Goal: Transaction & Acquisition: Book appointment/travel/reservation

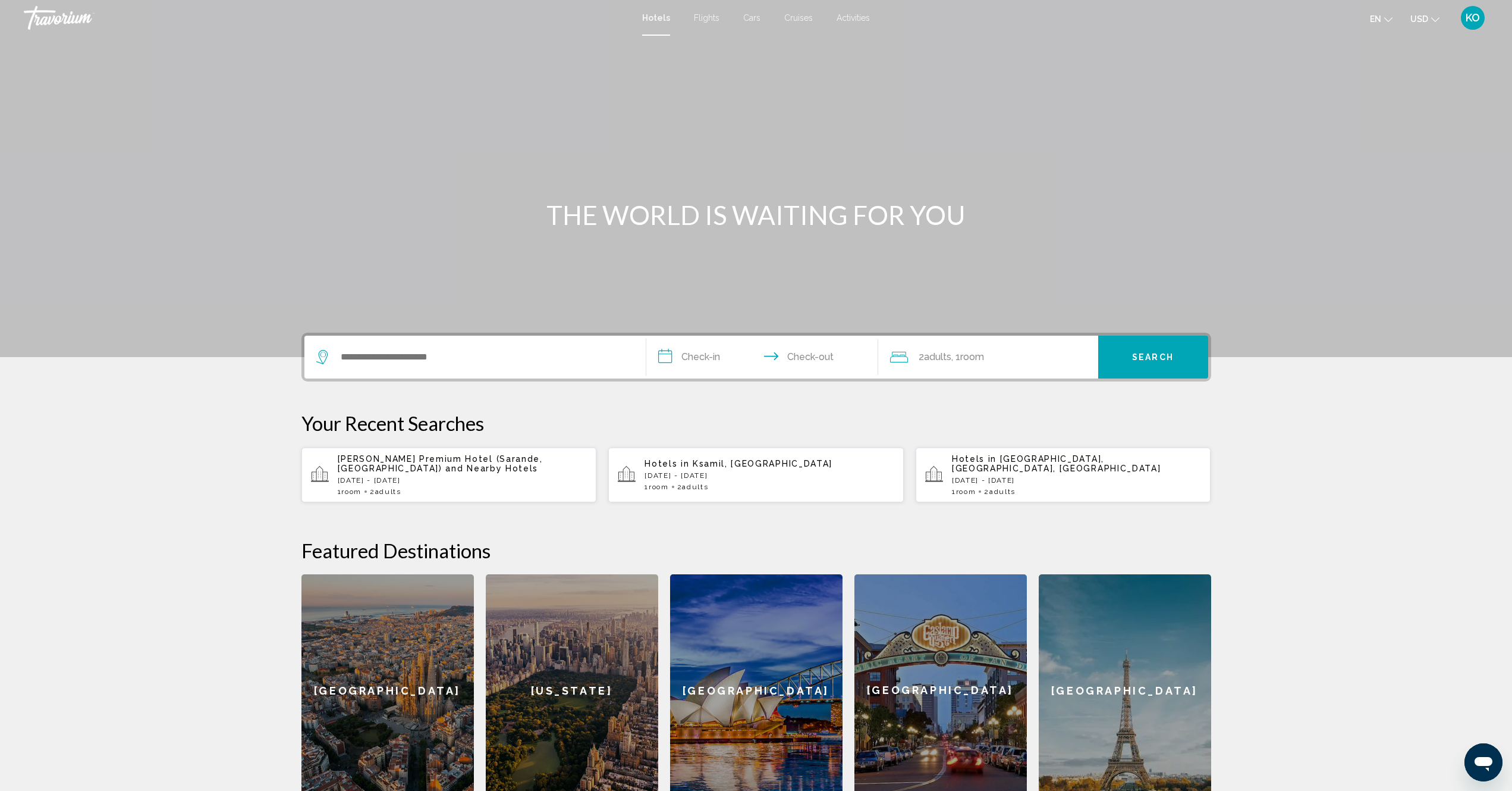
click at [715, 483] on div "1 Room rooms 2 Adult Adults" at bounding box center [769, 487] width 250 height 8
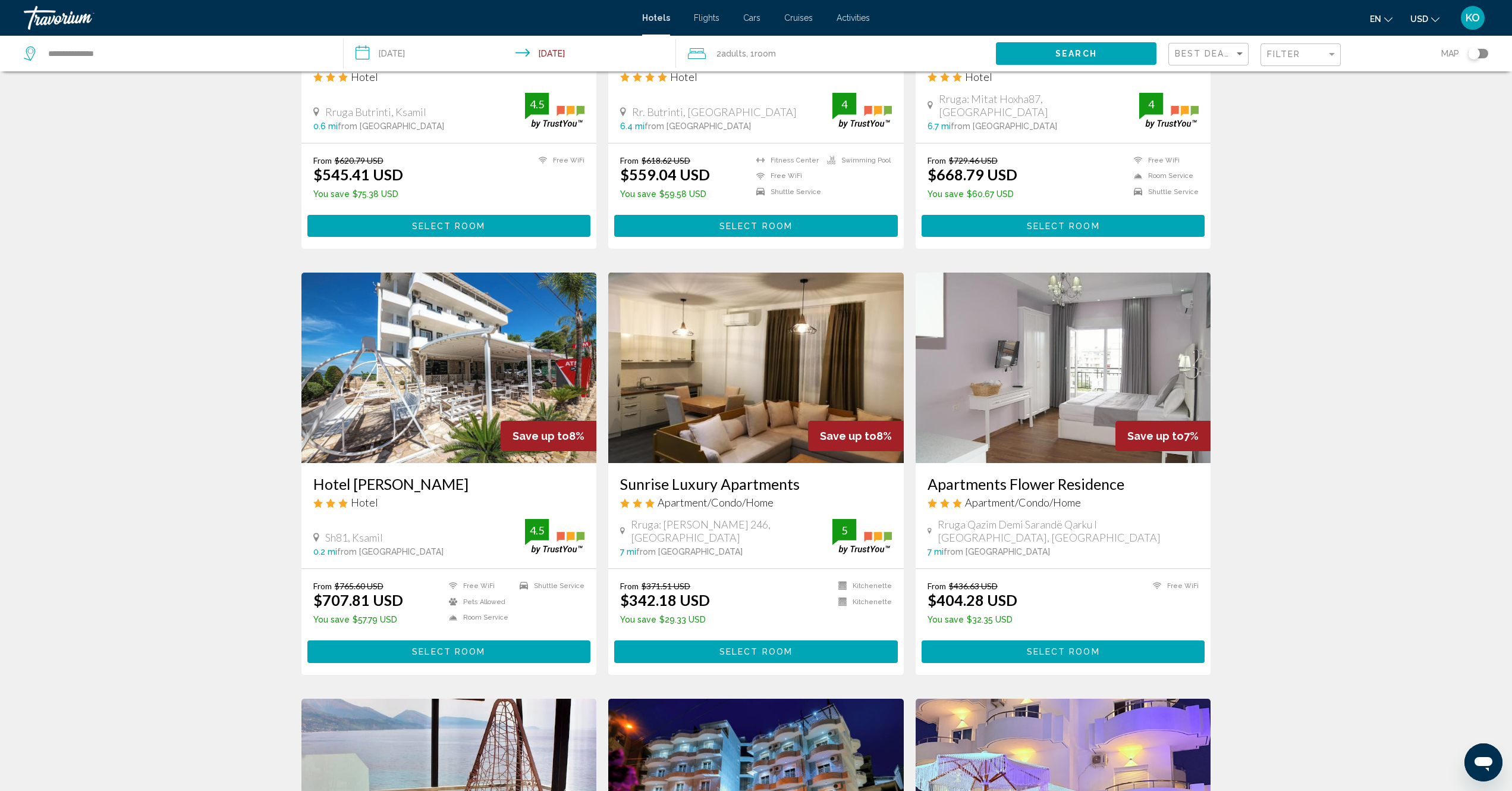
scroll to position [714, 0]
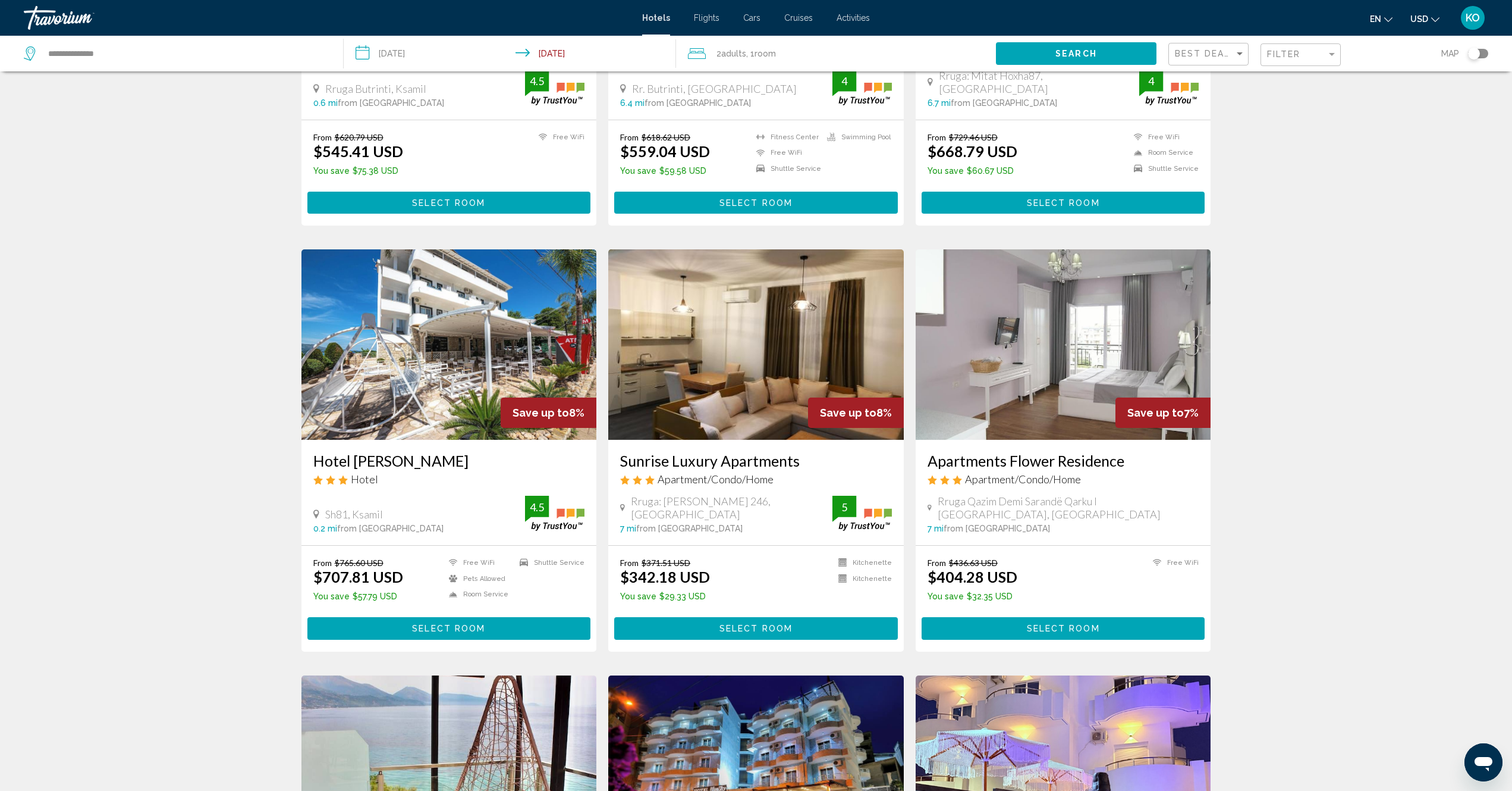
click at [727, 360] on img "Main content" at bounding box center [756, 345] width 295 height 191
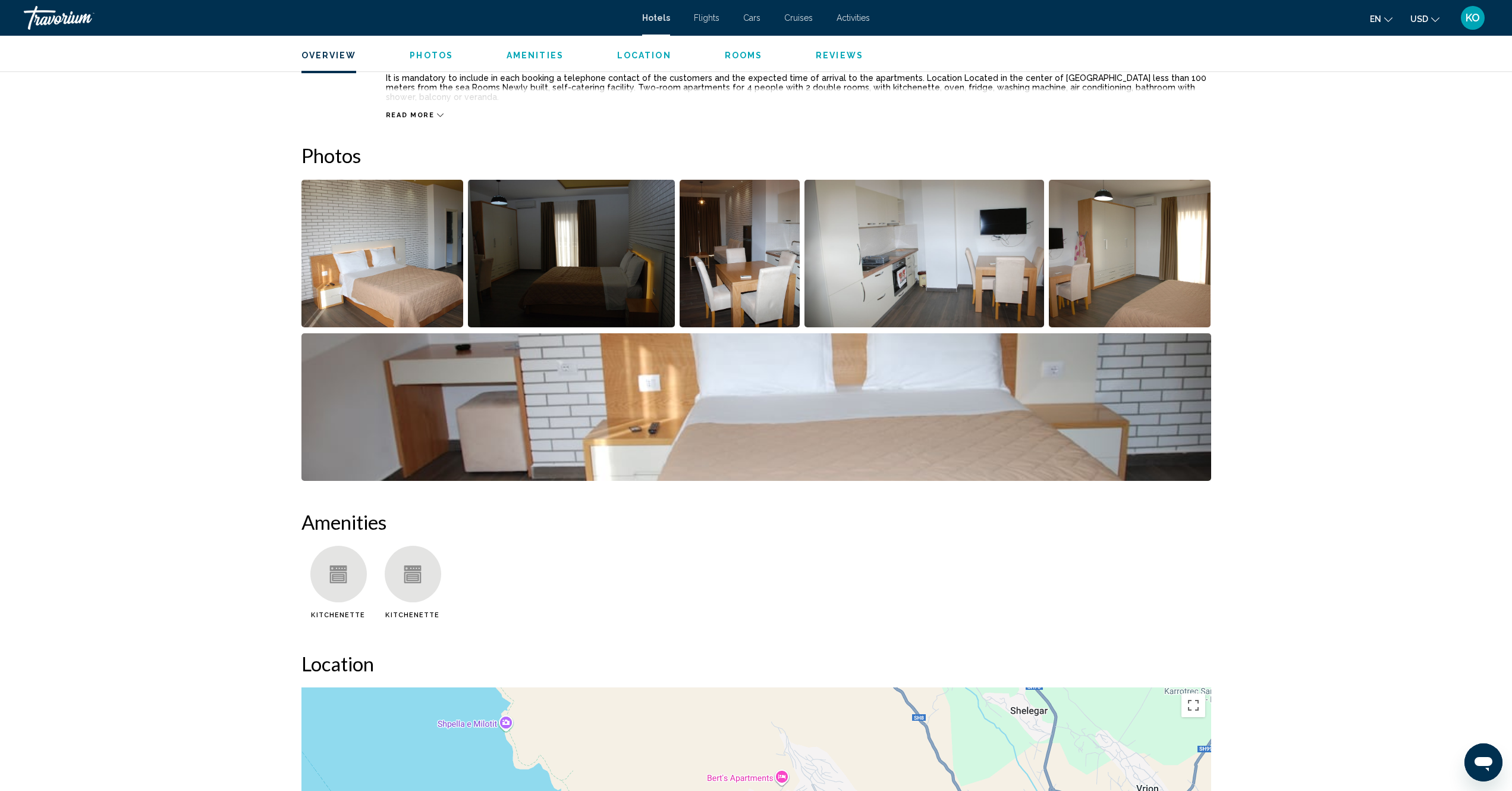
scroll to position [476, 0]
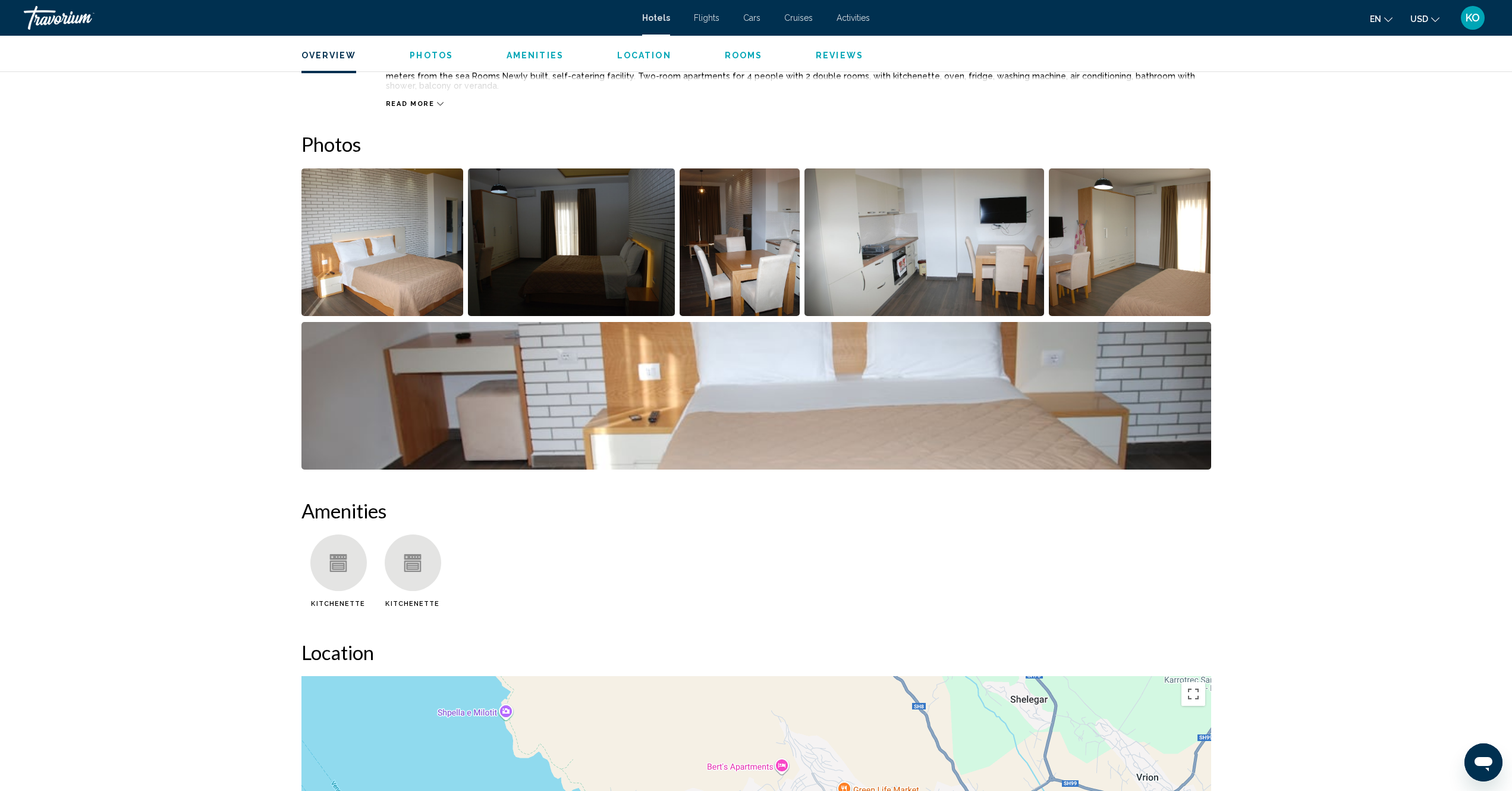
click at [396, 246] on img "Open full-screen image slider" at bounding box center [383, 242] width 162 height 148
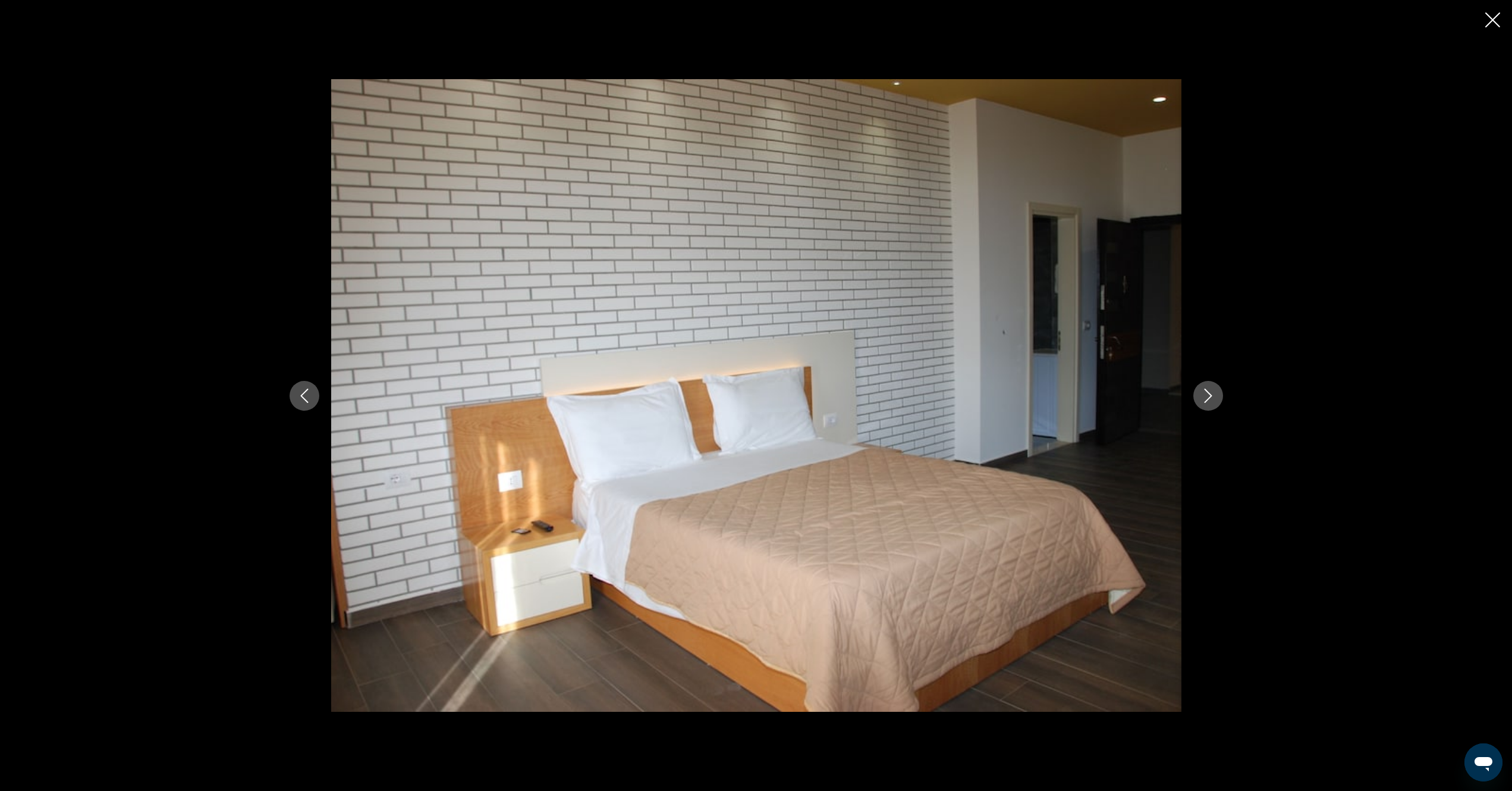
click at [1208, 397] on icon "Next image" at bounding box center [1208, 396] width 14 height 14
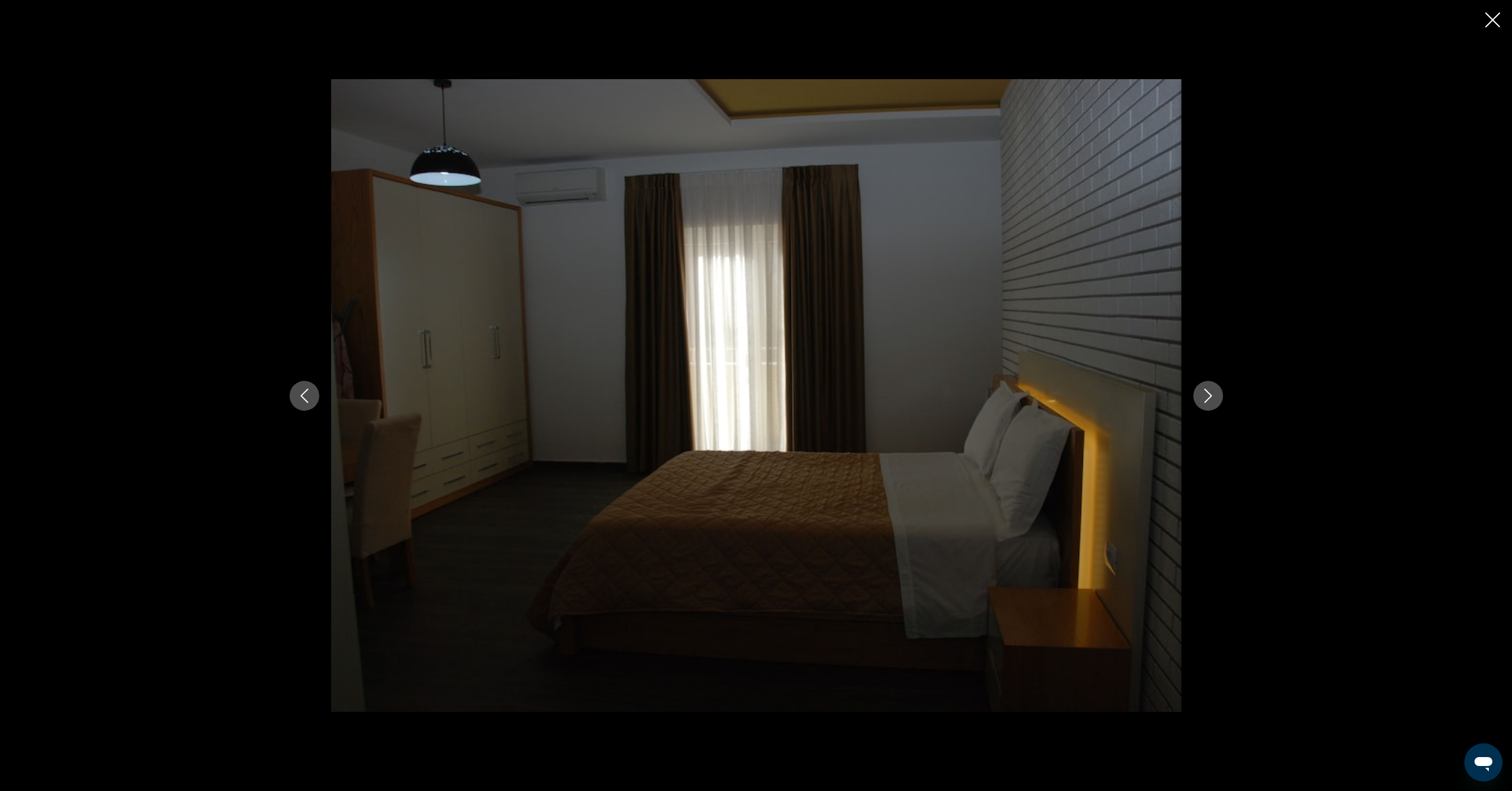
click at [1208, 397] on icon "Next image" at bounding box center [1208, 396] width 14 height 14
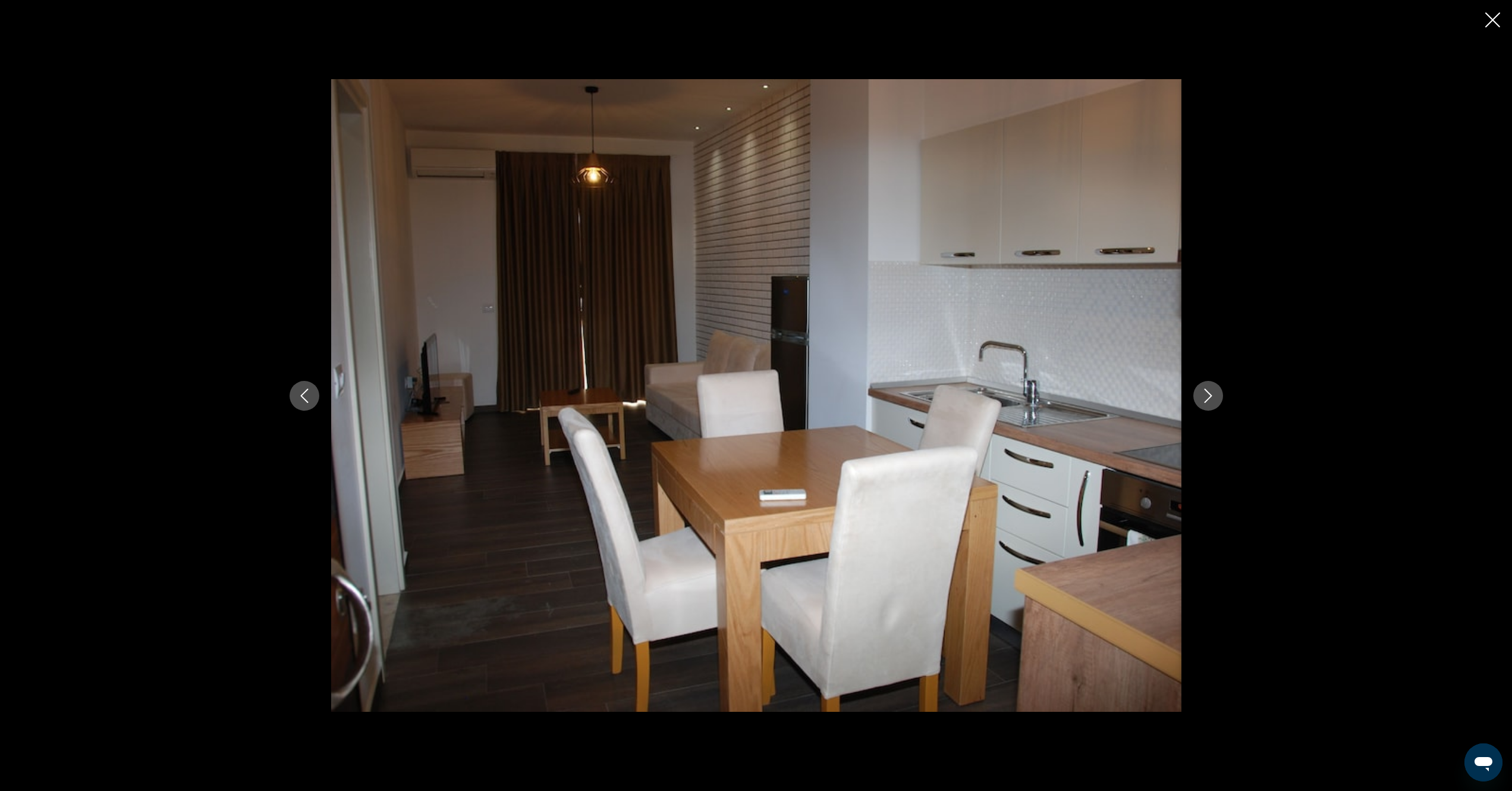
click at [1208, 397] on icon "Next image" at bounding box center [1208, 396] width 14 height 14
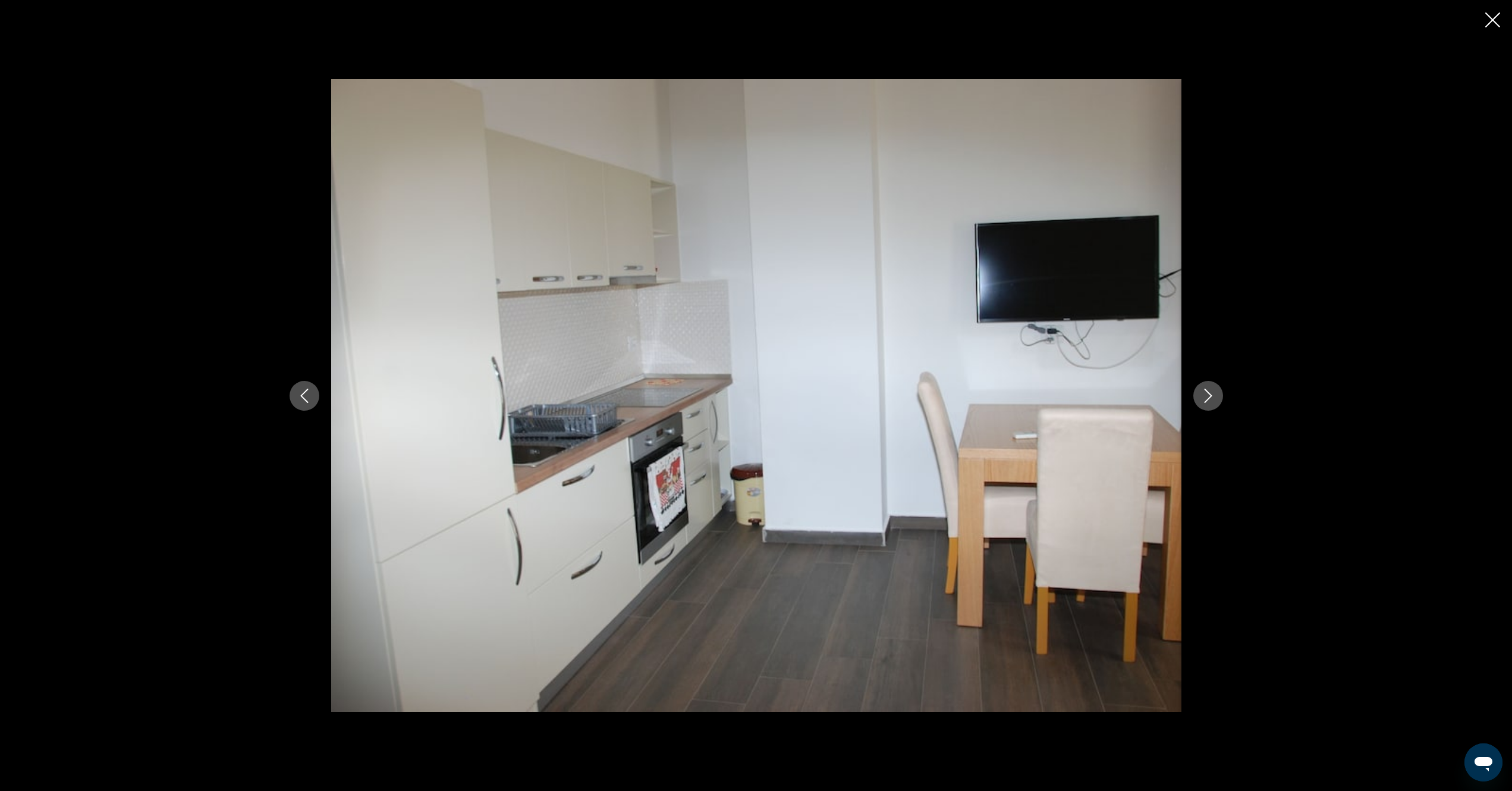
click at [1208, 397] on icon "Next image" at bounding box center [1208, 396] width 14 height 14
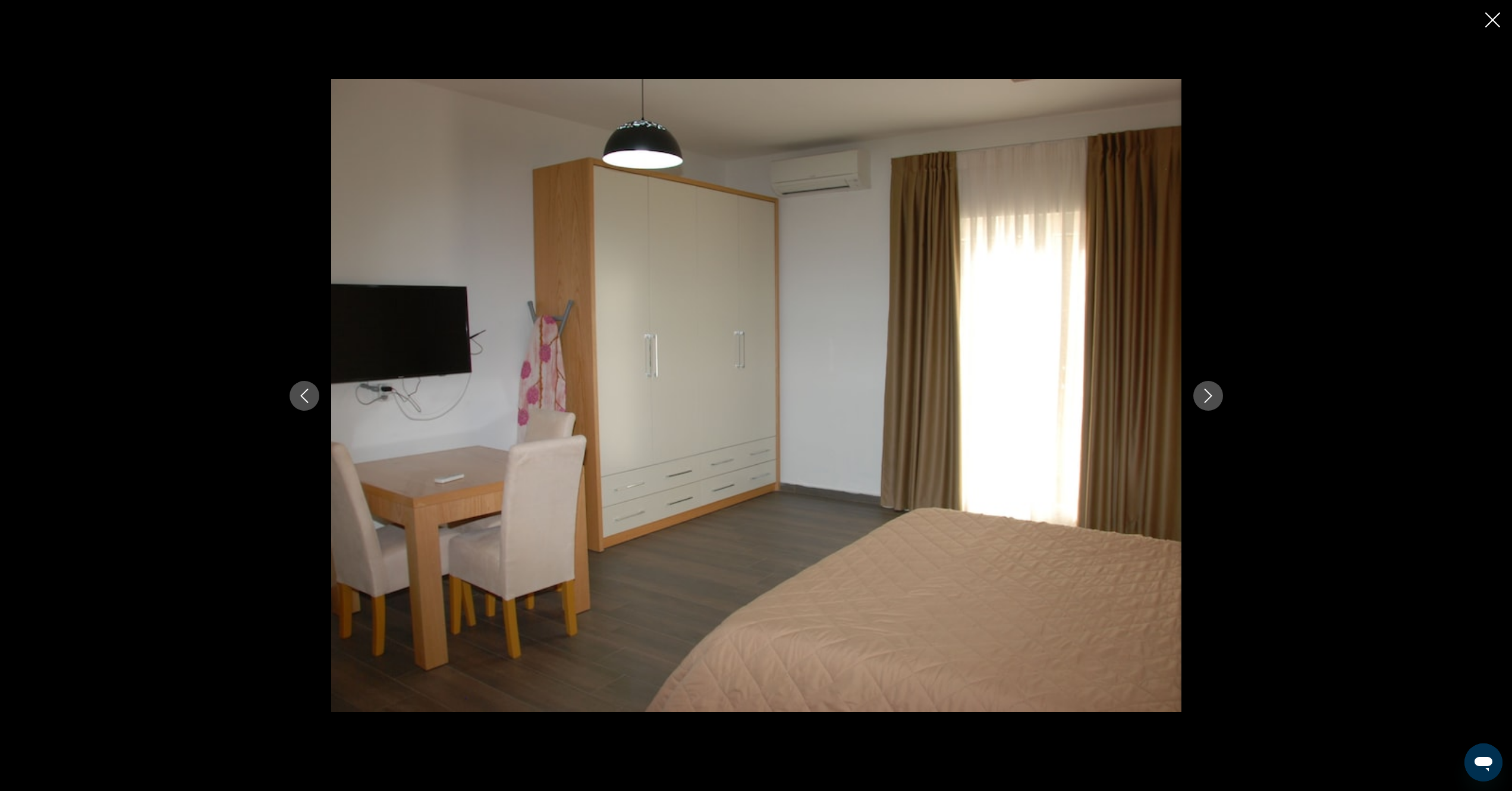
click at [1208, 397] on icon "Next image" at bounding box center [1208, 396] width 14 height 14
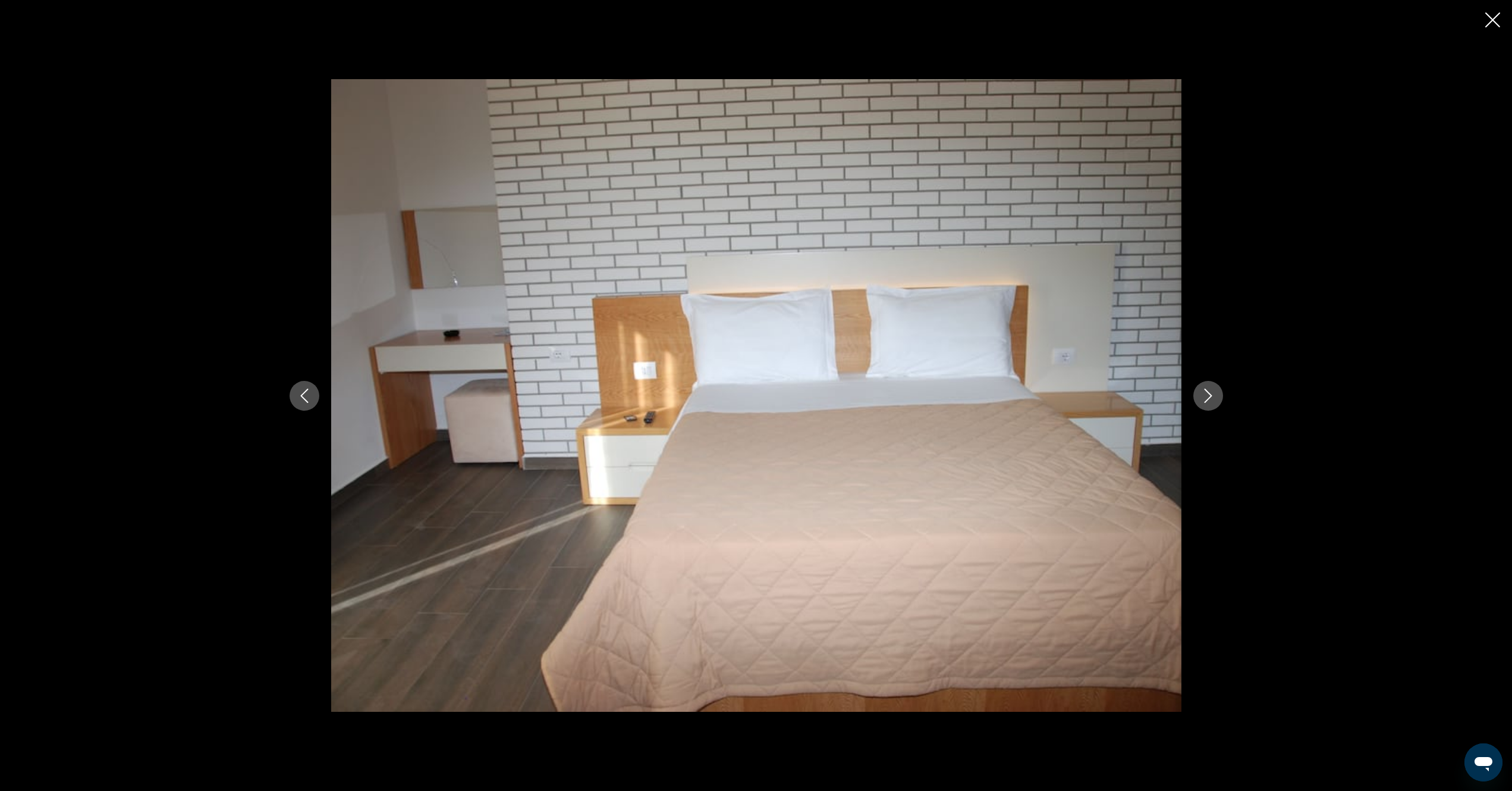
click at [1208, 397] on icon "Next image" at bounding box center [1208, 396] width 14 height 14
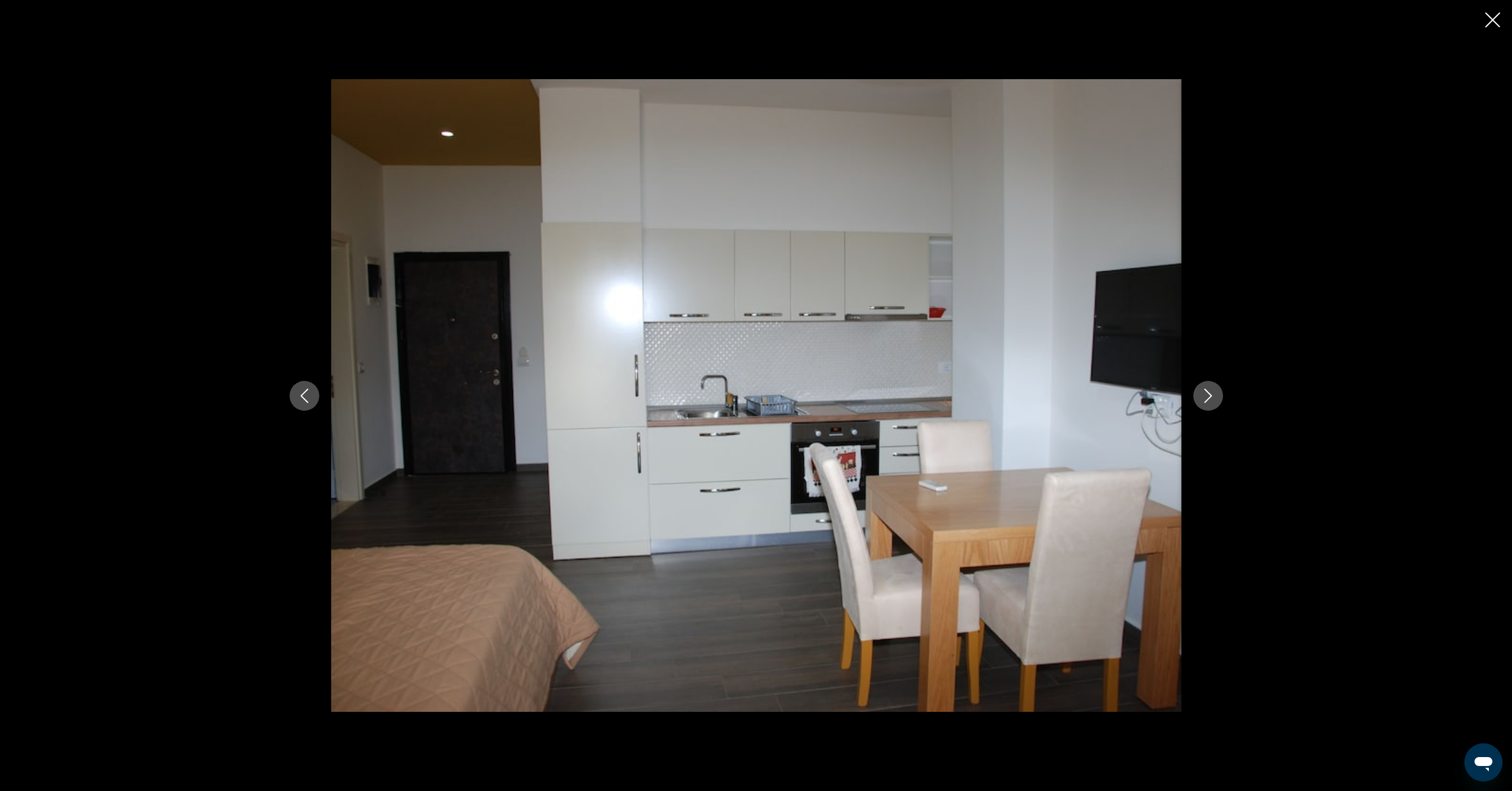
click at [1208, 397] on icon "Next image" at bounding box center [1208, 396] width 14 height 14
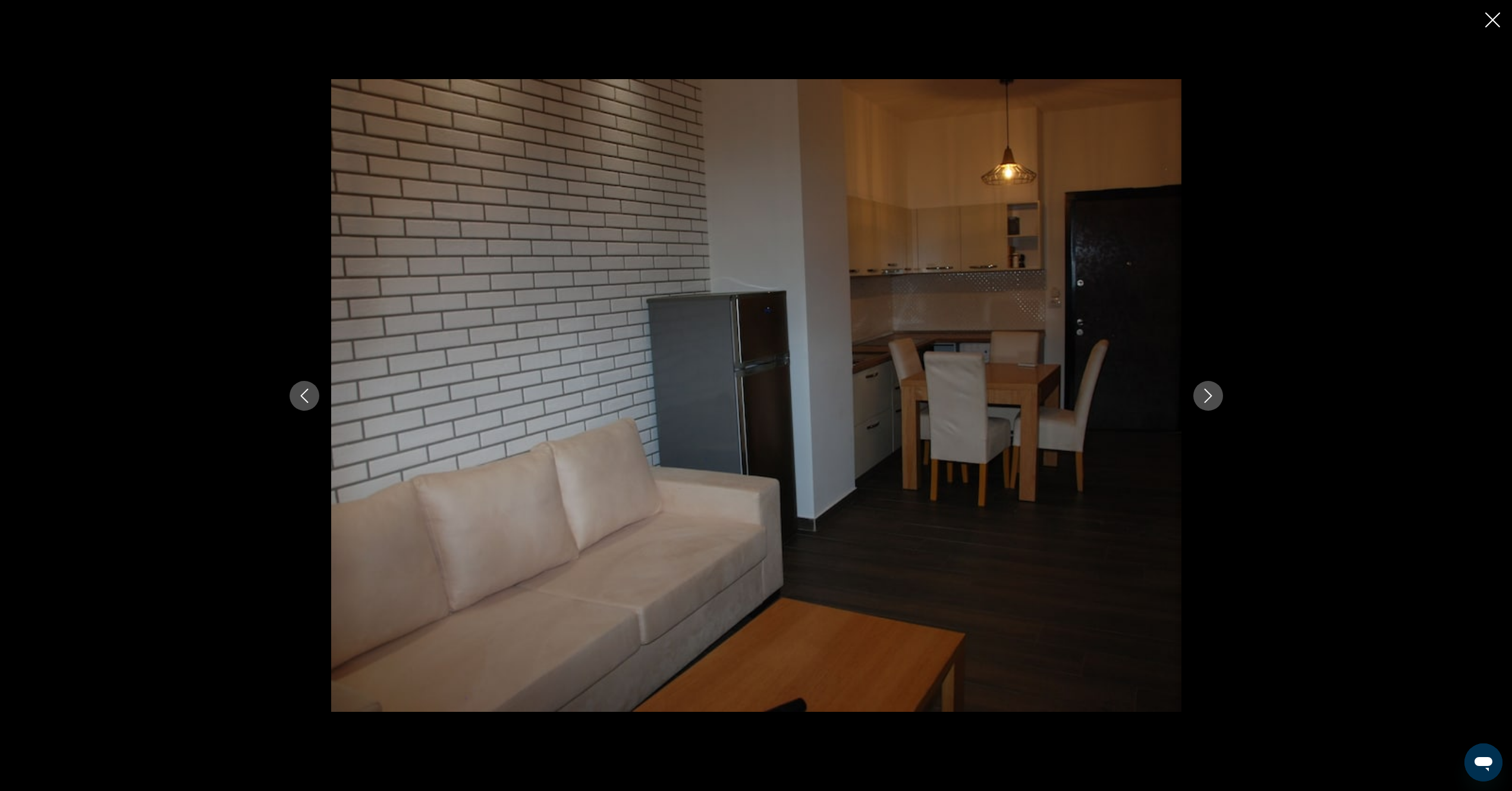
click at [1208, 397] on icon "Next image" at bounding box center [1208, 396] width 14 height 14
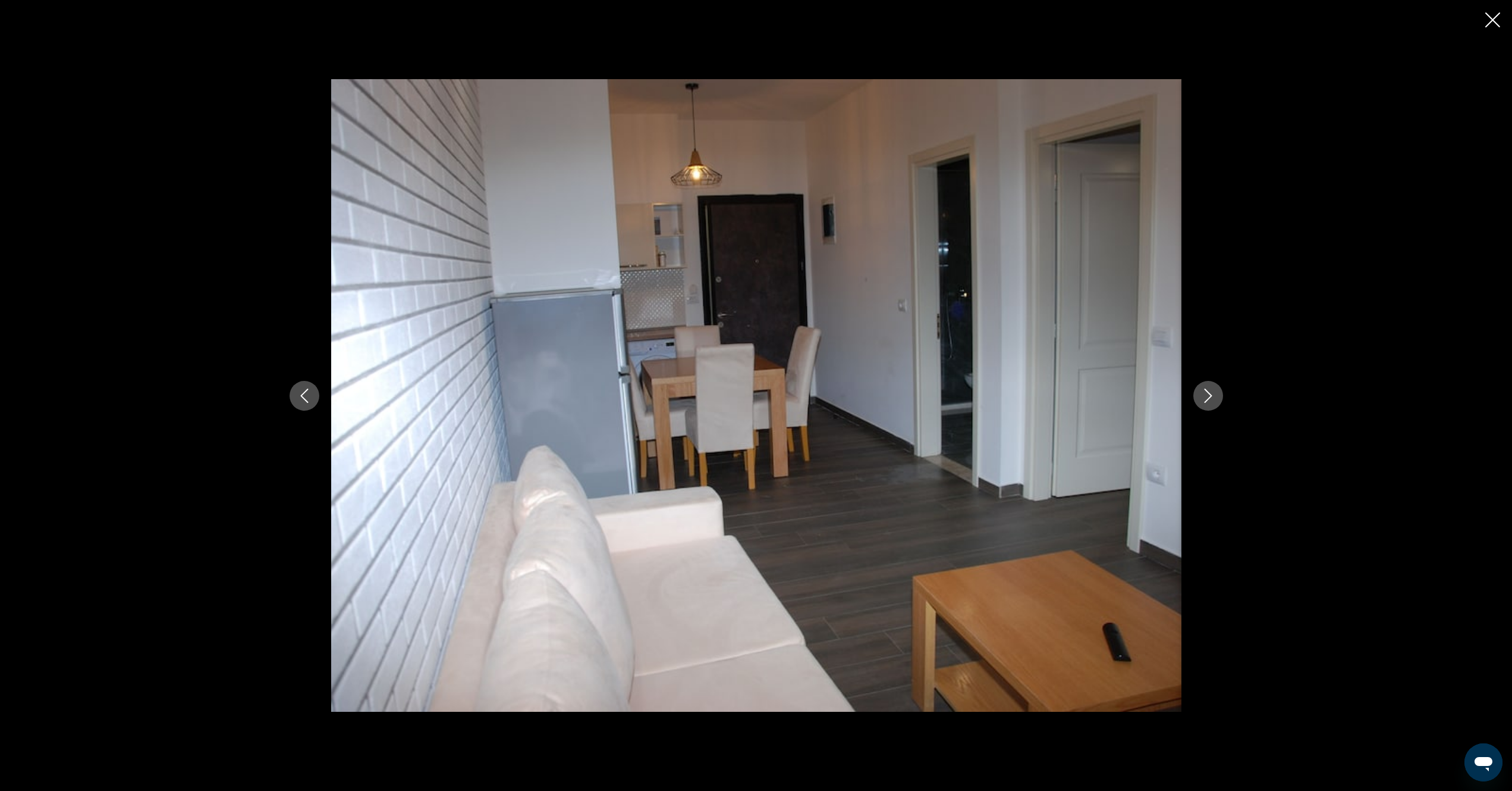
click at [1208, 397] on icon "Next image" at bounding box center [1208, 396] width 14 height 14
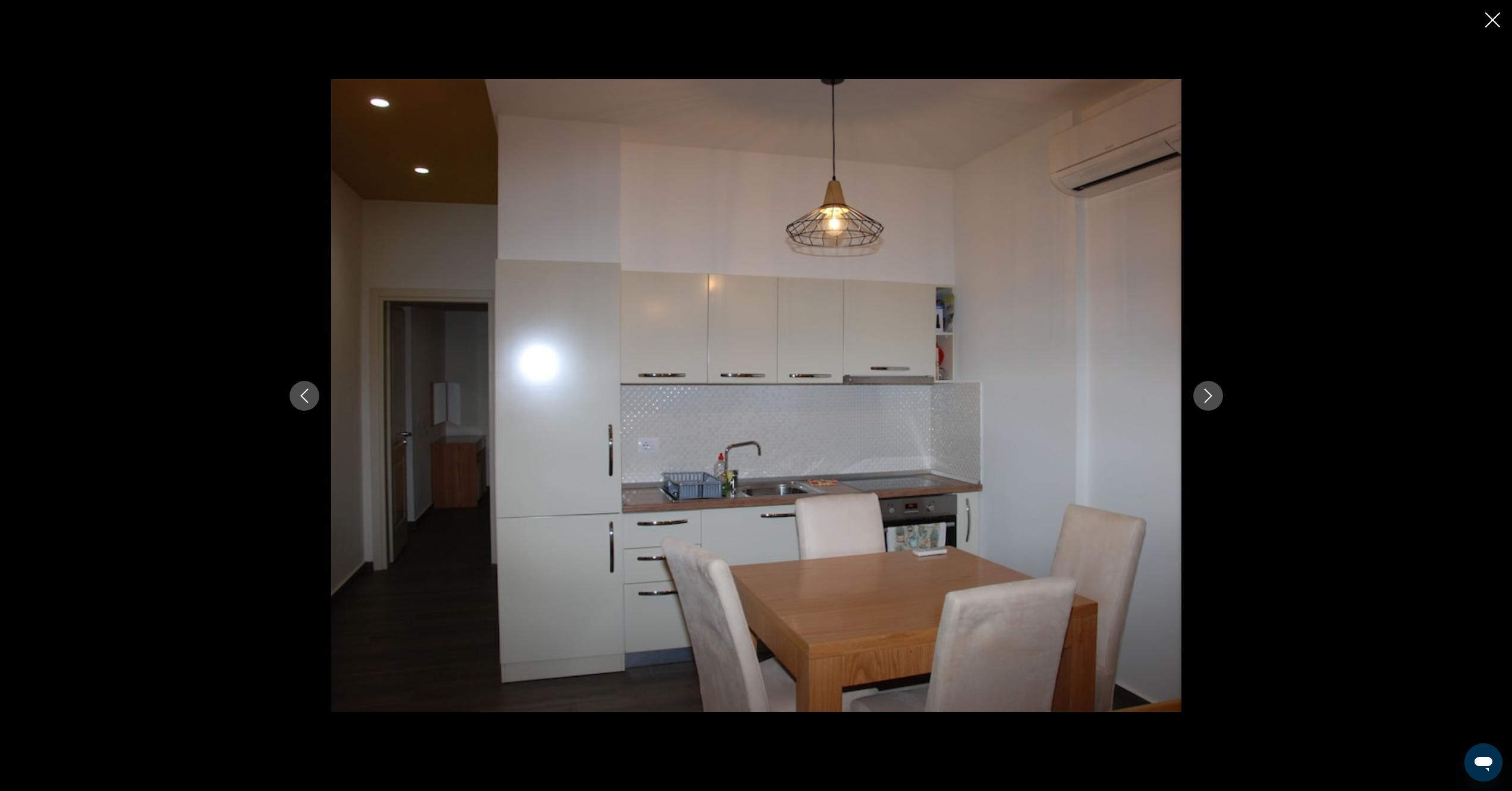
click at [1208, 397] on icon "Next image" at bounding box center [1208, 396] width 14 height 14
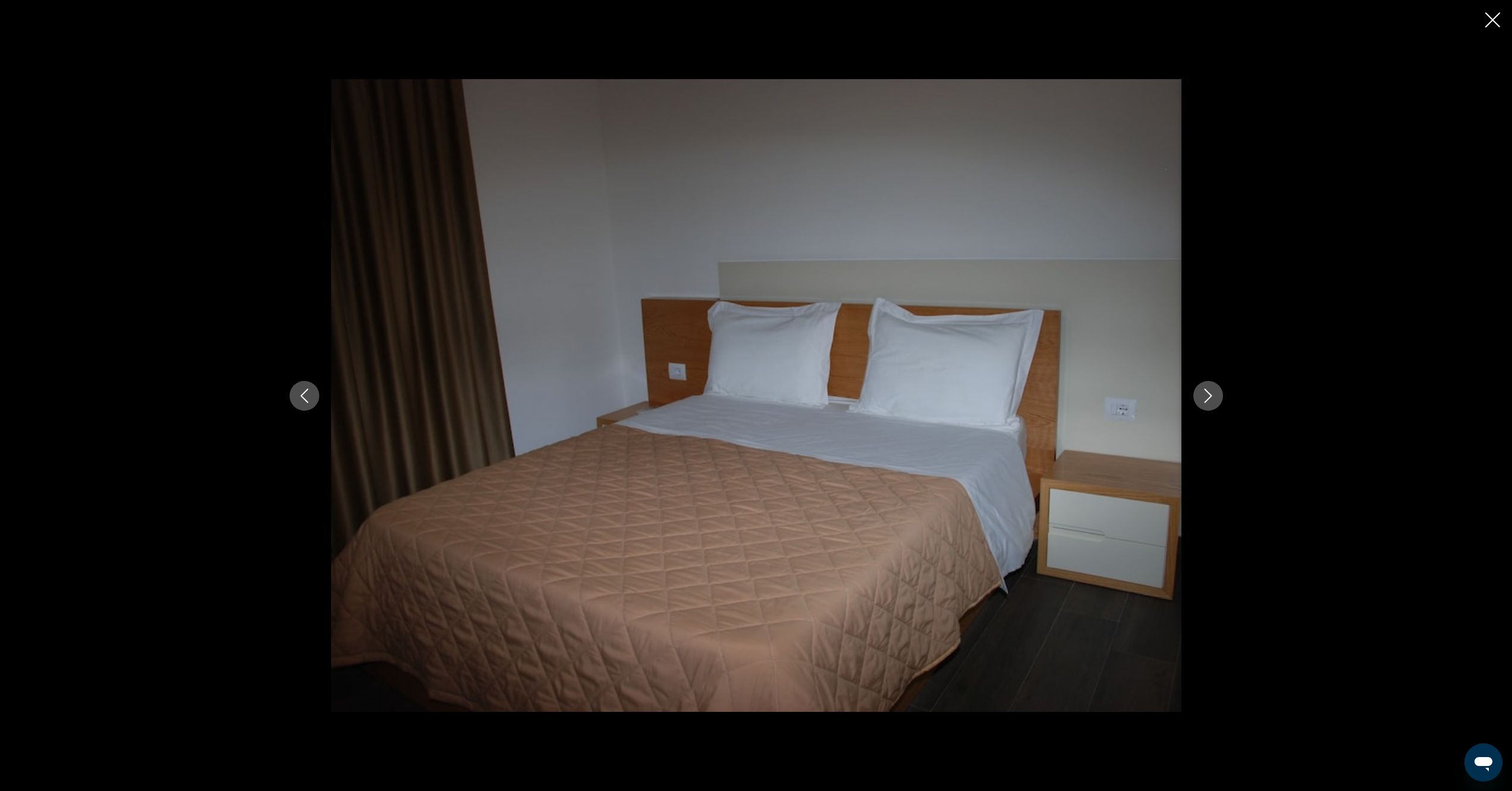
click at [1208, 397] on icon "Next image" at bounding box center [1208, 396] width 14 height 14
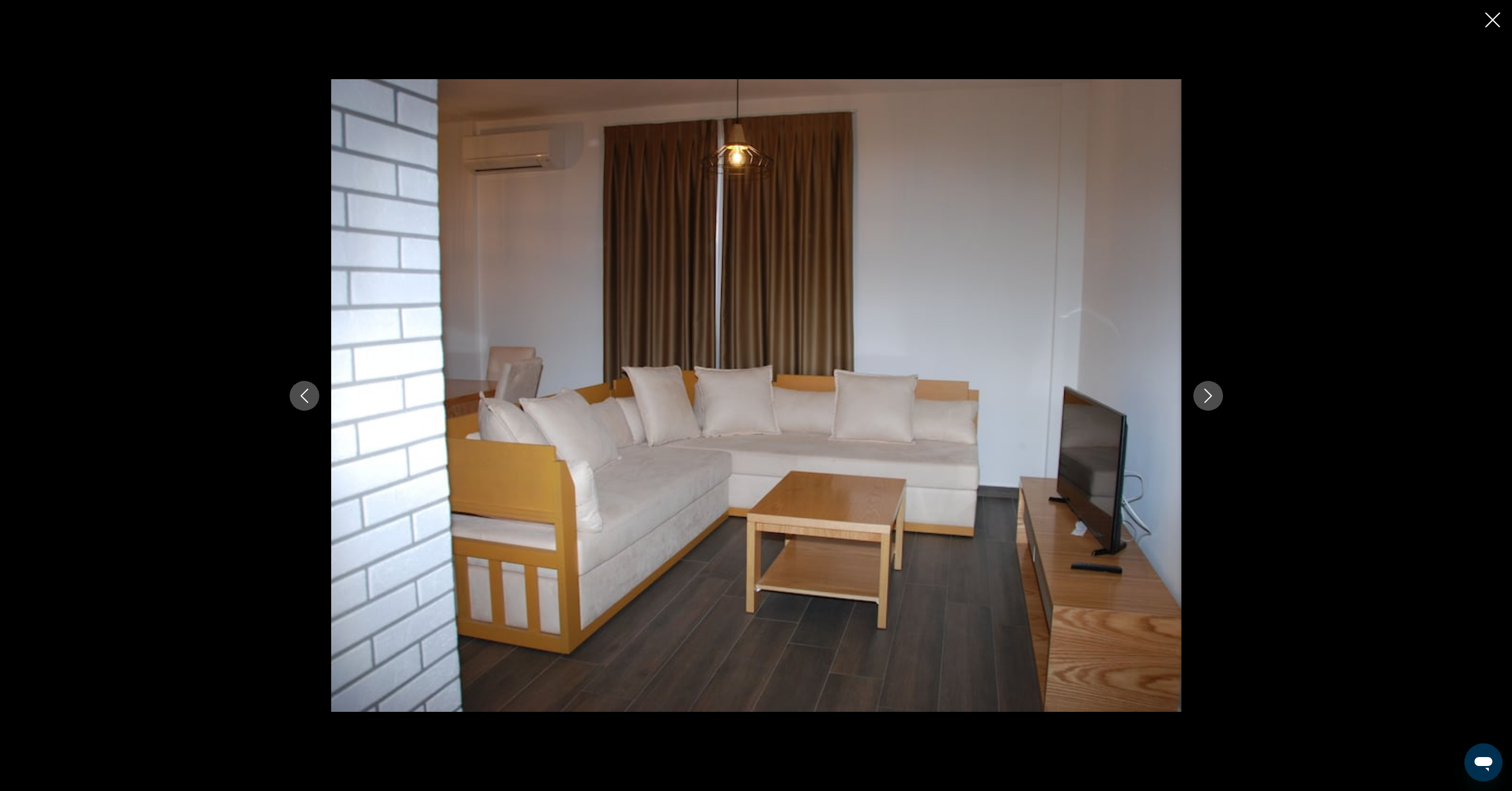
click at [1492, 19] on icon "Close slideshow" at bounding box center [1493, 20] width 15 height 15
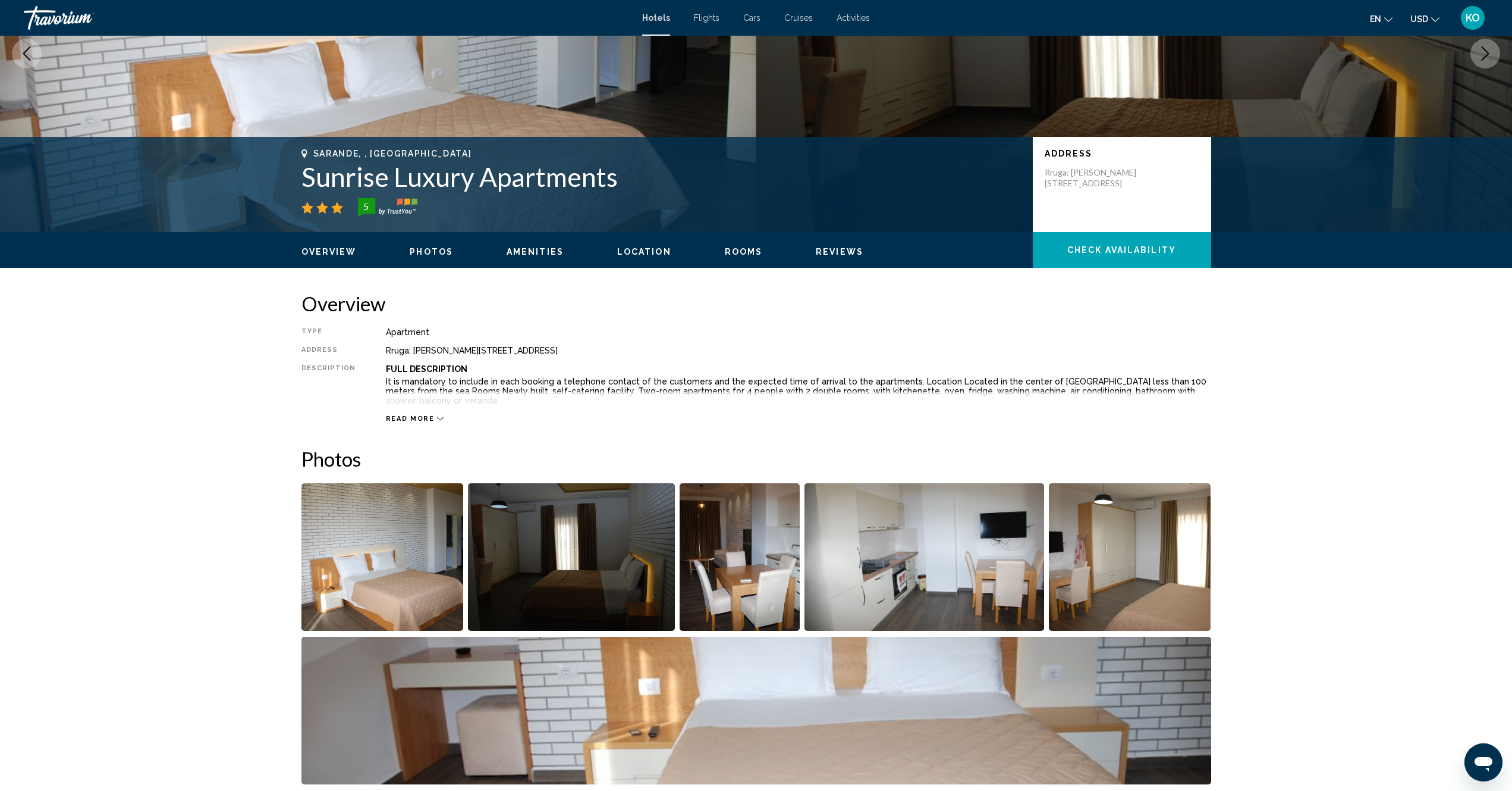
scroll to position [0, 0]
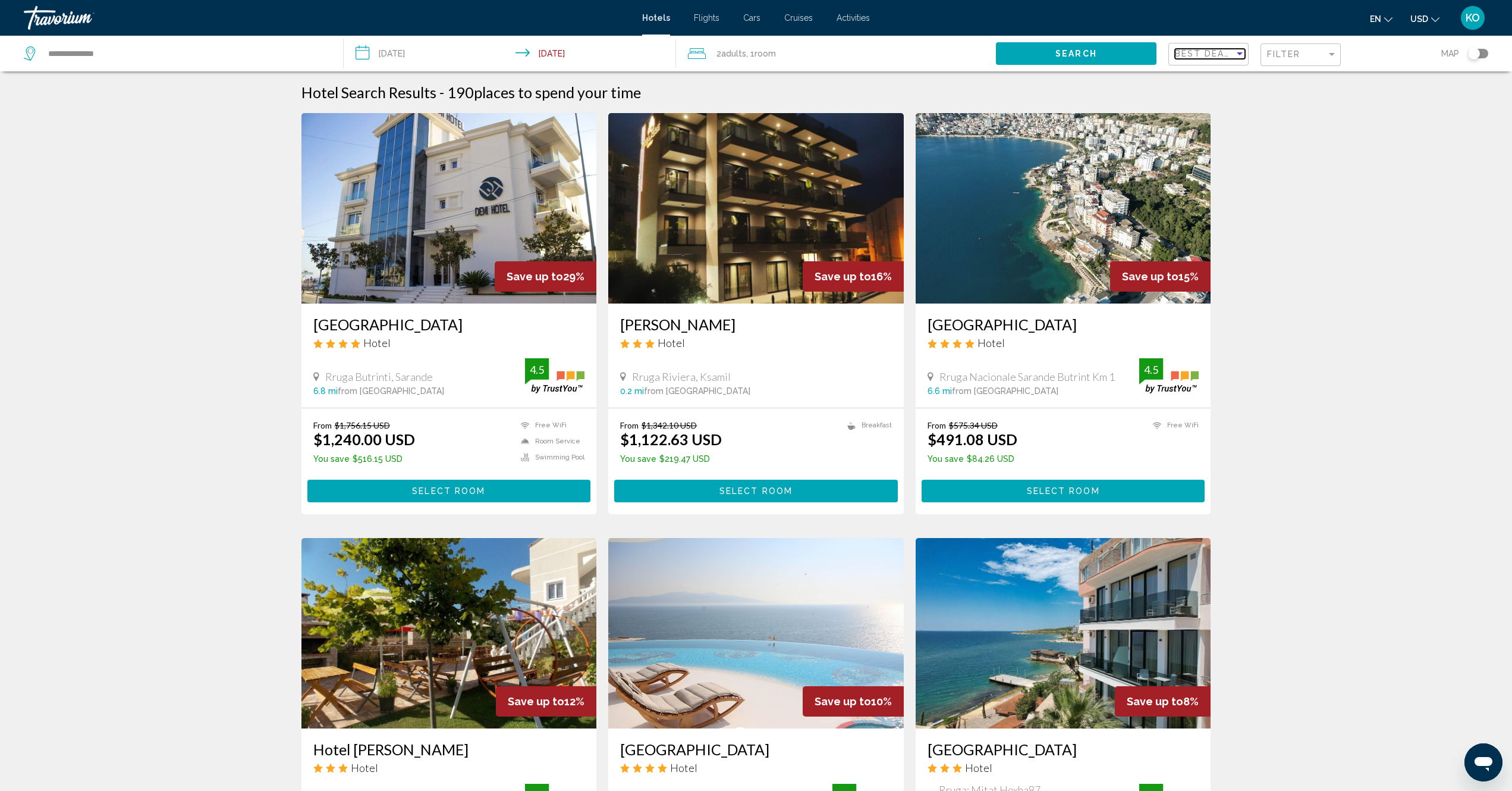
click at [1235, 56] on div "Sort by" at bounding box center [1240, 53] width 11 height 10
click at [1183, 58] on span "Distance" at bounding box center [1191, 56] width 32 height 10
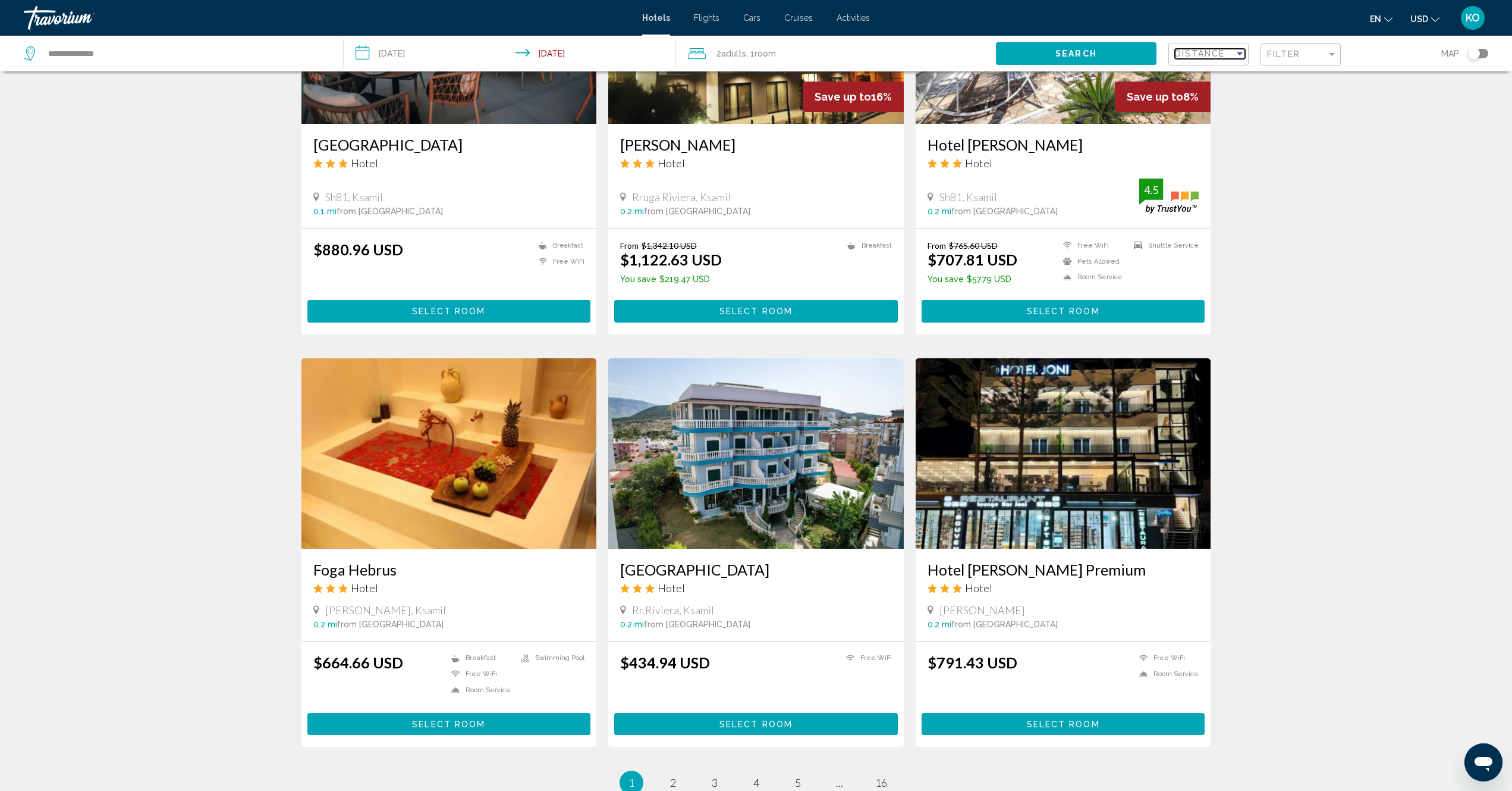
scroll to position [774, 0]
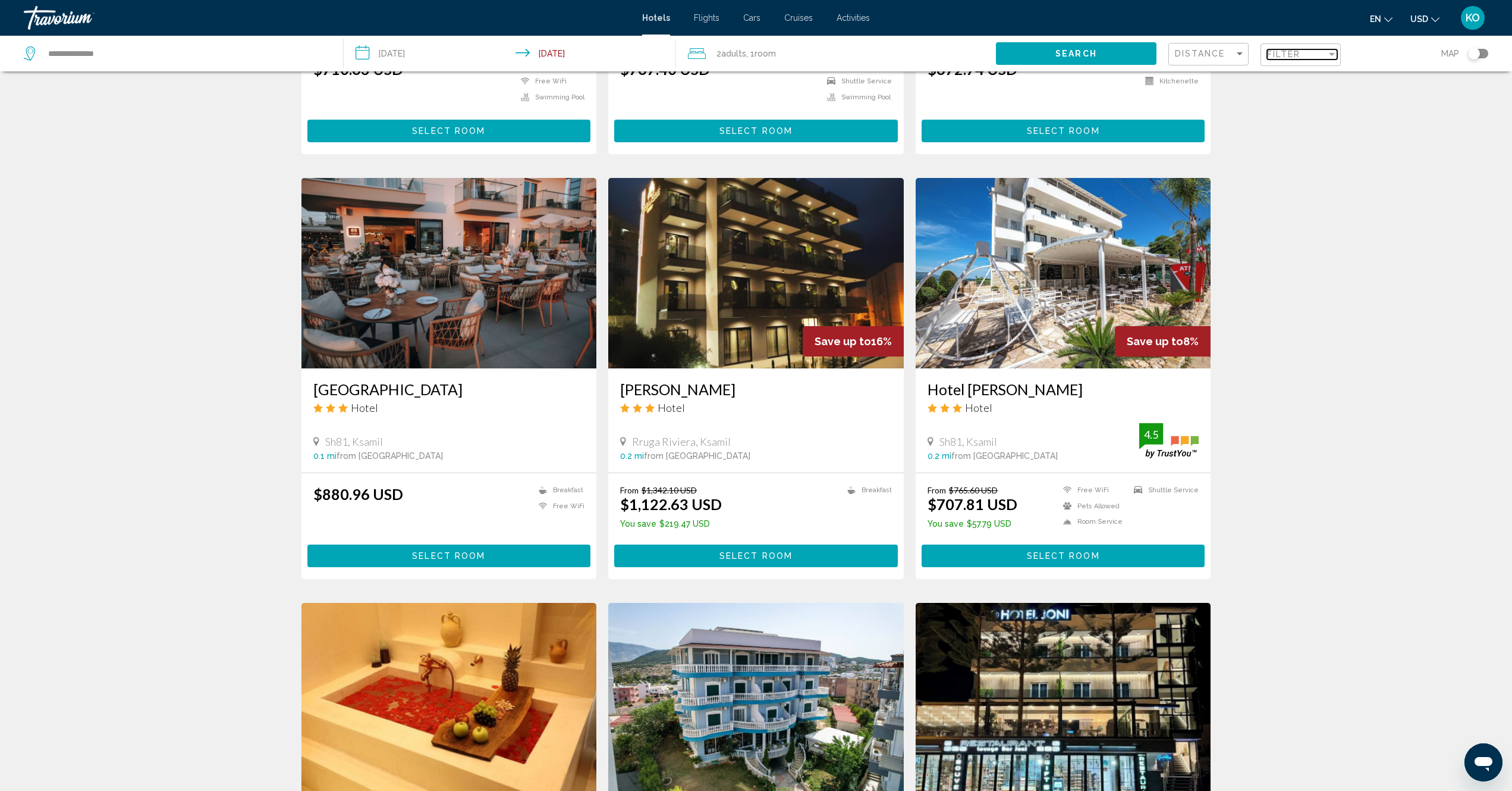
click at [1329, 54] on div "Filter" at bounding box center [1332, 54] width 6 height 3
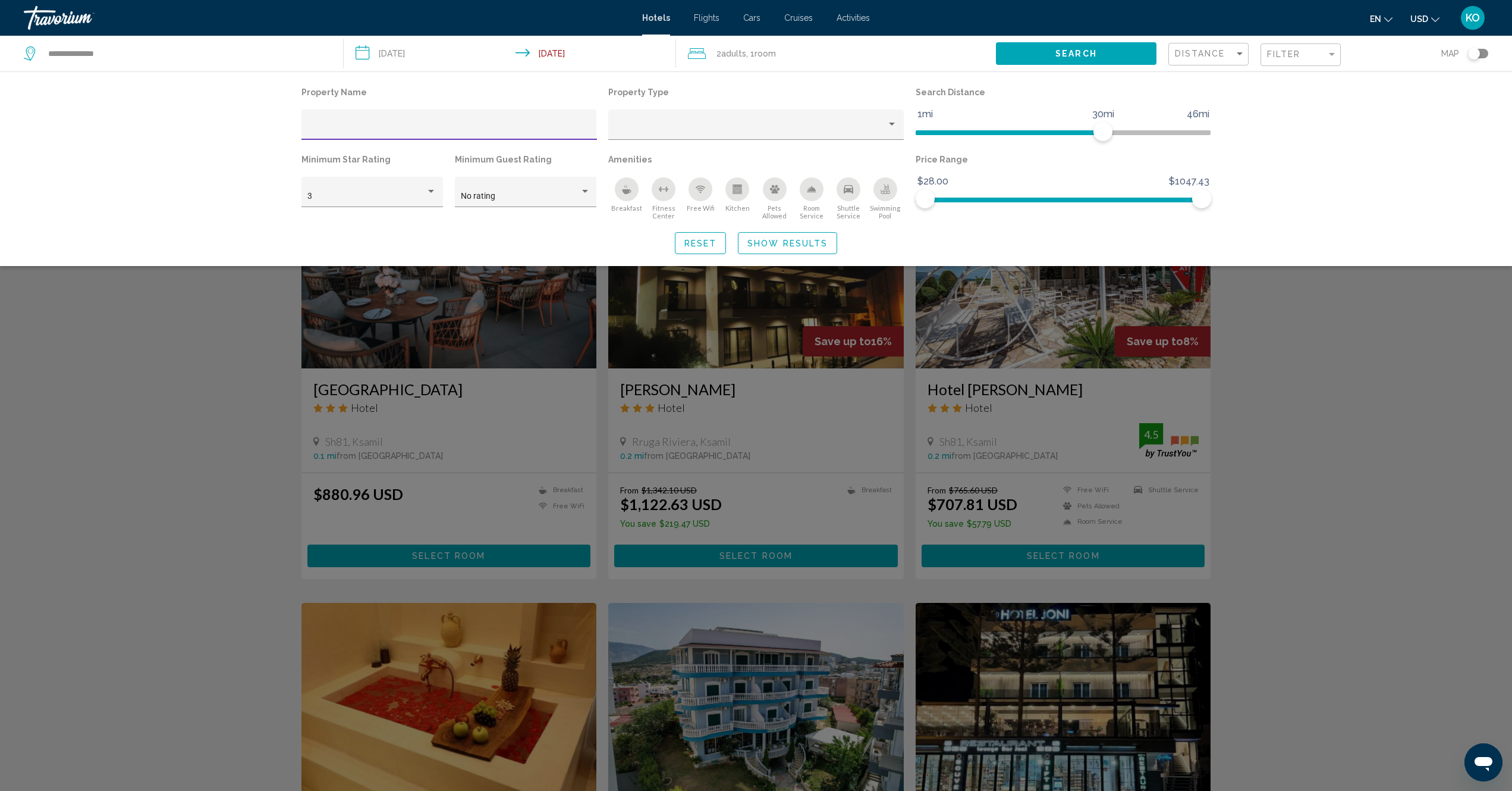
click at [621, 189] on div "Breakfast" at bounding box center [626, 189] width 24 height 24
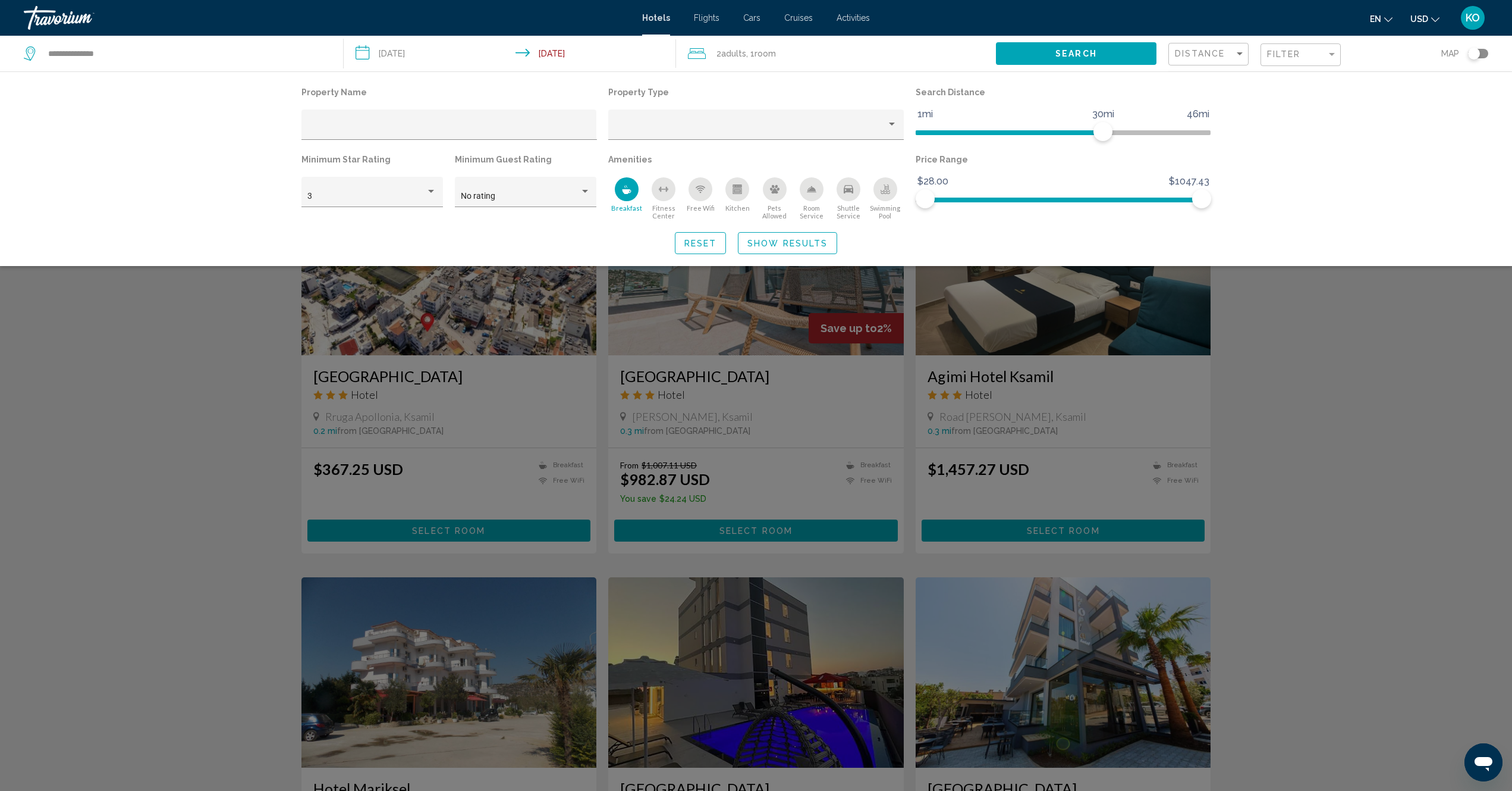
scroll to position [349, 0]
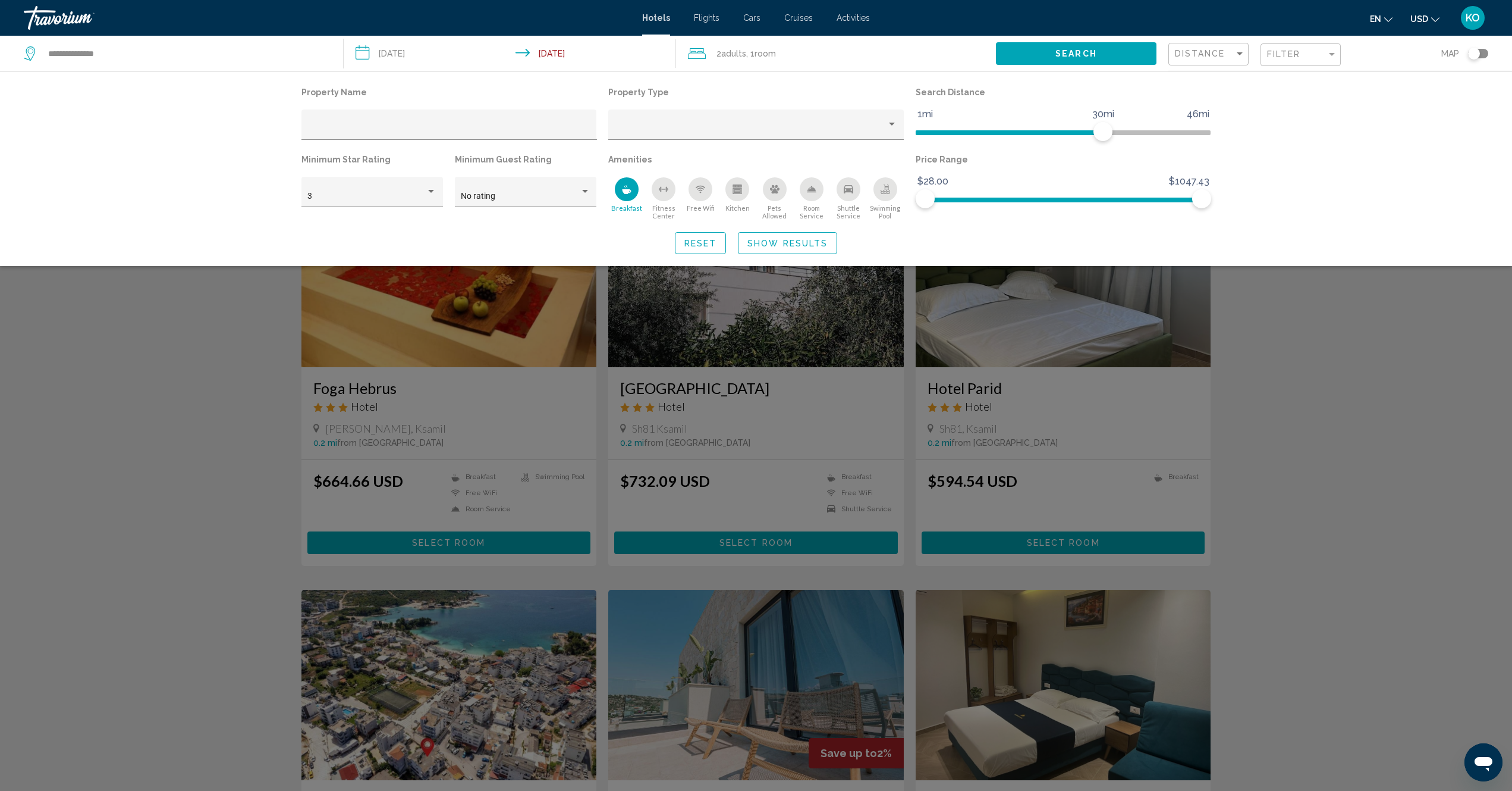
click at [891, 197] on div "Swimming Pool" at bounding box center [885, 189] width 24 height 24
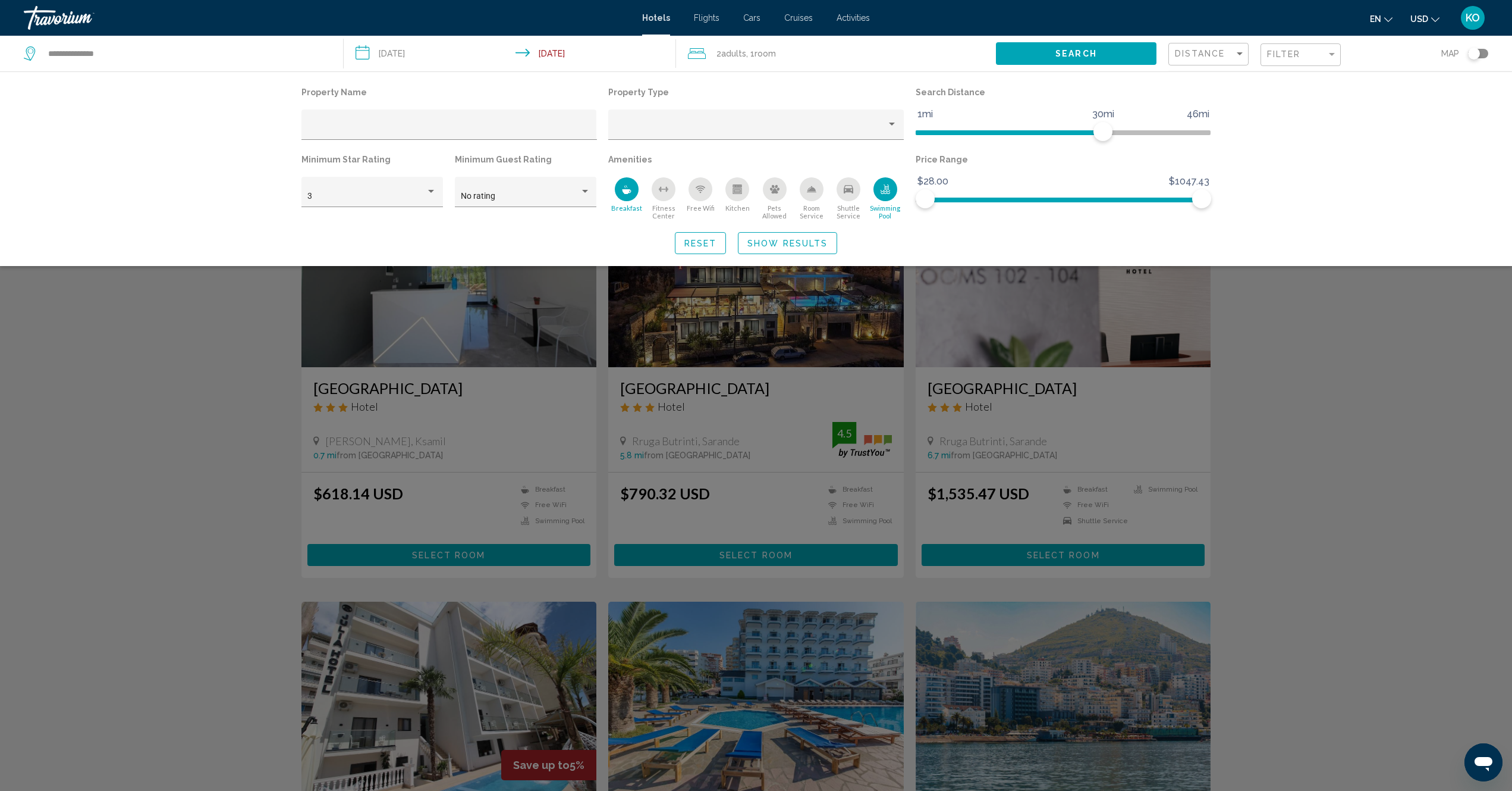
click at [698, 200] on div "Free Wifi" at bounding box center [700, 189] width 24 height 24
click at [433, 191] on div "Hotel Filters" at bounding box center [431, 191] width 6 height 3
click at [308, 223] on span "4" at bounding box center [372, 221] width 129 height 25
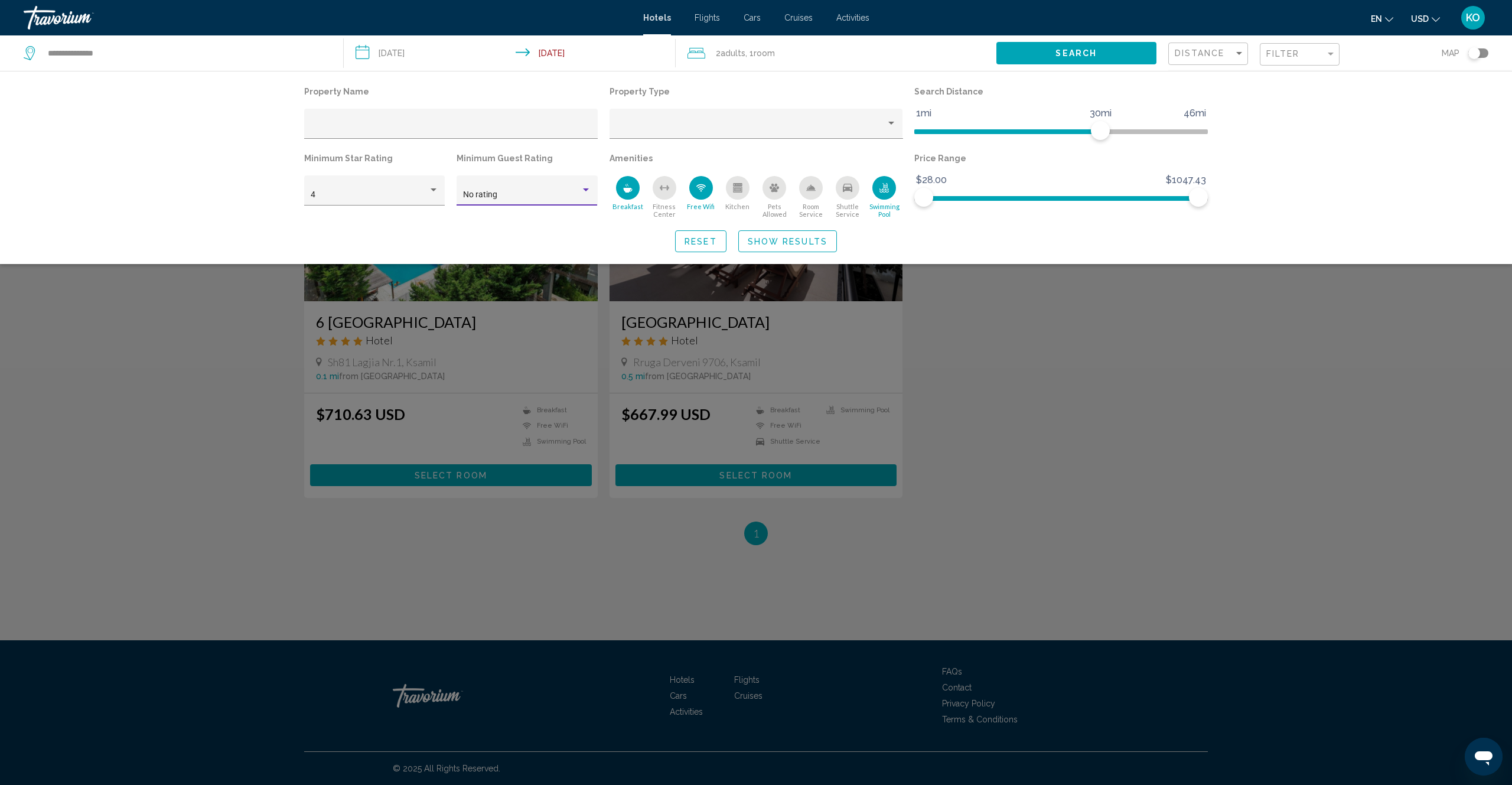
click at [587, 190] on div "Hotel Filters" at bounding box center [585, 190] width 6 height 3
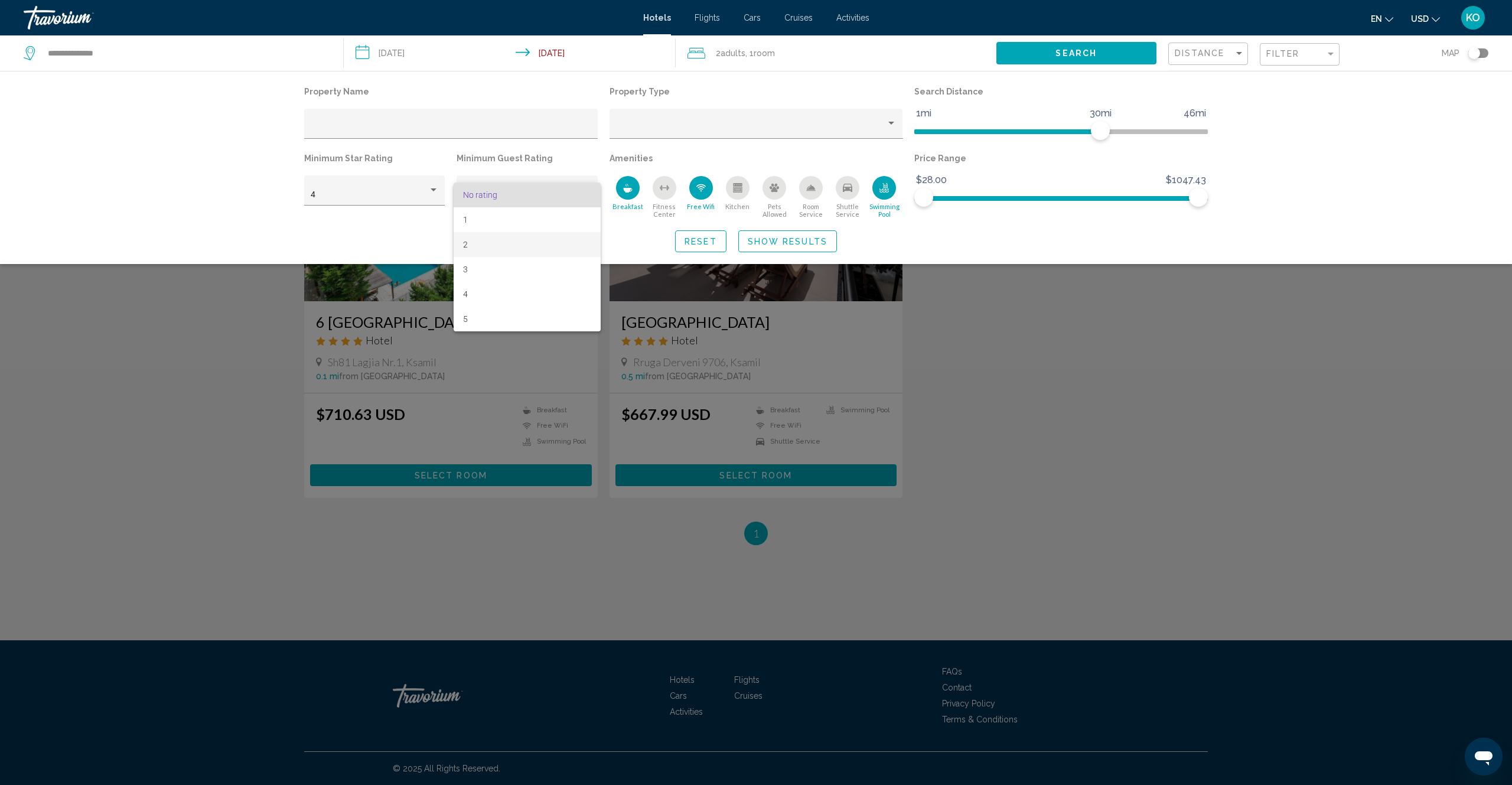
click at [470, 249] on span "2" at bounding box center [527, 244] width 128 height 25
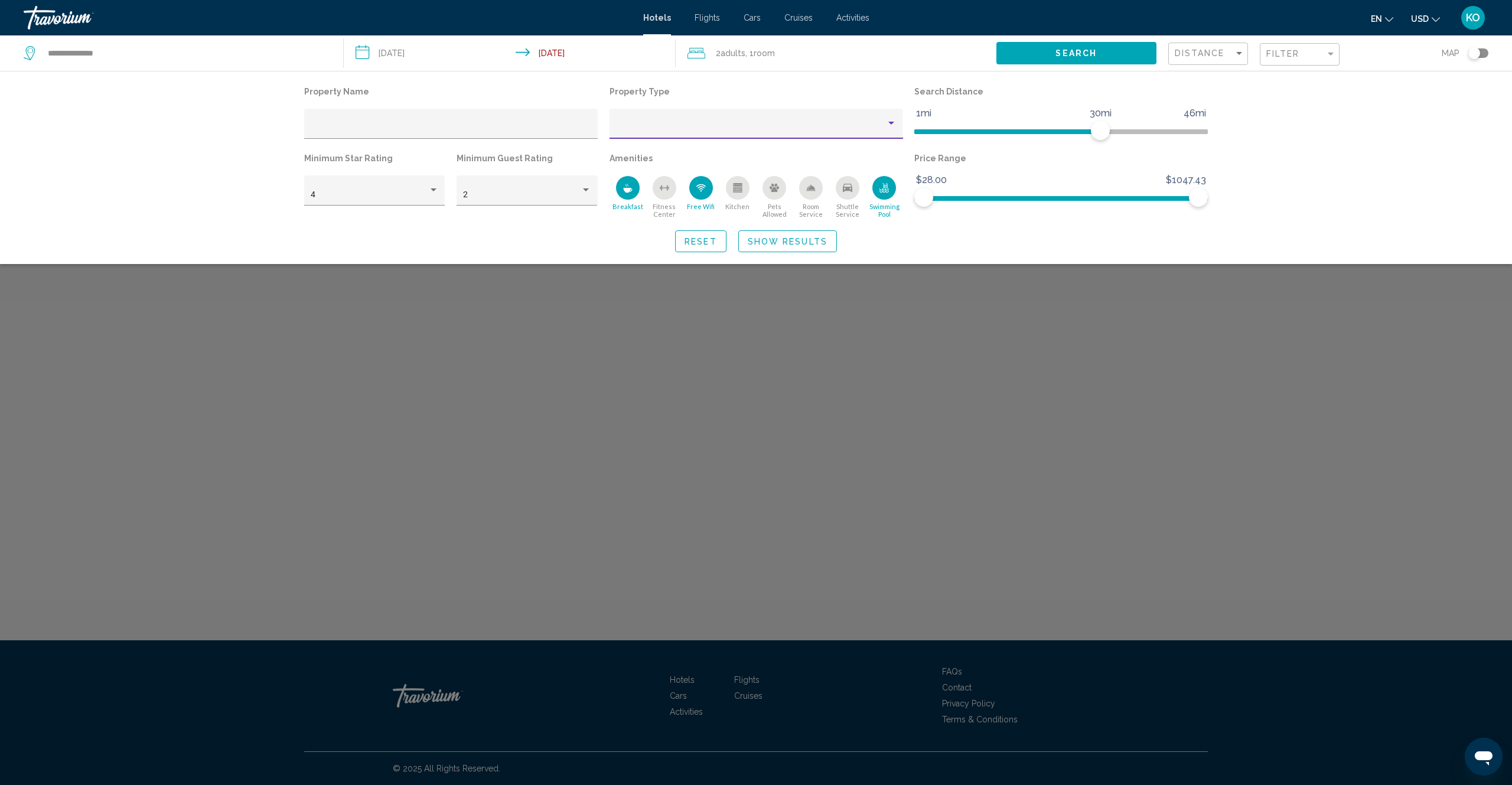
click at [890, 126] on div "Property type" at bounding box center [891, 123] width 11 height 10
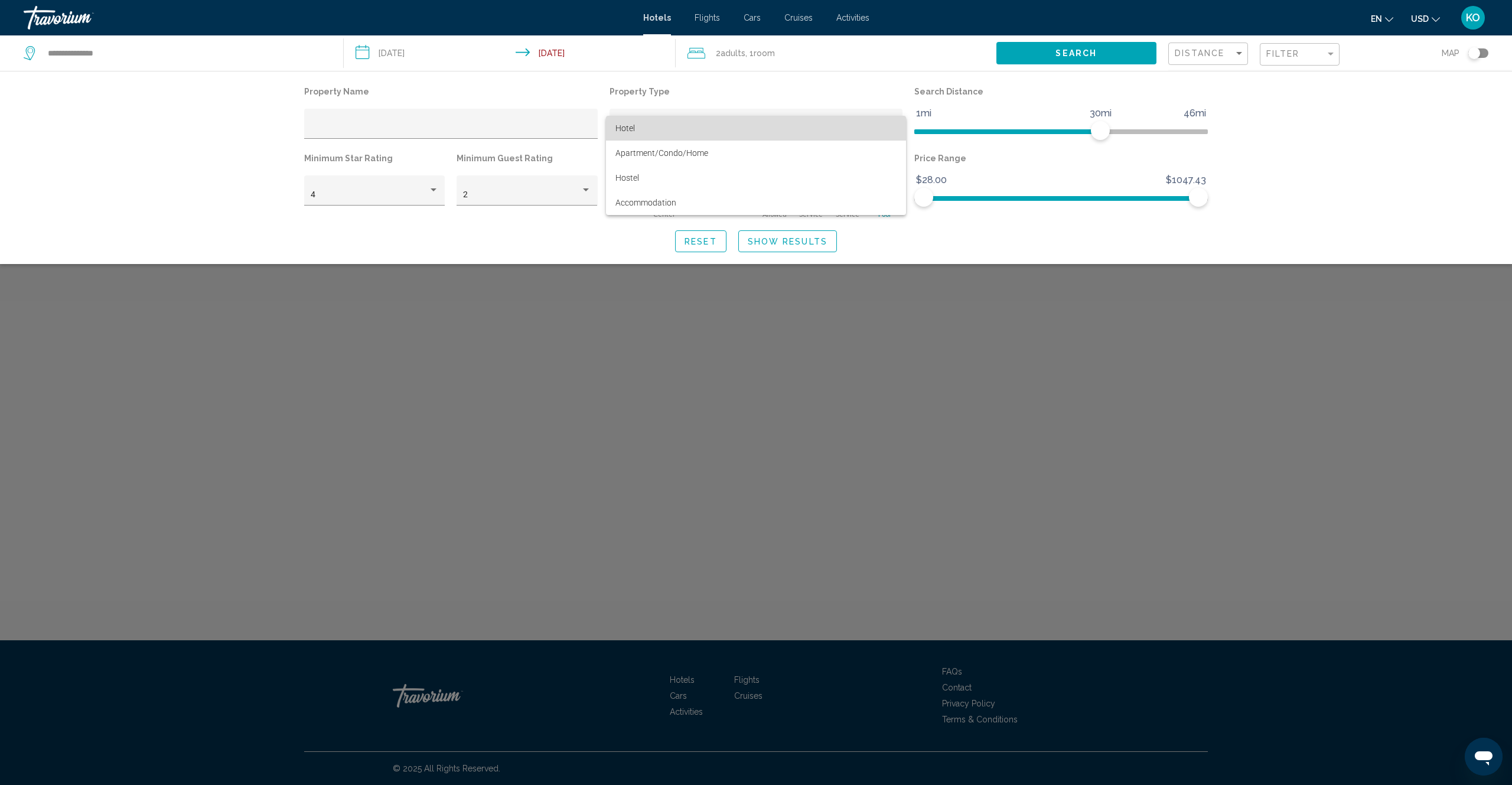
click at [625, 132] on span "Hotel" at bounding box center [625, 128] width 20 height 10
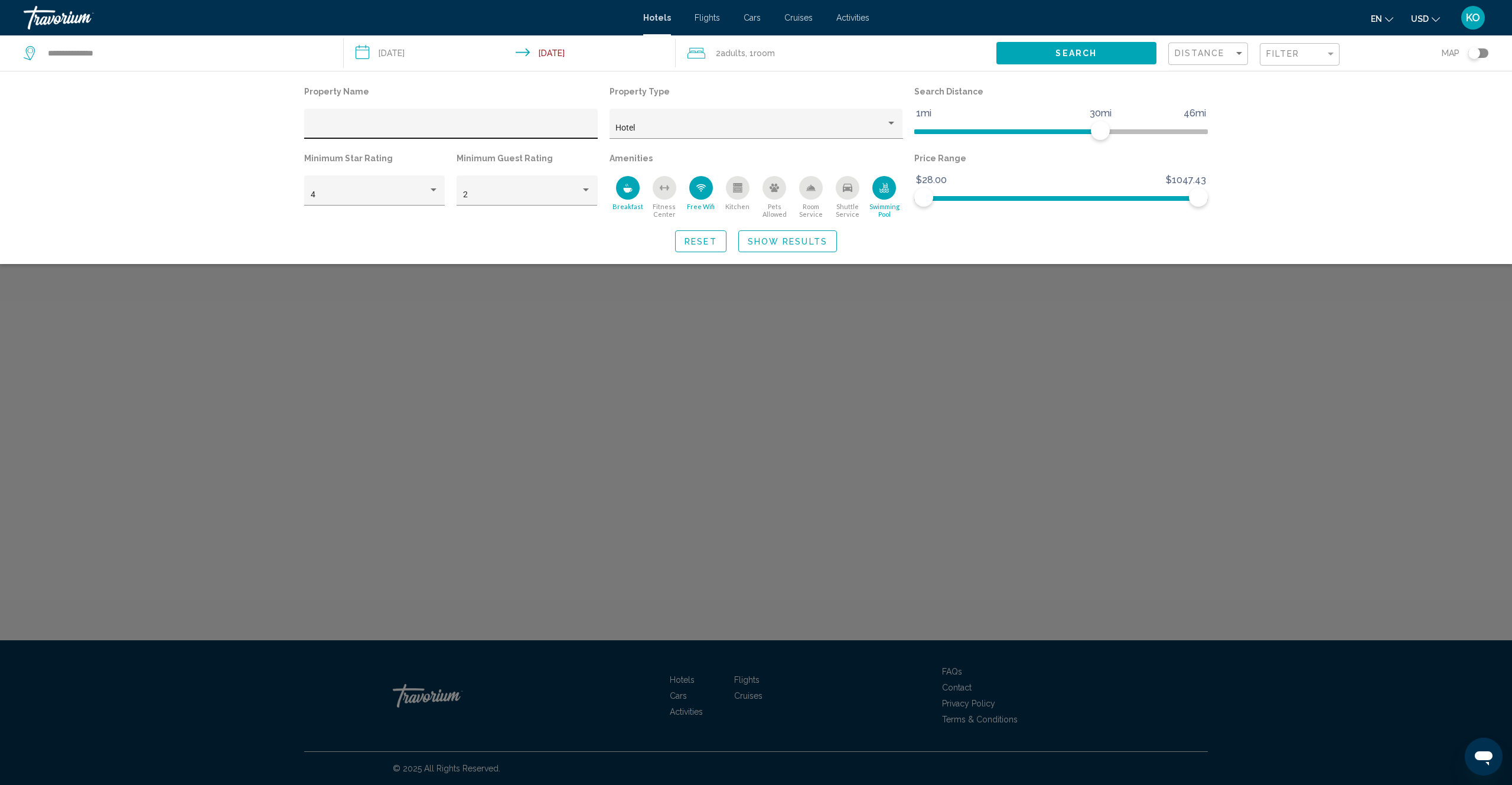
click at [328, 117] on div "Hotel Filters" at bounding box center [451, 127] width 281 height 24
drag, startPoint x: 1102, startPoint y: 133, endPoint x: 1010, endPoint y: 138, distance: 92.1
click at [1010, 138] on span "Hotel Filters" at bounding box center [1009, 131] width 19 height 19
click at [1060, 55] on span "Search" at bounding box center [1076, 53] width 41 height 10
click at [1066, 53] on span "Search" at bounding box center [1076, 53] width 41 height 10
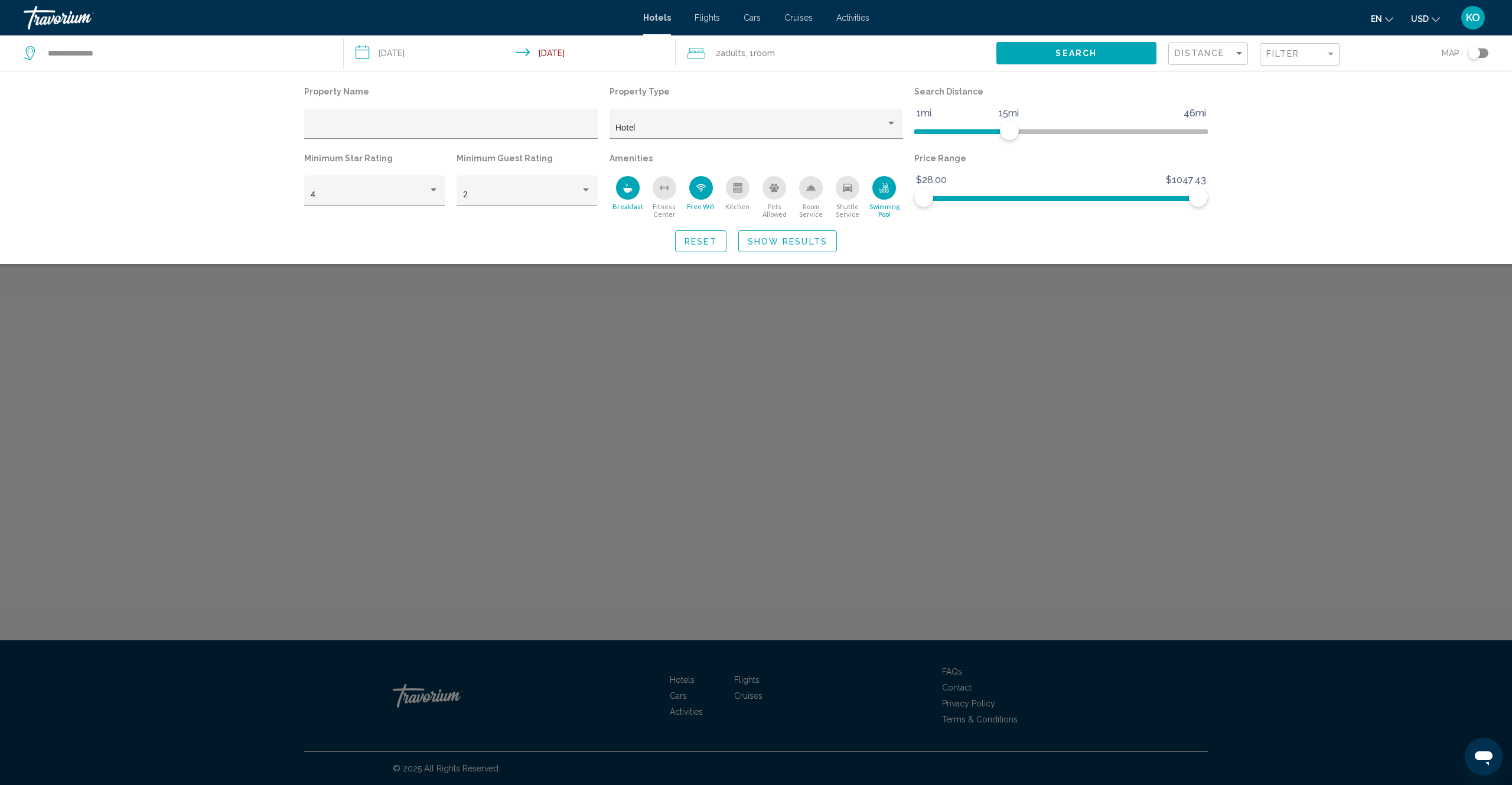
click at [1482, 53] on div "Toggle map" at bounding box center [1478, 53] width 20 height 10
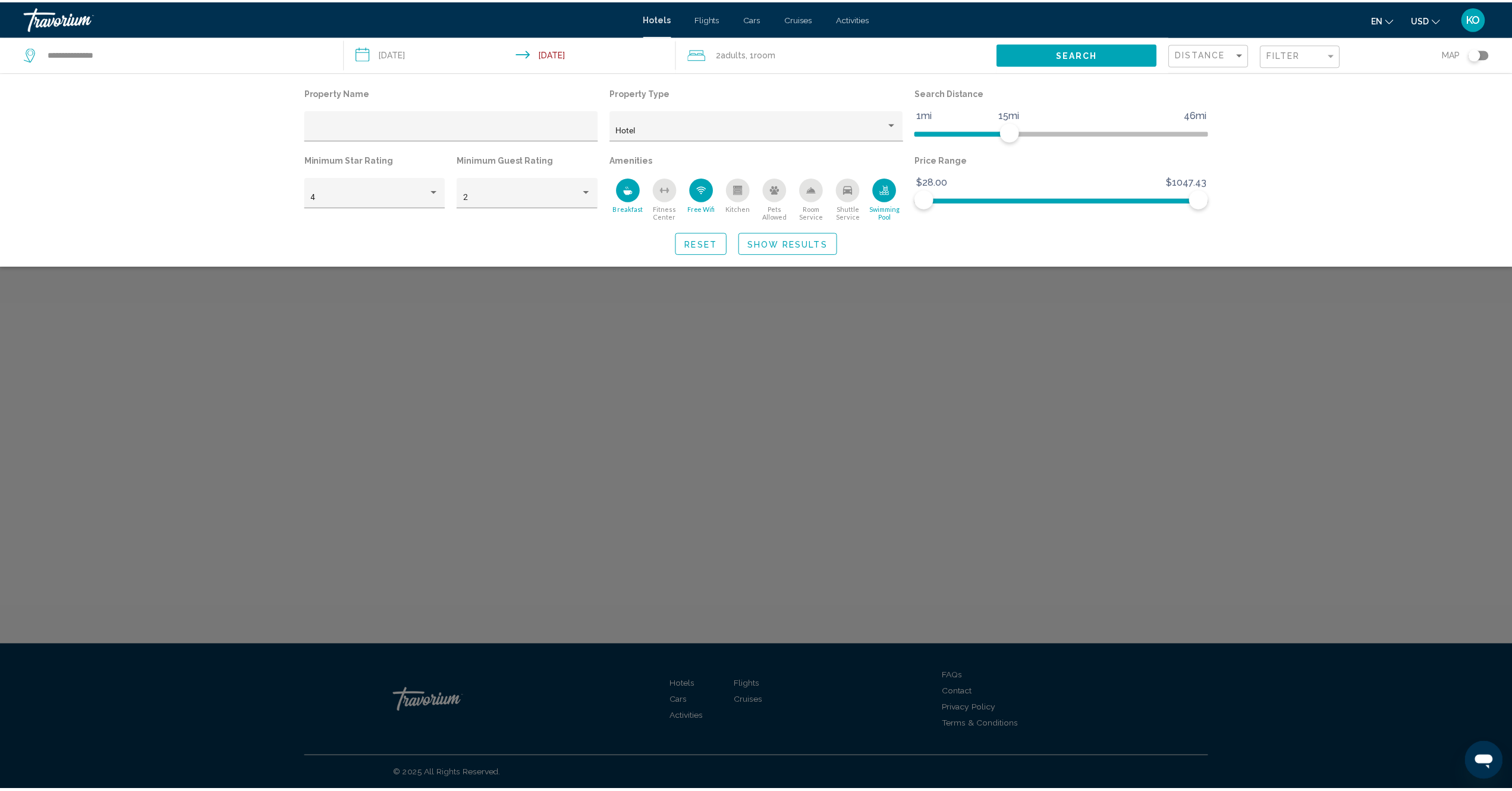
scroll to position [72, 0]
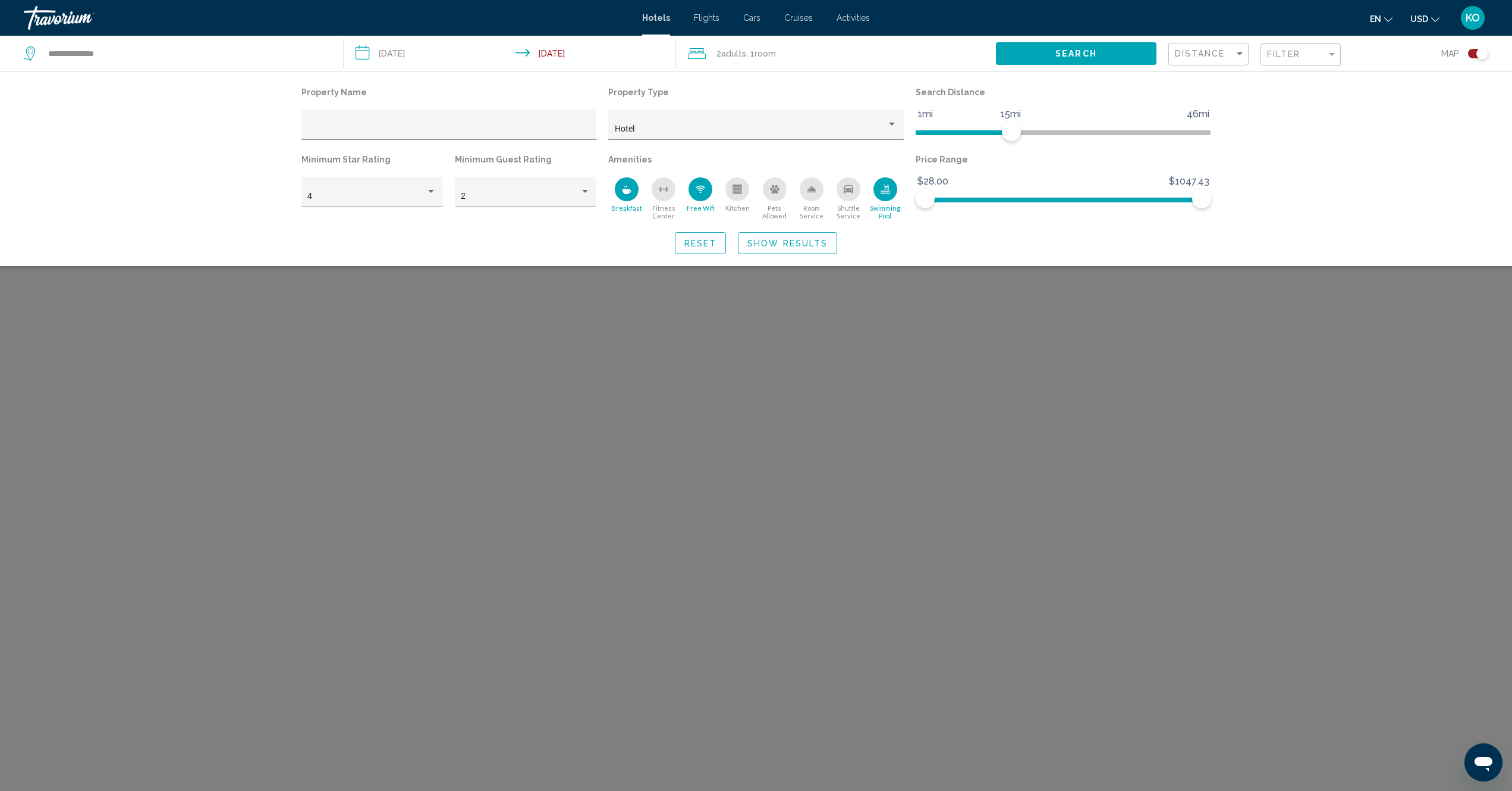
click at [1472, 52] on div "Toggle map" at bounding box center [1479, 53] width 20 height 10
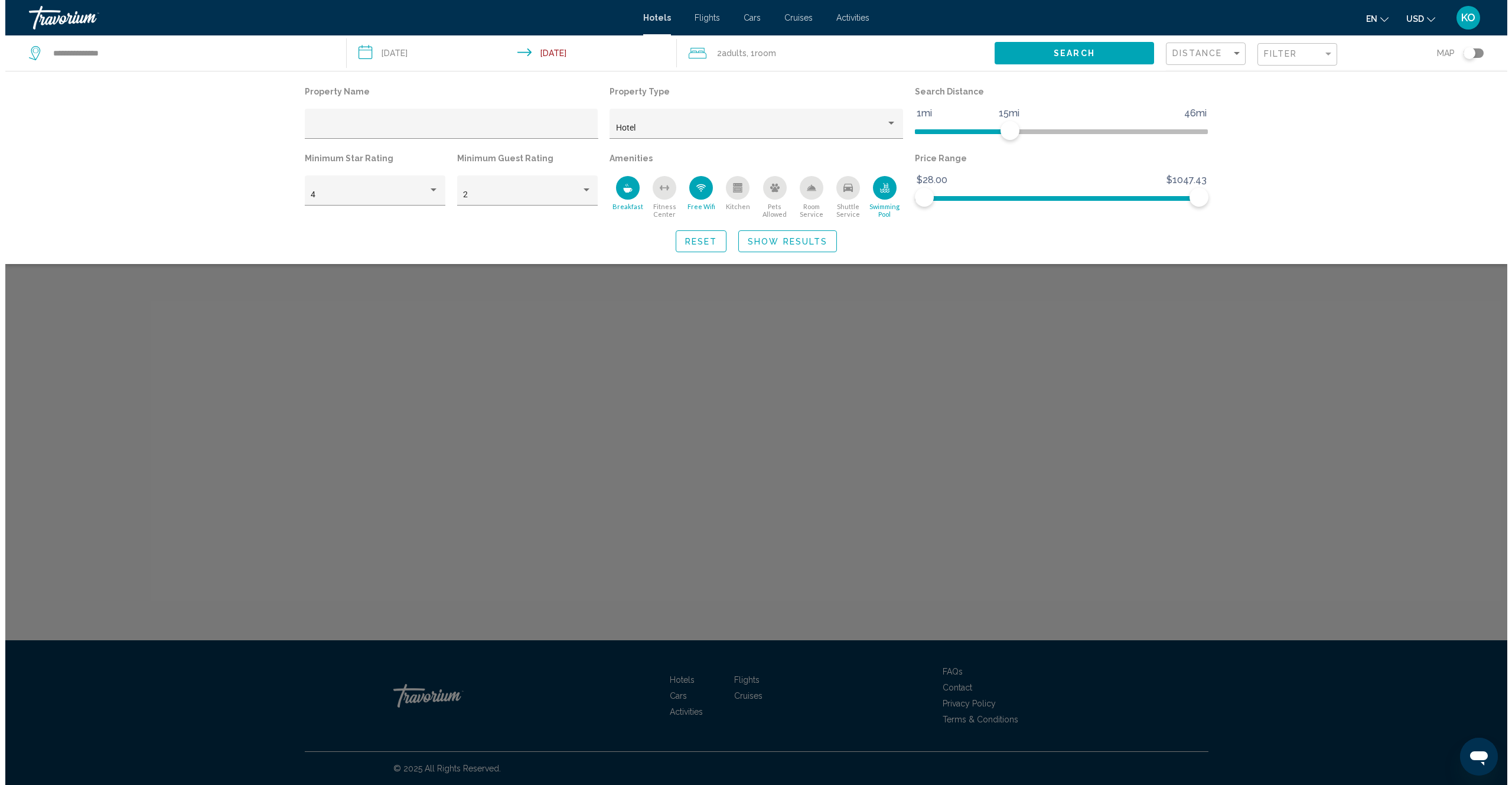
scroll to position [0, 0]
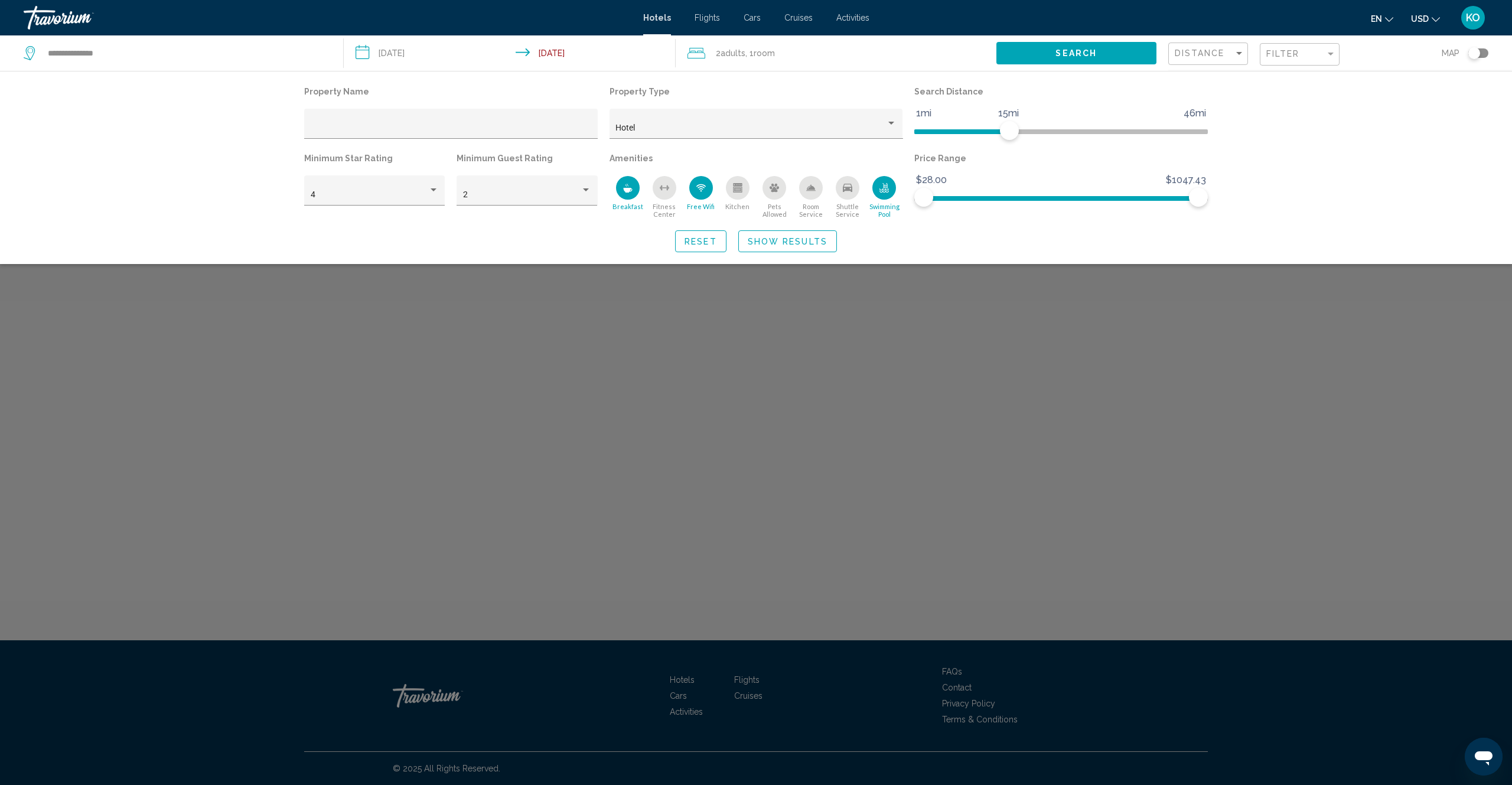
click at [797, 243] on span "Show Results" at bounding box center [788, 241] width 80 height 10
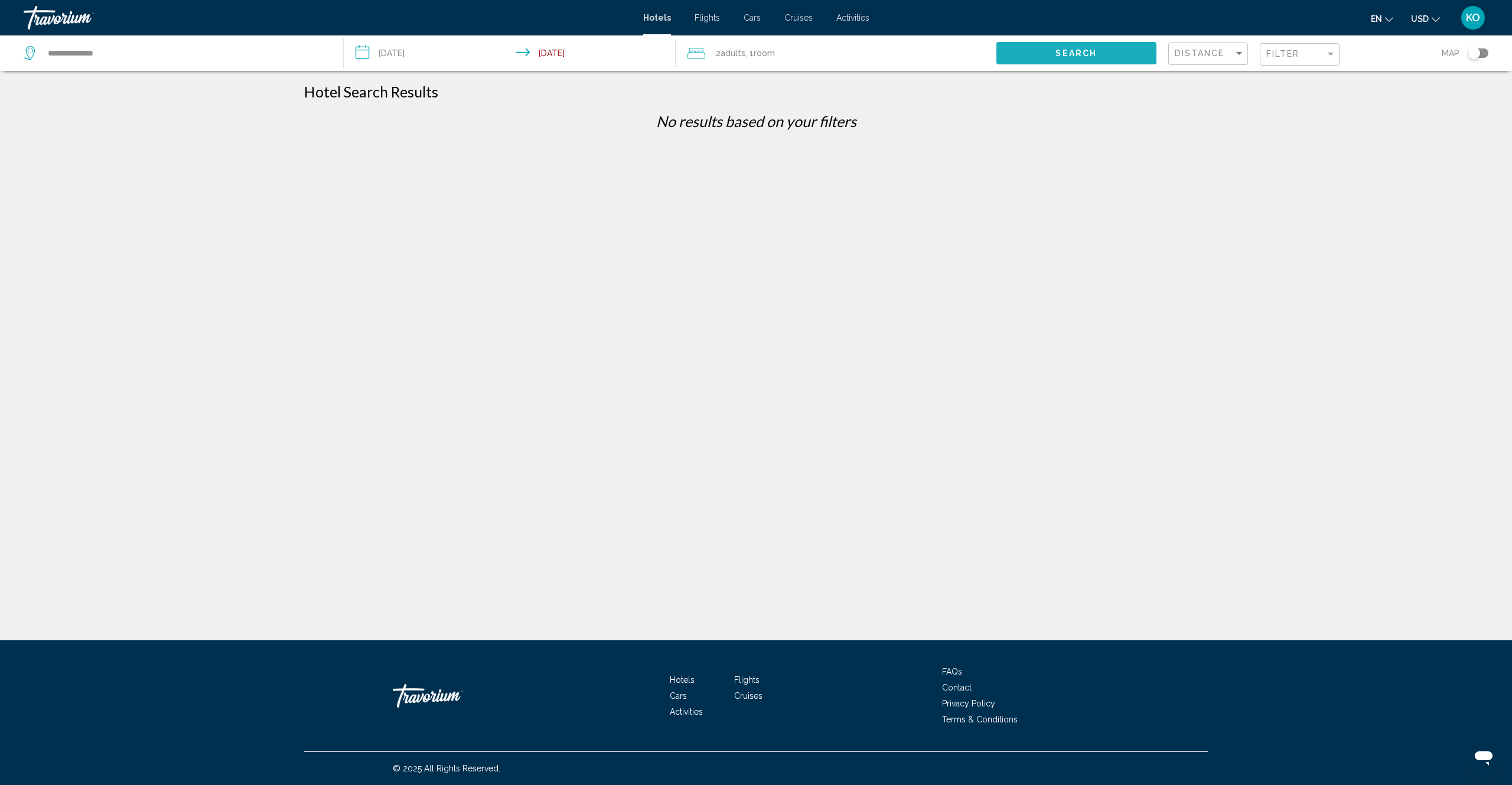
click at [1085, 57] on span "Search" at bounding box center [1076, 53] width 41 height 10
click at [1071, 53] on span "Search" at bounding box center [1076, 53] width 41 height 10
click at [653, 18] on span "Hotels" at bounding box center [657, 17] width 28 height 10
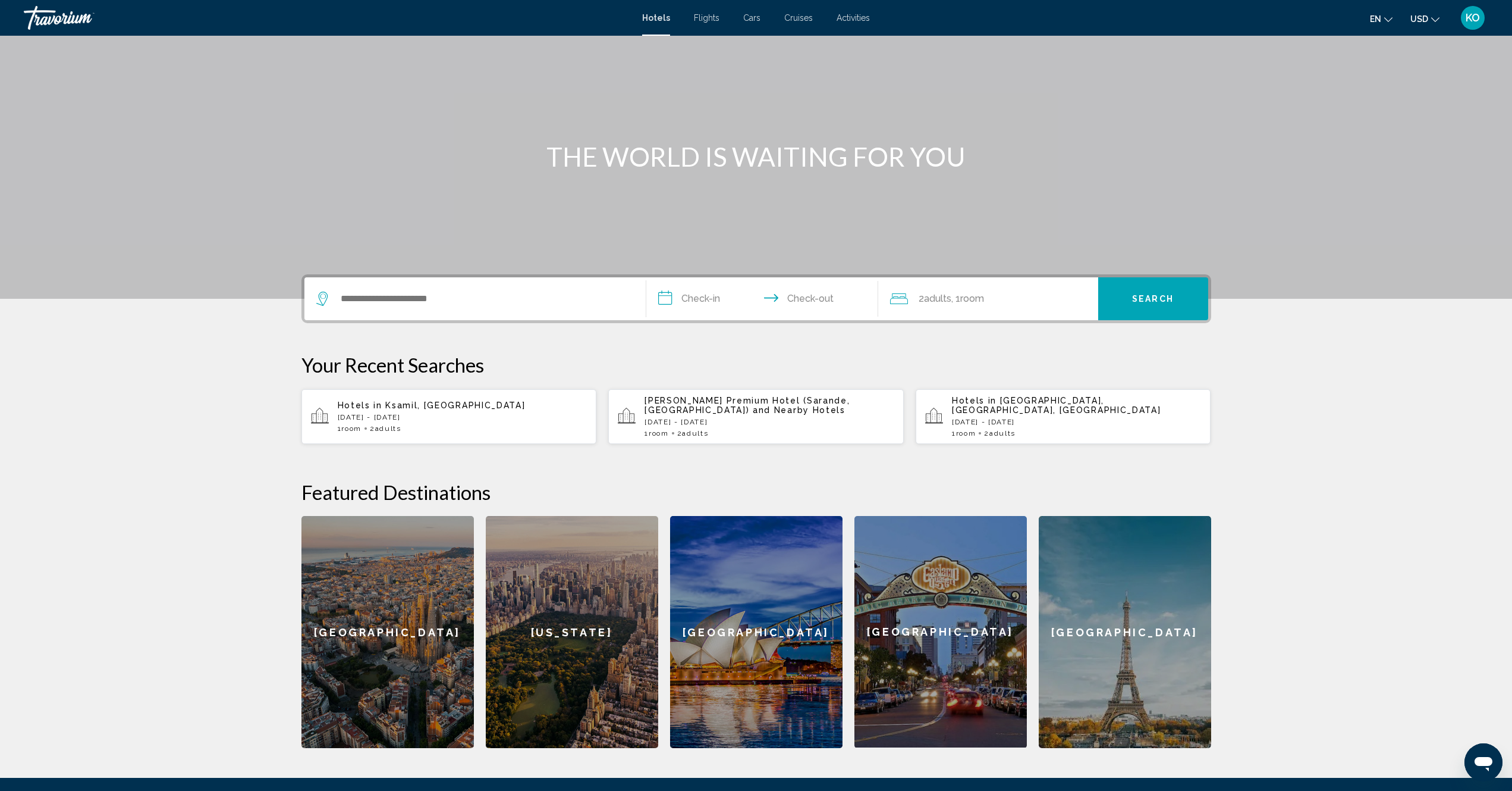
scroll to position [191, 0]
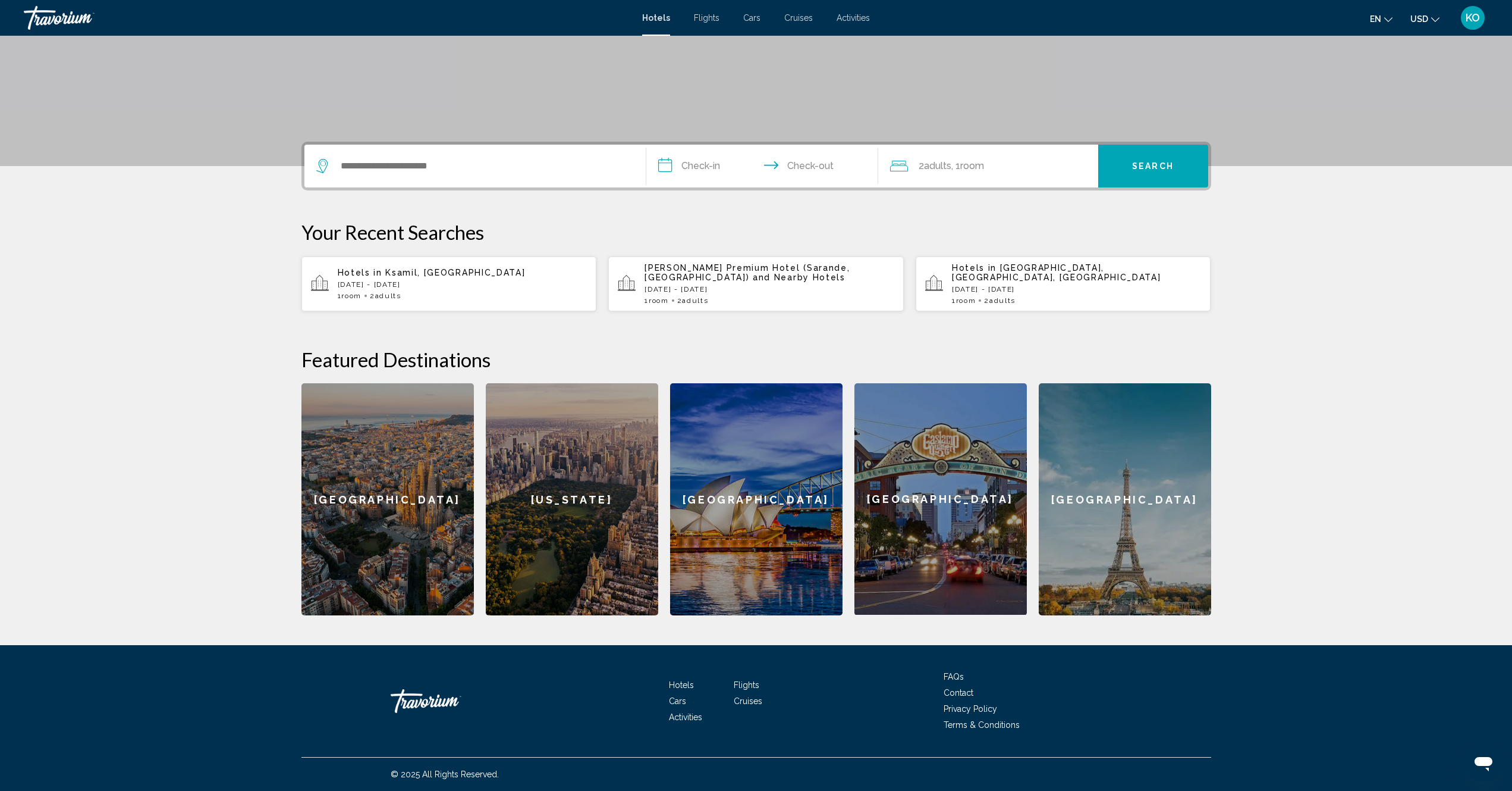
click at [429, 288] on div "Hotels in [GEOGRAPHIC_DATA], [GEOGRAPHIC_DATA] [DATE] - [DATE] 1 Room rooms 2 A…" at bounding box center [463, 284] width 250 height 32
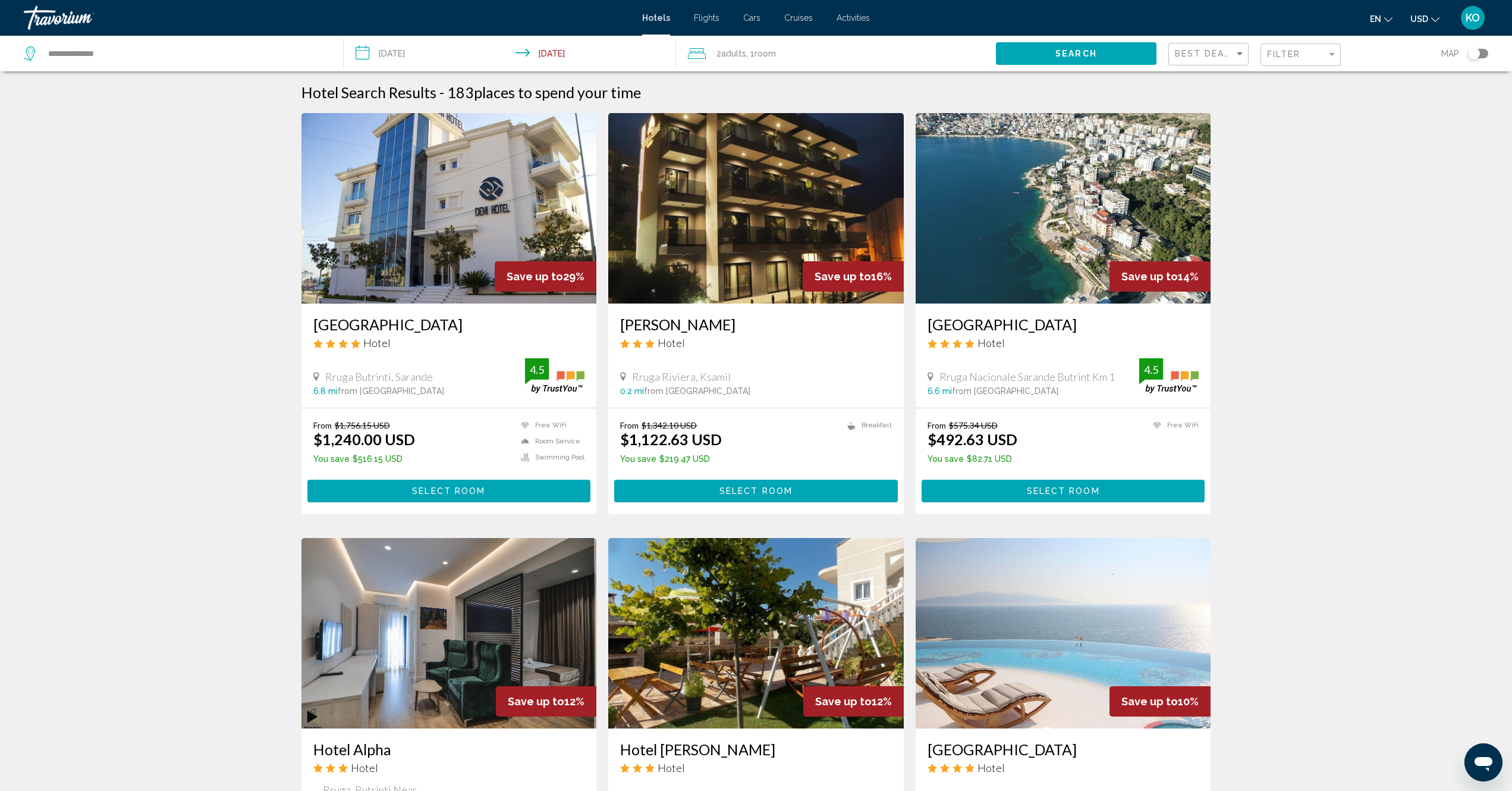
click at [1067, 244] on img "Main content" at bounding box center [1063, 208] width 295 height 191
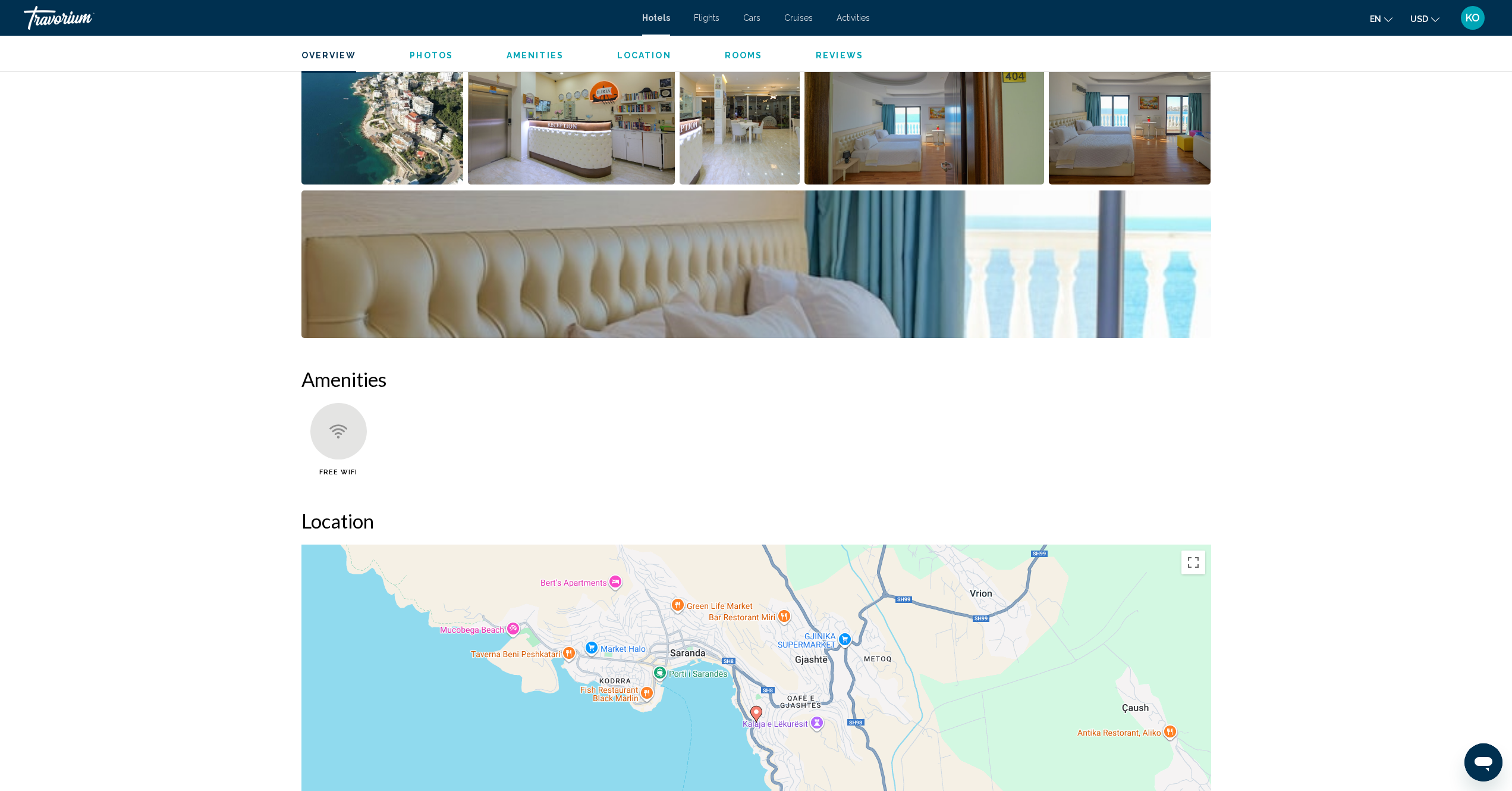
scroll to position [357, 0]
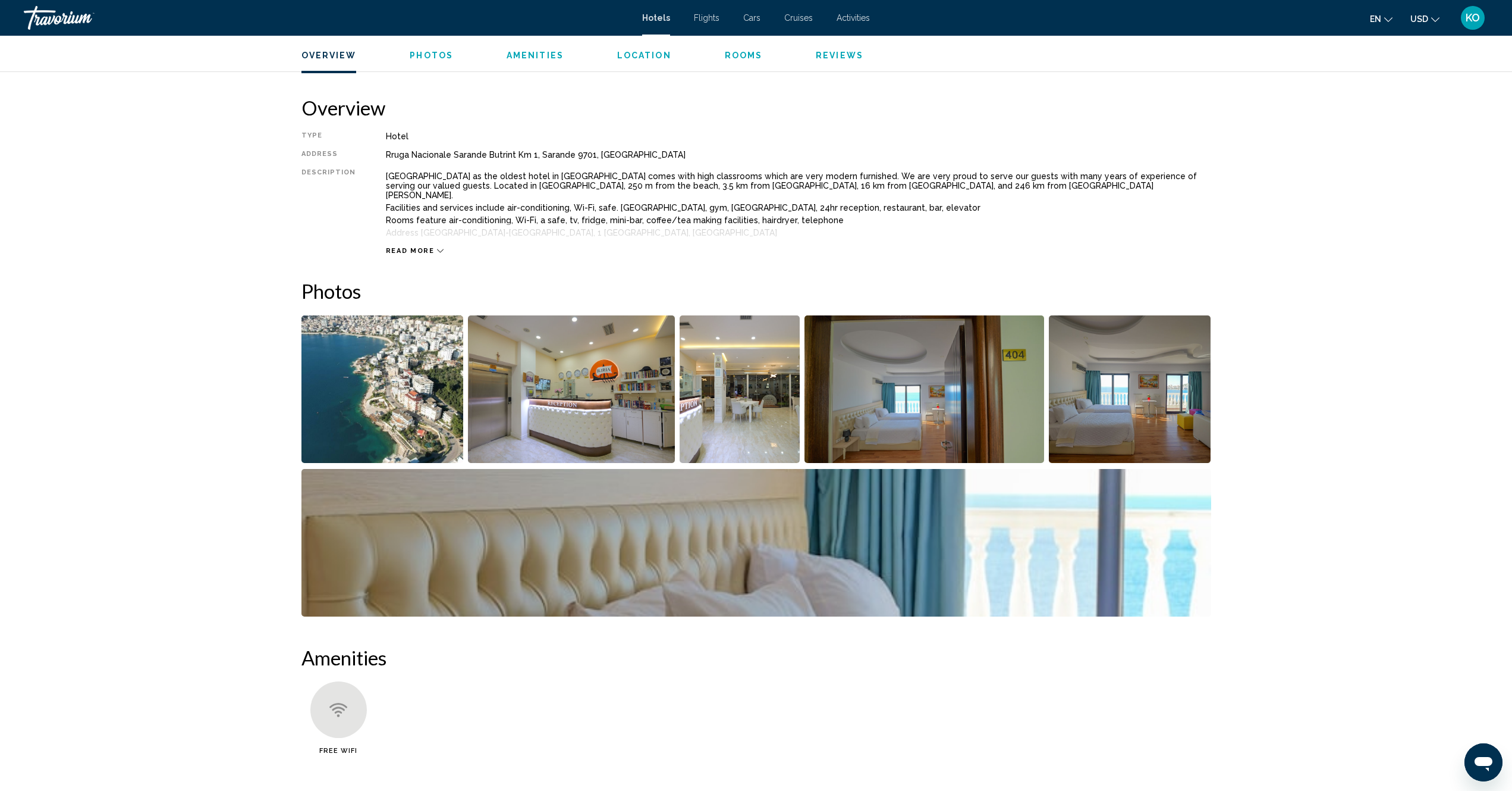
click at [1388, 20] on icon "Change language" at bounding box center [1388, 19] width 8 height 8
click at [1357, 123] on button "русский" at bounding box center [1356, 125] width 56 height 15
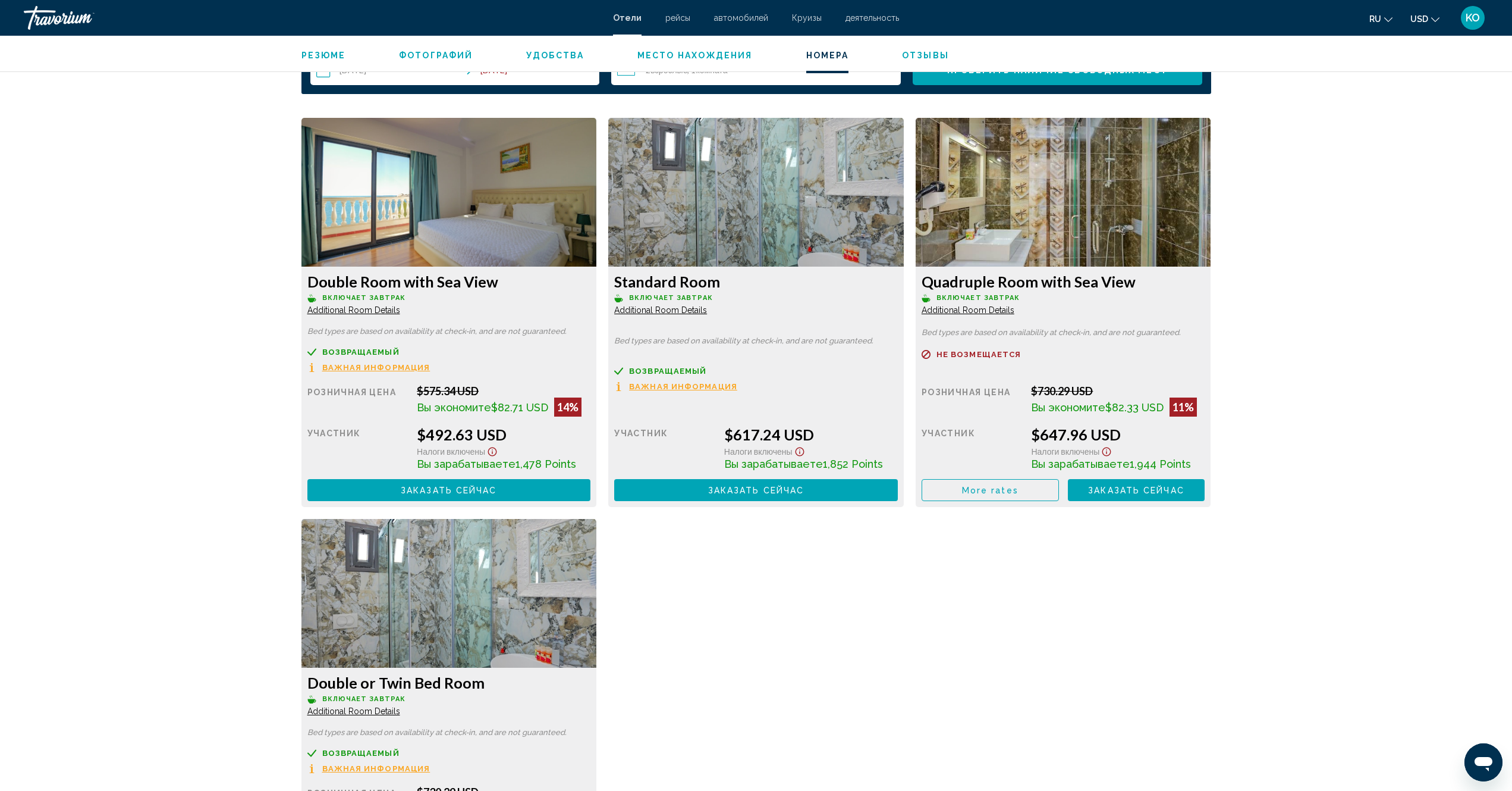
scroll to position [1547, 0]
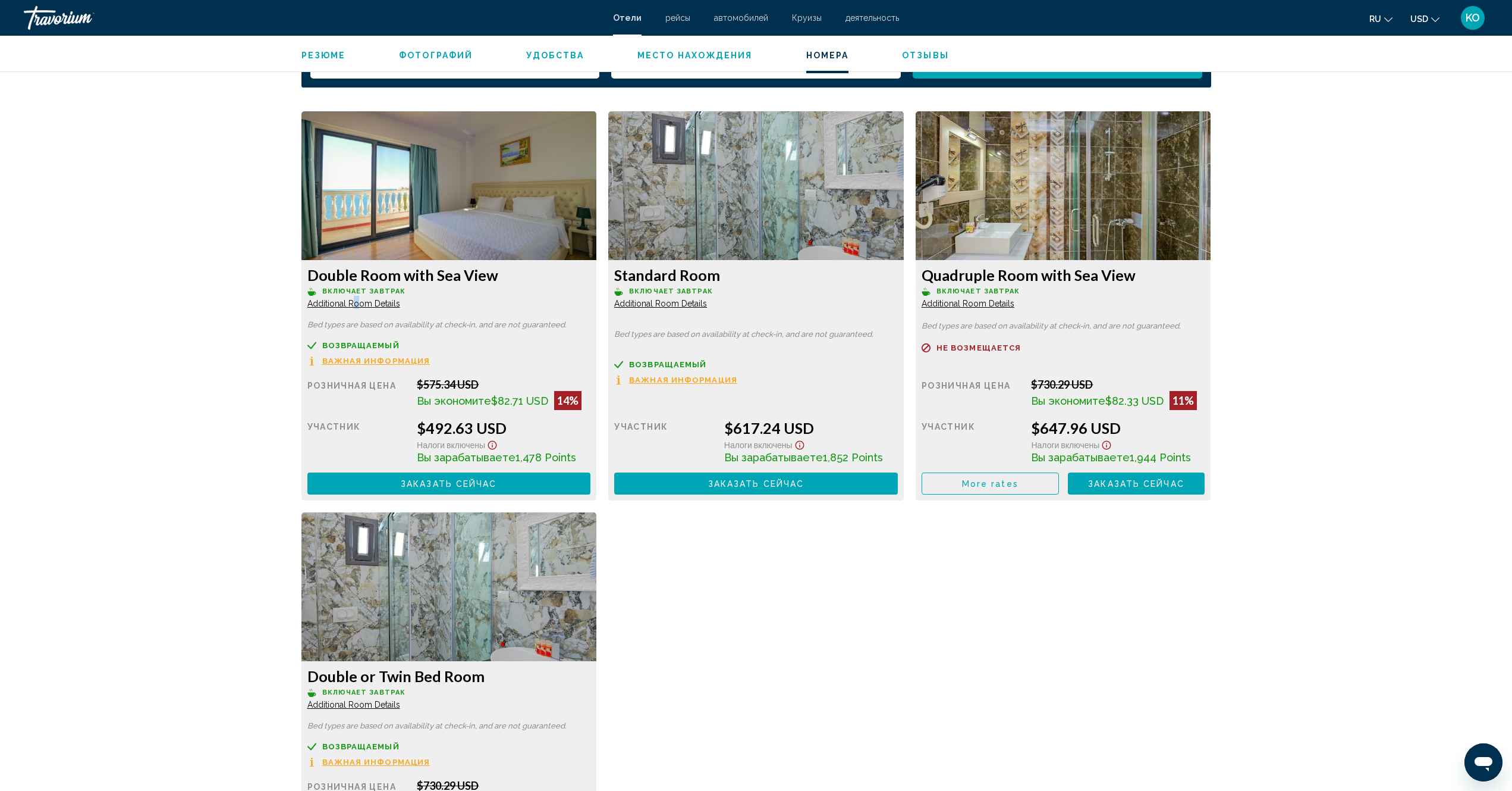
click at [356, 304] on span "Additional Room Details" at bounding box center [353, 303] width 93 height 10
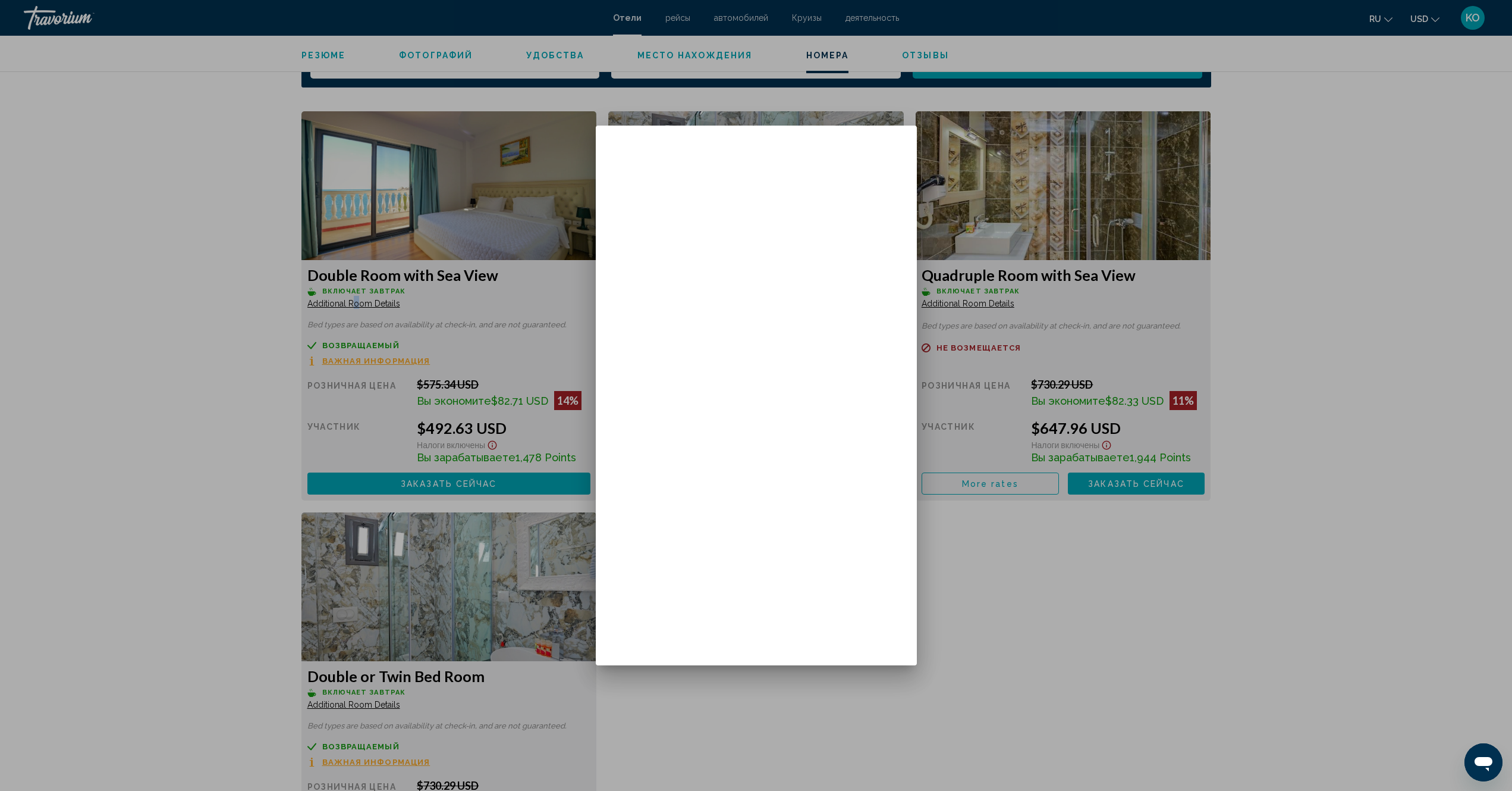
scroll to position [0, 0]
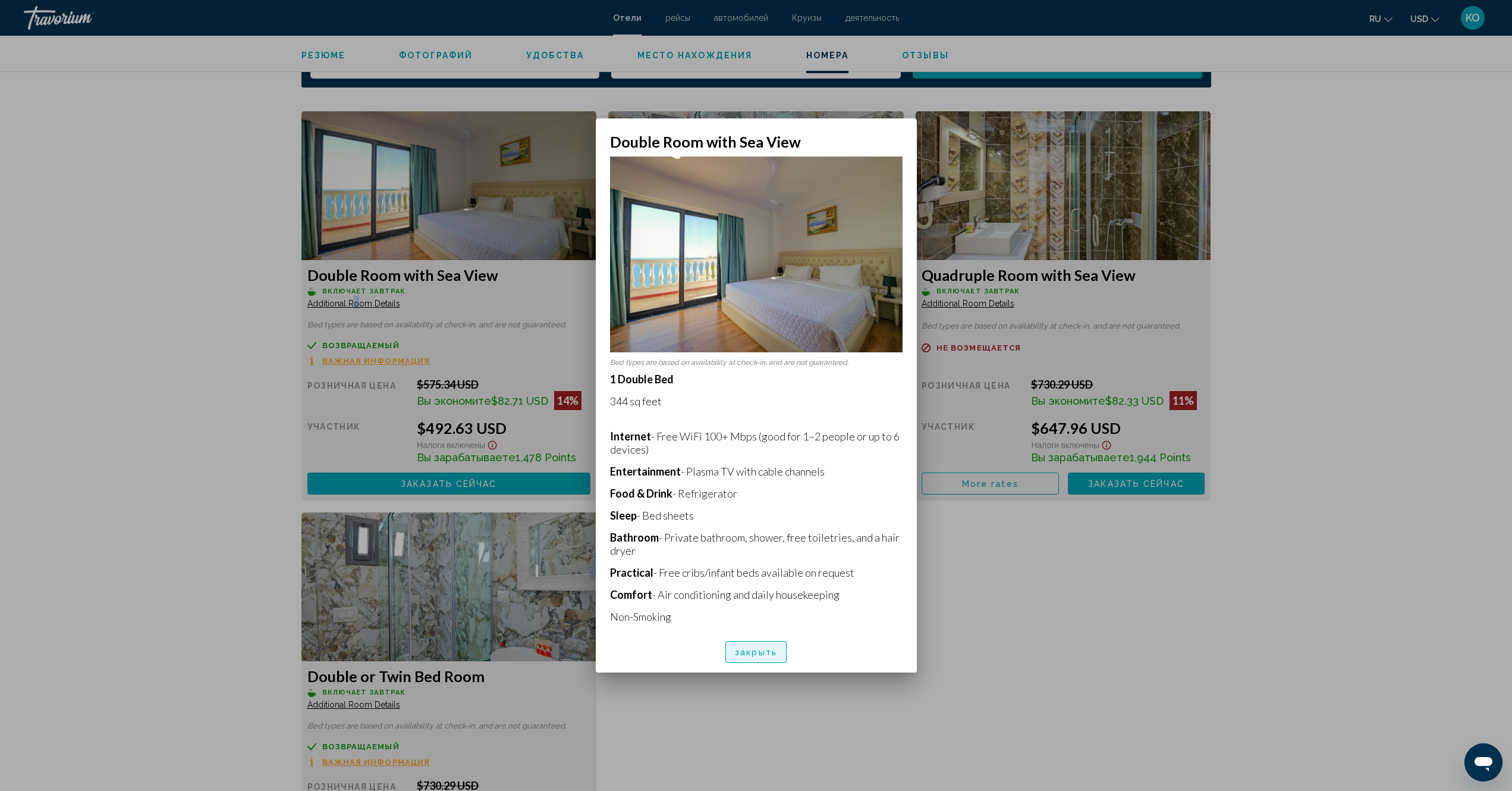
click at [758, 650] on span "закрыть" at bounding box center [756, 652] width 42 height 10
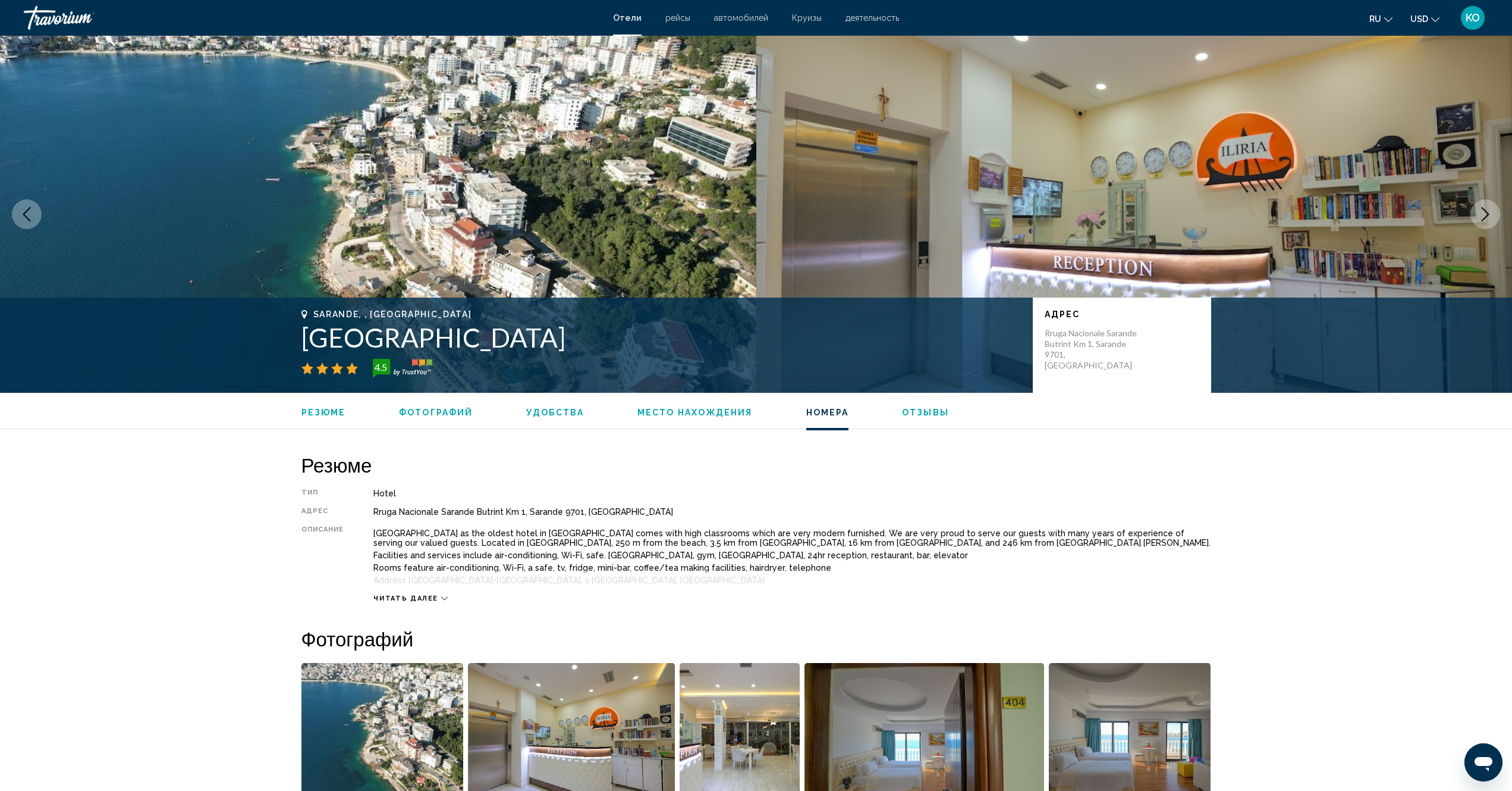
scroll to position [1547, 0]
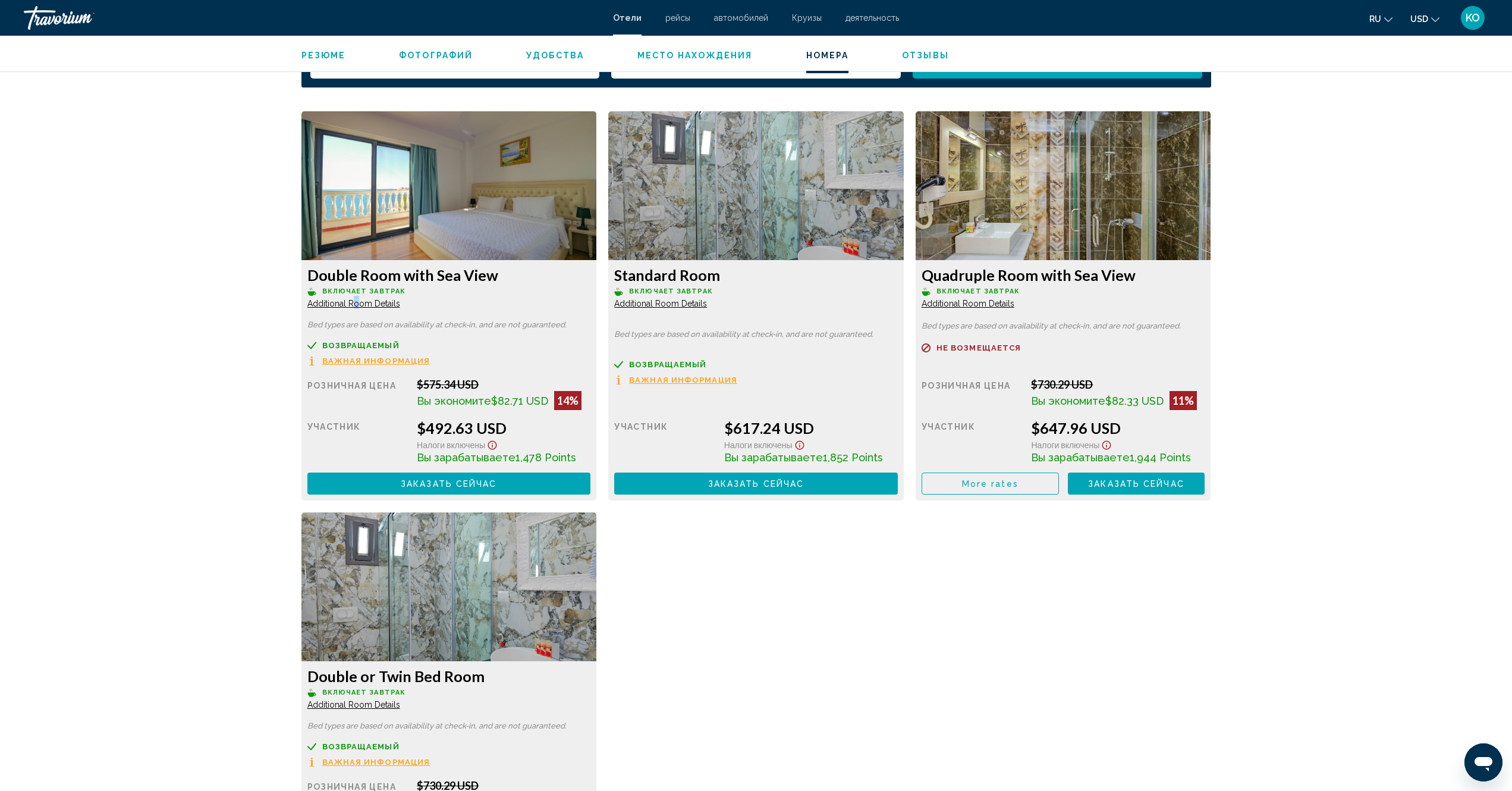
click at [484, 173] on img "Main content" at bounding box center [449, 185] width 295 height 149
click at [485, 198] on img "Main content" at bounding box center [449, 185] width 295 height 149
click at [468, 483] on span "Заказать сейчас" at bounding box center [449, 483] width 96 height 10
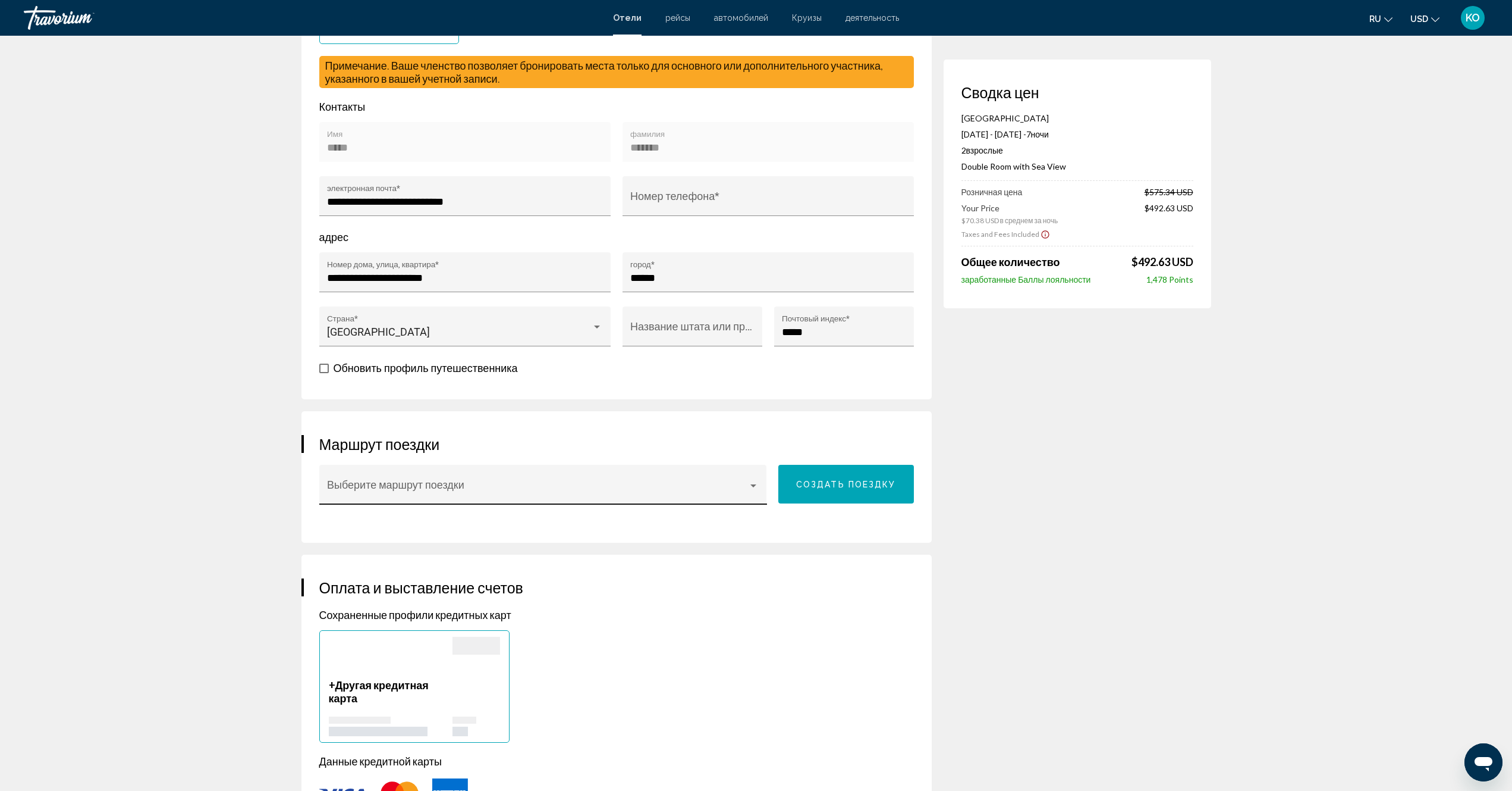
scroll to position [476, 0]
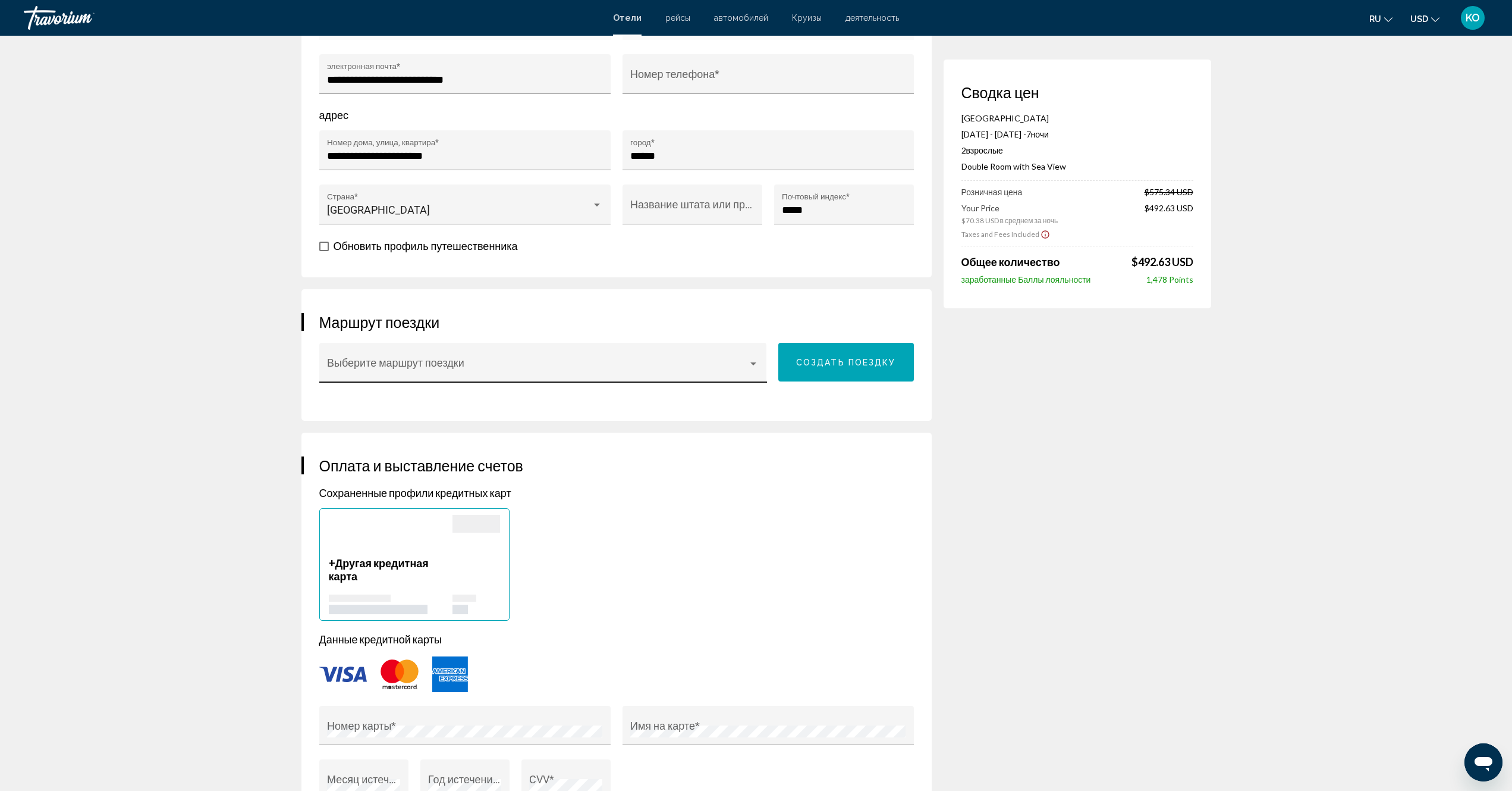
click at [753, 365] on div "Main content" at bounding box center [753, 363] width 11 height 10
click at [753, 365] on span "Никто" at bounding box center [543, 368] width 432 height 32
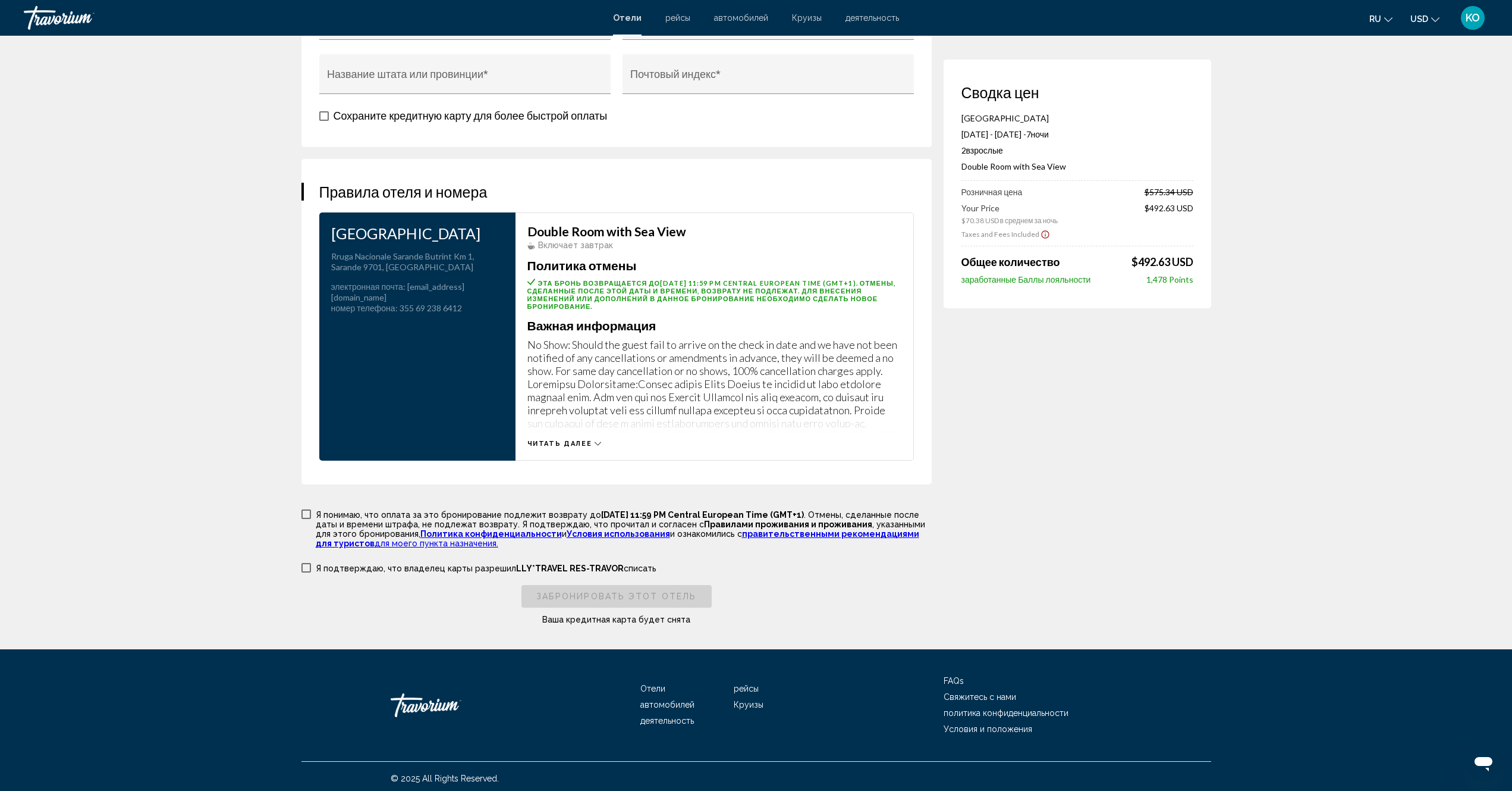
scroll to position [1430, 0]
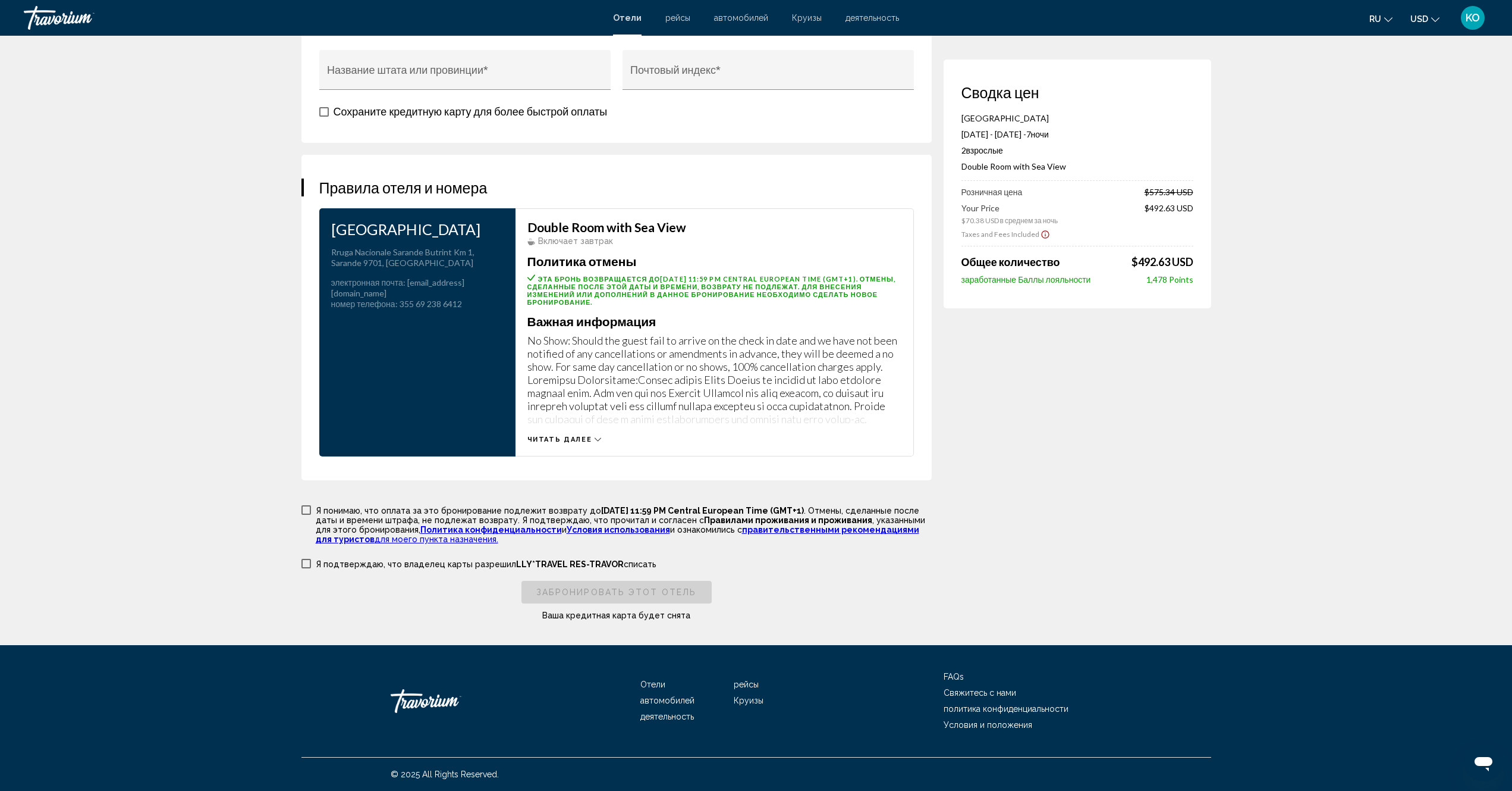
click at [599, 439] on icon "Main content" at bounding box center [598, 439] width 6 height 6
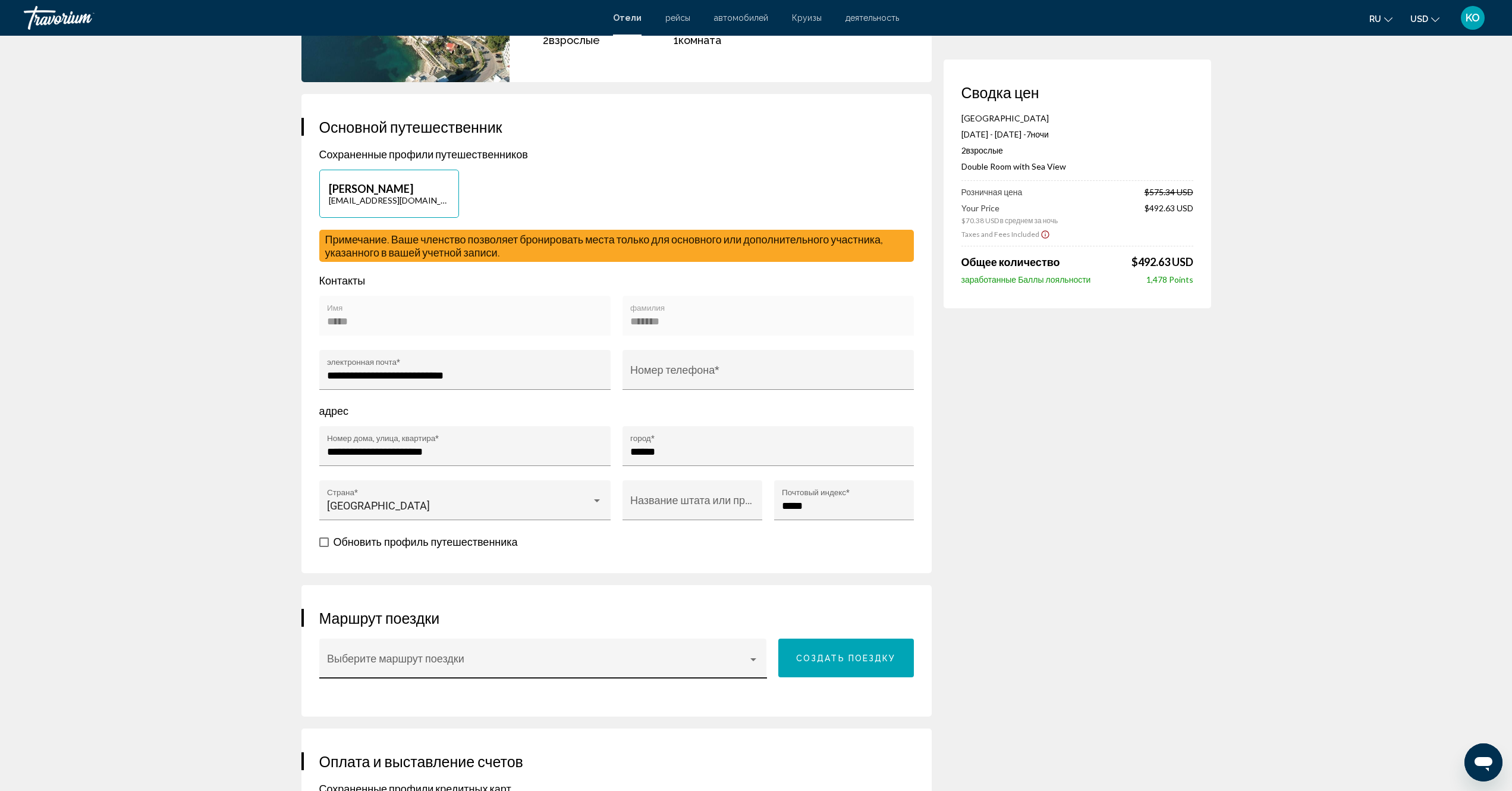
scroll to position [0, 0]
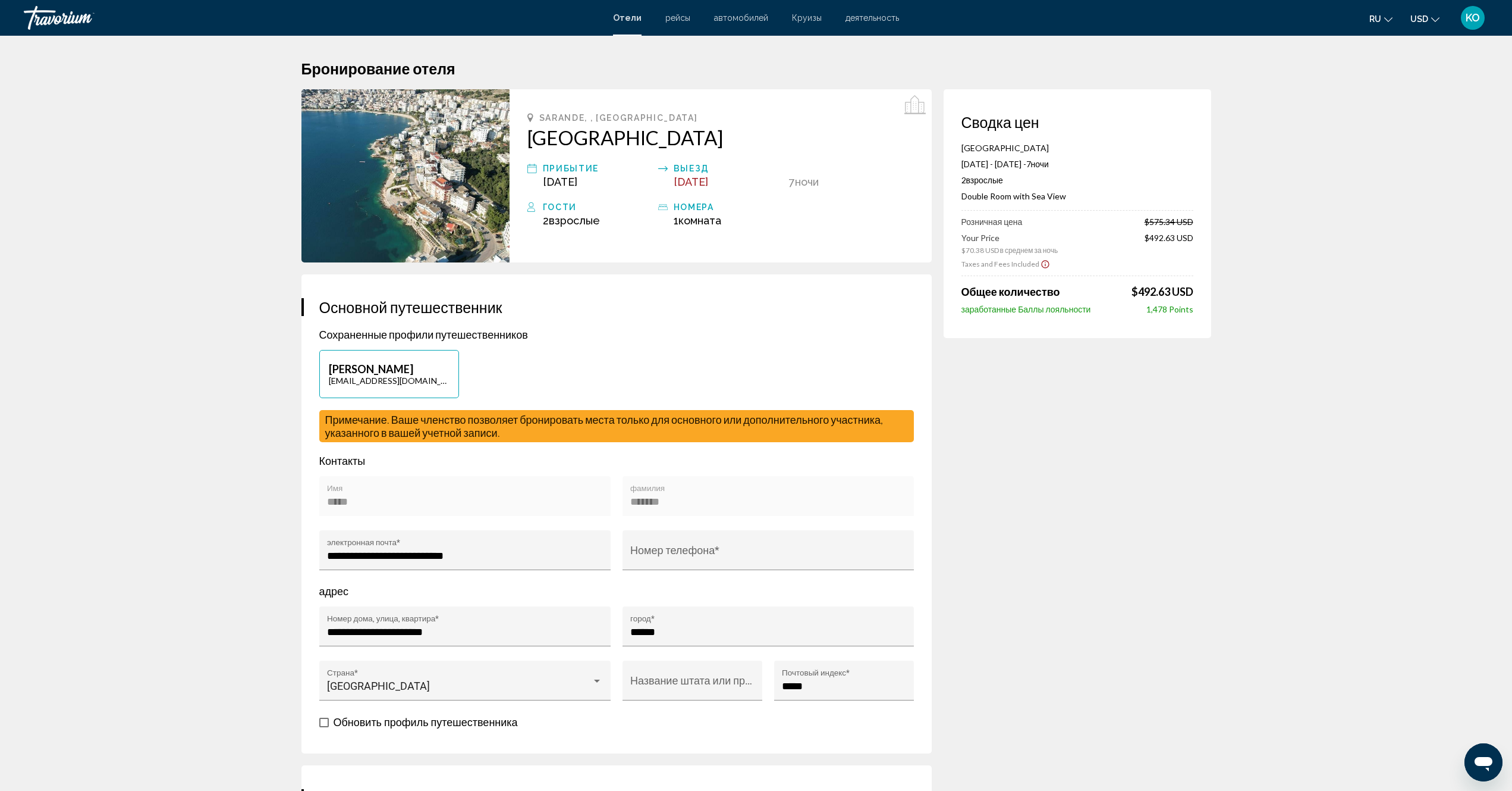
click at [413, 159] on img "Main content" at bounding box center [406, 176] width 208 height 173
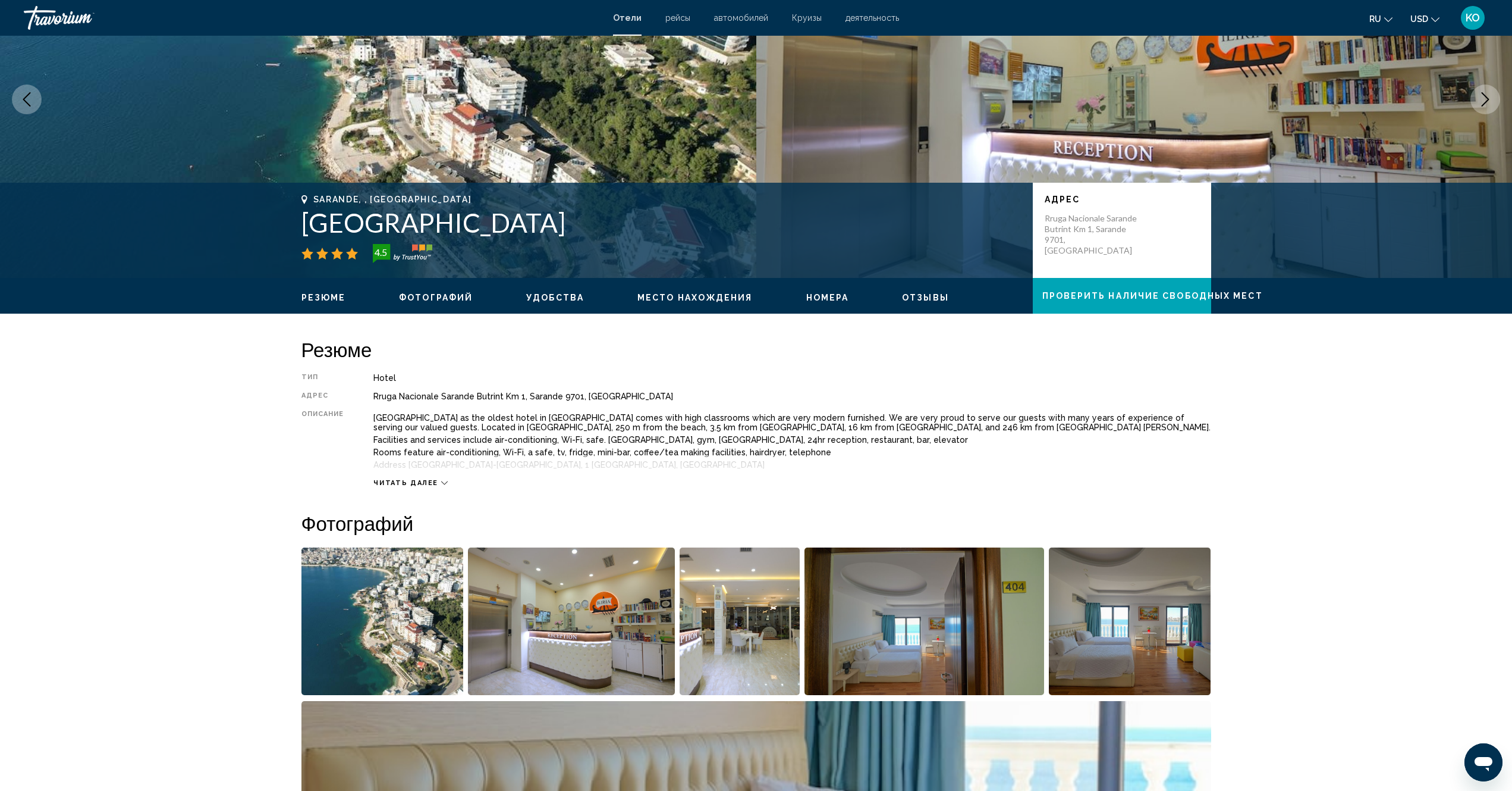
scroll to position [238, 0]
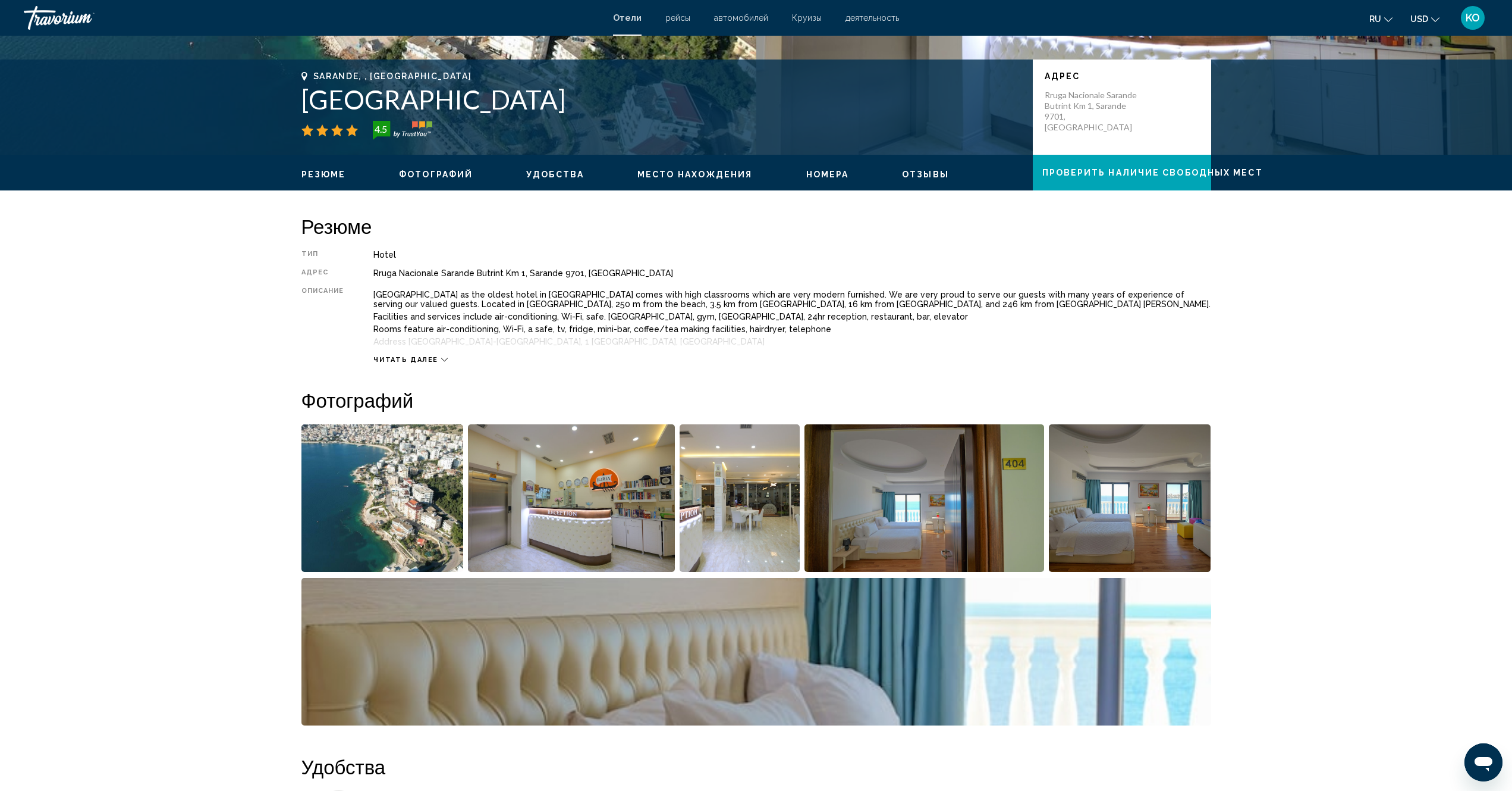
click at [434, 169] on span "Фотографий" at bounding box center [435, 174] width 73 height 10
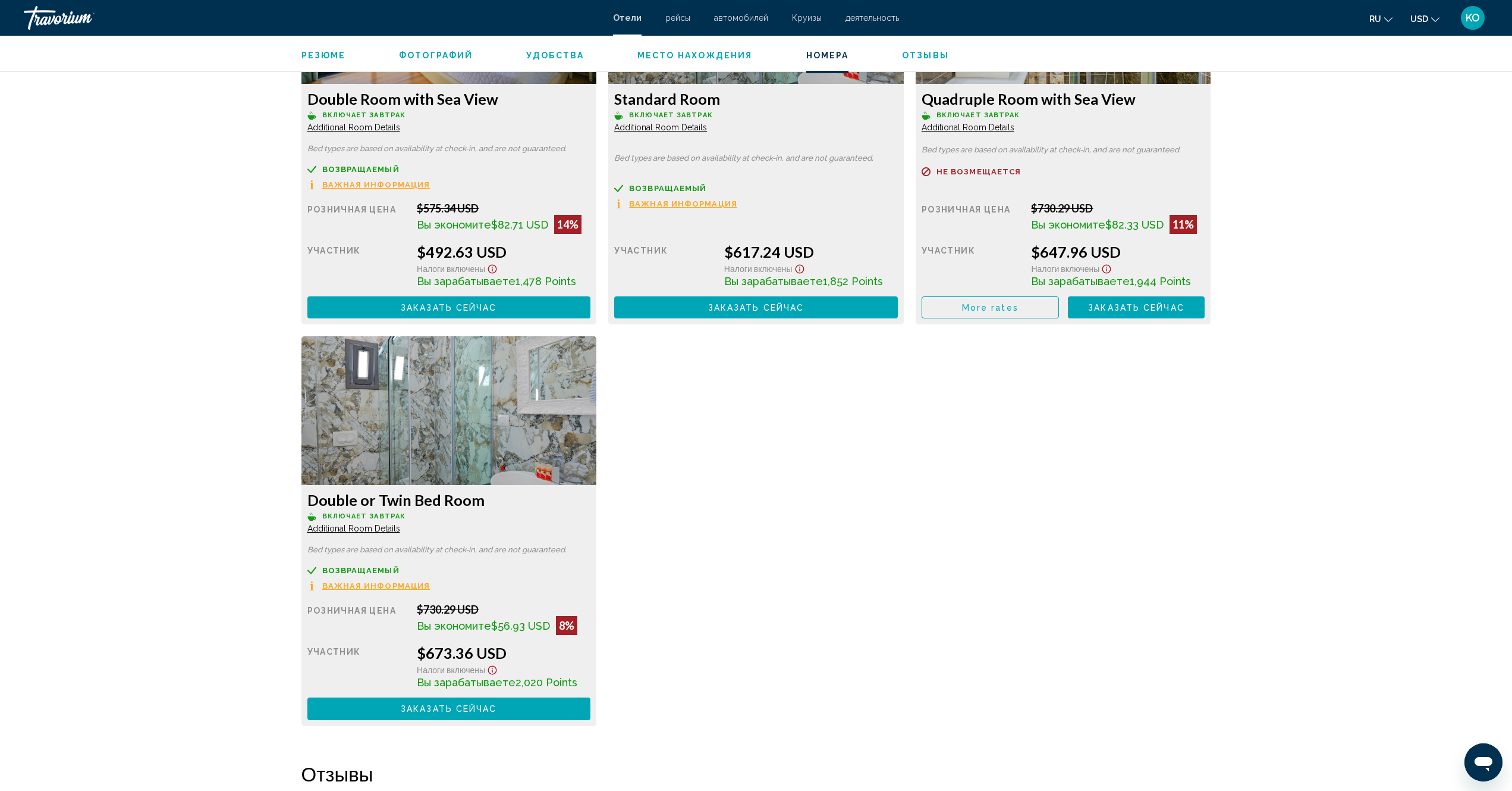
scroll to position [1367, 0]
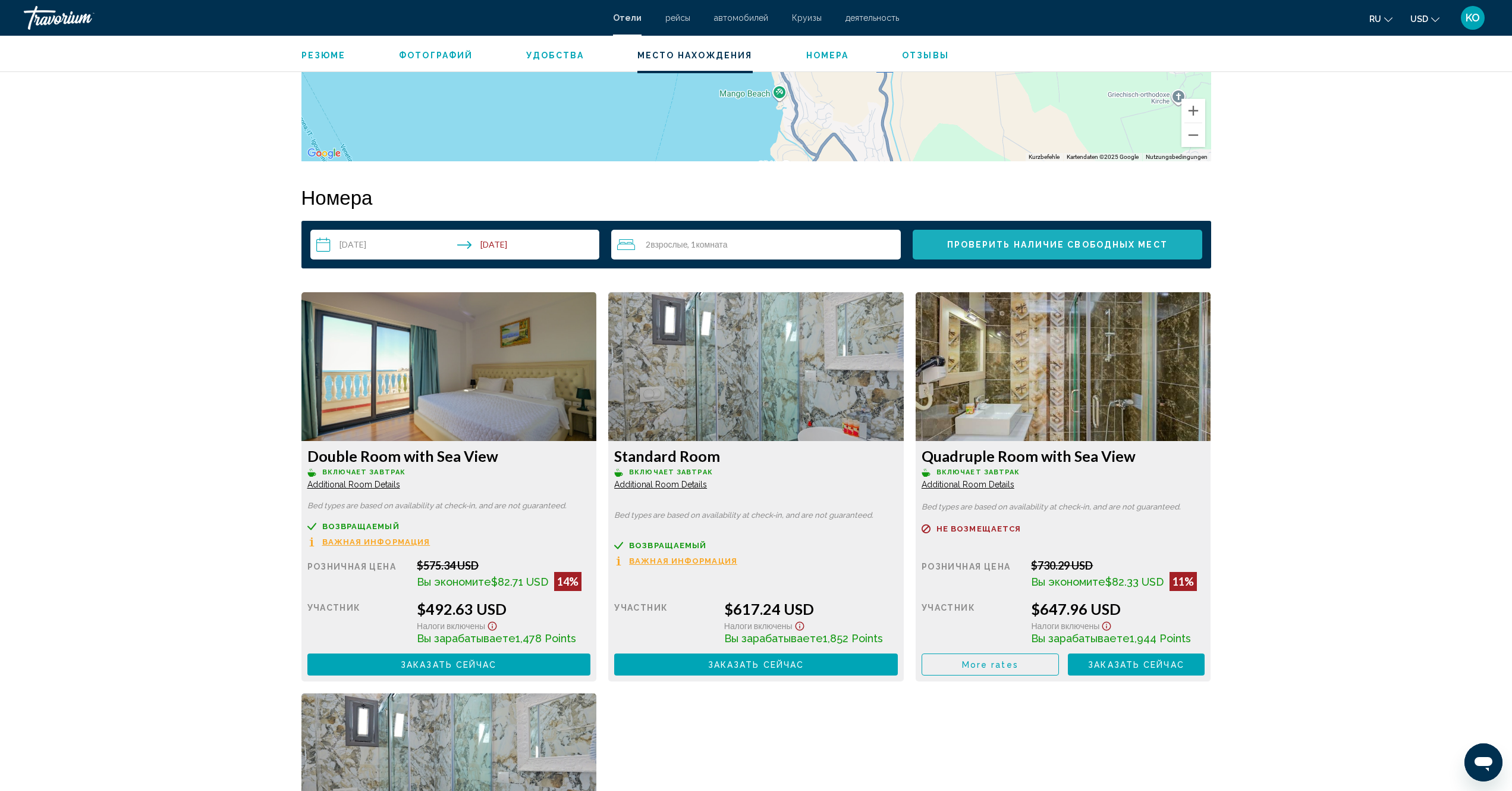
click at [1036, 246] on span "Проверить наличие свободных мест" at bounding box center [1057, 245] width 220 height 10
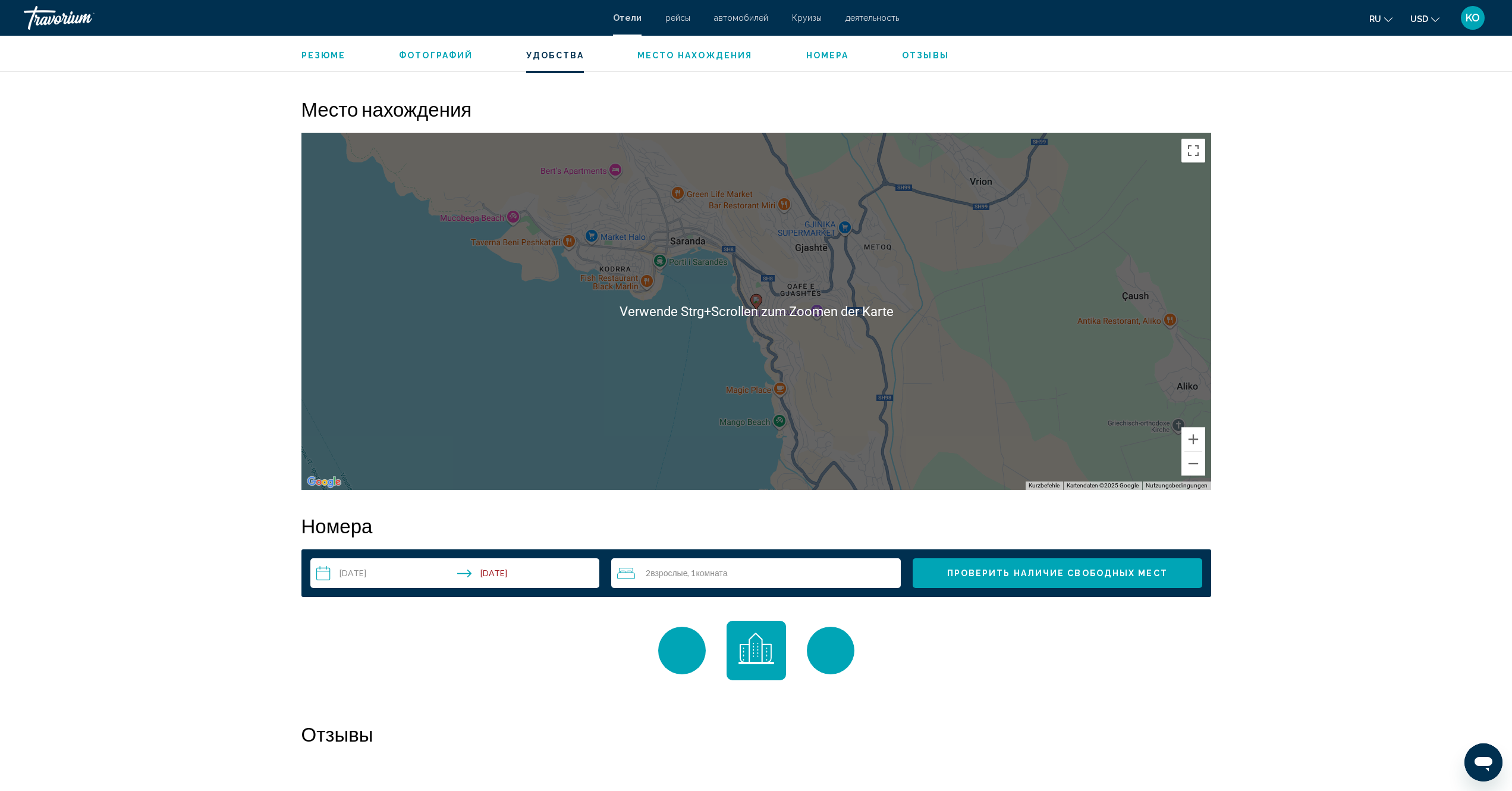
scroll to position [938, 0]
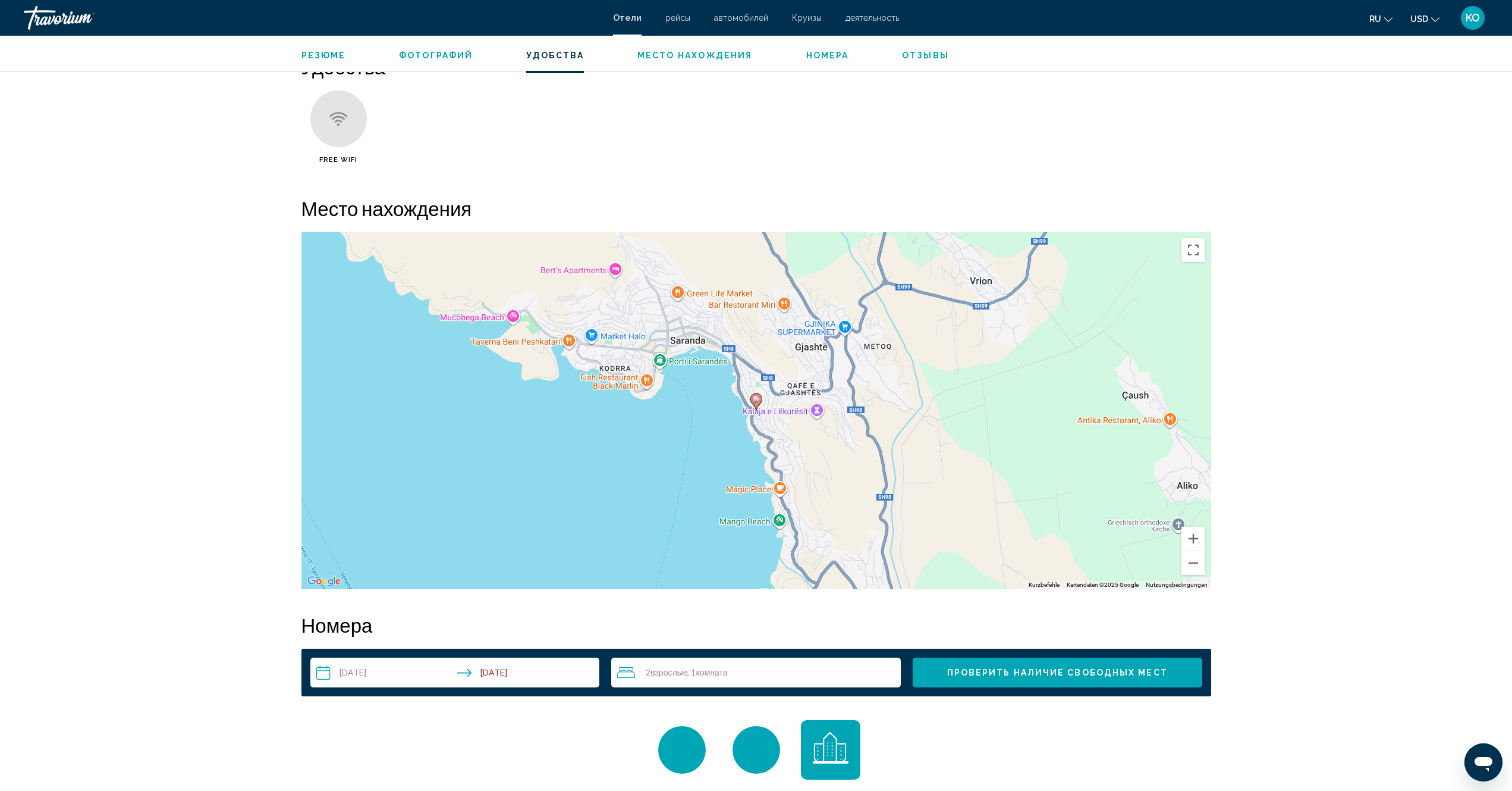
click at [678, 363] on div "Um den Modus zum Ziehen mit der Tastatur zu aktivieren, drückst du Alt + Eingab…" at bounding box center [757, 411] width 910 height 357
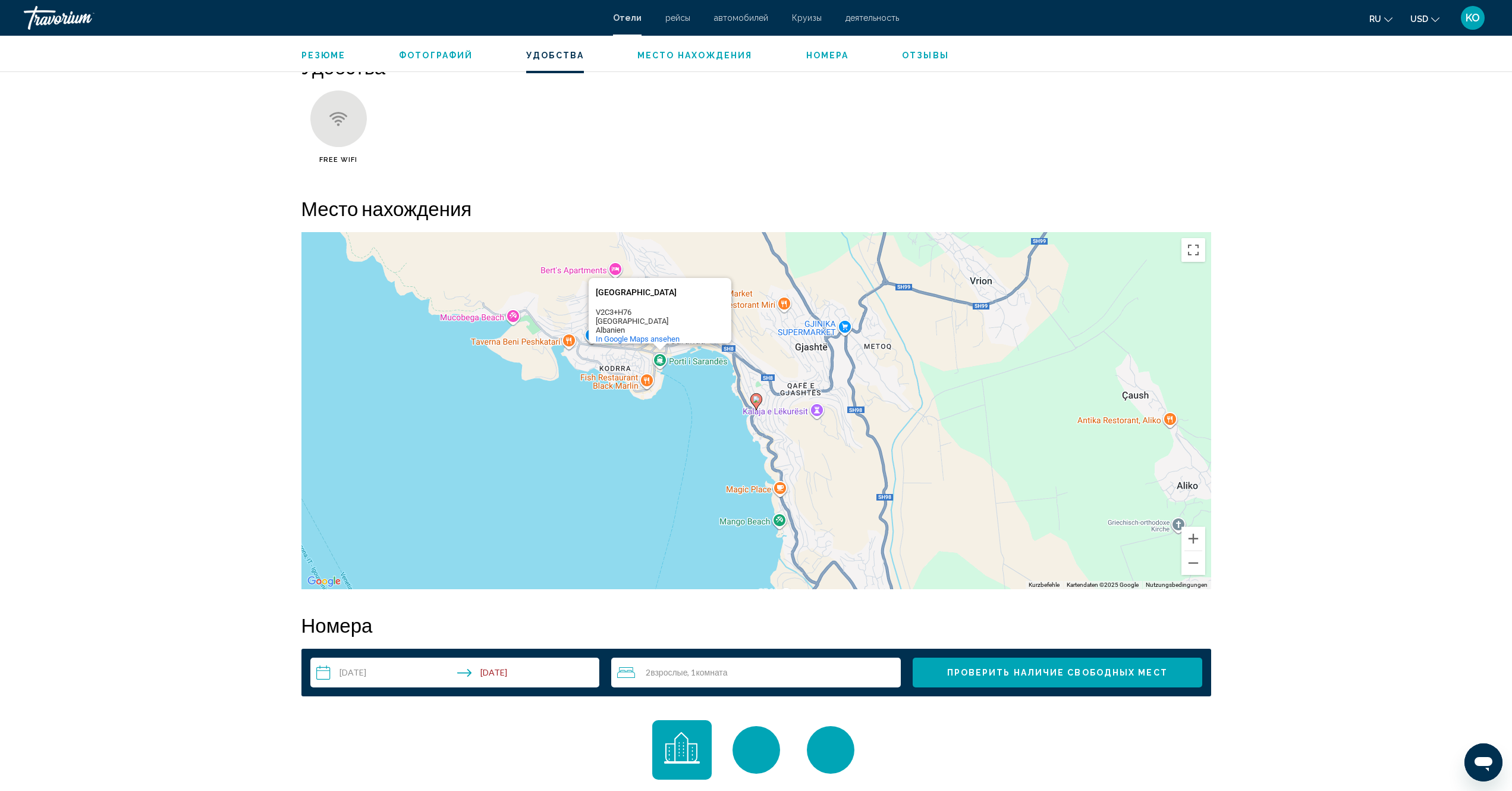
click at [880, 150] on ul "Free WiFi" at bounding box center [757, 131] width 910 height 82
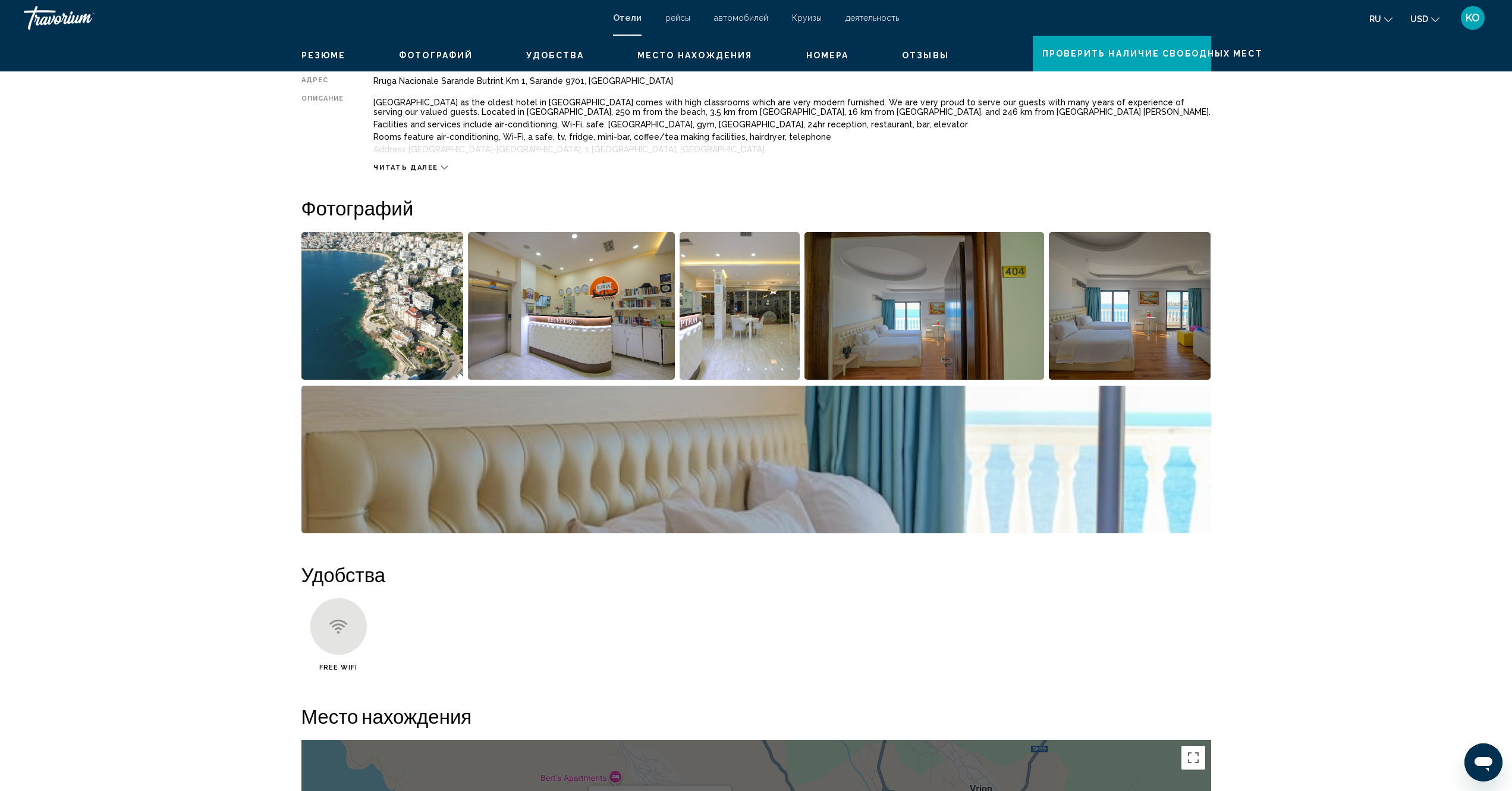
scroll to position [224, 0]
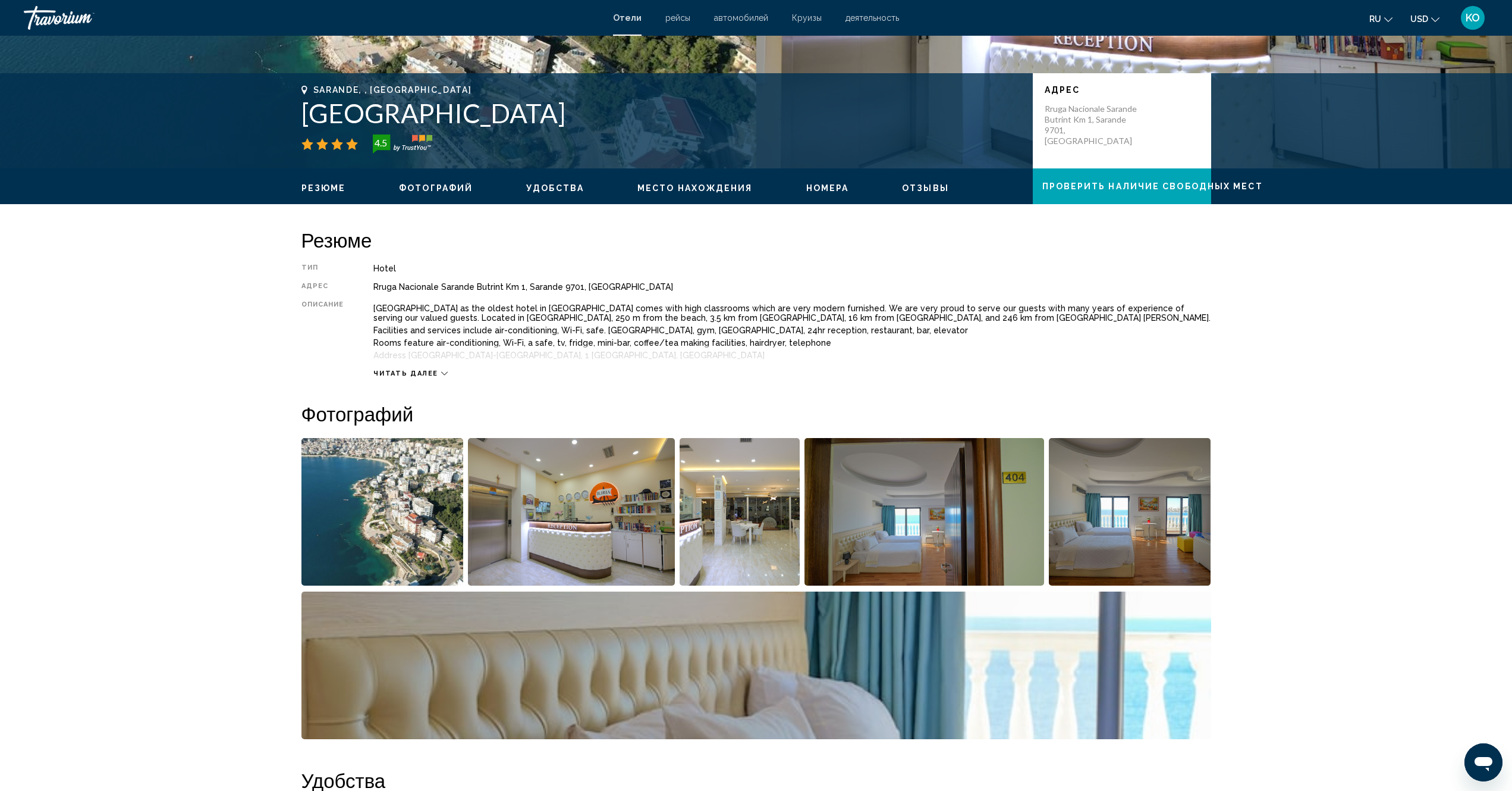
click at [444, 372] on icon "Main content" at bounding box center [444, 373] width 6 height 6
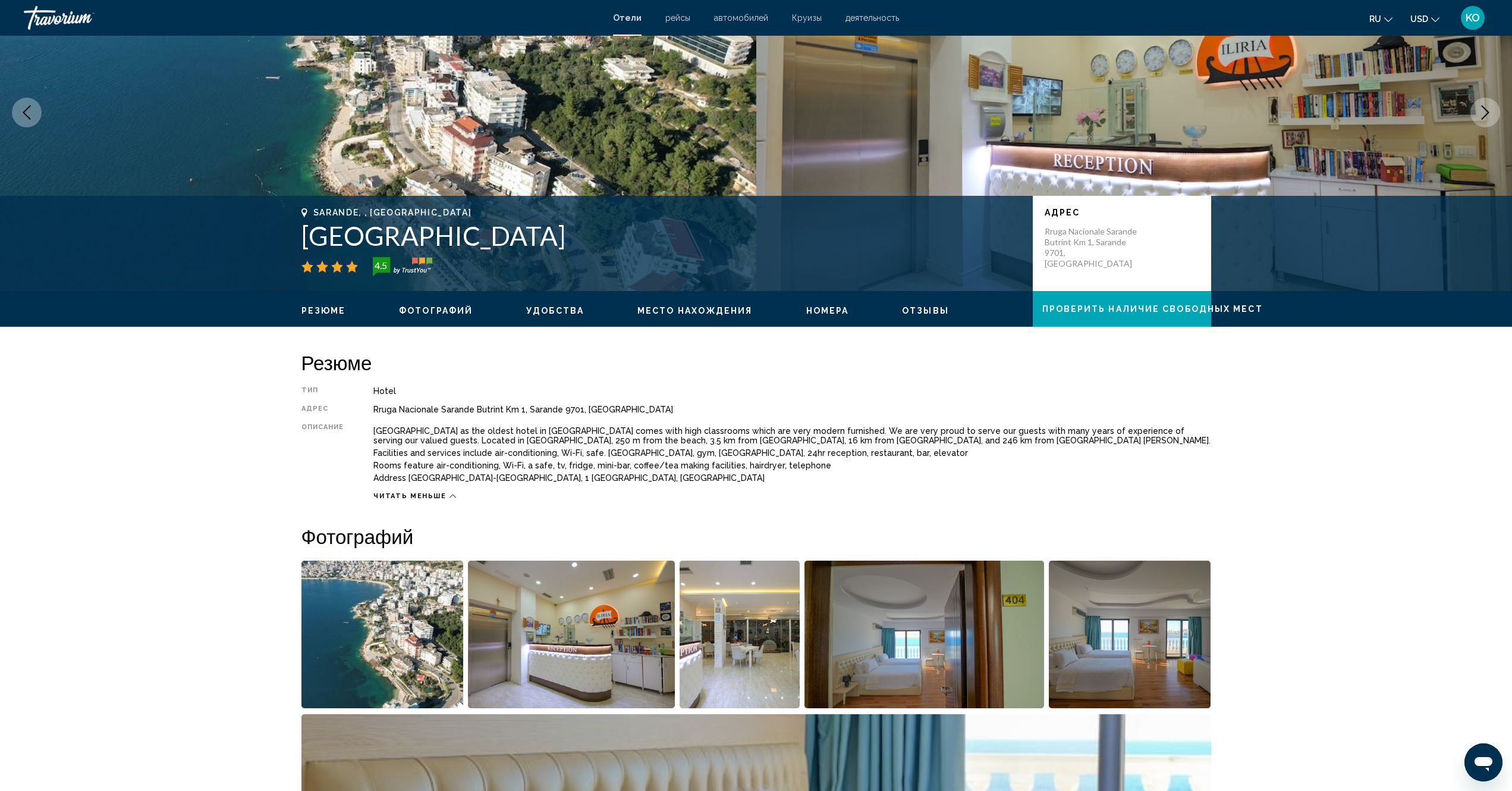
scroll to position [297, 0]
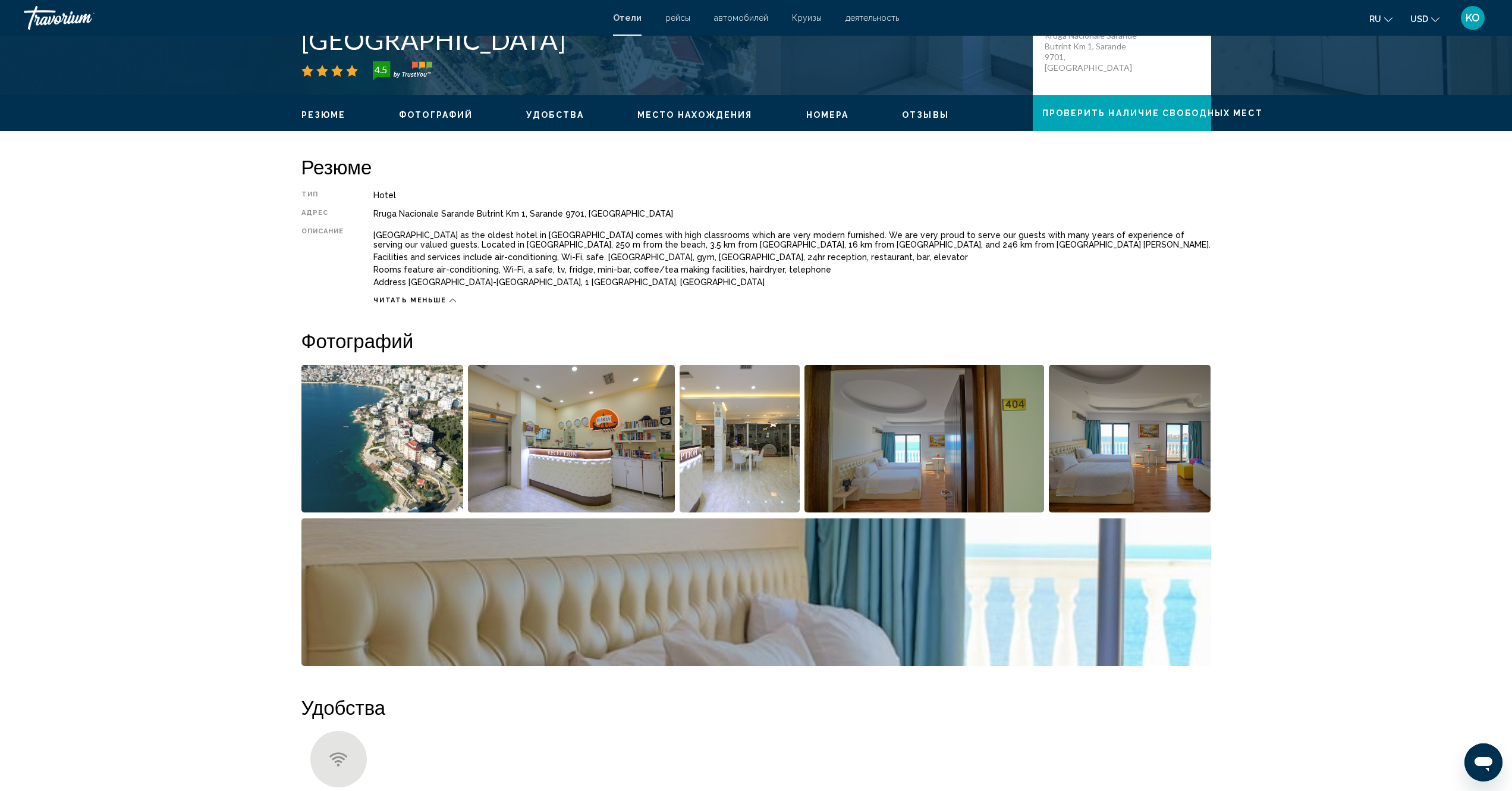
drag, startPoint x: 373, startPoint y: 191, endPoint x: 653, endPoint y: 286, distance: 295.7
click at [646, 289] on div "Тип Hotel адрес [GEOGRAPHIC_DATA], [GEOGRAPHIC_DATA] Описание [GEOGRAPHIC_DATA]…" at bounding box center [757, 247] width 910 height 114
copy div "Hotel адрес [GEOGRAPHIC_DATA] Описание [GEOGRAPHIC_DATA] as the oldest hotel in…"
click at [441, 117] on span "Фотографий" at bounding box center [435, 114] width 73 height 10
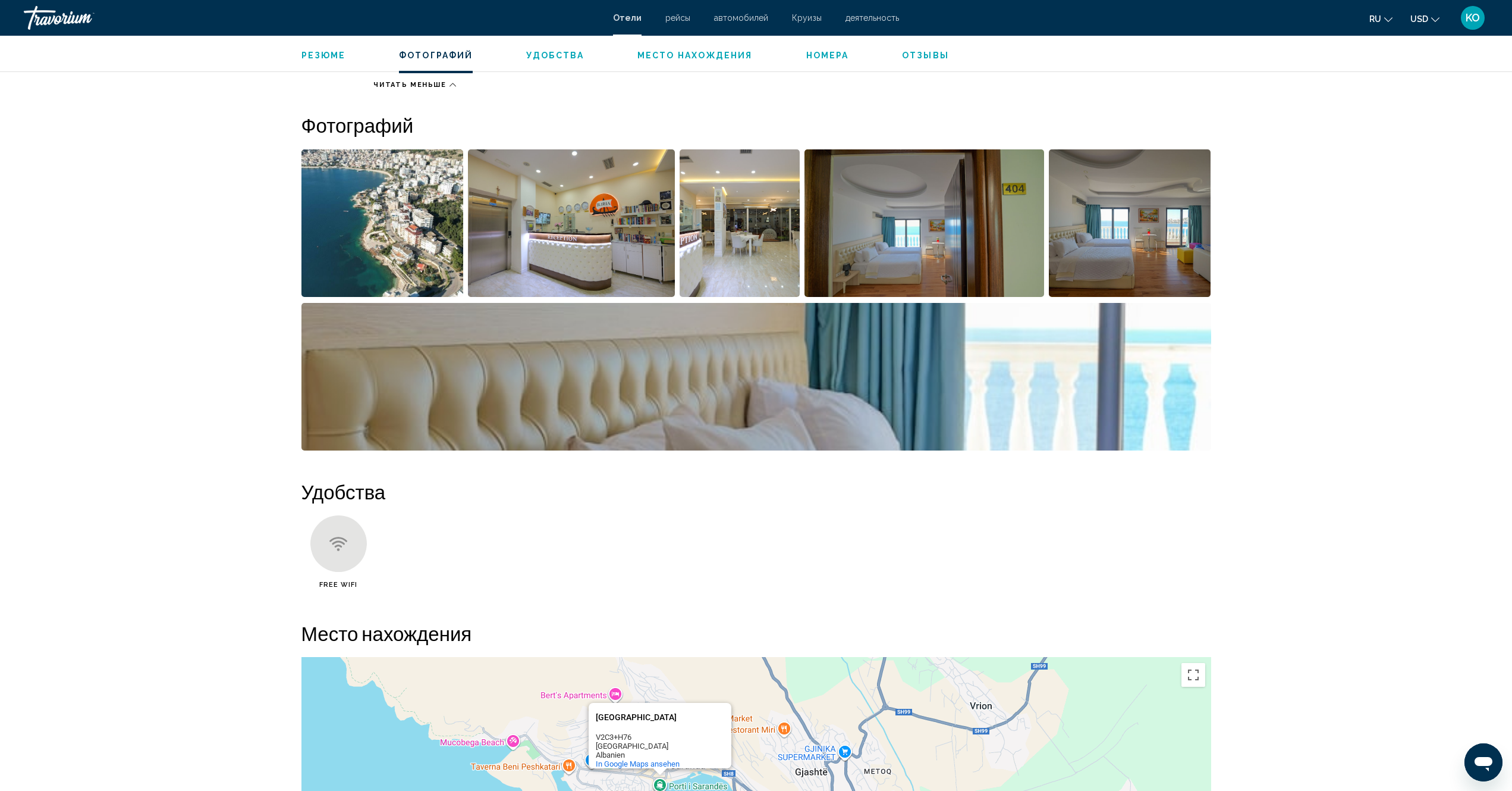
scroll to position [554, 0]
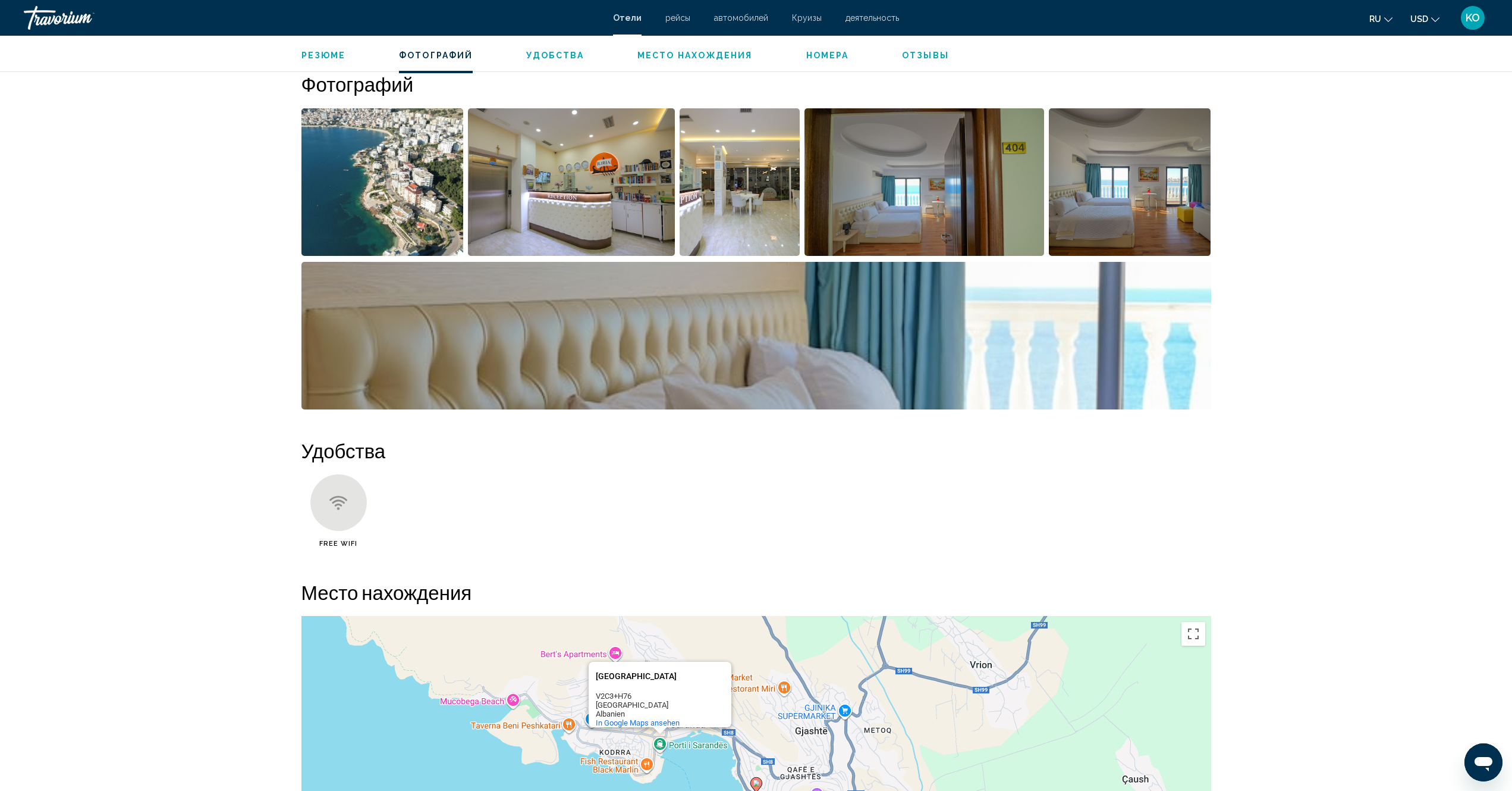
click at [587, 200] on img "Open full-screen image slider" at bounding box center [571, 182] width 207 height 148
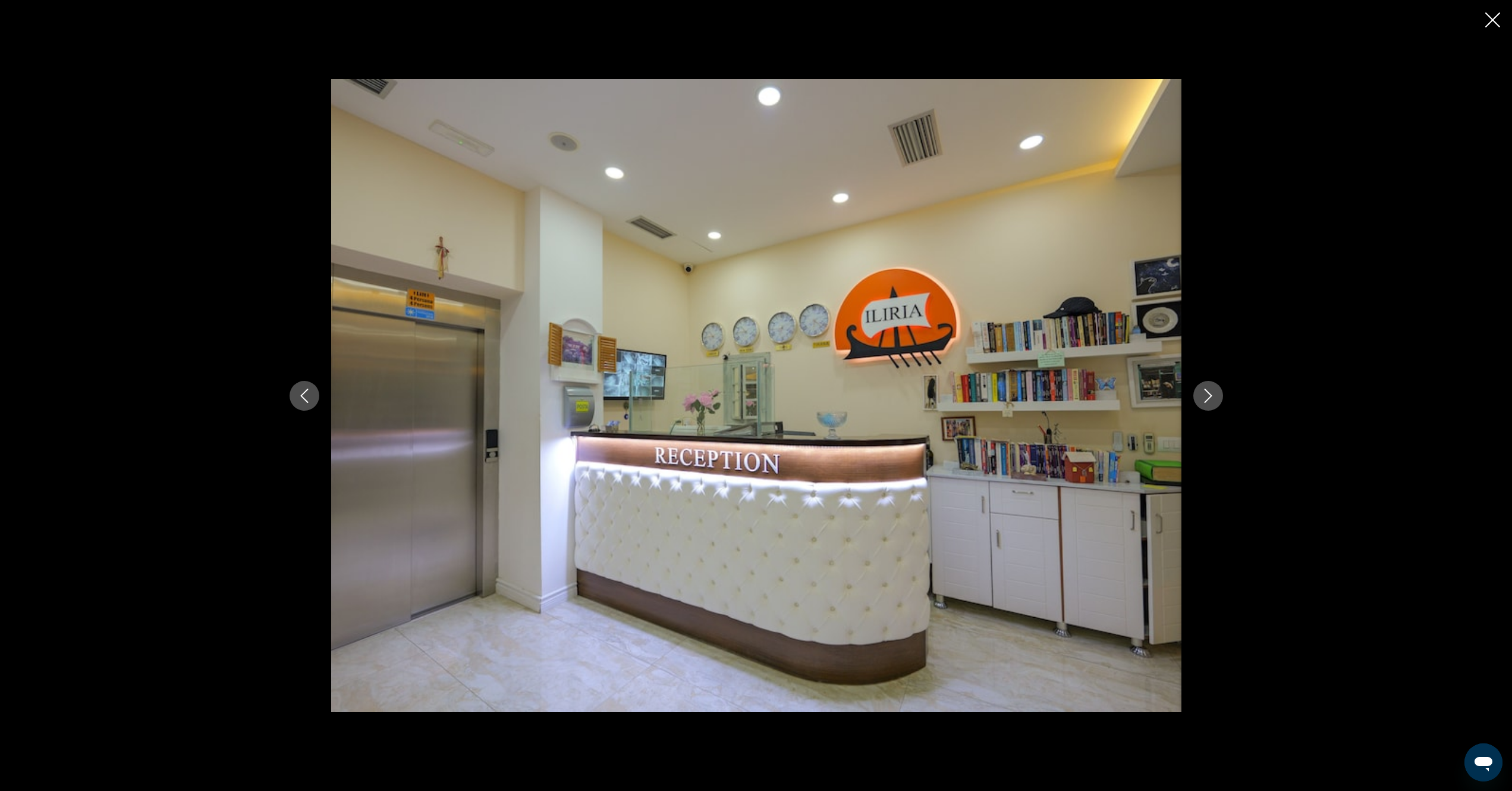
click at [1212, 398] on icon "Next image" at bounding box center [1208, 396] width 14 height 14
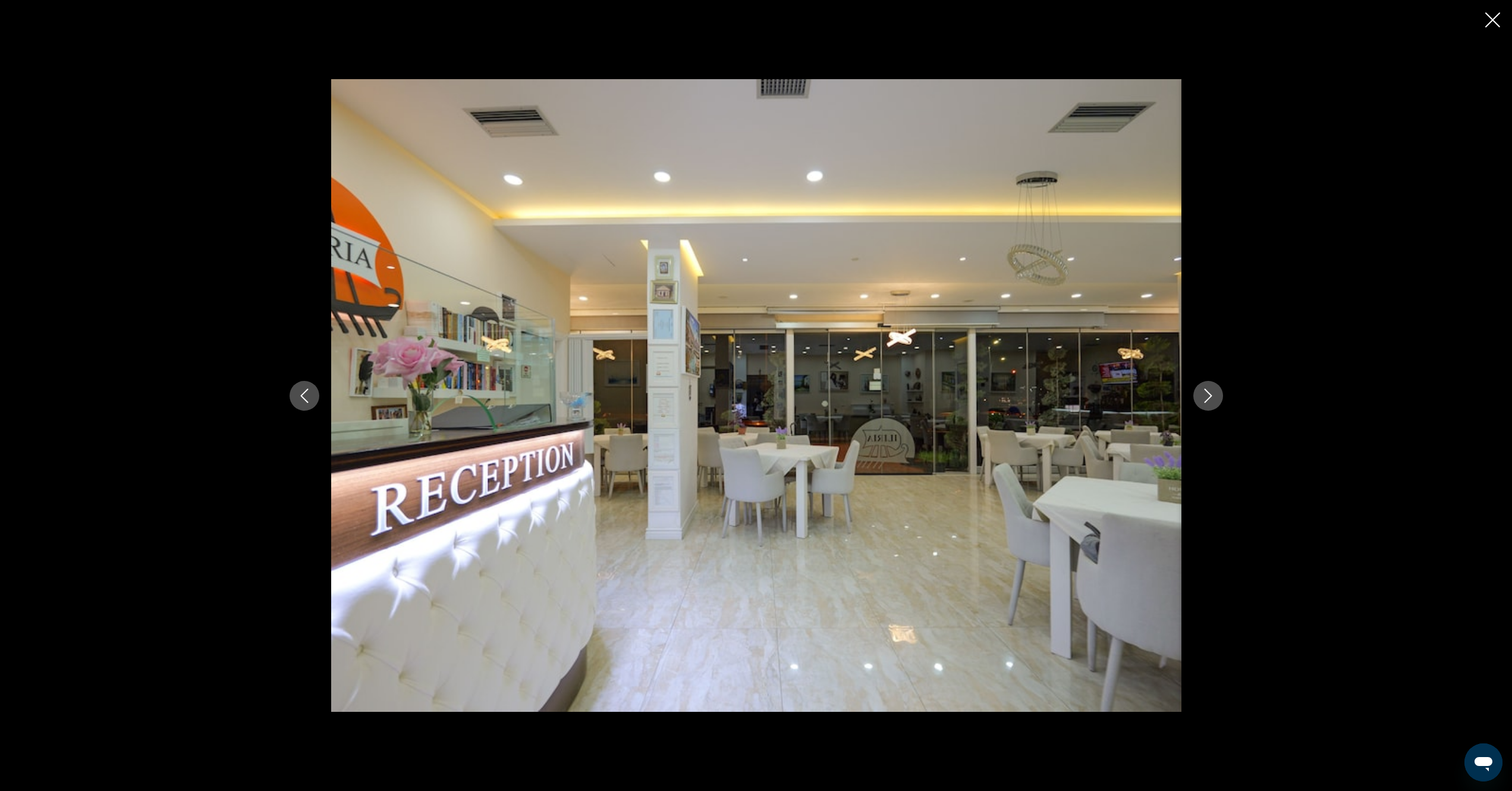
click at [1205, 395] on icon "Next image" at bounding box center [1208, 396] width 14 height 14
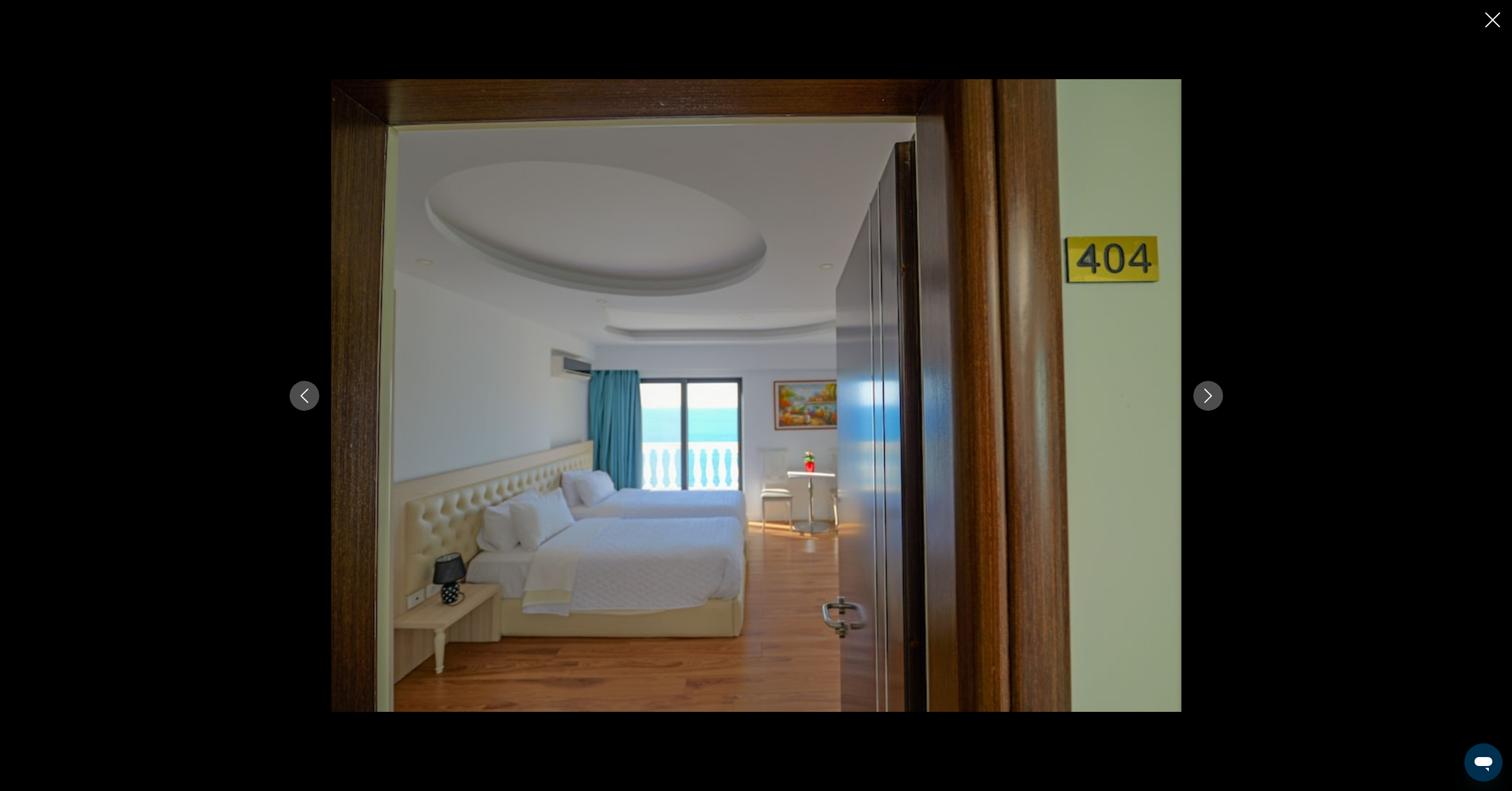
click at [1210, 398] on icon "Next image" at bounding box center [1208, 396] width 14 height 14
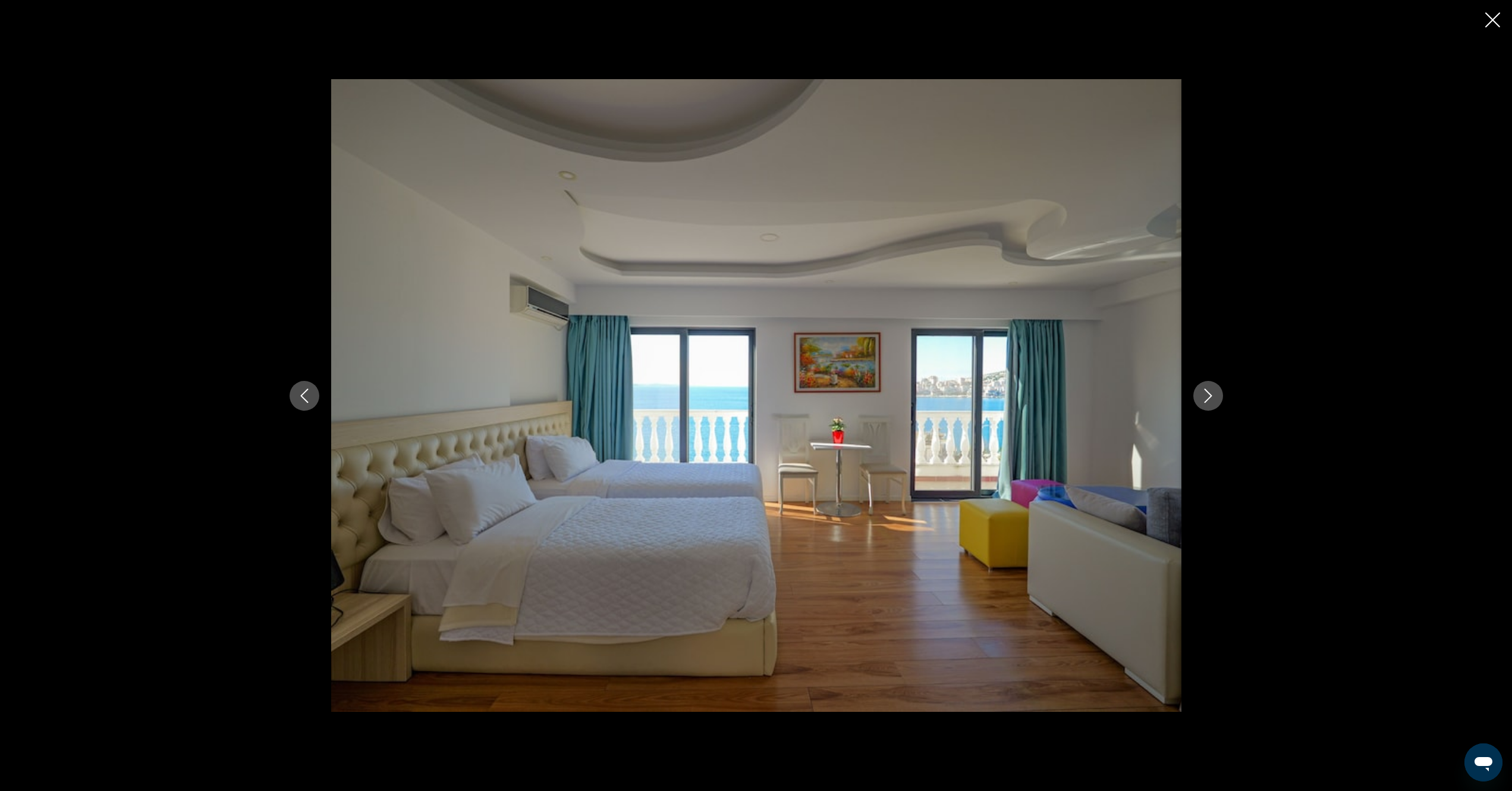
click at [1210, 398] on icon "Next image" at bounding box center [1208, 396] width 14 height 14
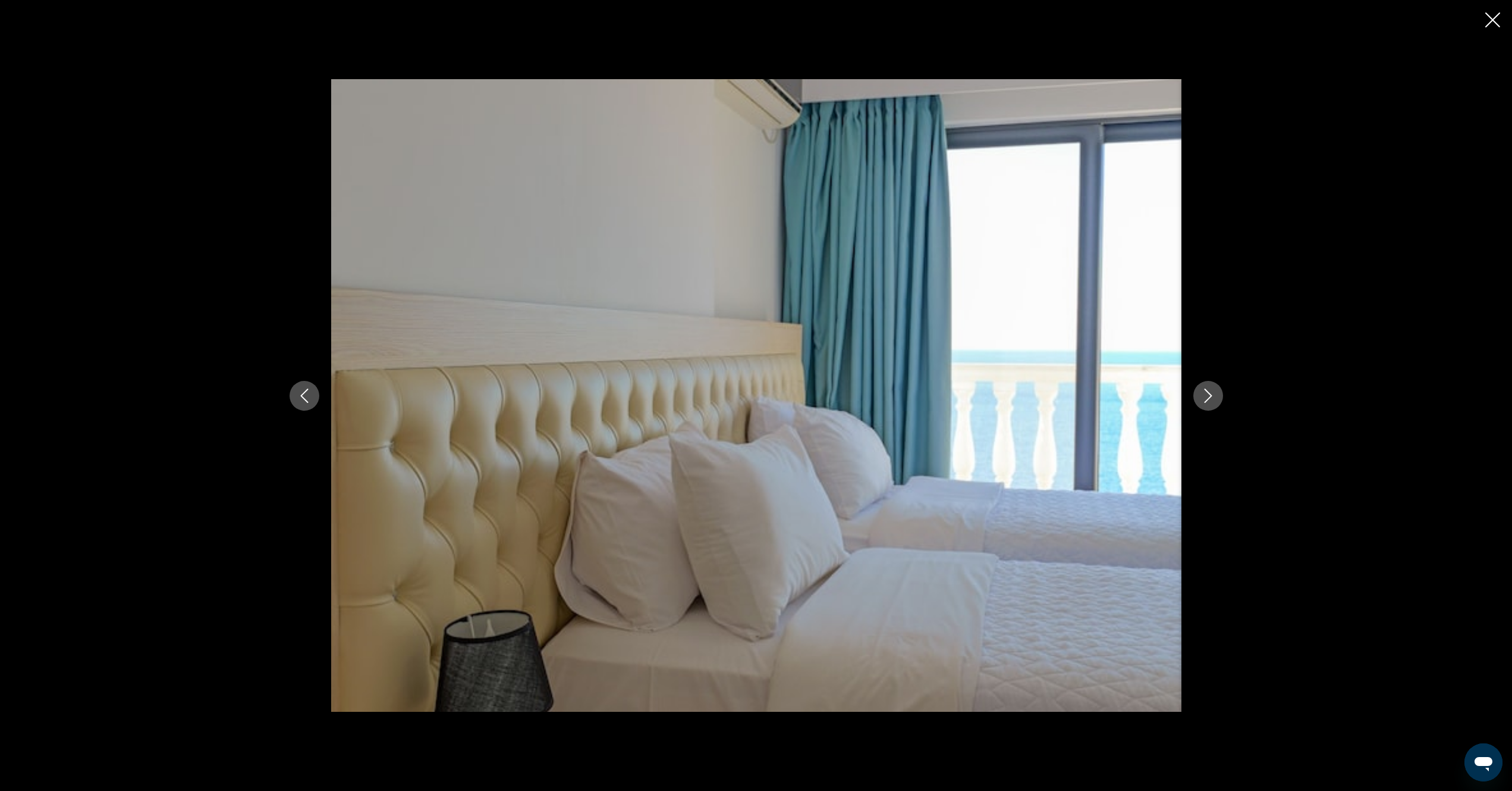
click at [1210, 398] on icon "Next image" at bounding box center [1208, 396] width 14 height 14
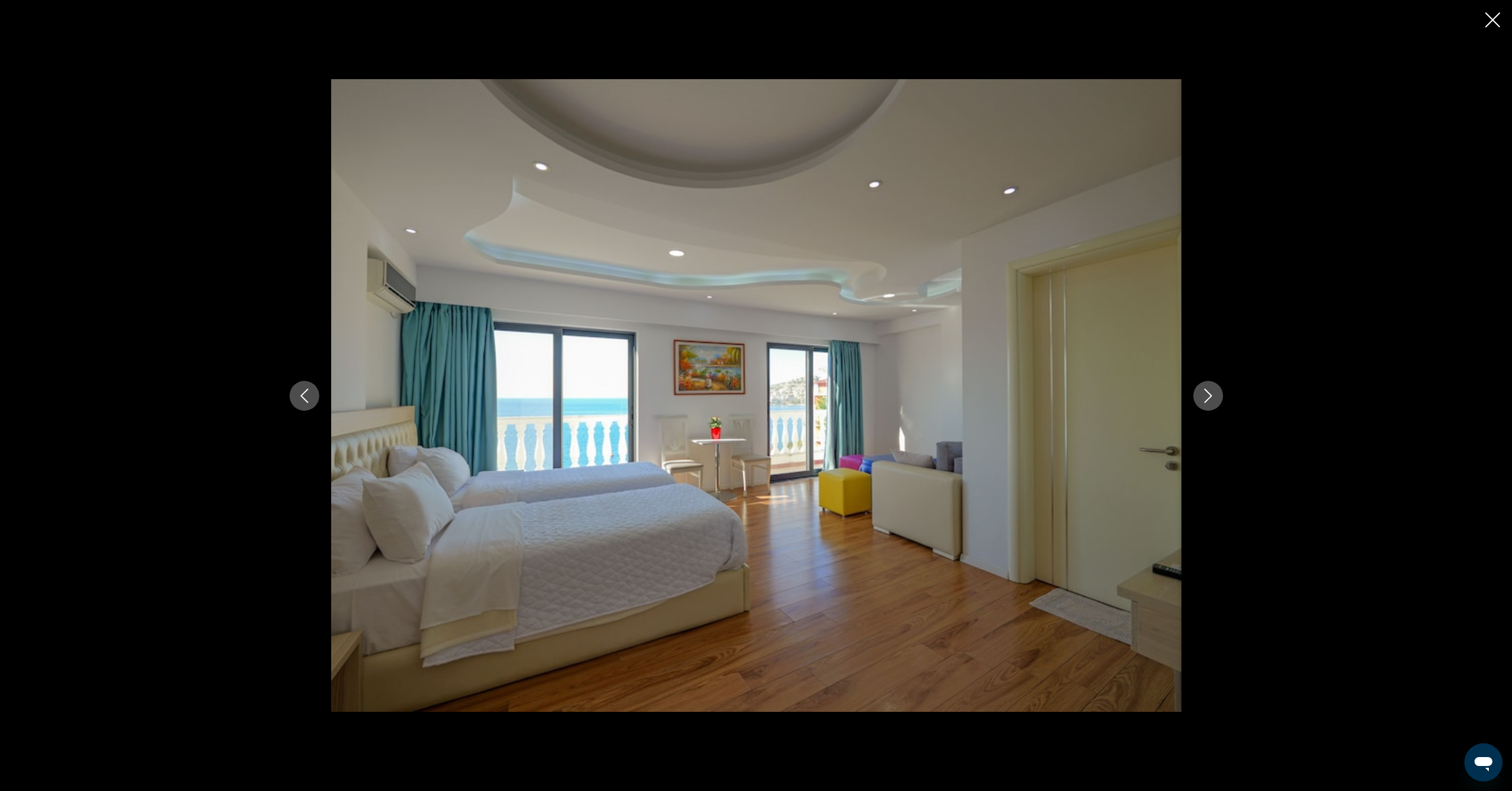
click at [1210, 398] on icon "Next image" at bounding box center [1208, 396] width 14 height 14
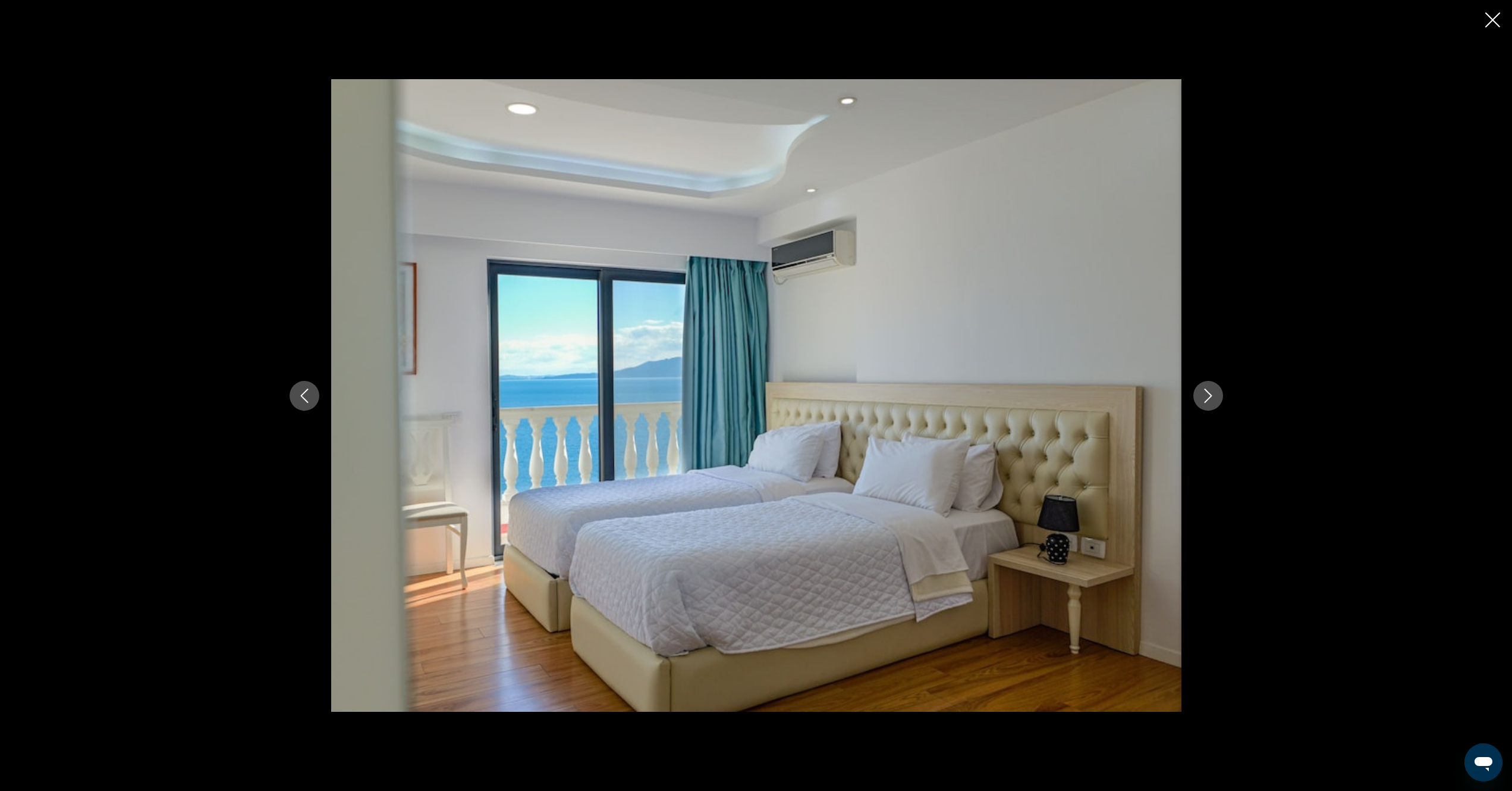
click at [1212, 396] on icon "Next image" at bounding box center [1208, 396] width 14 height 14
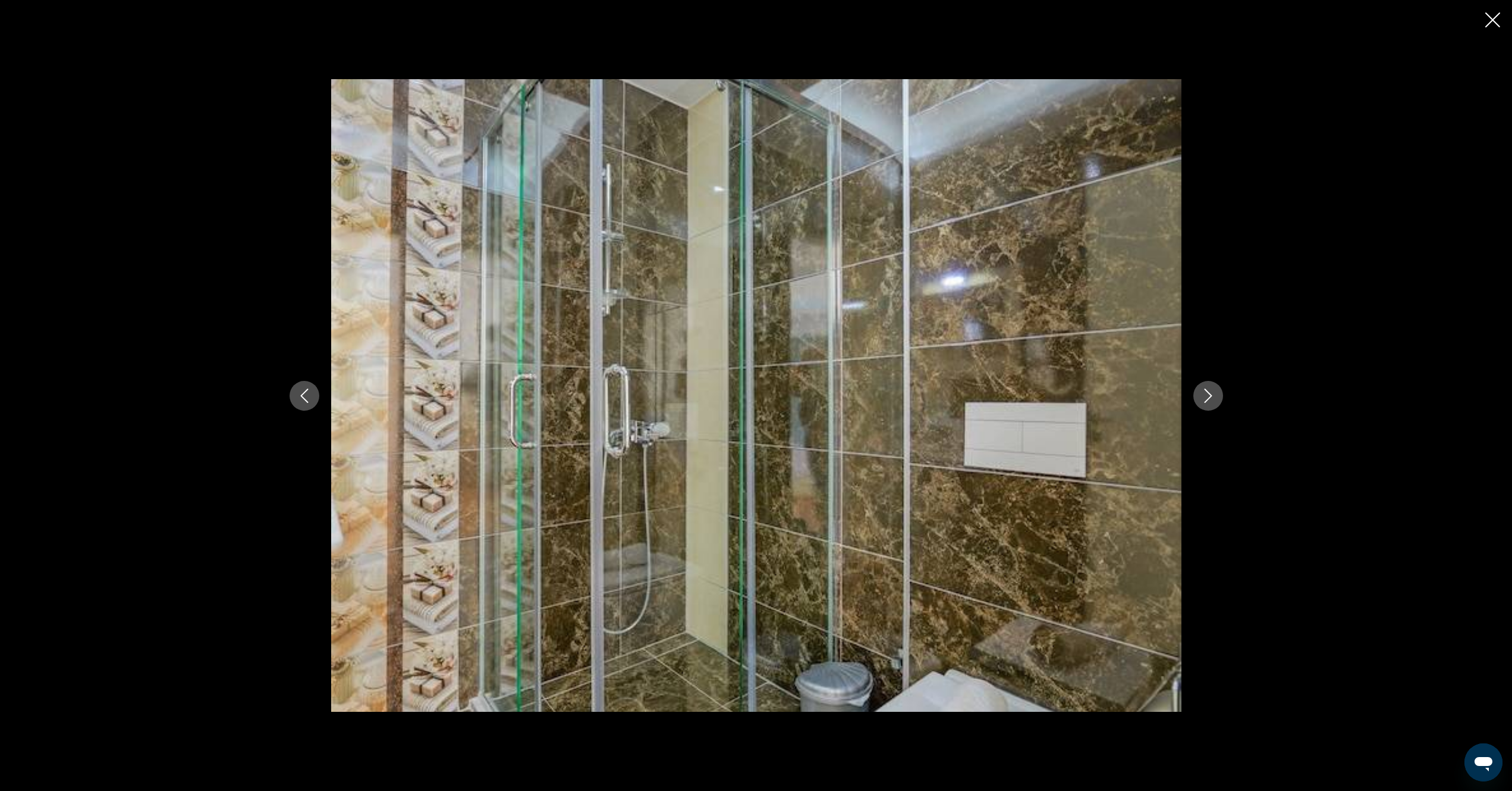
click at [1210, 397] on icon "Next image" at bounding box center [1208, 396] width 8 height 14
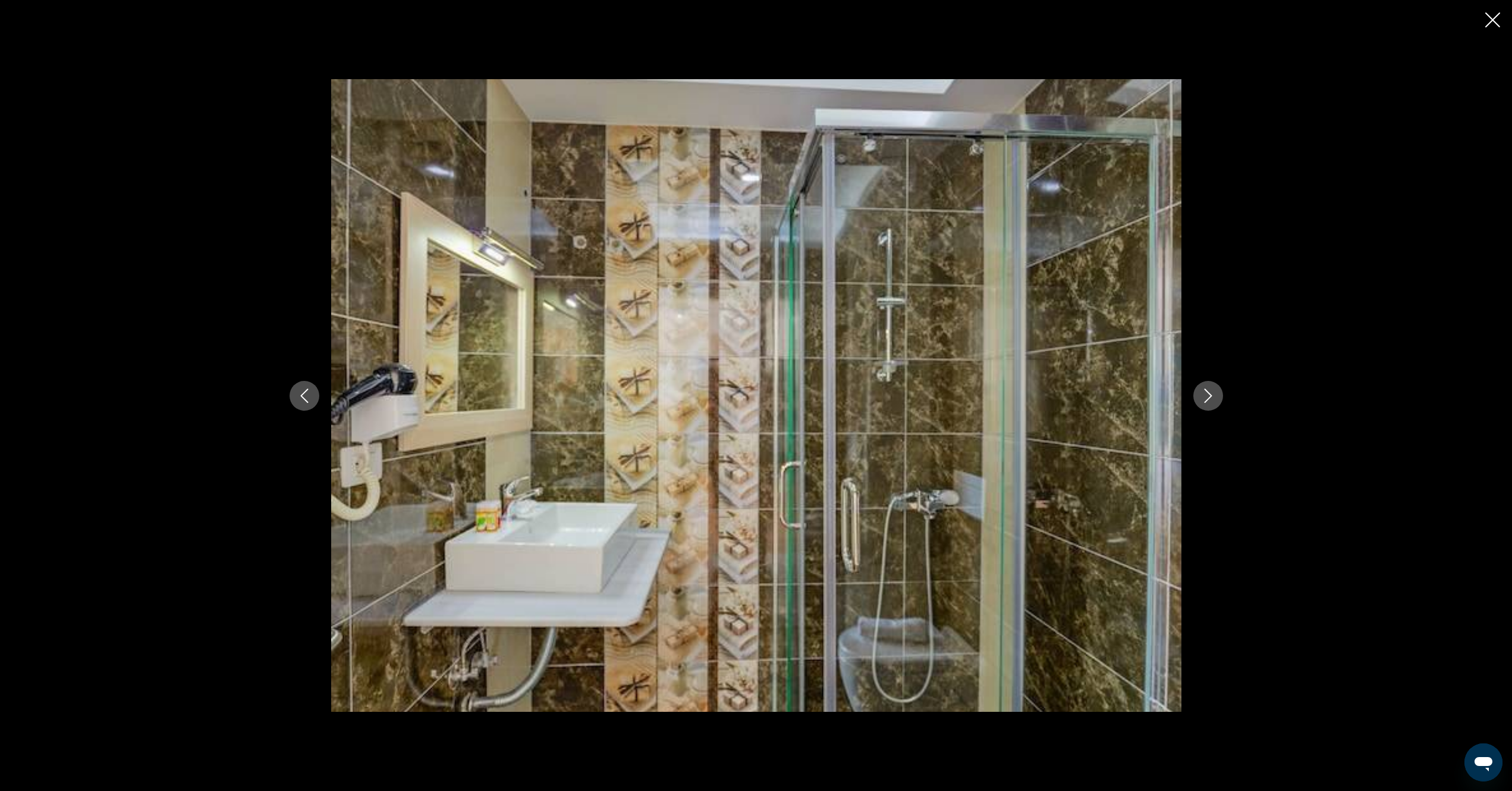
click at [1206, 396] on icon "Next image" at bounding box center [1208, 396] width 14 height 14
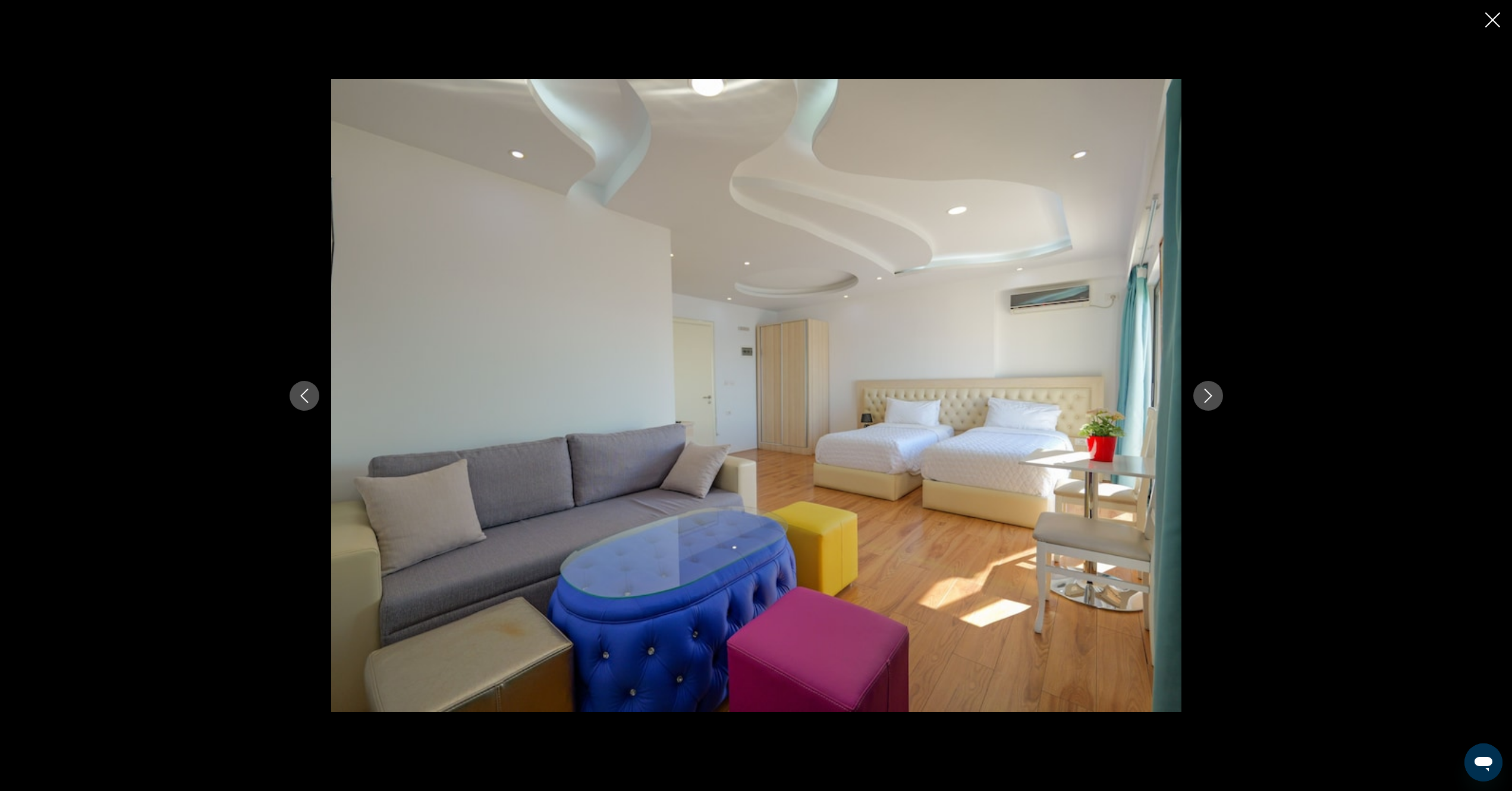
click at [1200, 396] on button "Next image" at bounding box center [1208, 396] width 30 height 30
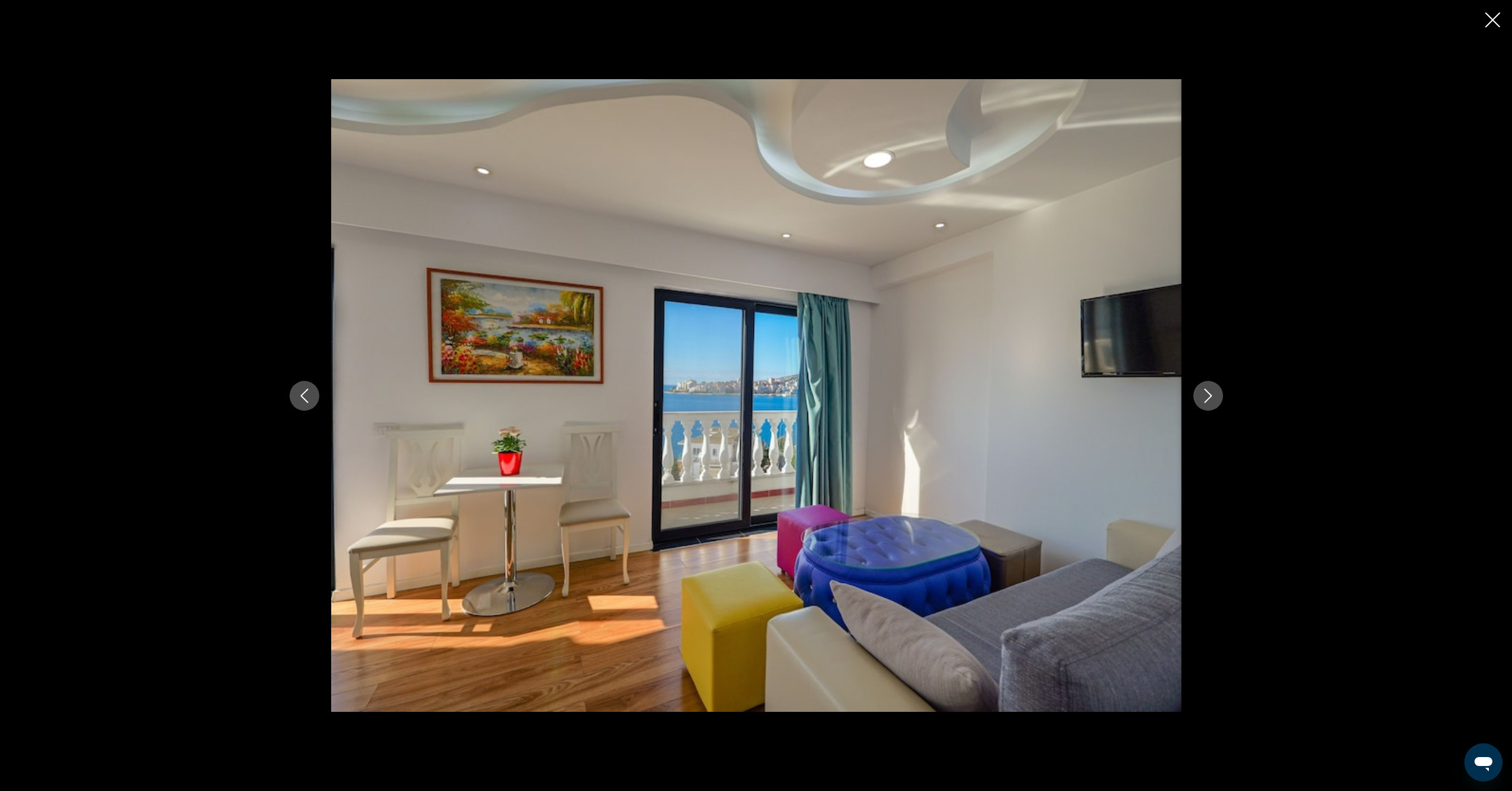
click at [1200, 396] on button "Next image" at bounding box center [1208, 396] width 30 height 30
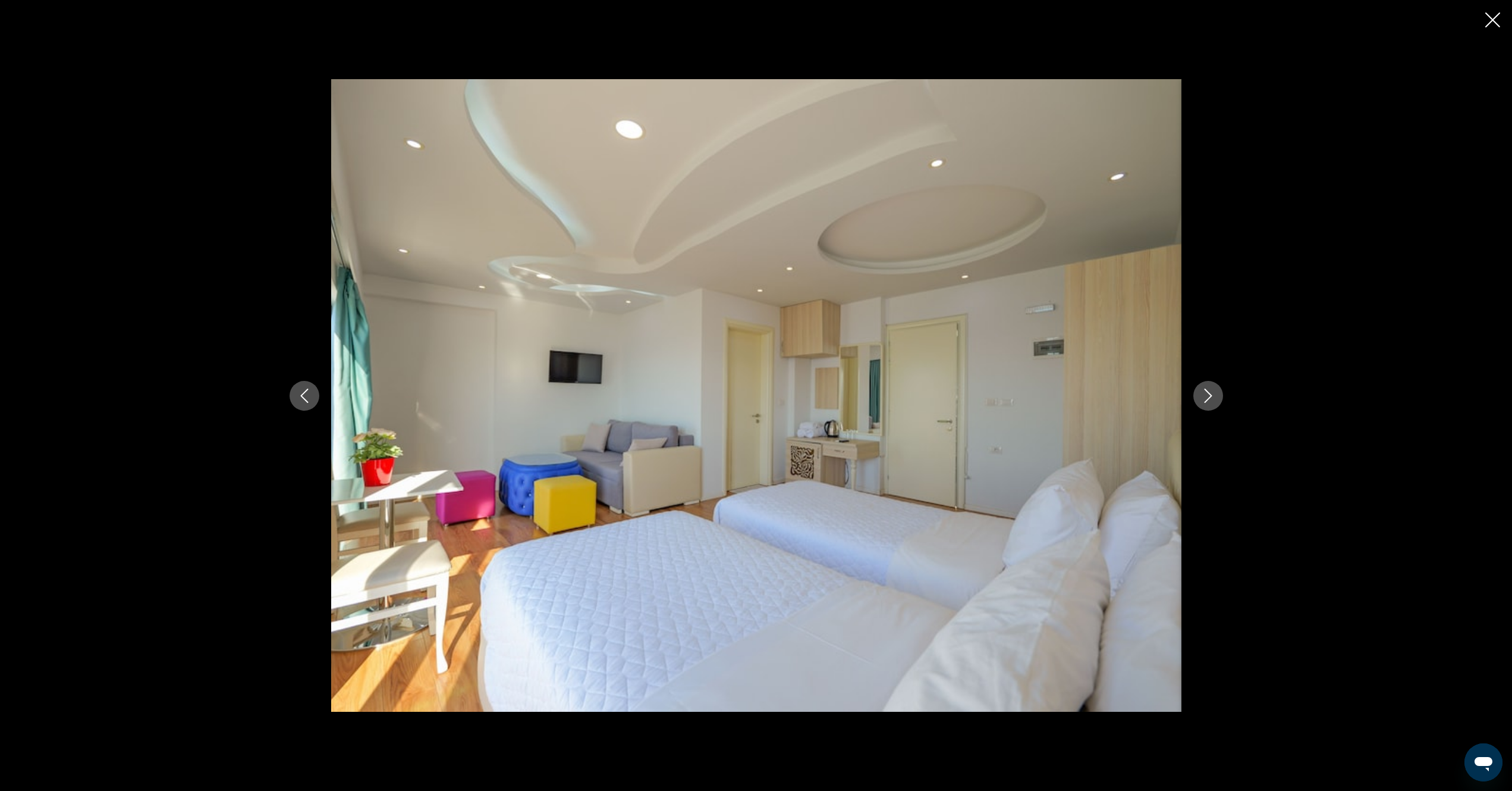
click at [1200, 396] on button "Next image" at bounding box center [1208, 396] width 30 height 30
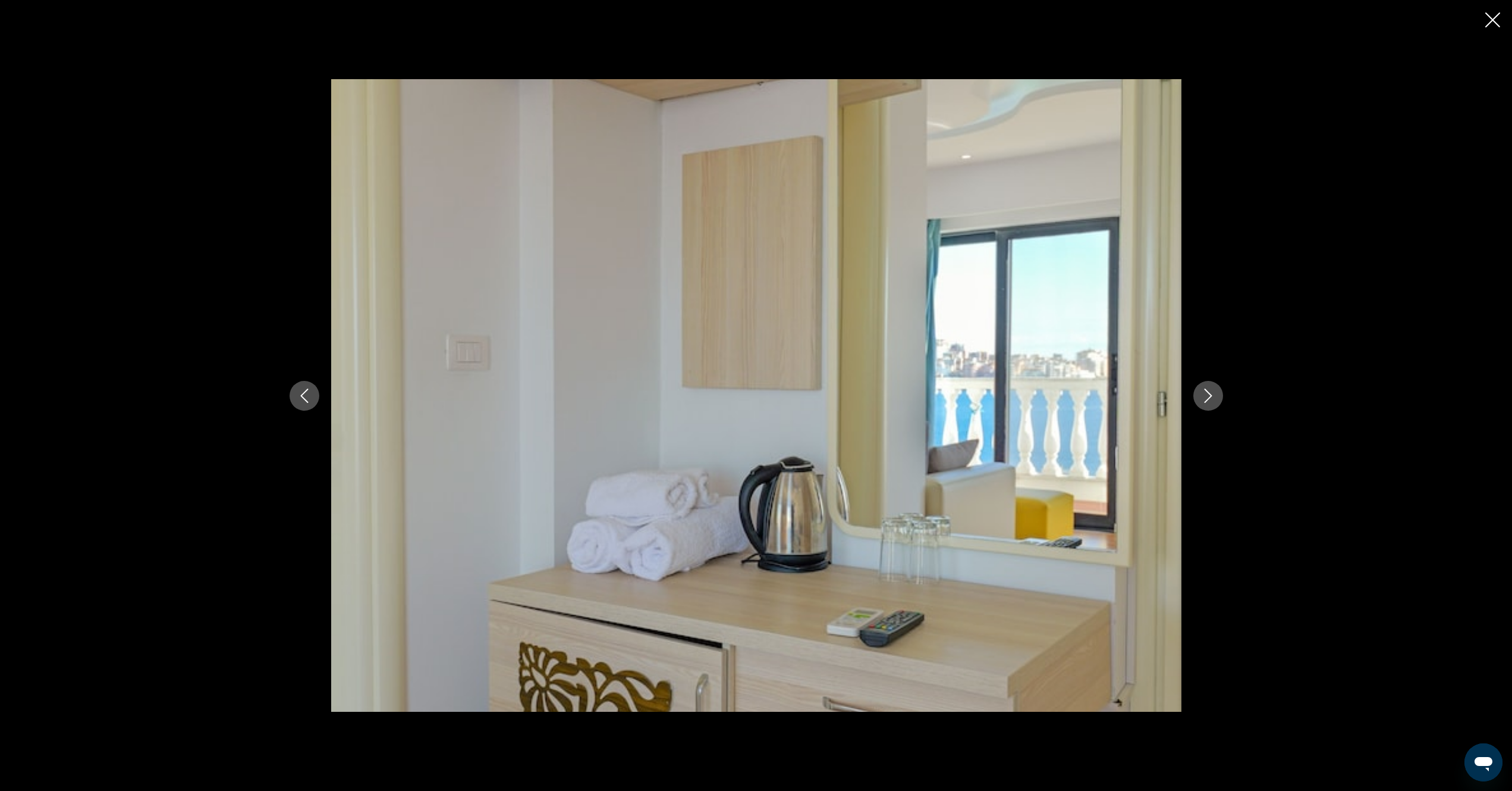
click at [1200, 396] on button "Next image" at bounding box center [1208, 396] width 30 height 30
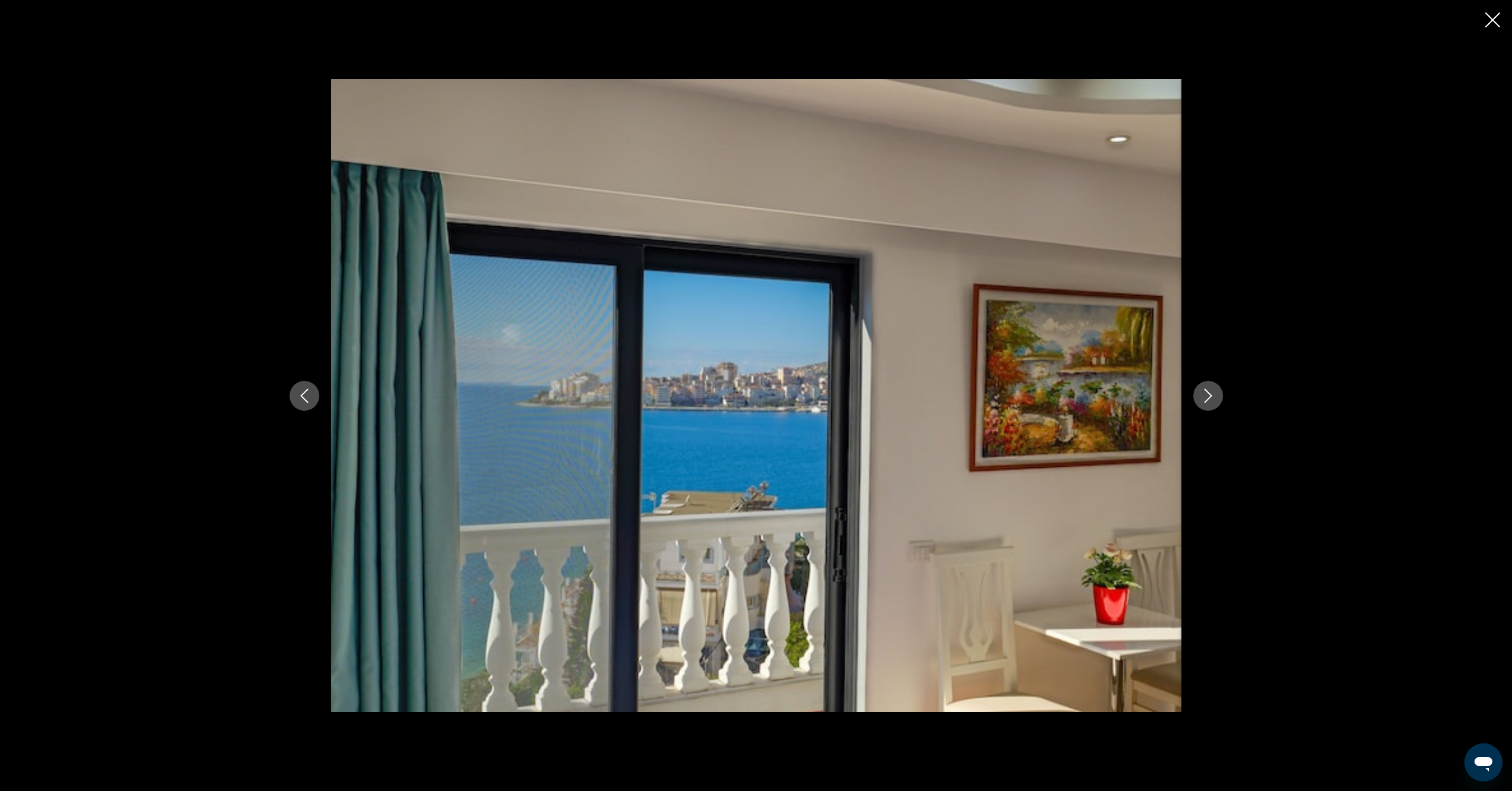
click at [1201, 396] on icon "Next image" at bounding box center [1208, 396] width 14 height 14
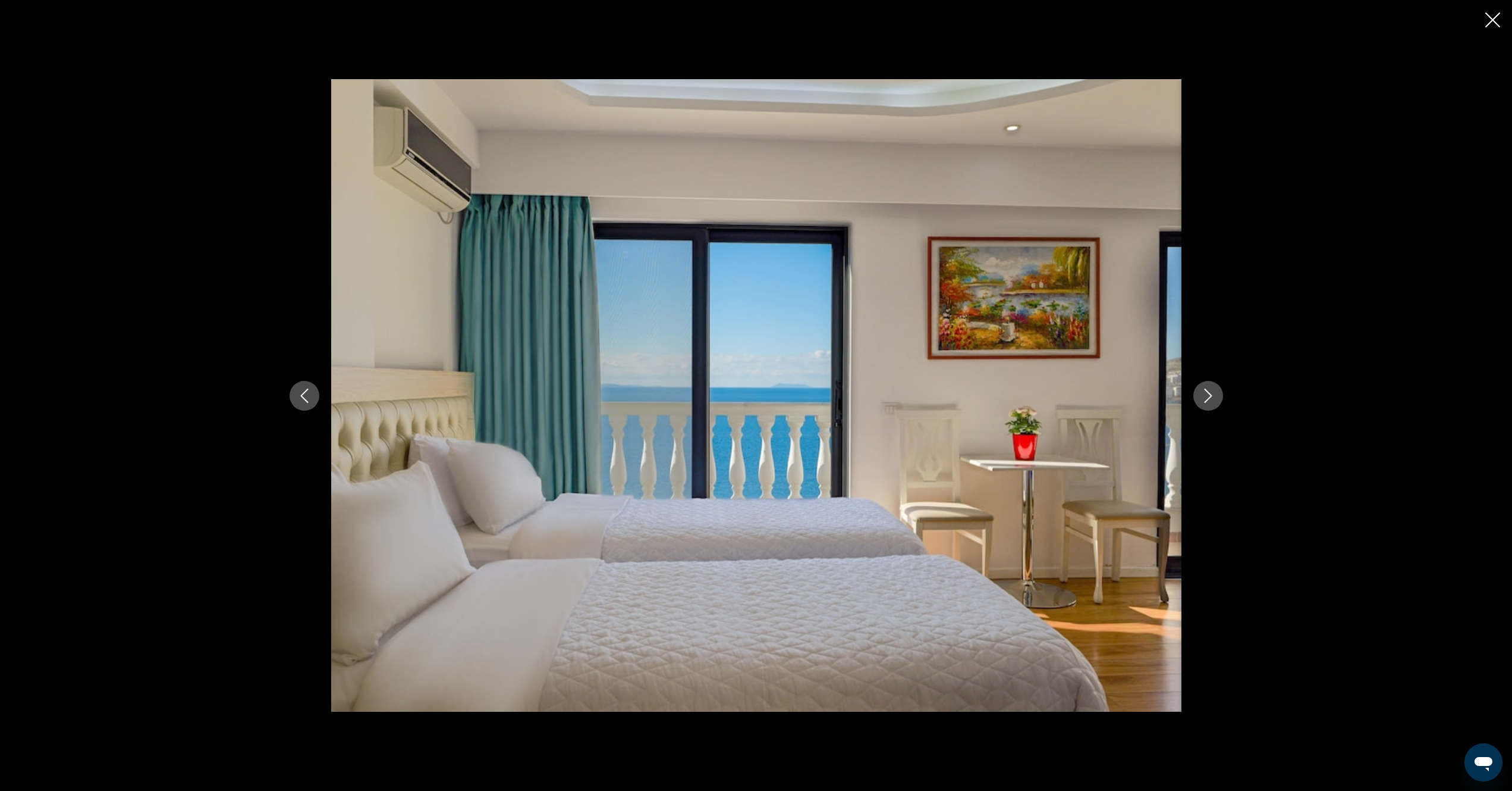
click at [1201, 396] on icon "Next image" at bounding box center [1208, 396] width 14 height 14
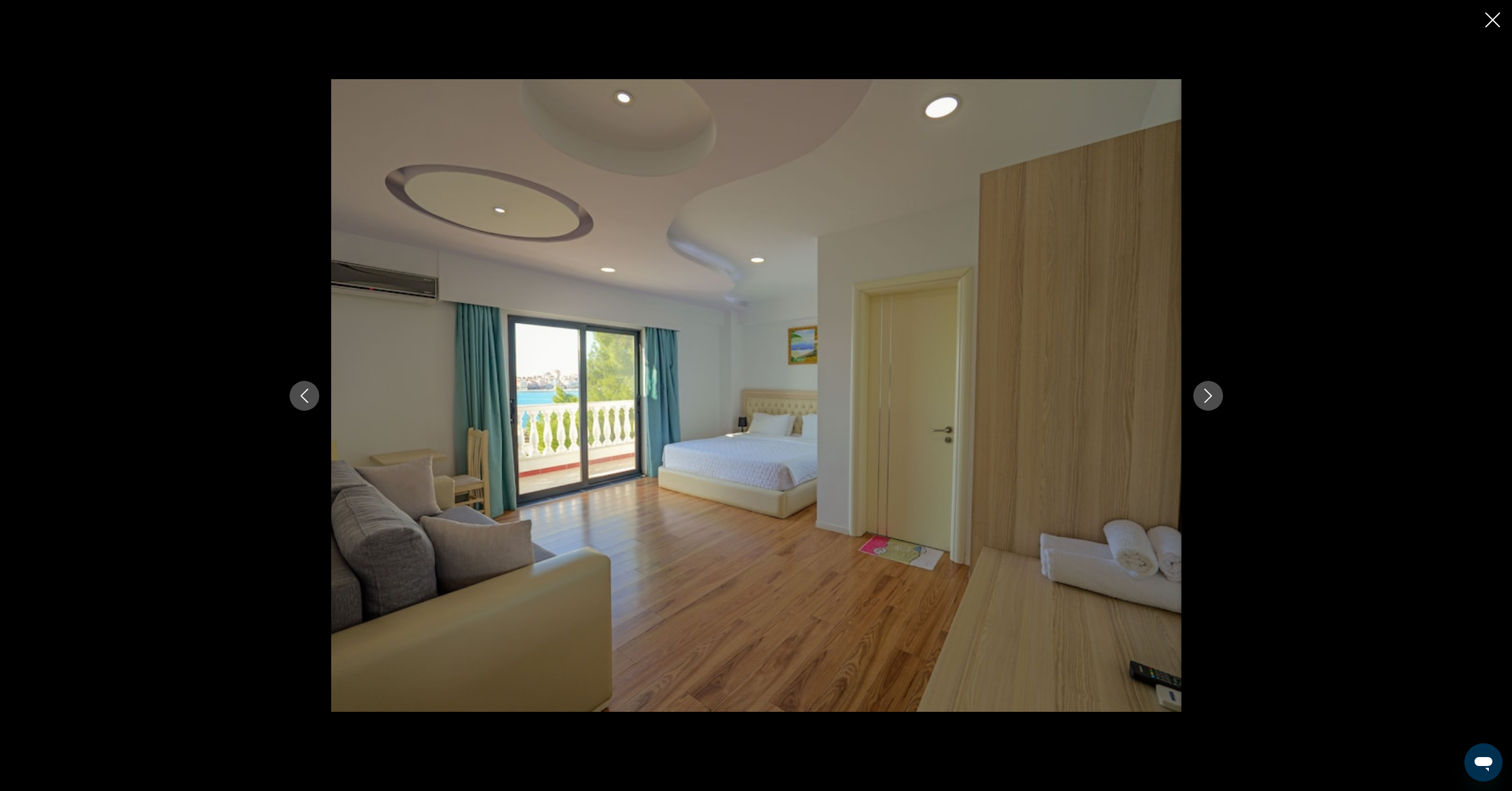
click at [1201, 396] on icon "Next image" at bounding box center [1208, 396] width 14 height 14
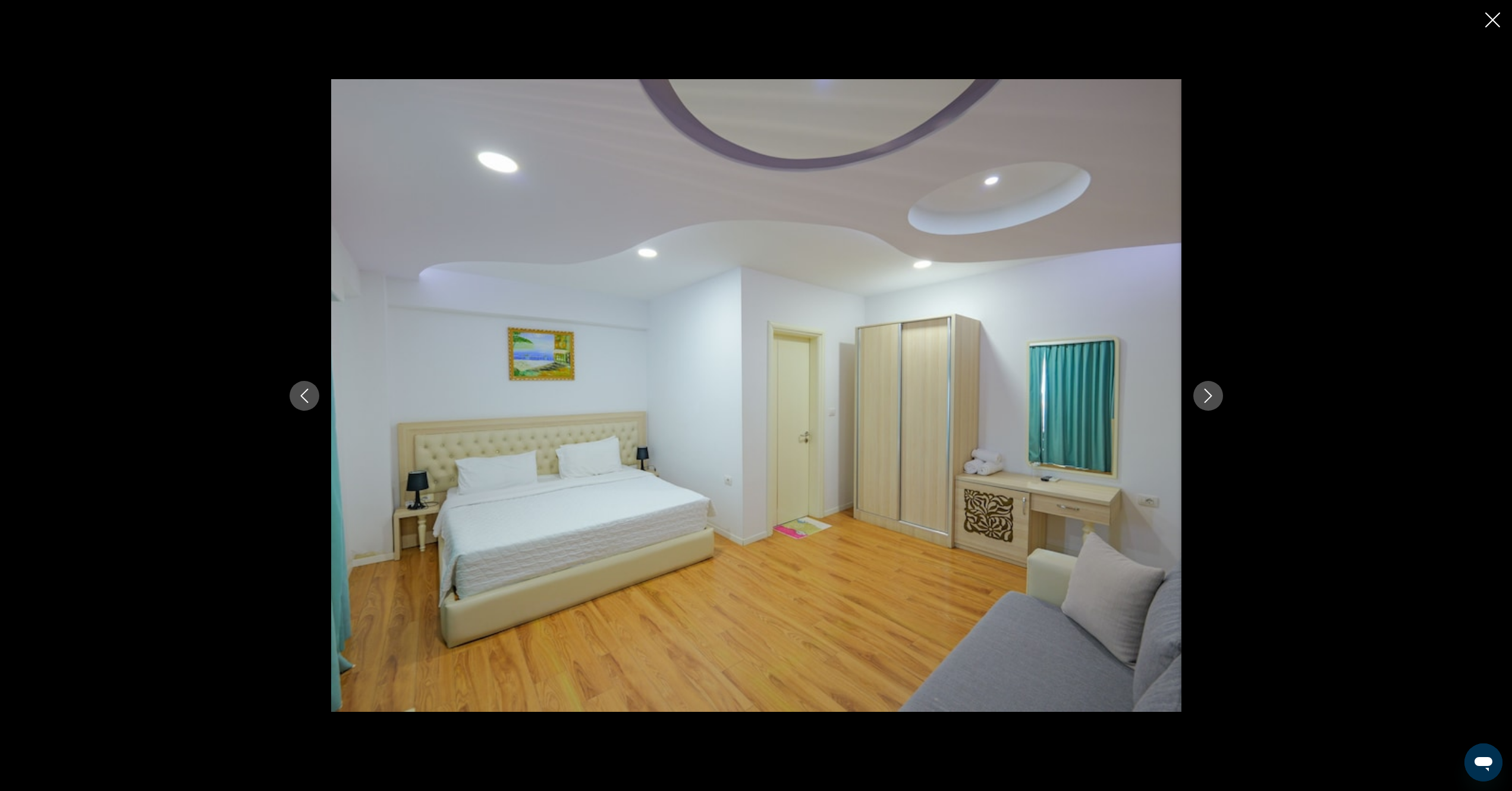
click at [1201, 396] on icon "Next image" at bounding box center [1208, 396] width 14 height 14
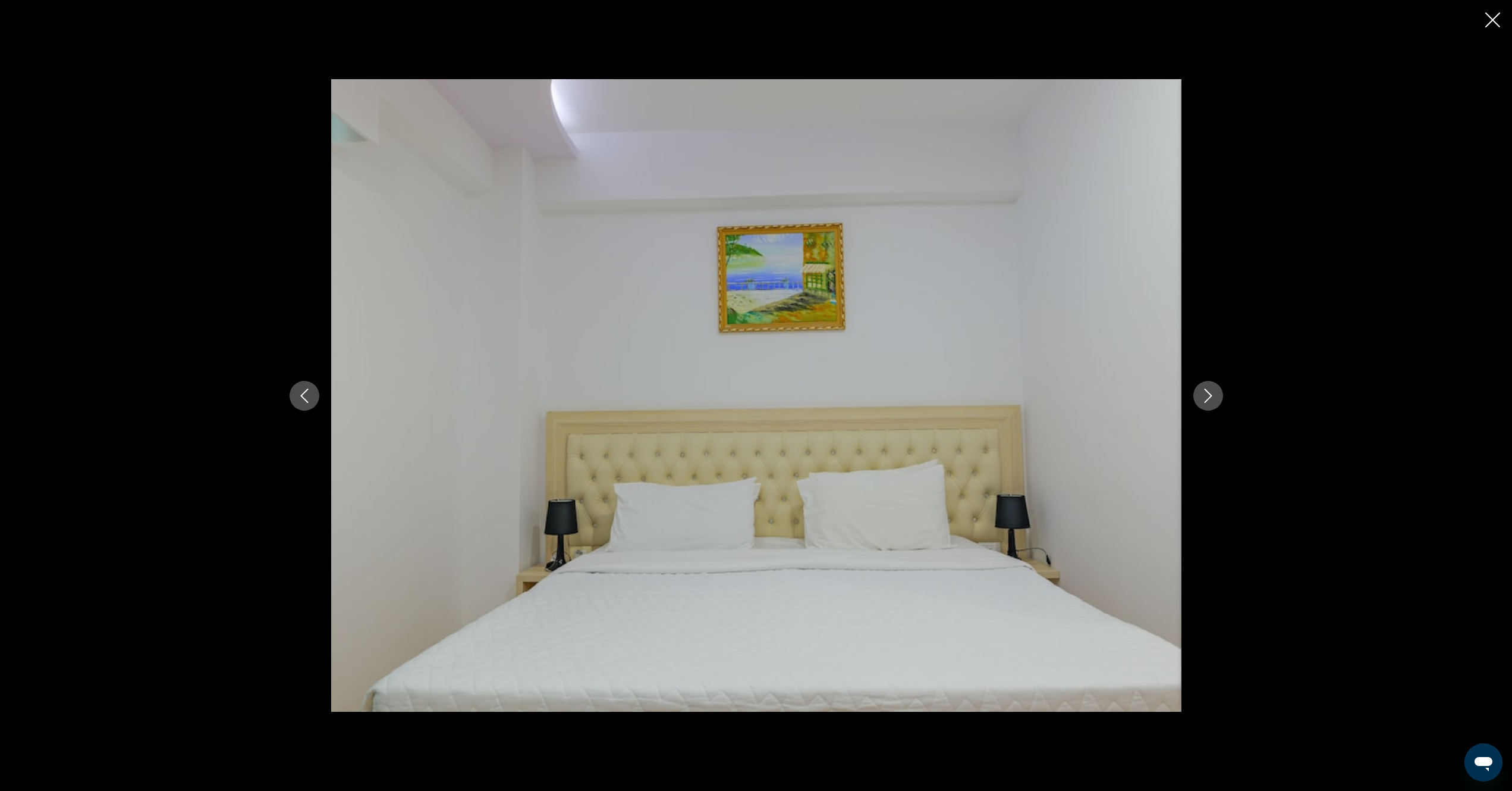
click at [1201, 396] on icon "Next image" at bounding box center [1208, 396] width 14 height 14
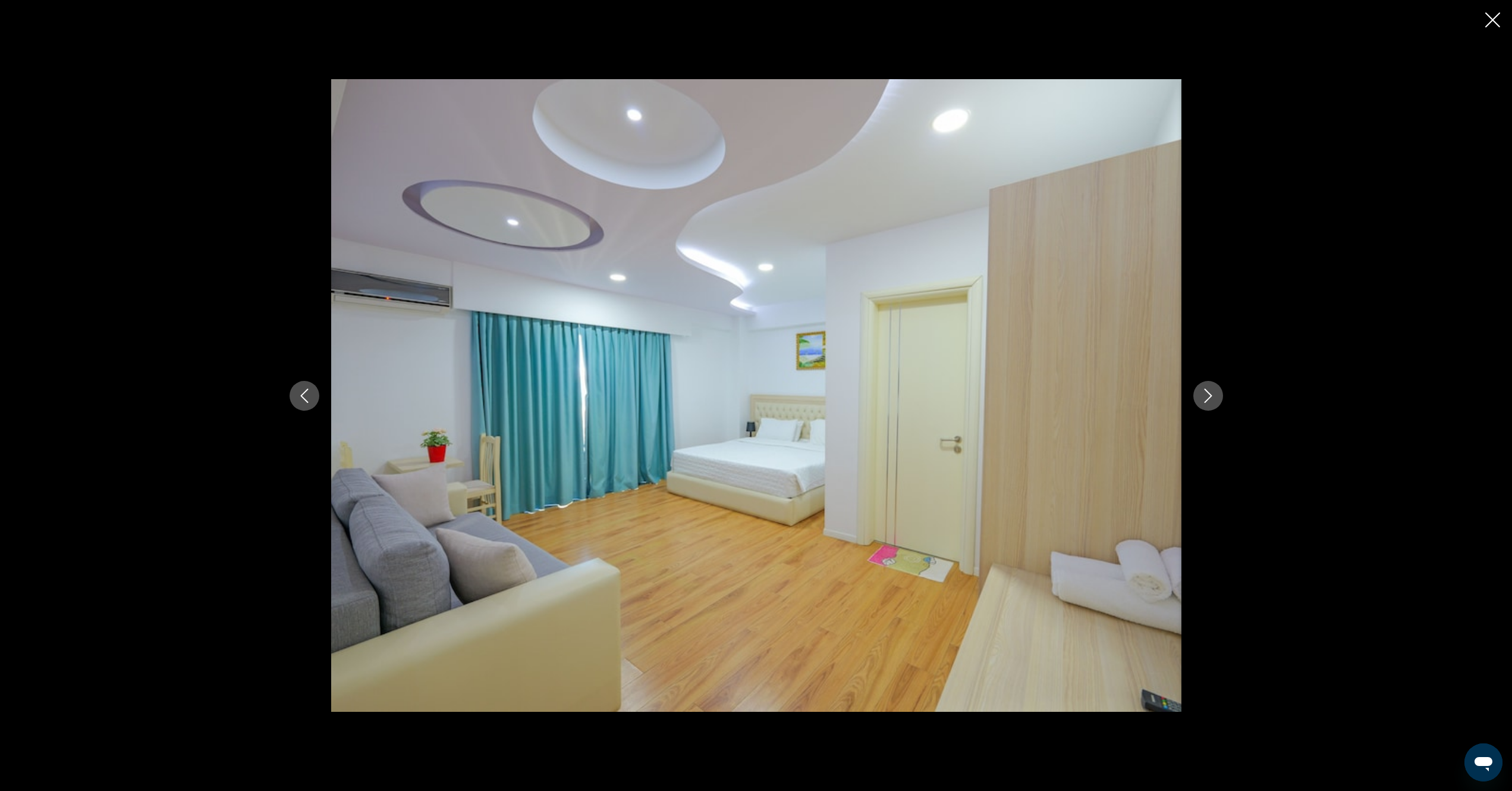
click at [1201, 396] on icon "Next image" at bounding box center [1208, 396] width 14 height 14
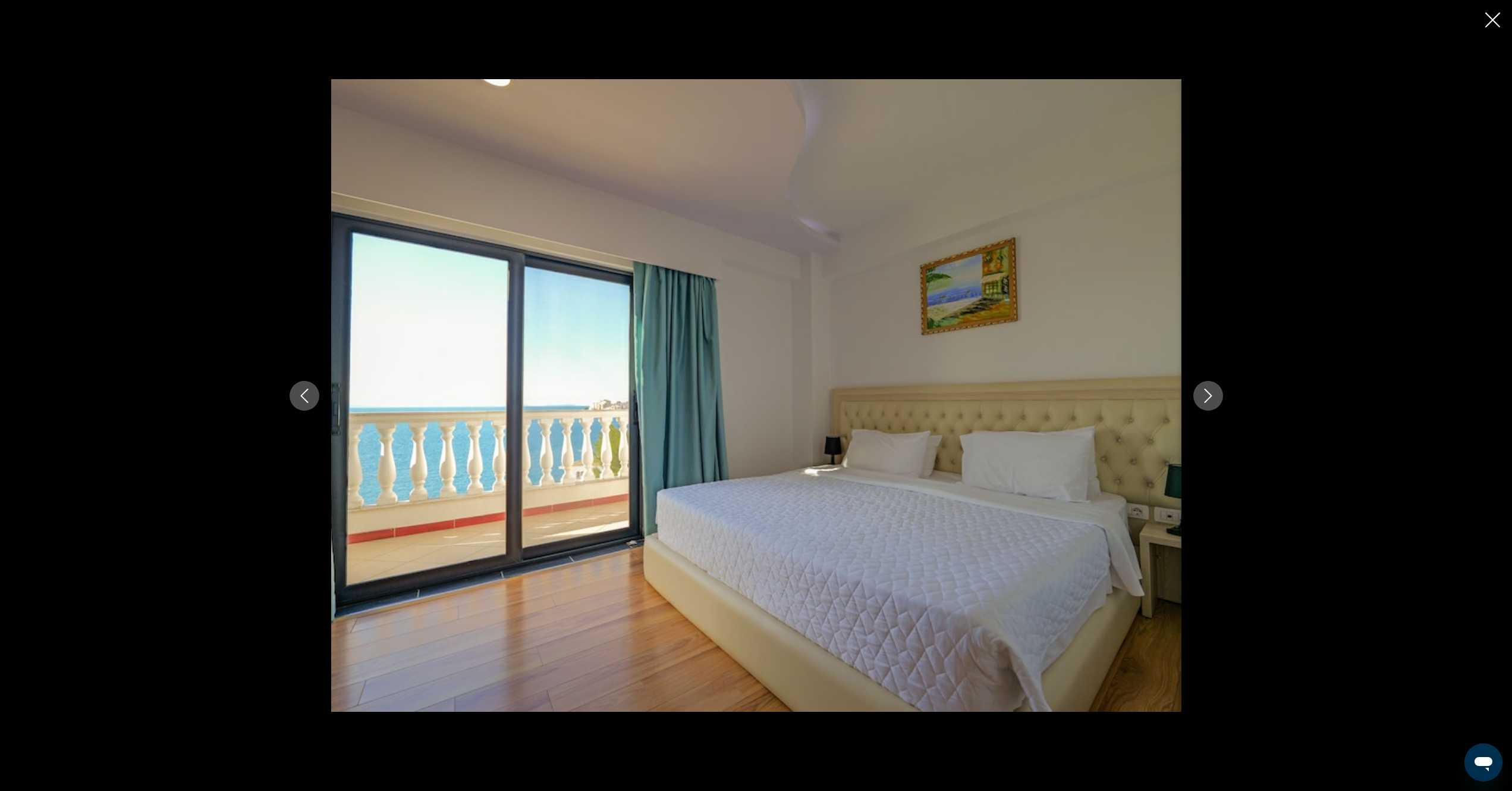
click at [1201, 396] on icon "Next image" at bounding box center [1208, 396] width 14 height 14
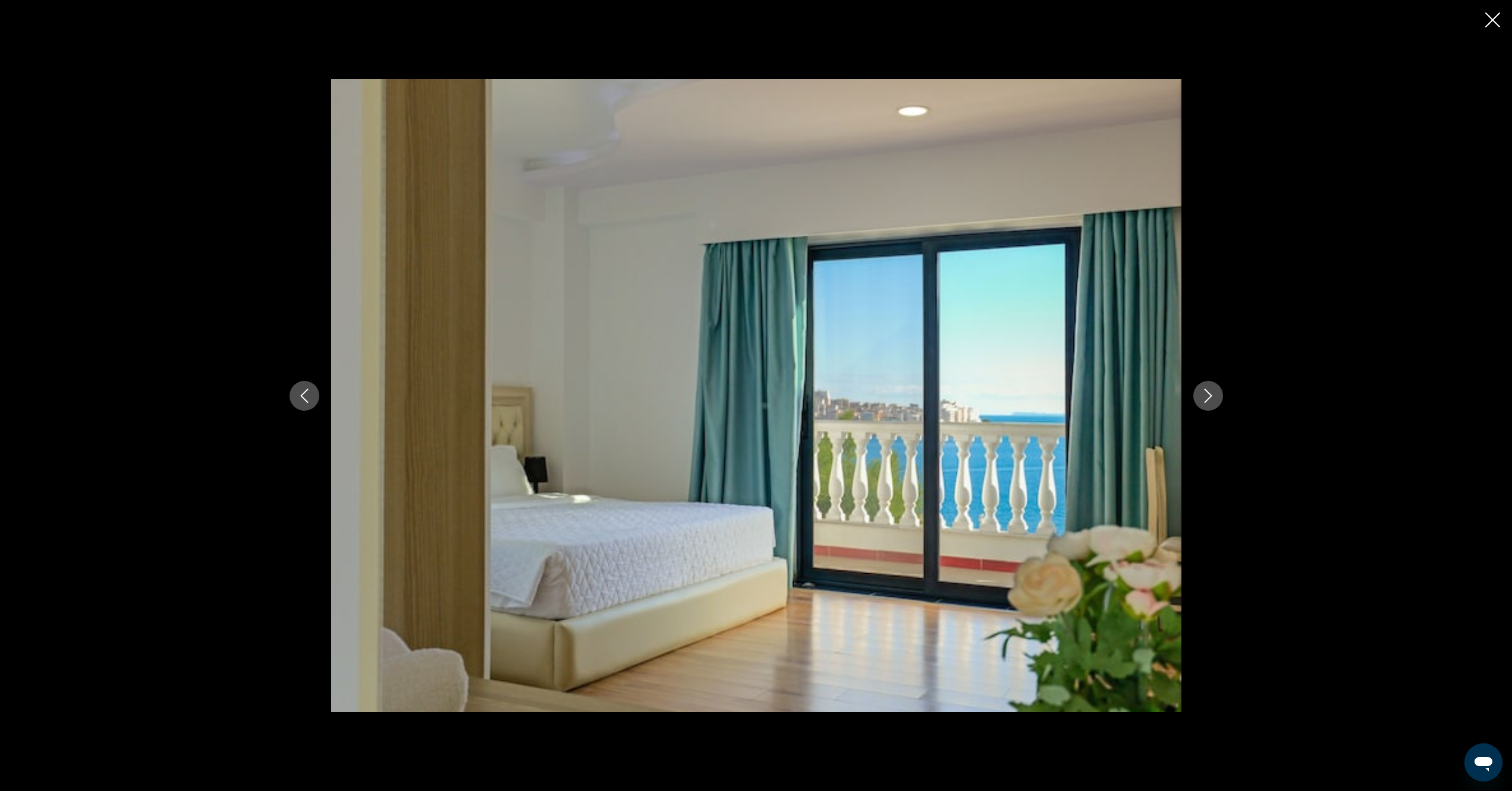
click at [1201, 396] on icon "Next image" at bounding box center [1208, 396] width 14 height 14
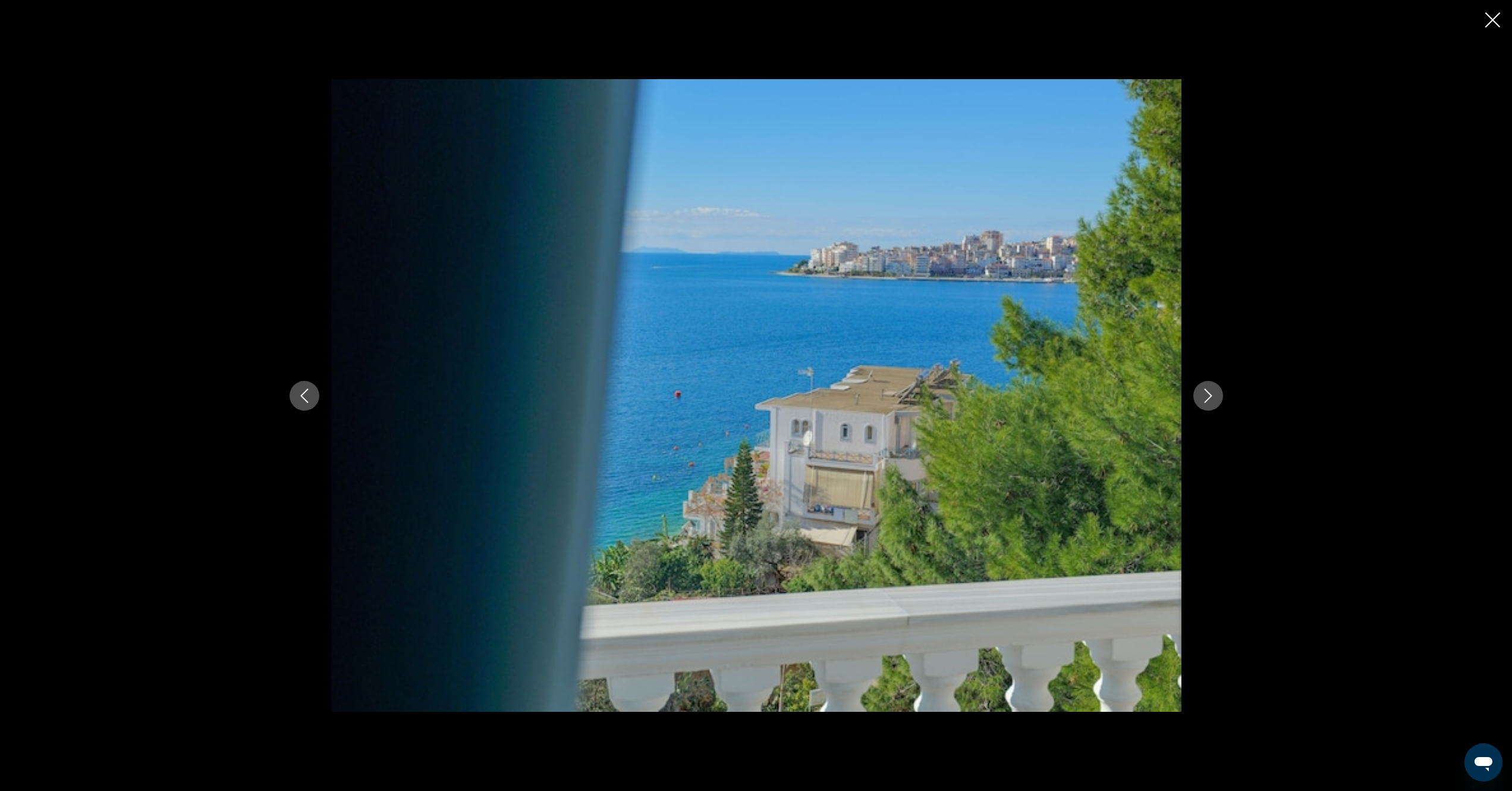
click at [305, 398] on icon "Previous image" at bounding box center [304, 396] width 14 height 14
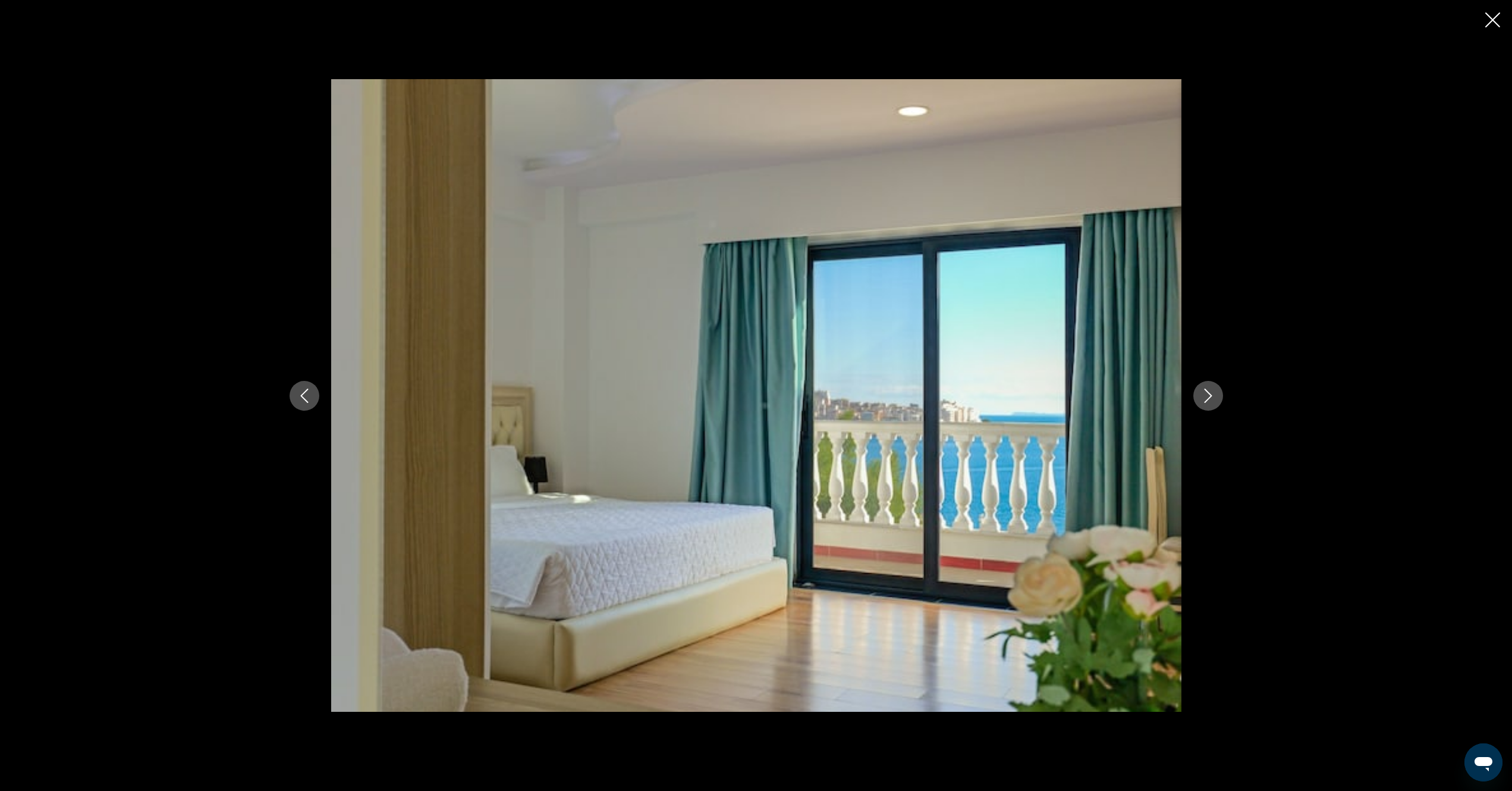
click at [305, 398] on icon "Previous image" at bounding box center [304, 396] width 14 height 14
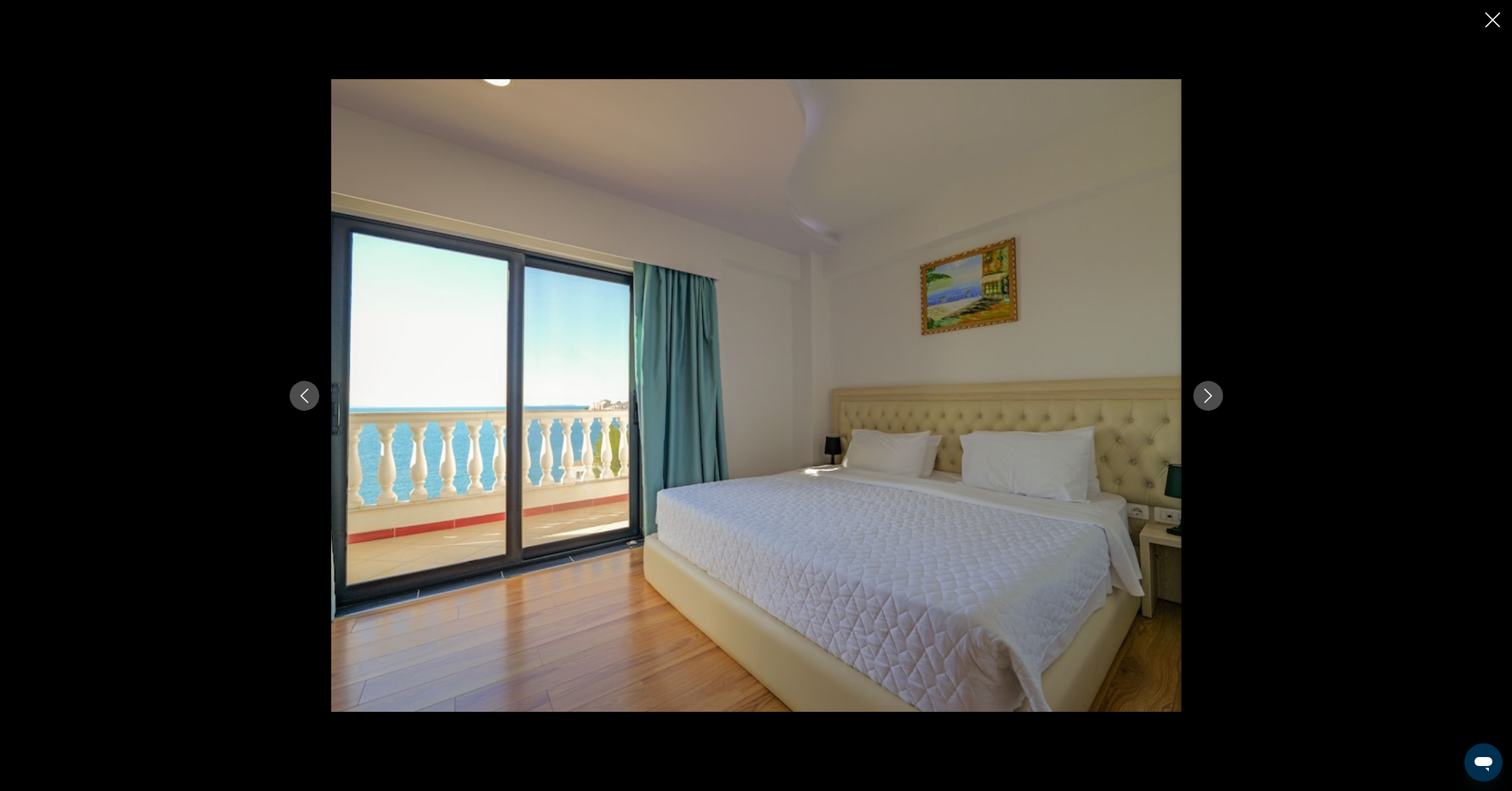
click at [307, 390] on icon "Previous image" at bounding box center [304, 396] width 14 height 14
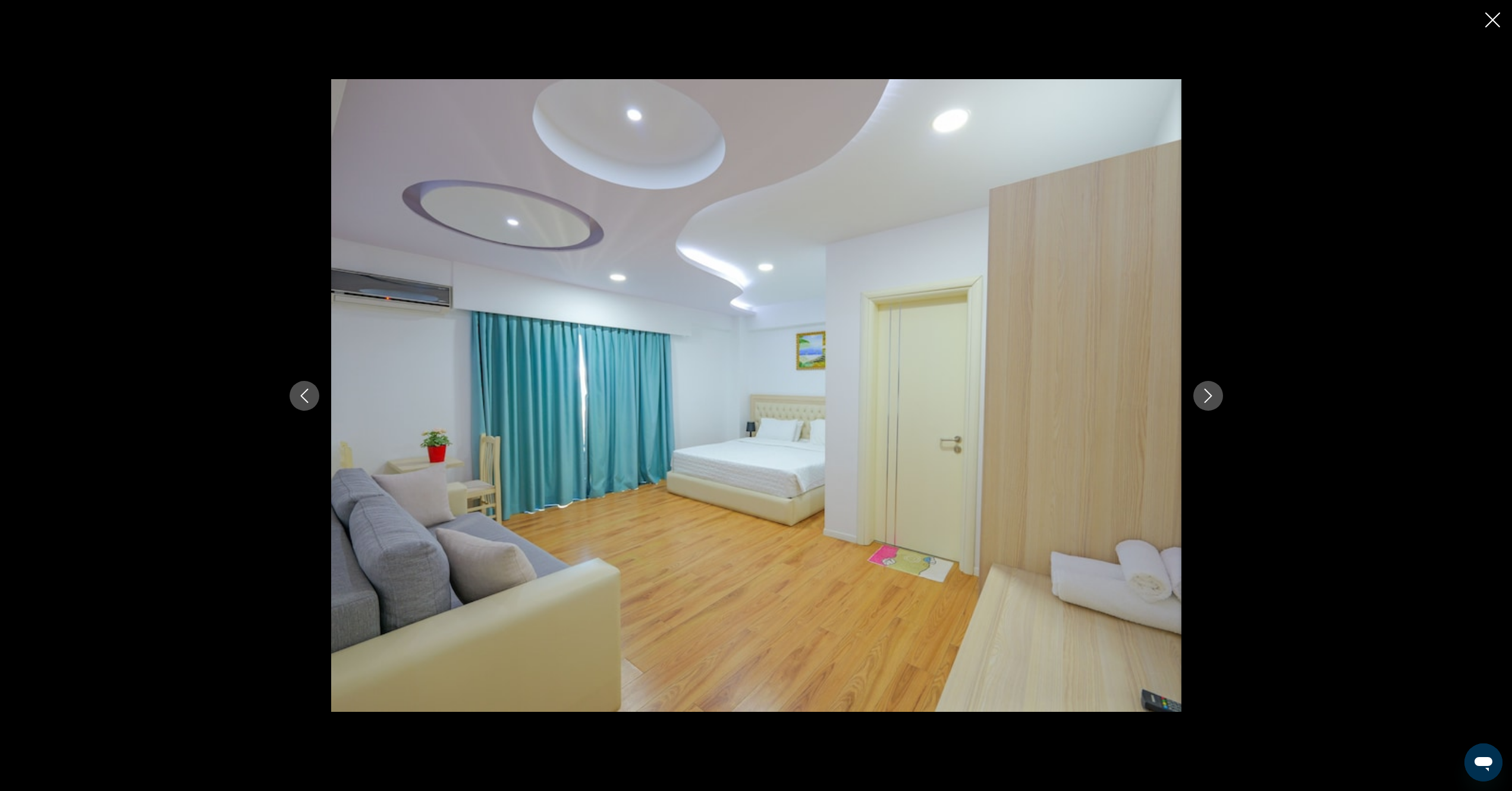
click at [1497, 24] on icon "Close slideshow" at bounding box center [1493, 20] width 15 height 15
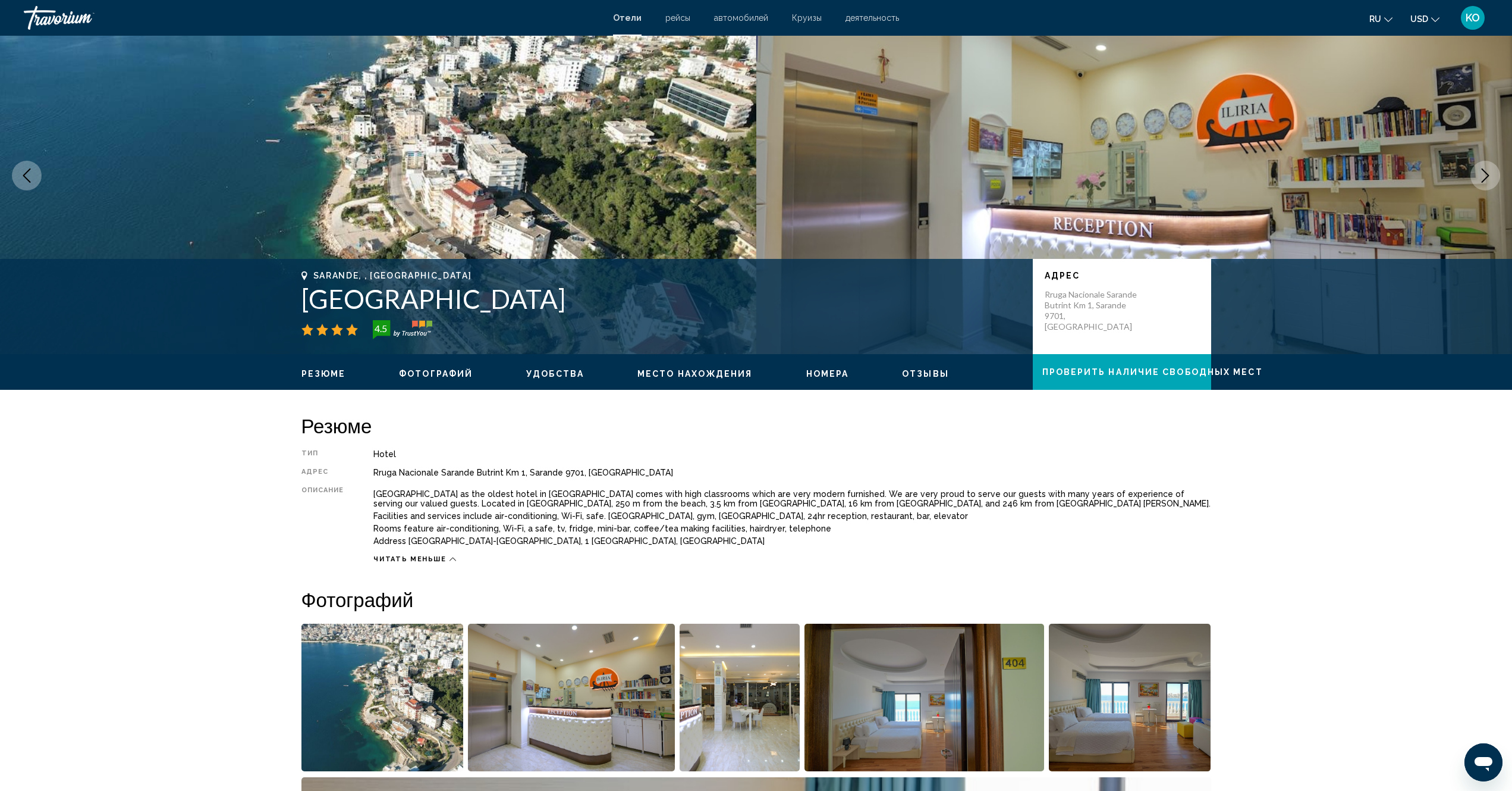
scroll to position [59, 0]
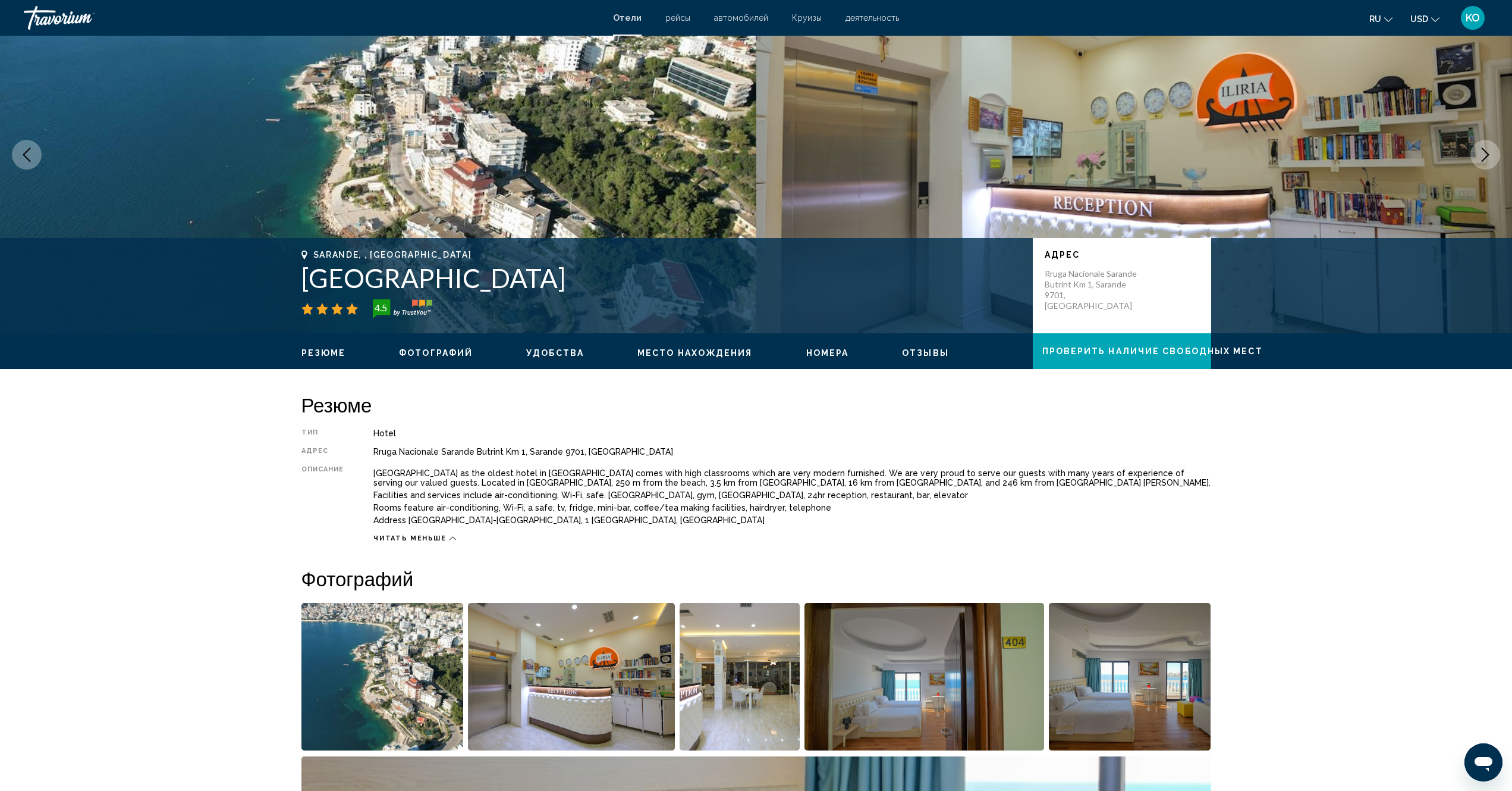
click at [815, 351] on span "Номера" at bounding box center [828, 352] width 43 height 10
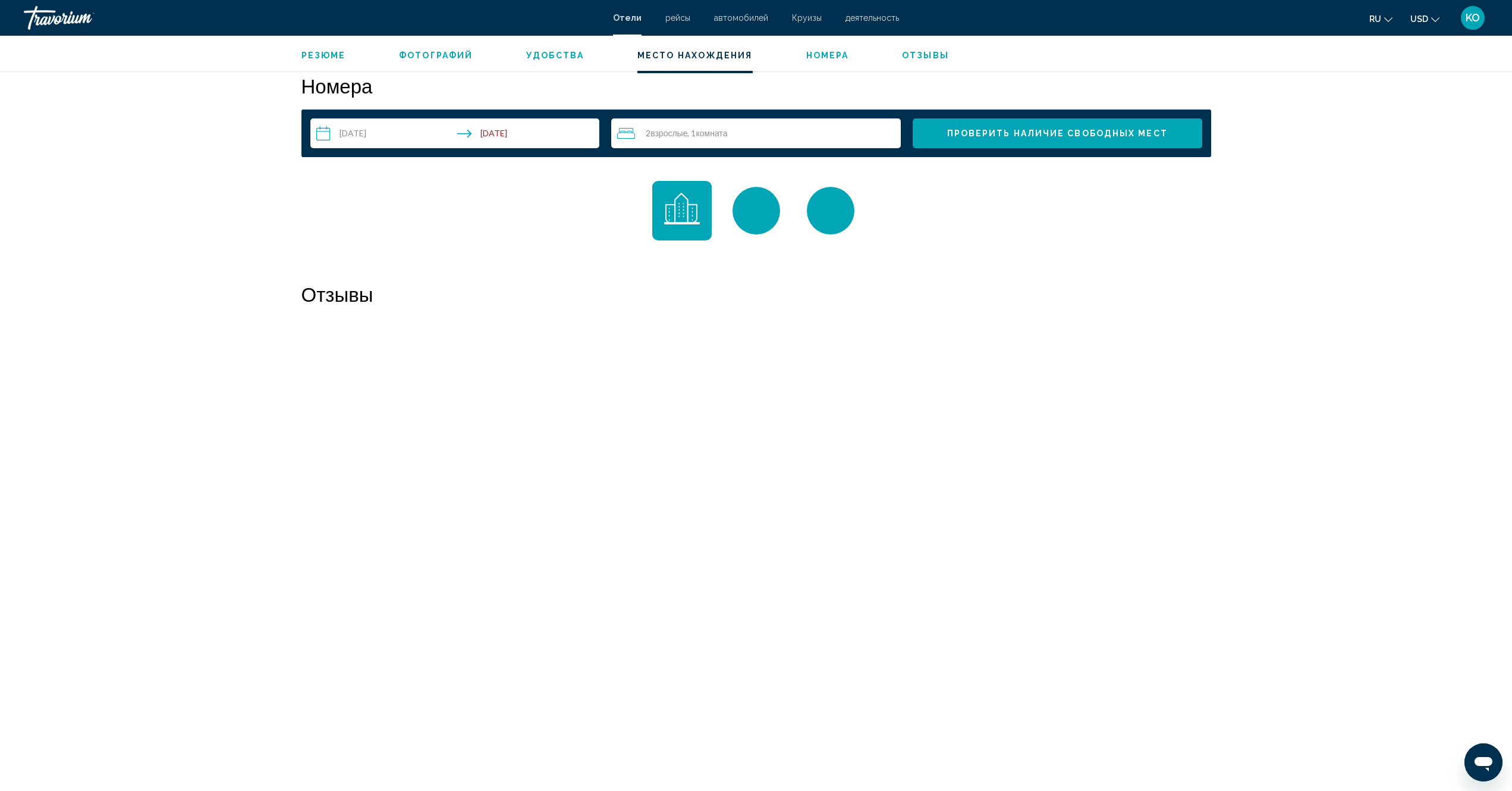
scroll to position [1479, 0]
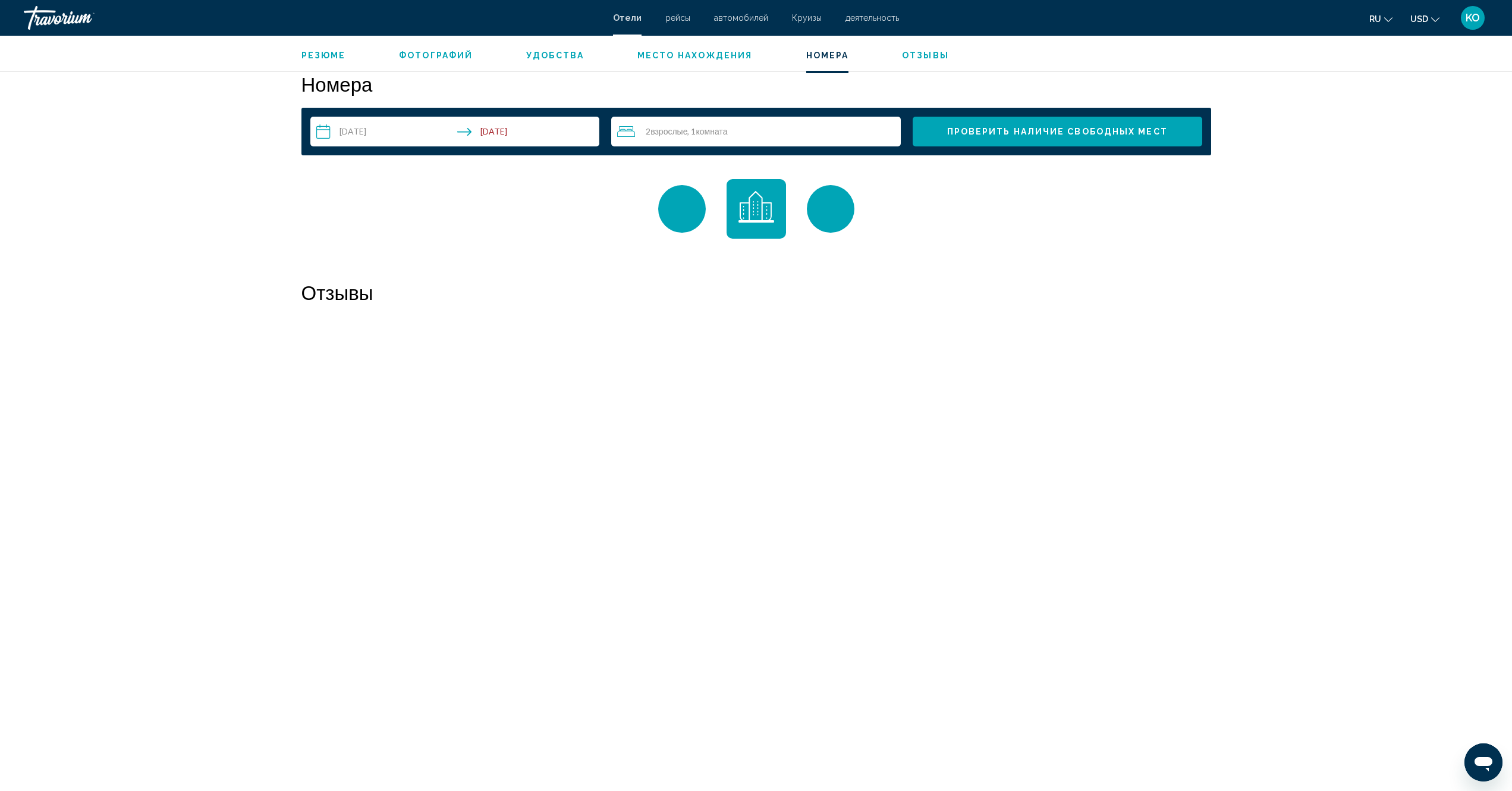
click at [918, 54] on span "Отзывы" at bounding box center [926, 55] width 47 height 10
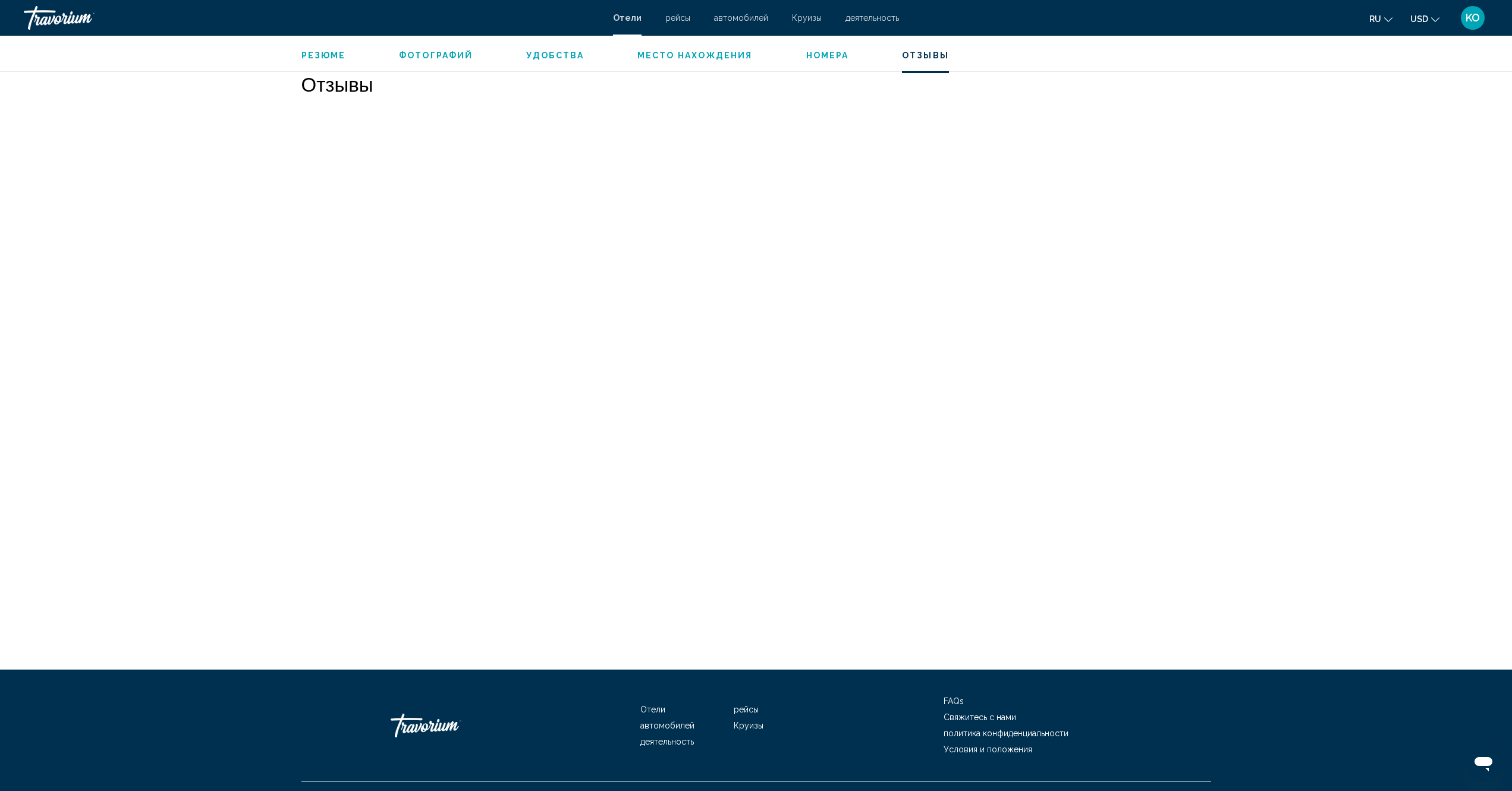
scroll to position [1688, 0]
click at [309, 56] on span "Резюме" at bounding box center [324, 55] width 45 height 10
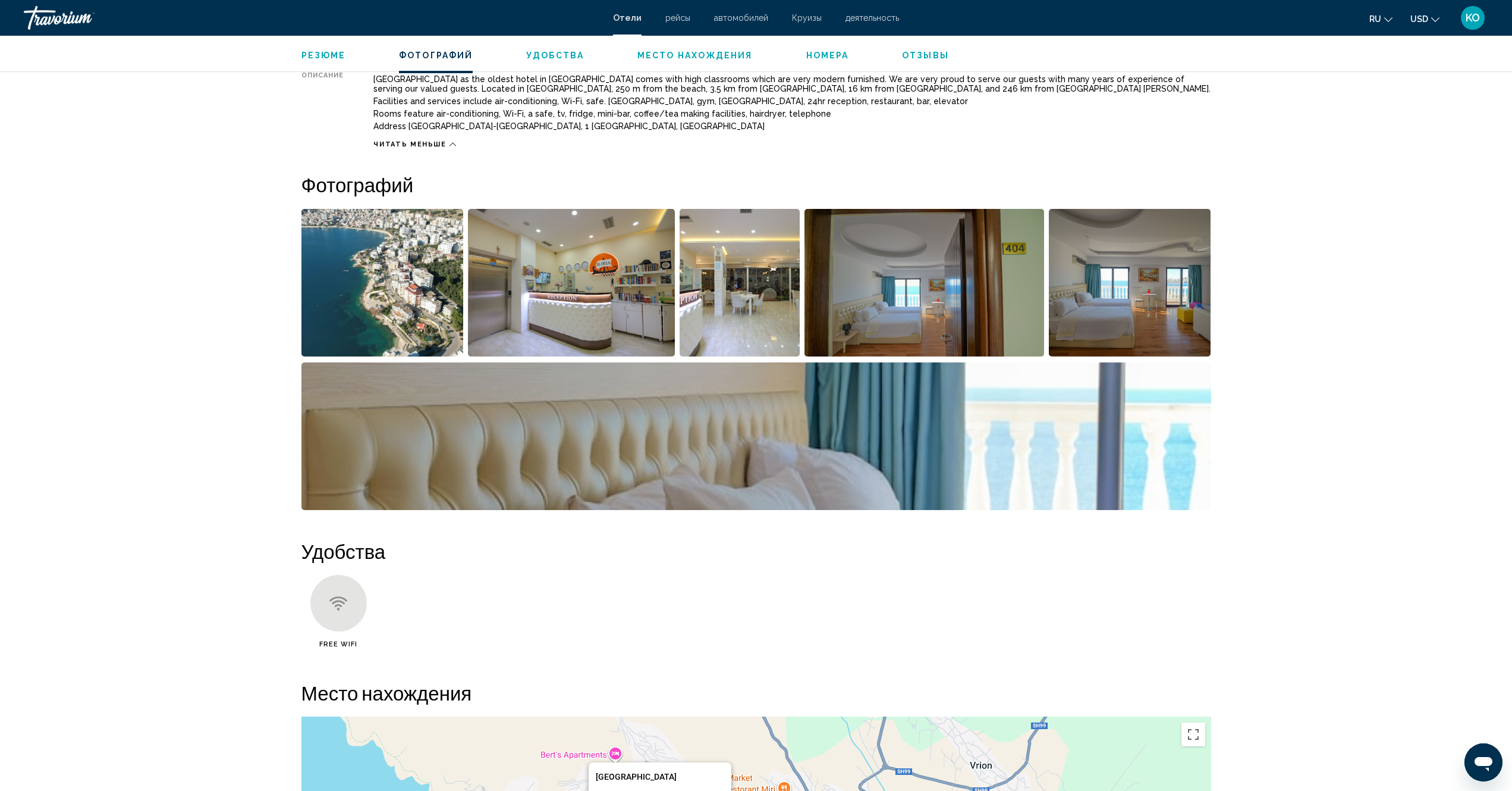
scroll to position [381, 0]
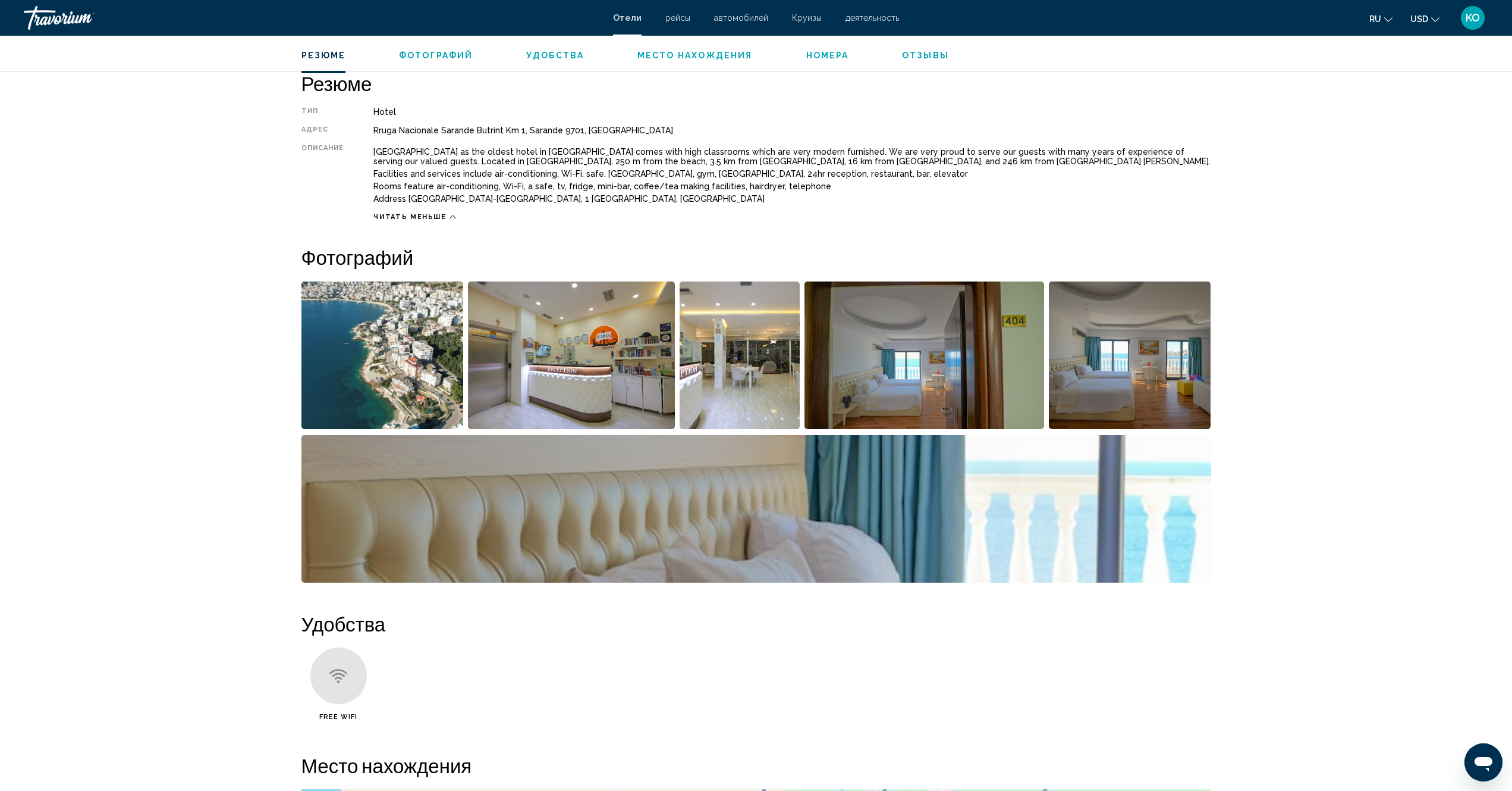
click at [844, 260] on h2 "Фотографий" at bounding box center [757, 256] width 910 height 24
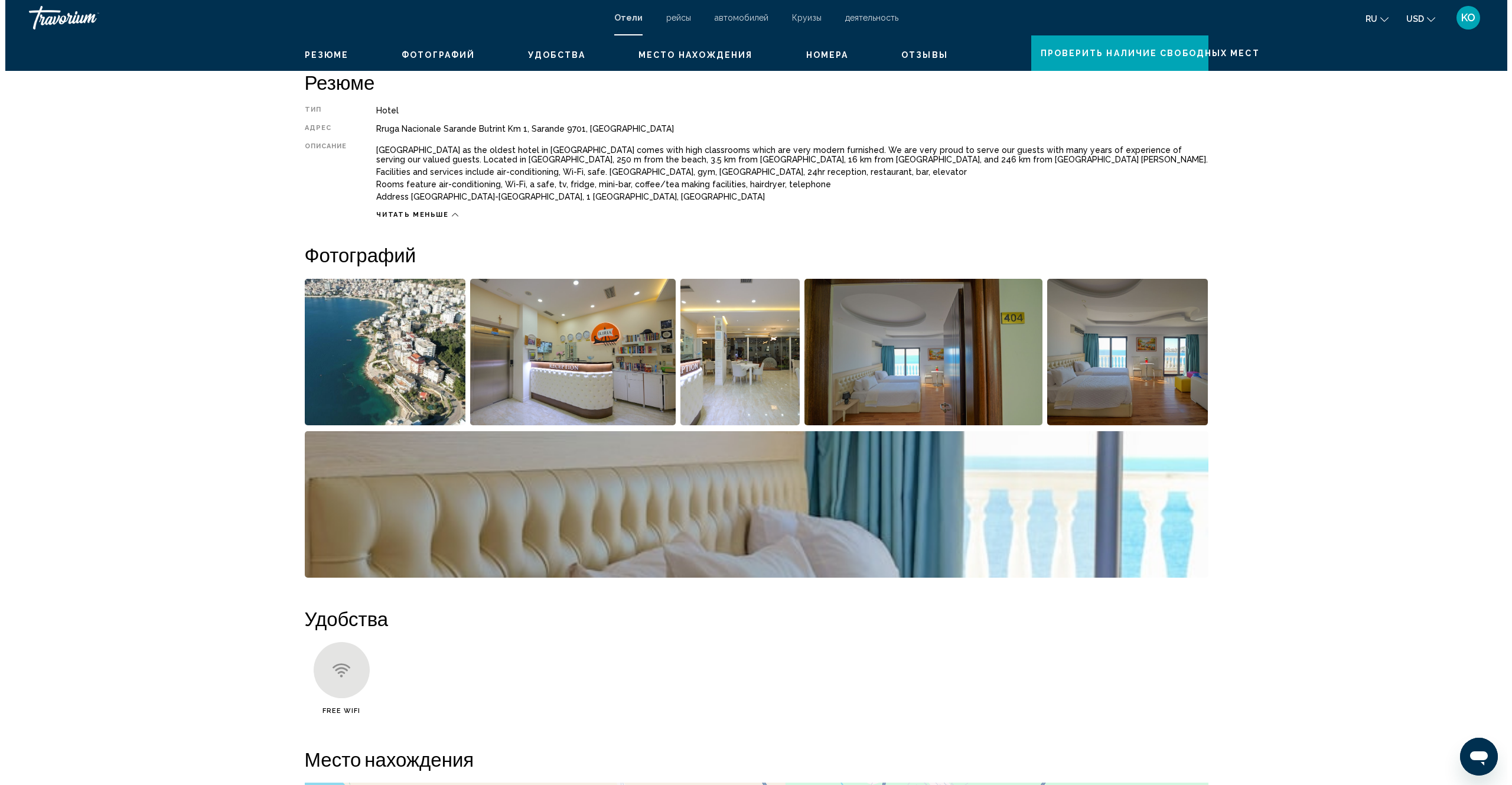
scroll to position [0, 0]
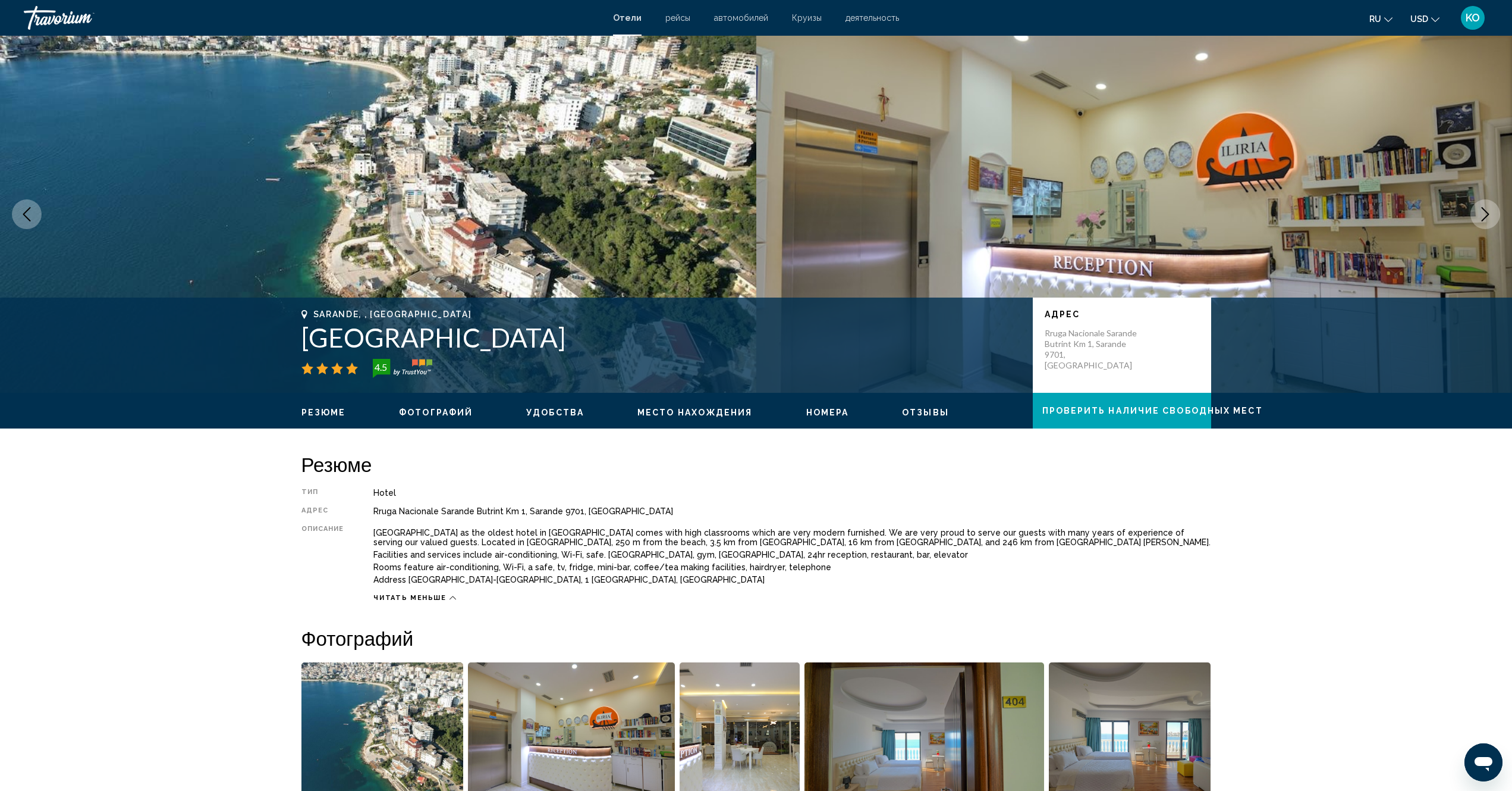
click at [681, 19] on span "рейсы" at bounding box center [677, 17] width 25 height 10
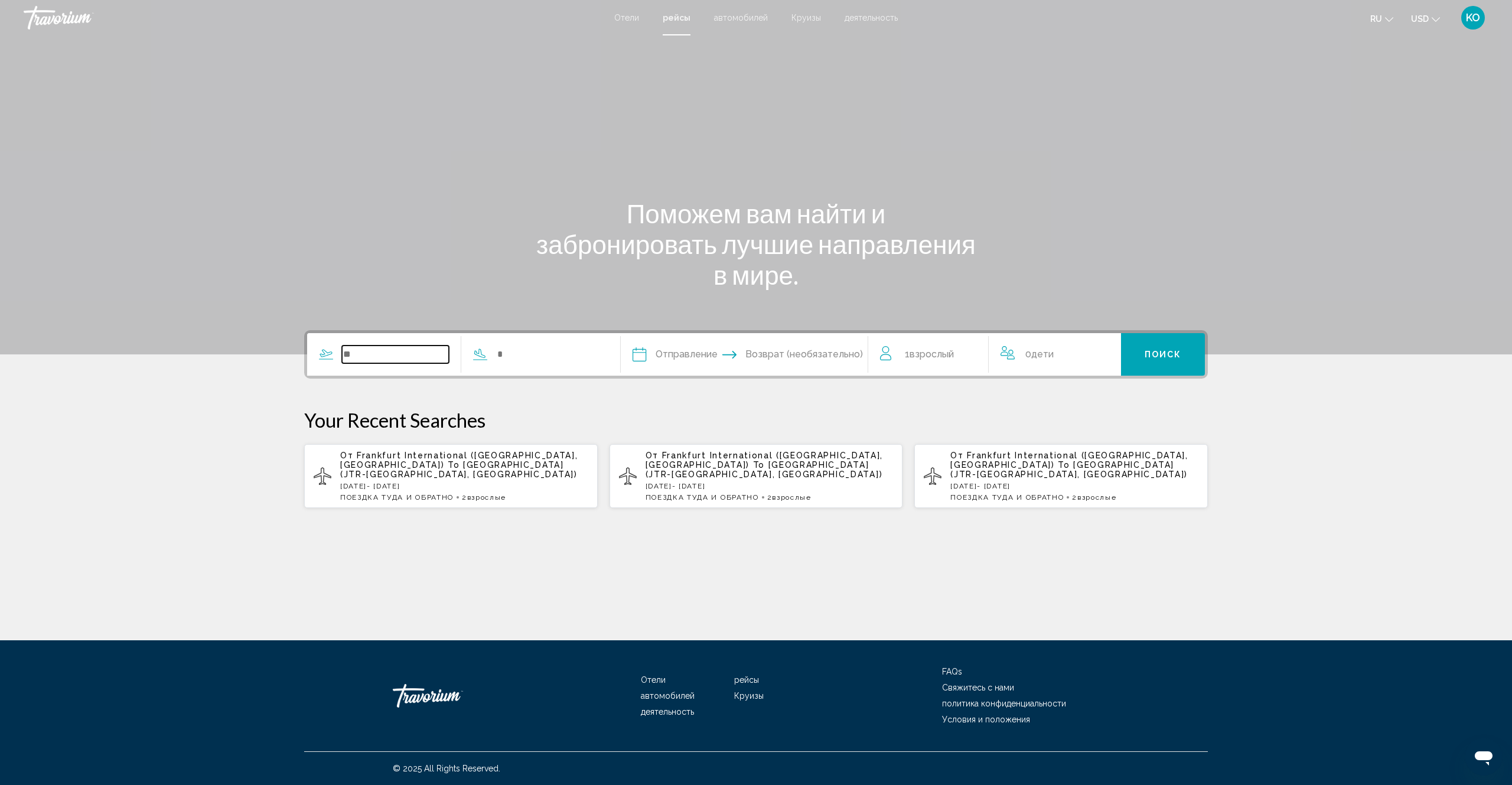
click at [390, 355] on input "Search widget" at bounding box center [395, 354] width 107 height 18
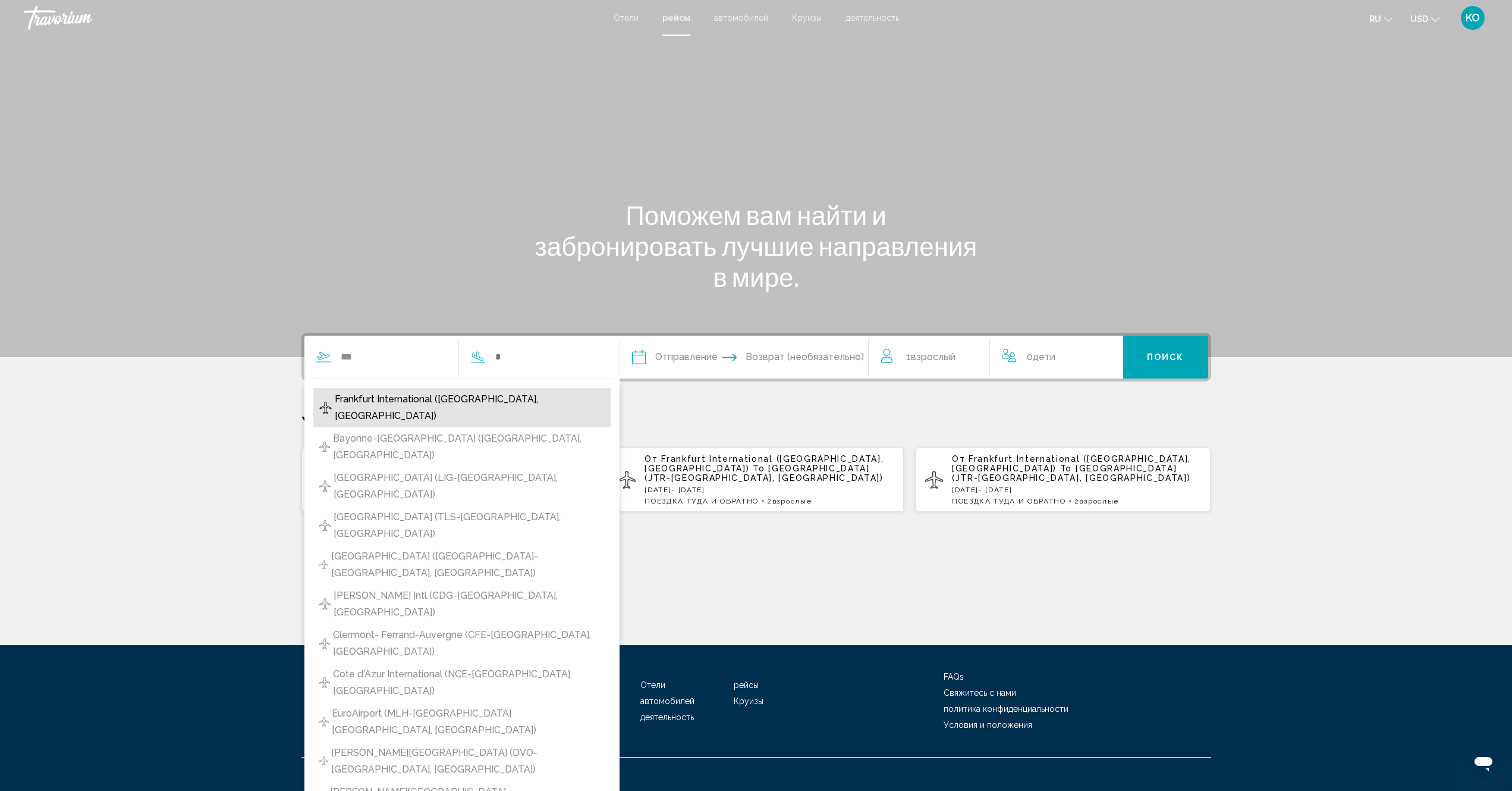
click at [409, 404] on span "Frankfurt International ([GEOGRAPHIC_DATA], [GEOGRAPHIC_DATA])" at bounding box center [470, 407] width 270 height 33
type input "**********"
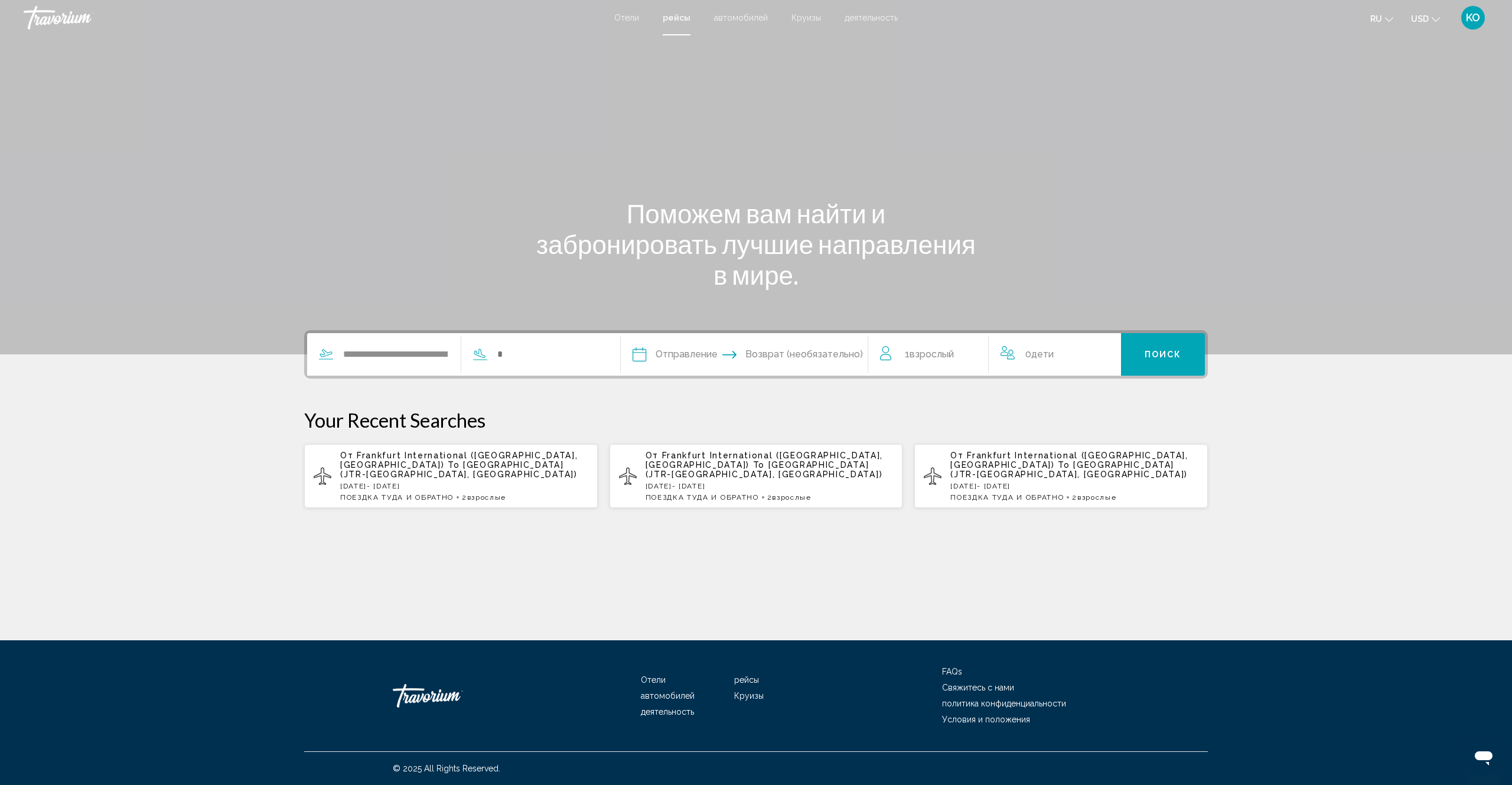
click at [672, 357] on input "Depart date" at bounding box center [691, 356] width 123 height 46
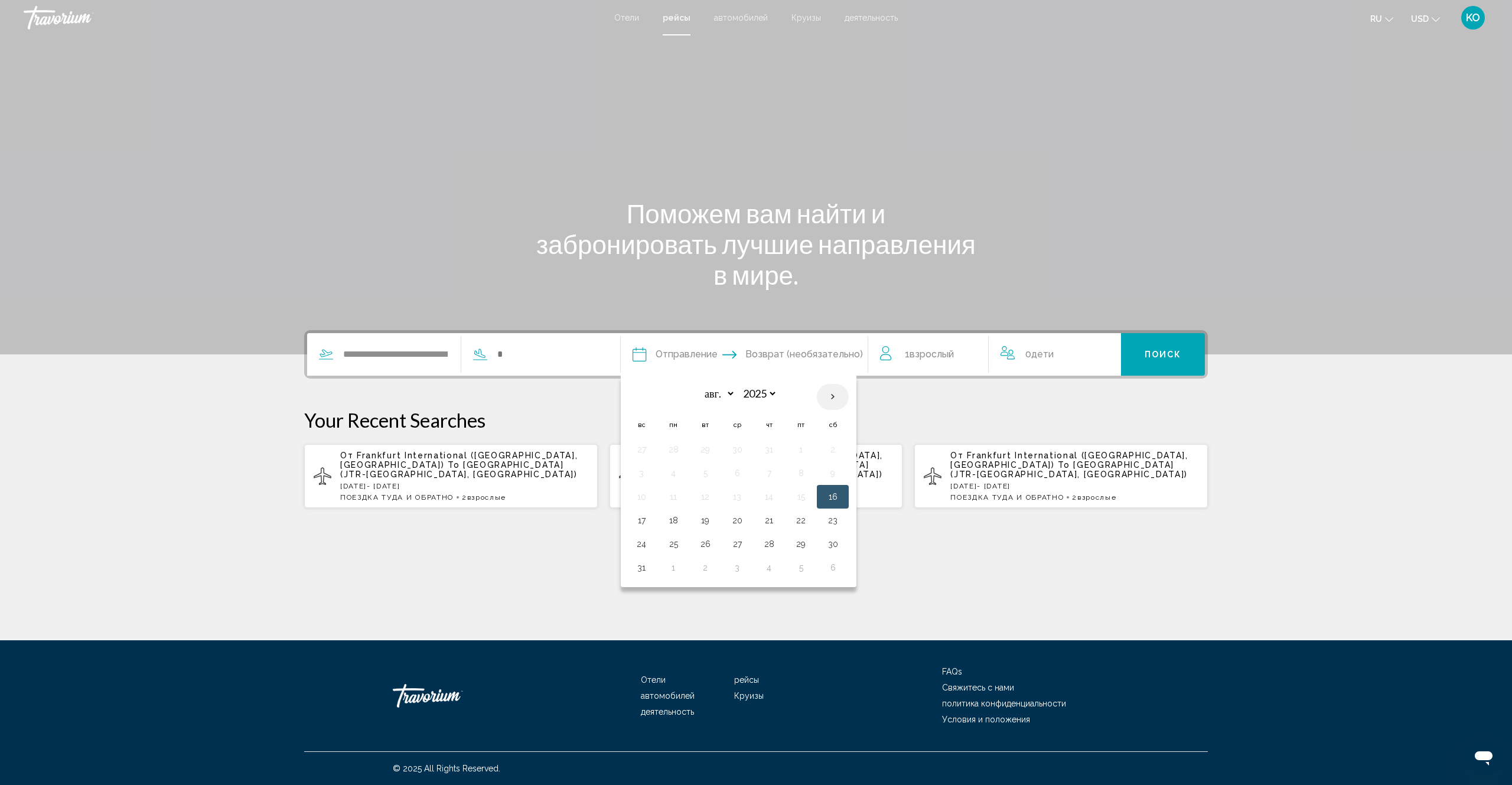
click at [849, 399] on th "Next month" at bounding box center [833, 397] width 32 height 26
select select "*"
click at [842, 522] on button "27" at bounding box center [833, 520] width 19 height 16
type input "**********"
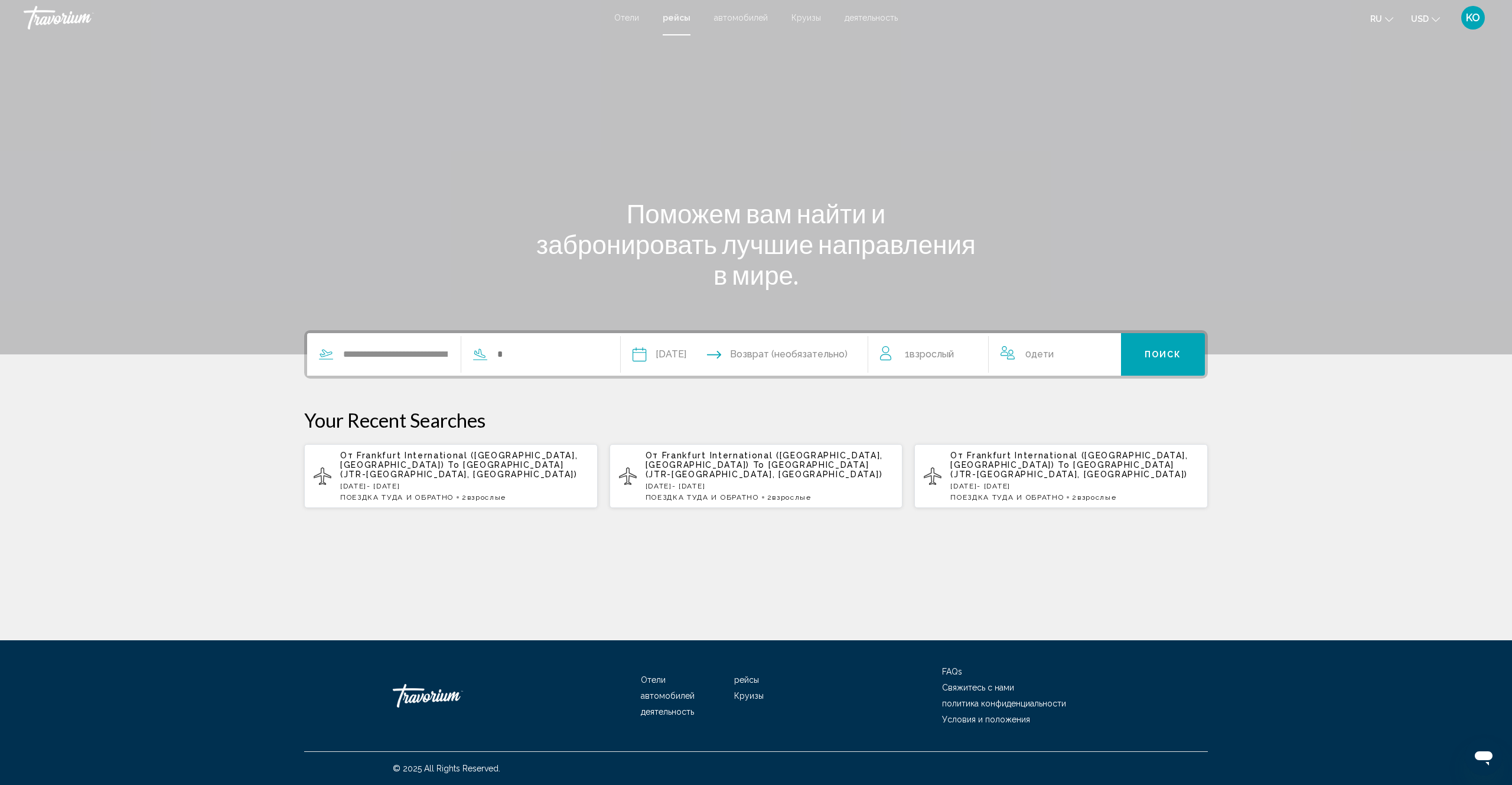
click at [809, 356] on input "Return date" at bounding box center [812, 356] width 123 height 46
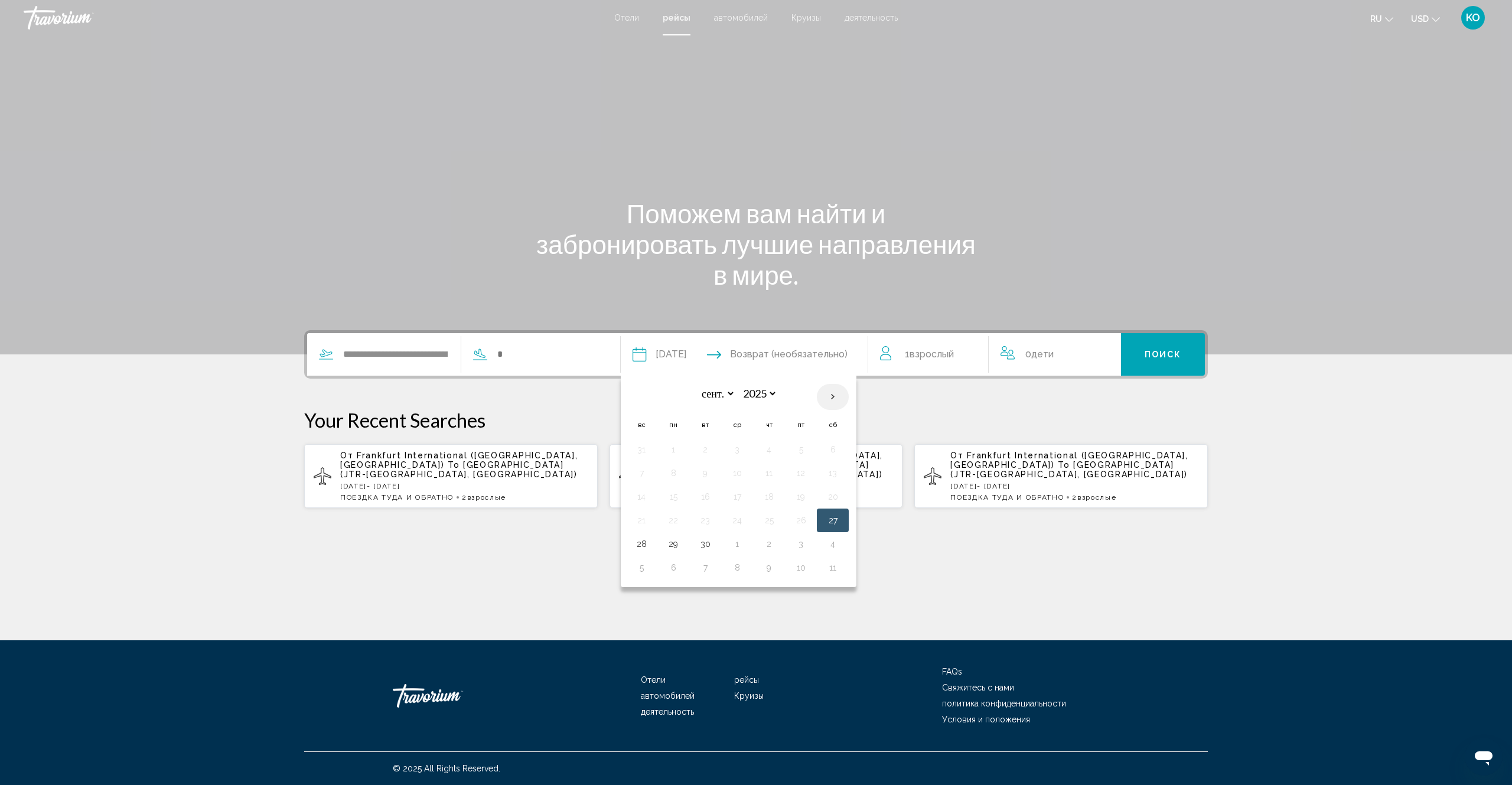
click at [849, 399] on th "Next month" at bounding box center [833, 397] width 32 height 26
select select "*"
click at [842, 448] on button "4" at bounding box center [833, 449] width 19 height 16
type input "**********"
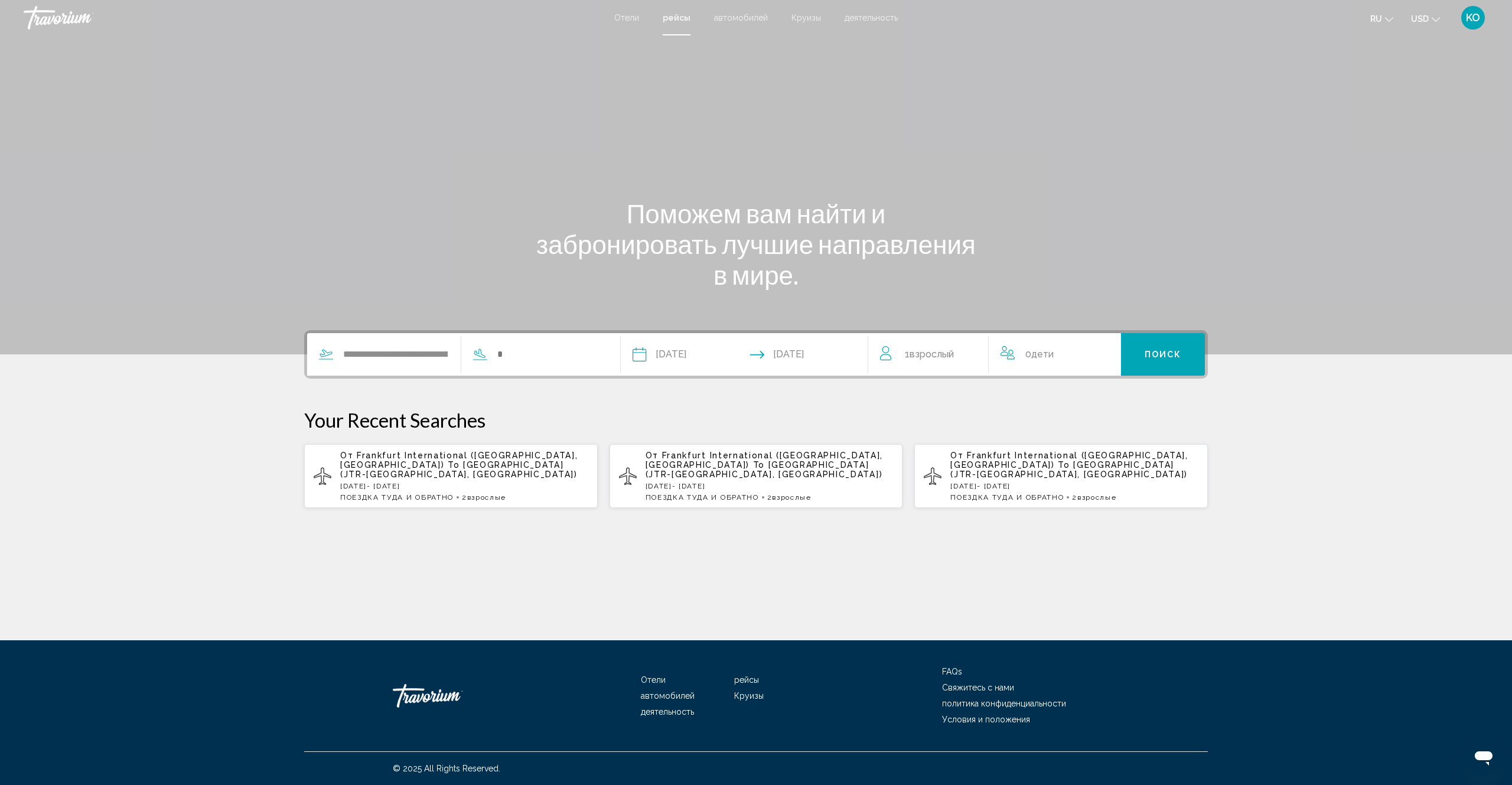
click at [922, 355] on span "Взрослый" at bounding box center [932, 354] width 44 height 11
click at [971, 353] on icon "Increment adults" at bounding box center [971, 352] width 11 height 14
click at [522, 353] on input "Search widget" at bounding box center [550, 354] width 107 height 18
drag, startPoint x: 519, startPoint y: 353, endPoint x: 501, endPoint y: 357, distance: 18.4
click at [501, 357] on div "Search widget" at bounding box center [532, 354] width 142 height 18
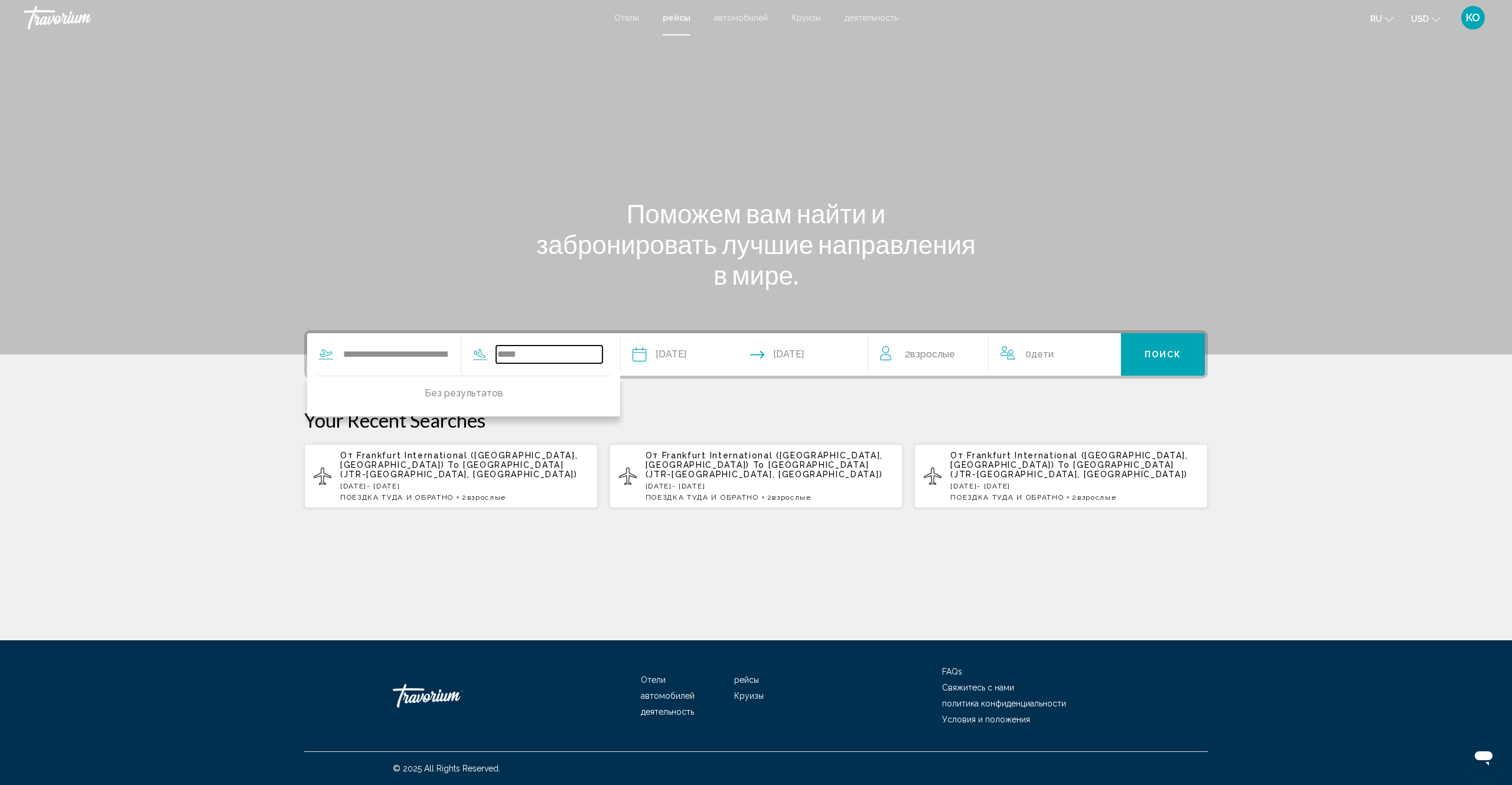
click at [545, 357] on input "*****" at bounding box center [550, 354] width 107 height 18
drag, startPoint x: 538, startPoint y: 356, endPoint x: 500, endPoint y: 353, distance: 38.1
click at [500, 353] on div "***** Без результатов" at bounding box center [532, 354] width 142 height 18
click at [558, 354] on input "*****" at bounding box center [550, 354] width 107 height 18
type input "*"
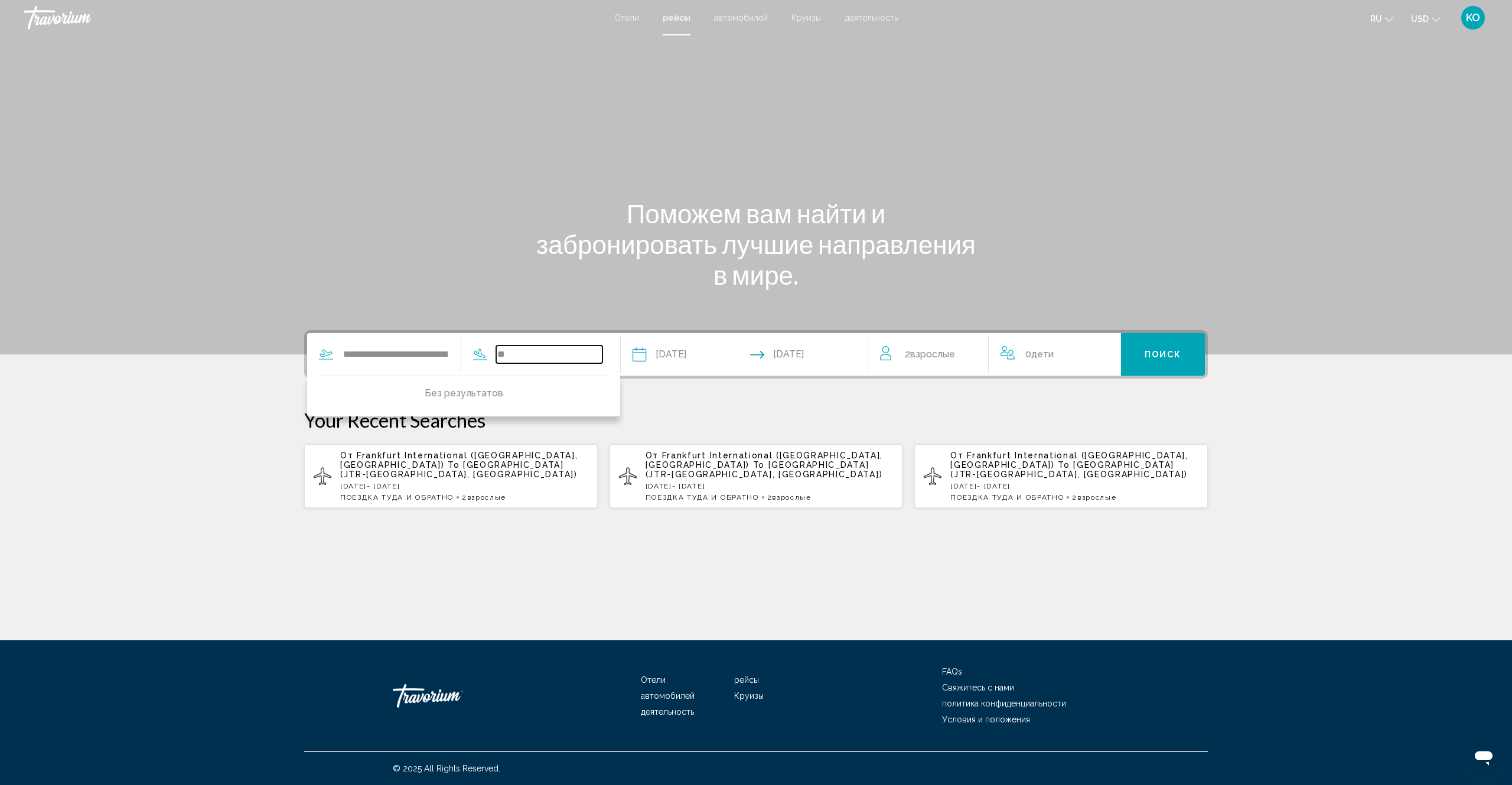
type input "*"
drag, startPoint x: 540, startPoint y: 355, endPoint x: 507, endPoint y: 353, distance: 33.1
click at [507, 353] on div "****** Без результатов" at bounding box center [532, 354] width 142 height 18
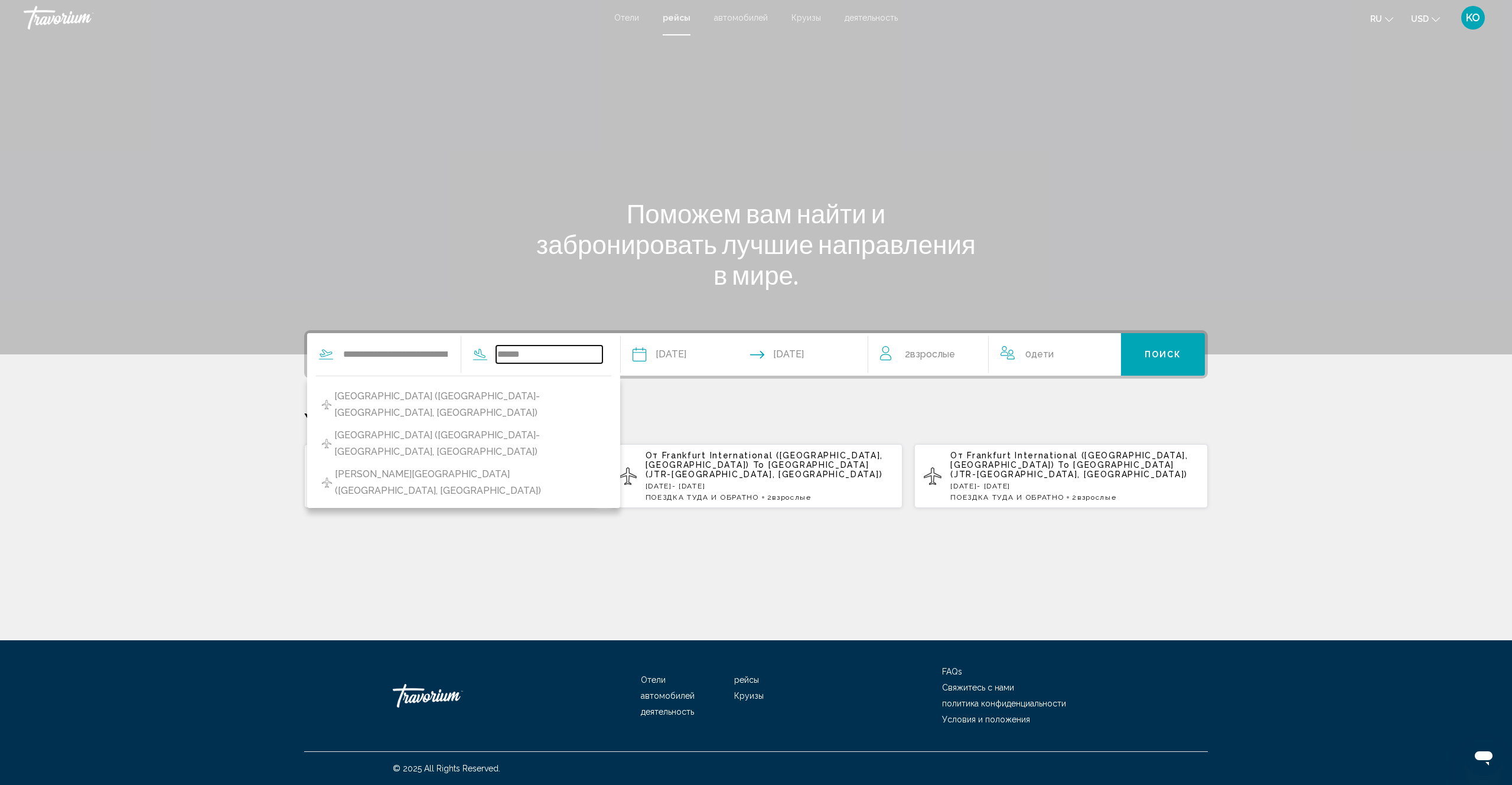
drag, startPoint x: 548, startPoint y: 353, endPoint x: 505, endPoint y: 353, distance: 43.0
click at [505, 353] on div "****** [GEOGRAPHIC_DATA] ([GEOGRAPHIC_DATA]-[GEOGRAPHIC_DATA], [GEOGRAPHIC_DATA…" at bounding box center [532, 354] width 142 height 18
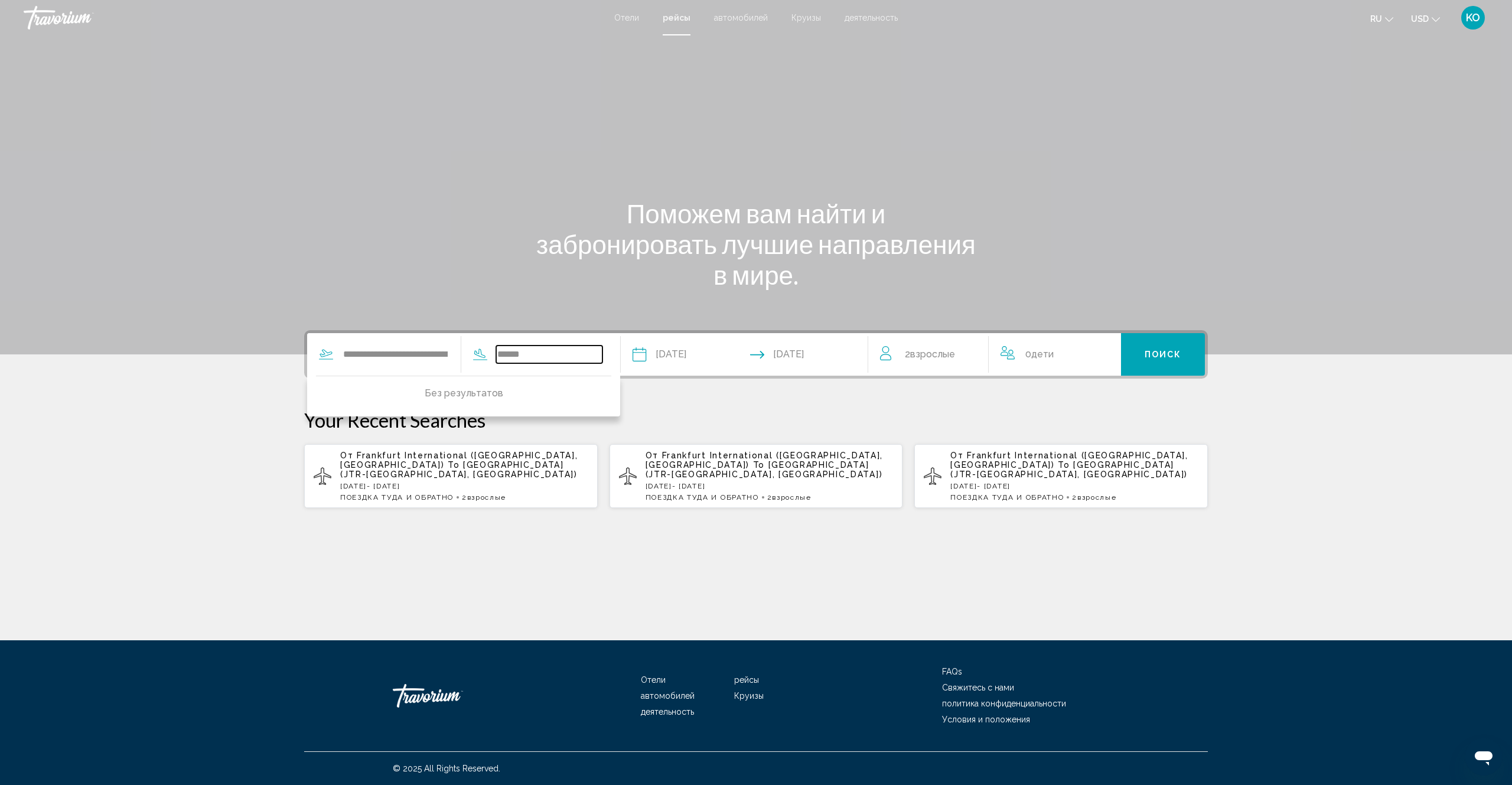
click at [524, 353] on input "******" at bounding box center [550, 354] width 107 height 18
click at [556, 353] on input "*******" at bounding box center [550, 354] width 107 height 18
drag, startPoint x: 580, startPoint y: 355, endPoint x: 512, endPoint y: 353, distance: 68.0
click at [512, 353] on input "**********" at bounding box center [550, 354] width 107 height 18
drag, startPoint x: 544, startPoint y: 356, endPoint x: 506, endPoint y: 353, distance: 38.1
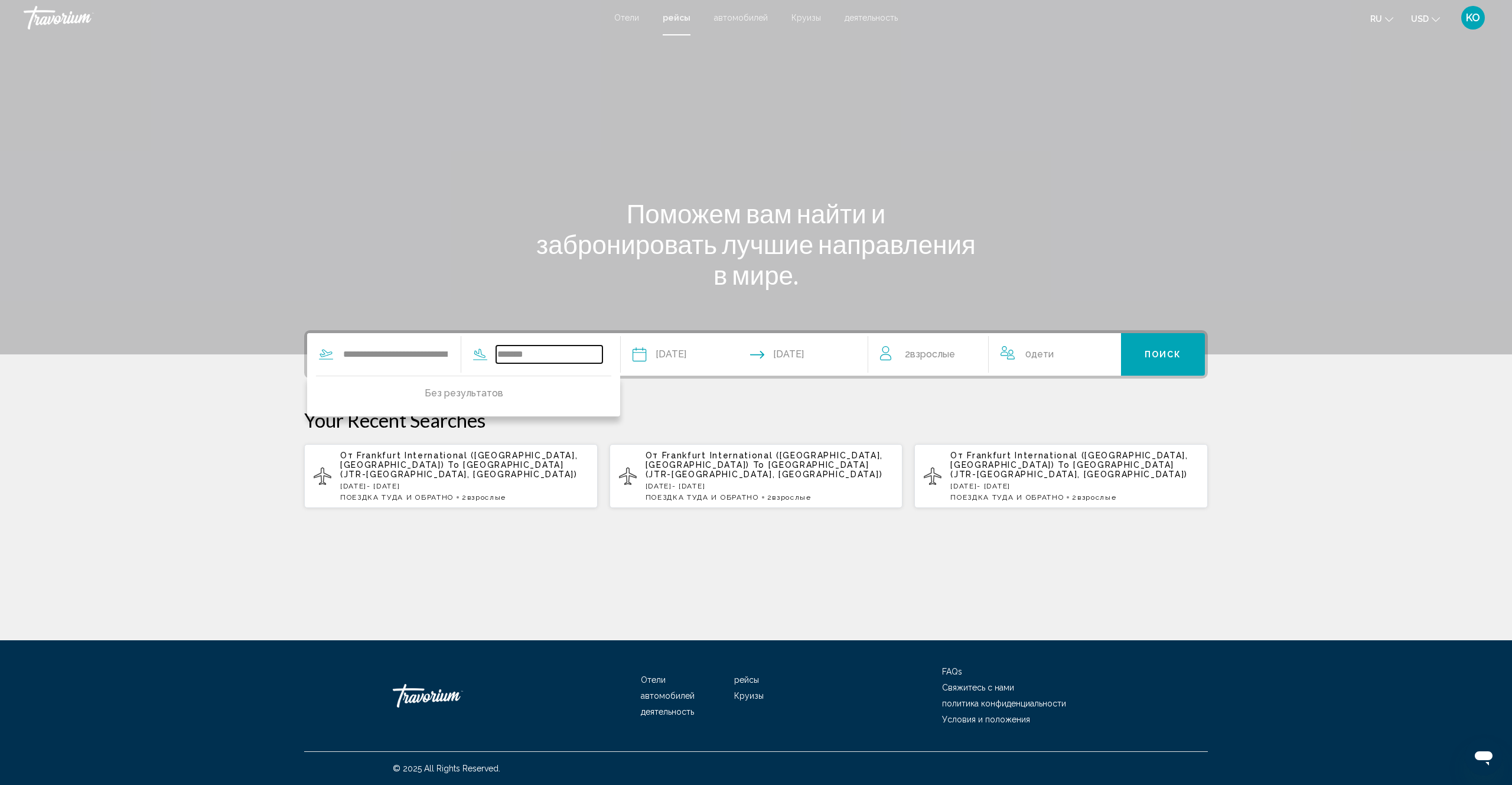
click at [506, 353] on div "******* Без результатов" at bounding box center [532, 354] width 142 height 18
click at [559, 357] on input "**********" at bounding box center [550, 354] width 107 height 18
click at [538, 353] on input "**********" at bounding box center [550, 354] width 107 height 18
click at [578, 358] on input "**********" at bounding box center [550, 354] width 107 height 18
type input "**********"
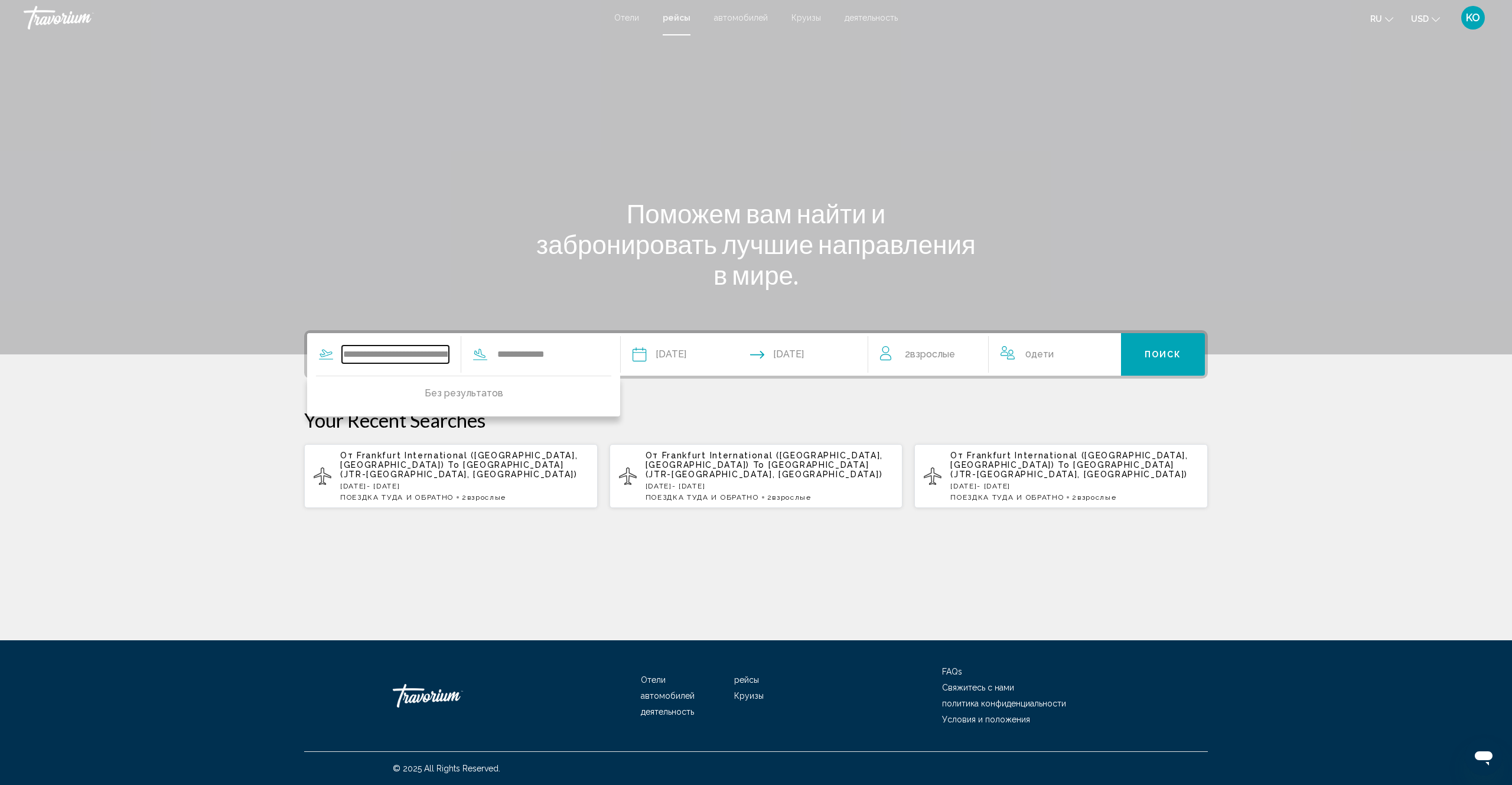
click at [449, 353] on input "**********" at bounding box center [395, 354] width 107 height 18
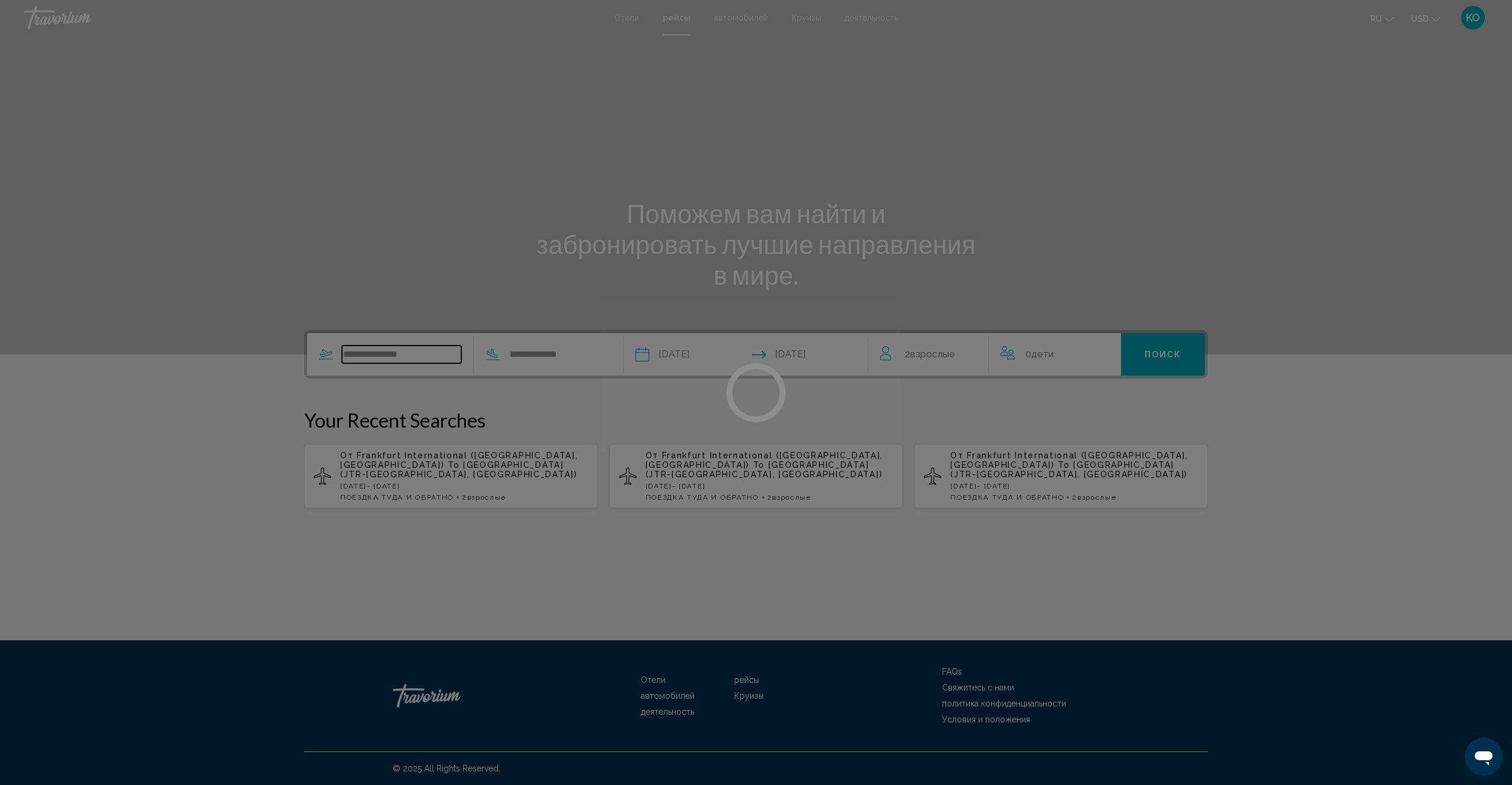
drag, startPoint x: 446, startPoint y: 359, endPoint x: 326, endPoint y: 336, distance: 122.2
click at [326, 336] on div "**********" at bounding box center [756, 392] width 1512 height 785
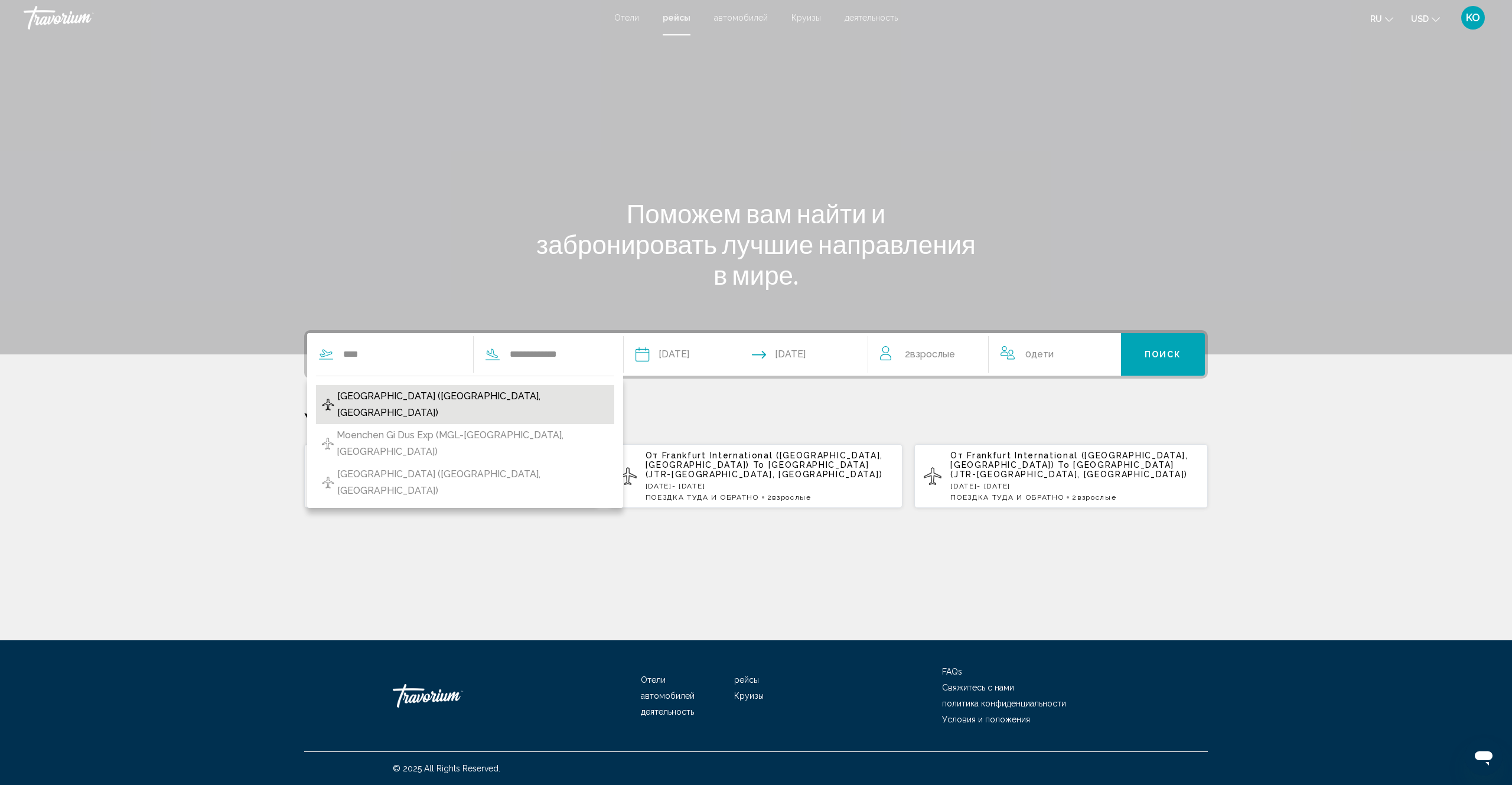
click at [494, 399] on span "[GEOGRAPHIC_DATA] ([GEOGRAPHIC_DATA], [GEOGRAPHIC_DATA])" at bounding box center [472, 404] width 271 height 33
type input "**********"
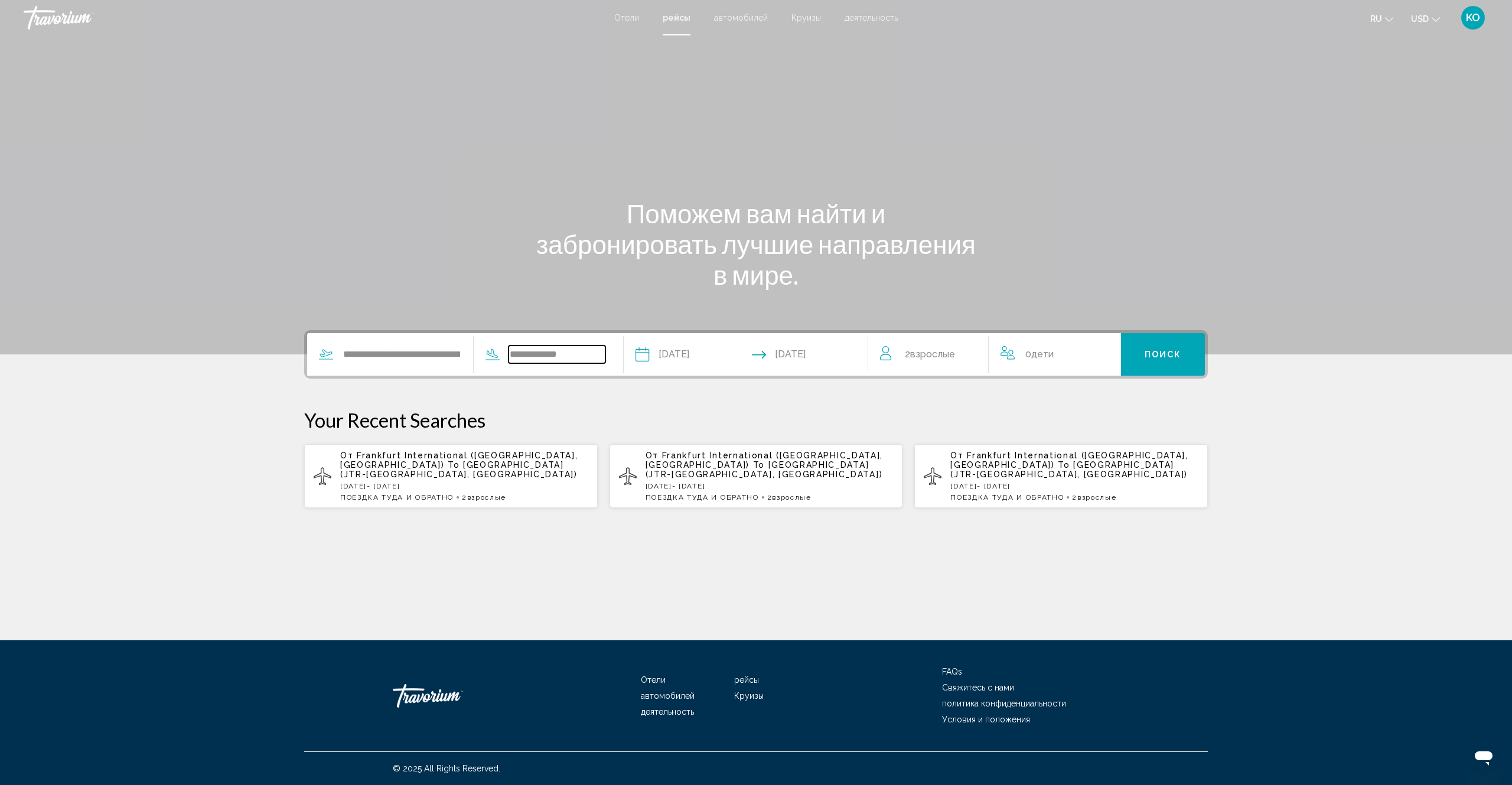
click at [557, 356] on input "**********" at bounding box center [557, 354] width 97 height 18
drag, startPoint x: 540, startPoint y: 353, endPoint x: 560, endPoint y: 356, distance: 20.2
click at [540, 353] on input "**********" at bounding box center [557, 354] width 97 height 18
click at [552, 354] on input "**********" at bounding box center [557, 354] width 97 height 18
click at [1164, 361] on button "Поиск" at bounding box center [1163, 354] width 84 height 43
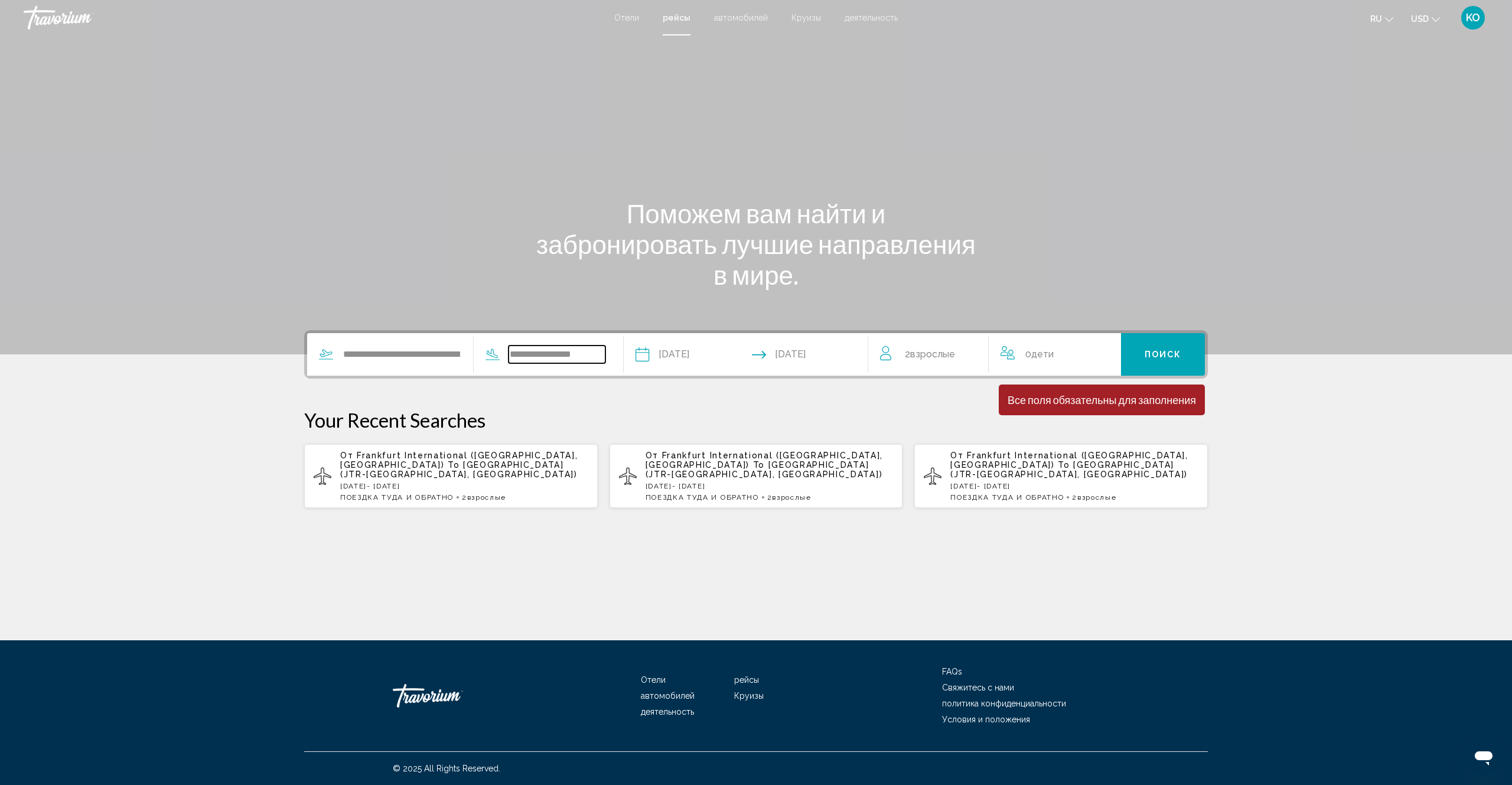
drag, startPoint x: 592, startPoint y: 355, endPoint x: 495, endPoint y: 346, distance: 97.4
click at [495, 346] on div "**********" at bounding box center [540, 354] width 132 height 18
click at [540, 354] on input "********" at bounding box center [557, 354] width 97 height 18
click at [587, 352] on input "*******" at bounding box center [557, 354] width 97 height 18
click at [466, 397] on span "[PERSON_NAME][GEOGRAPHIC_DATA] (TIA-[GEOGRAPHIC_DATA], [GEOGRAPHIC_DATA])" at bounding box center [472, 404] width 274 height 33
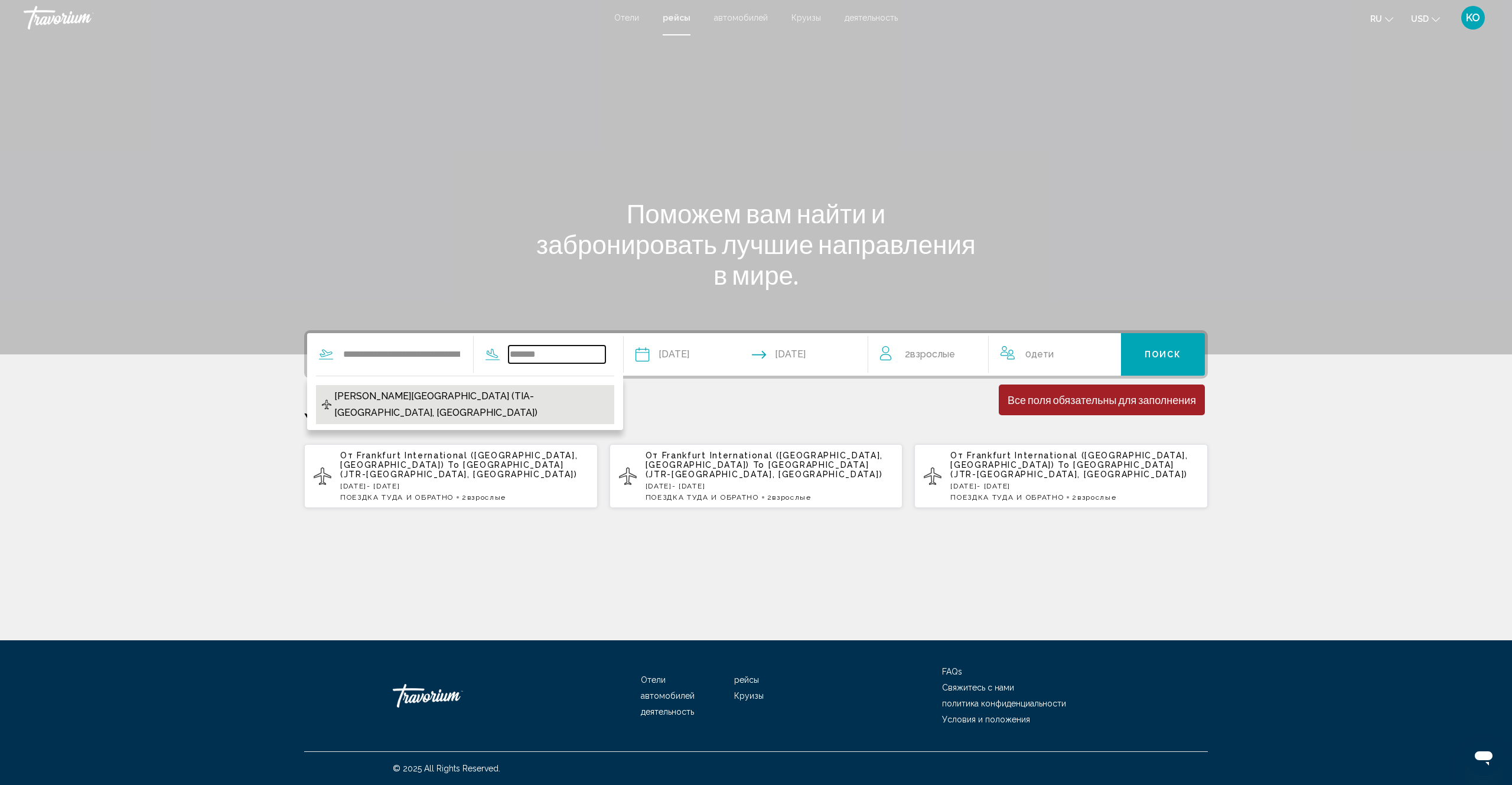
type input "**********"
click at [1167, 362] on button "Поиск" at bounding box center [1163, 354] width 84 height 43
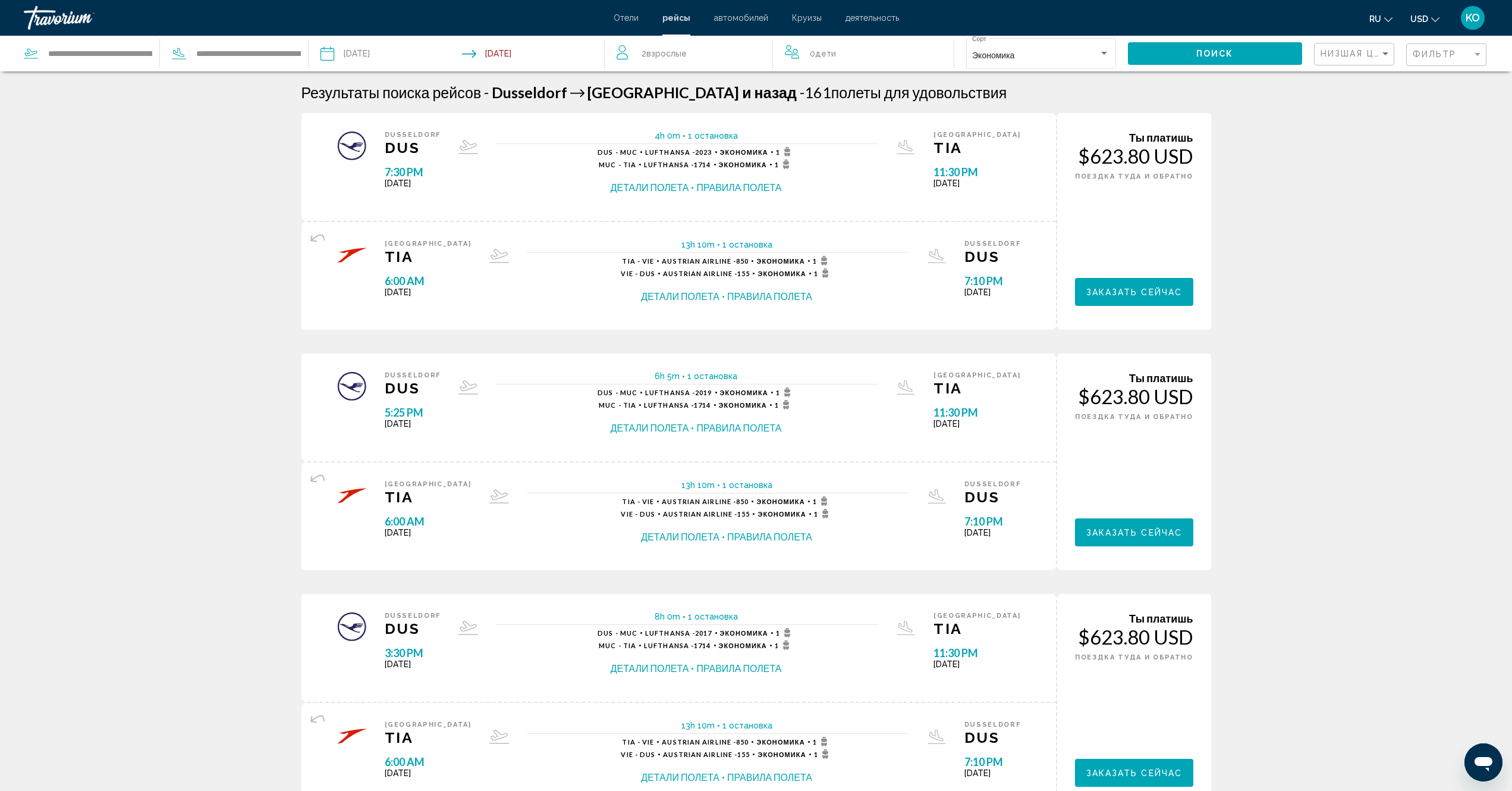
click at [739, 189] on button "Правила полета" at bounding box center [739, 187] width 85 height 13
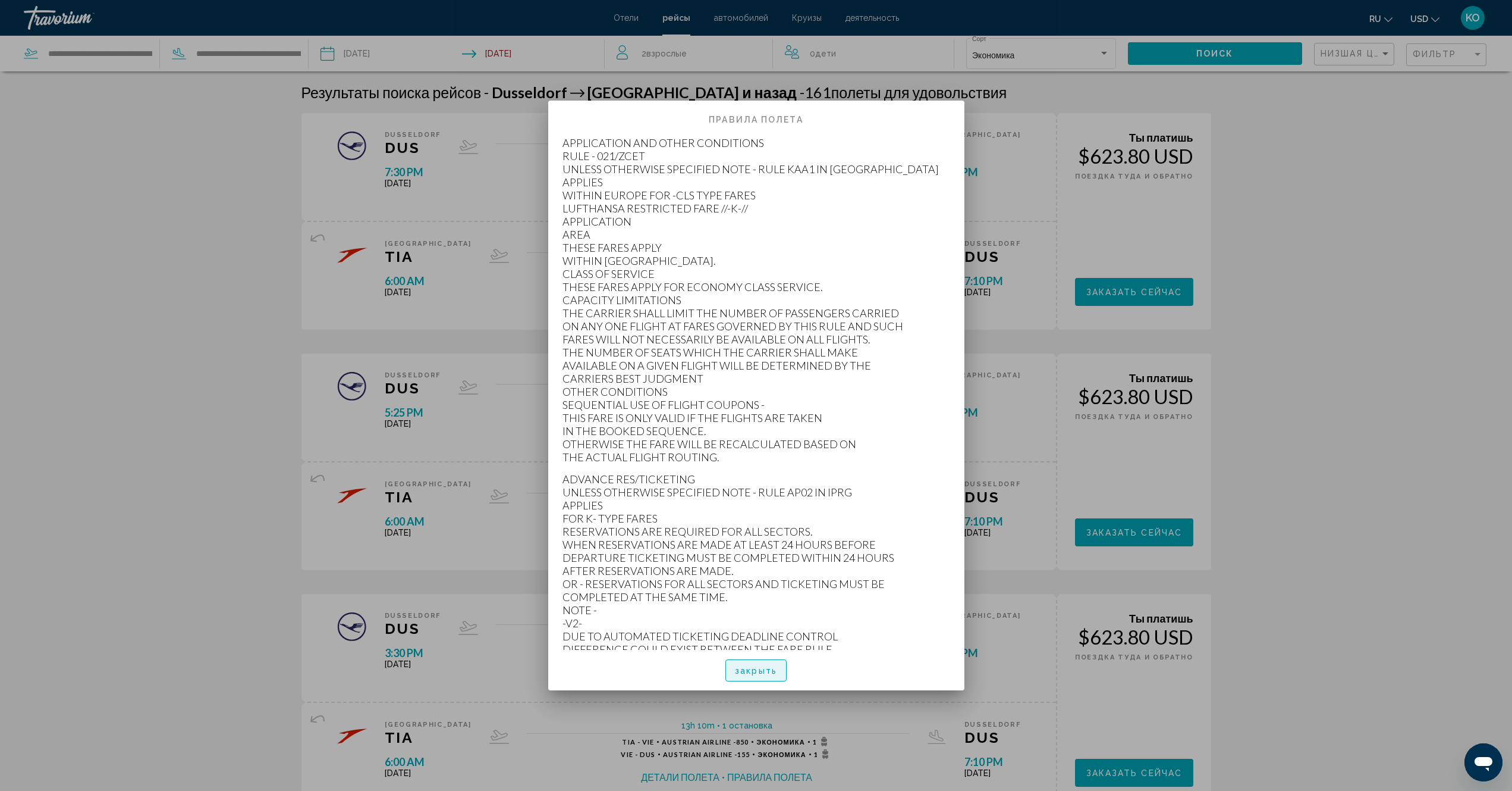
click at [755, 667] on span "закрыть" at bounding box center [756, 670] width 42 height 10
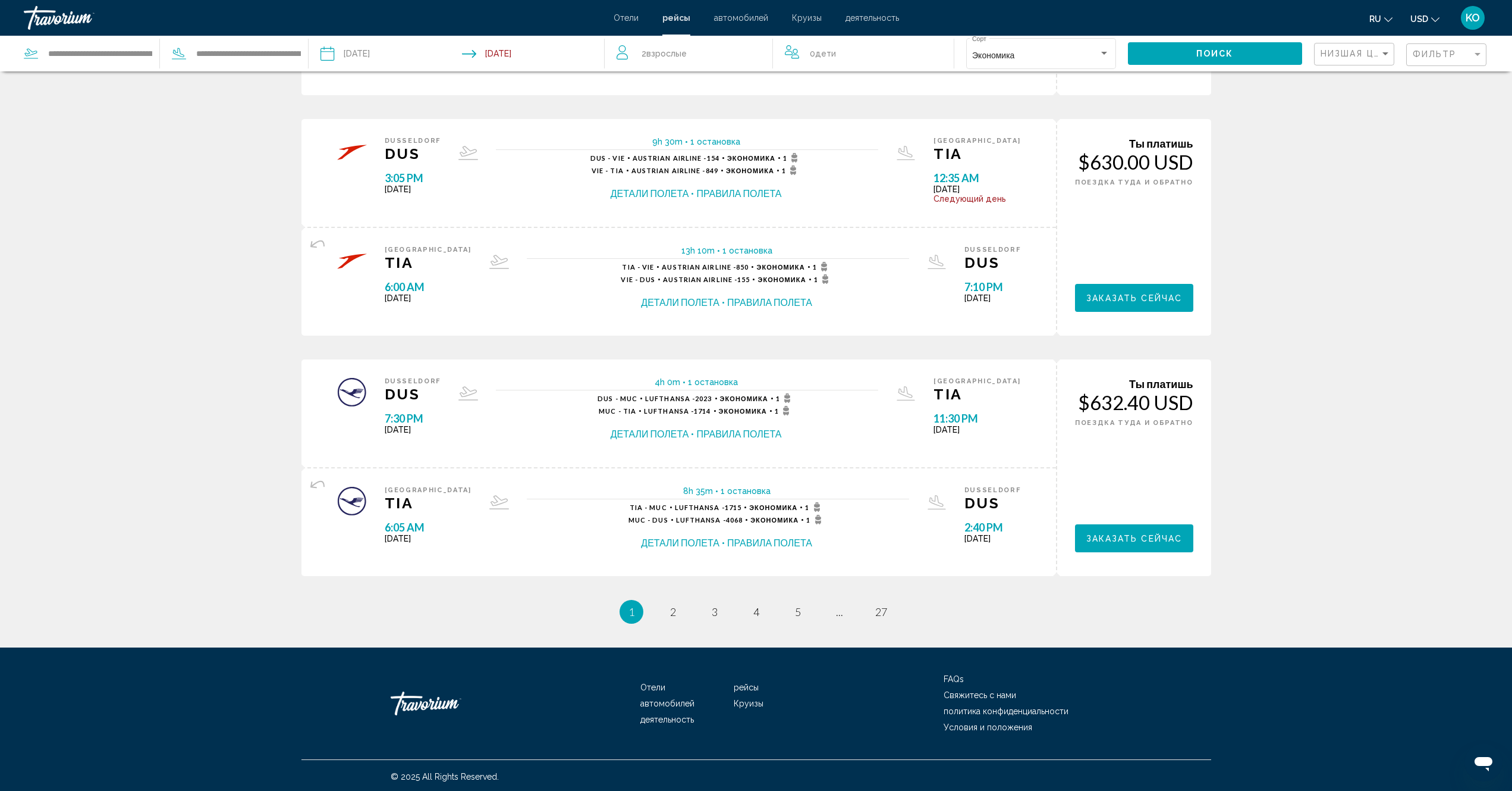
scroll to position [958, 0]
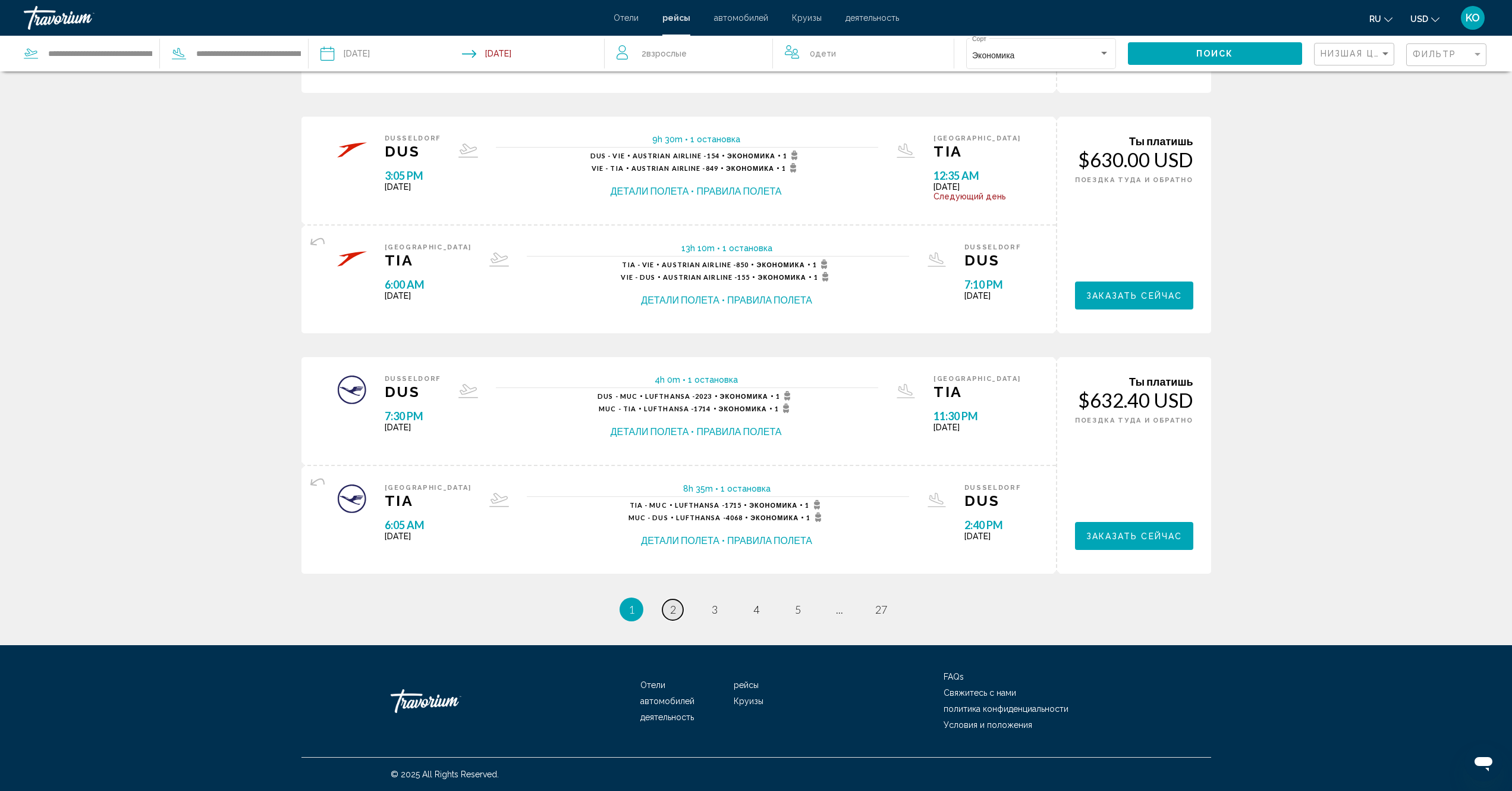
click at [670, 607] on span "2" at bounding box center [673, 609] width 6 height 13
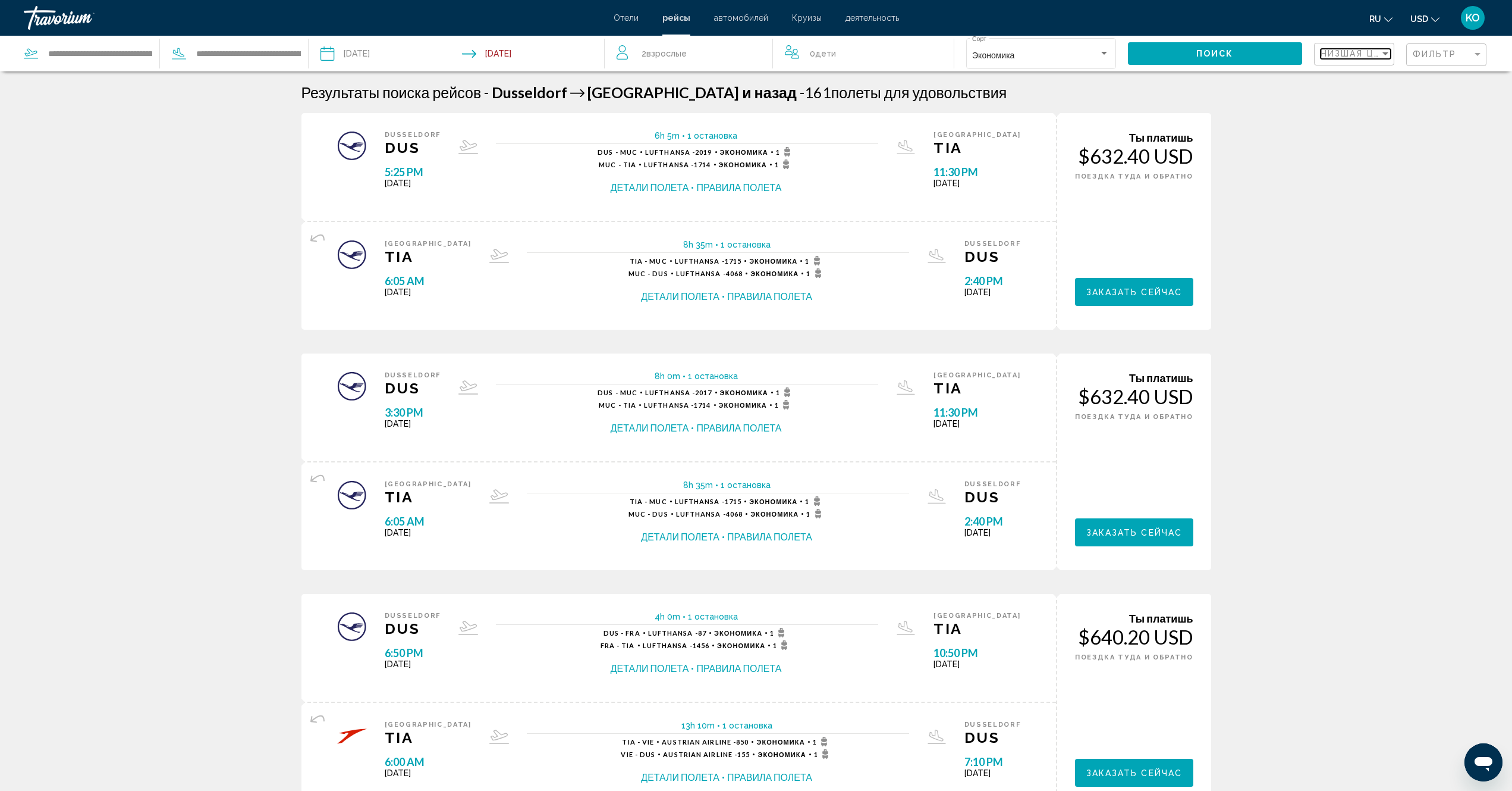
click at [1385, 55] on div "Sort by" at bounding box center [1385, 54] width 6 height 3
click at [1379, 84] on span "Самый короткий рейс" at bounding box center [1389, 79] width 137 height 10
click at [1247, 56] on button "Поиск" at bounding box center [1215, 53] width 174 height 22
click at [1382, 53] on div "Sort by" at bounding box center [1385, 53] width 11 height 10
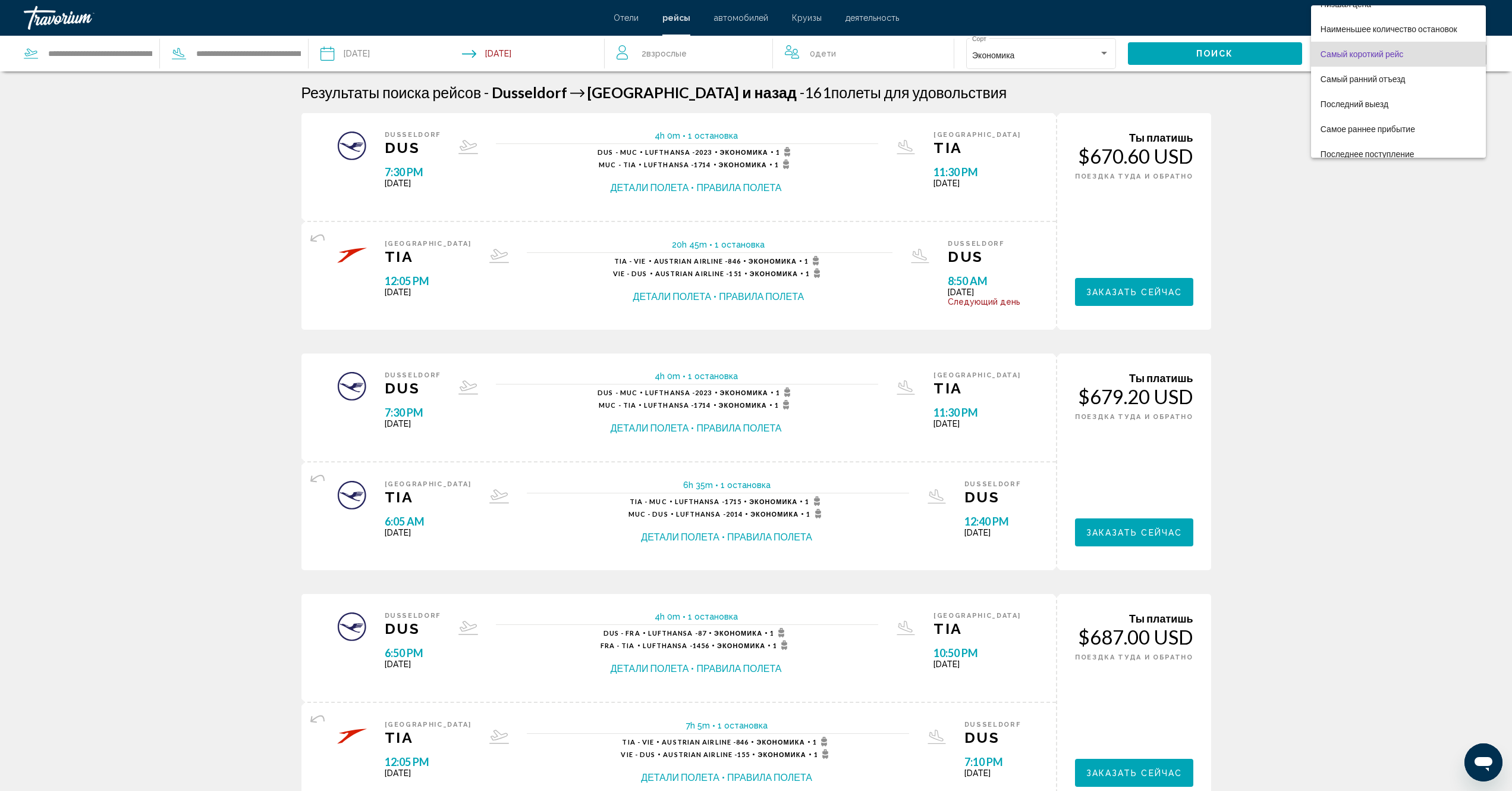
scroll to position [22, 0]
click at [1358, 48] on span "Самый короткий рейс" at bounding box center [1362, 45] width 82 height 10
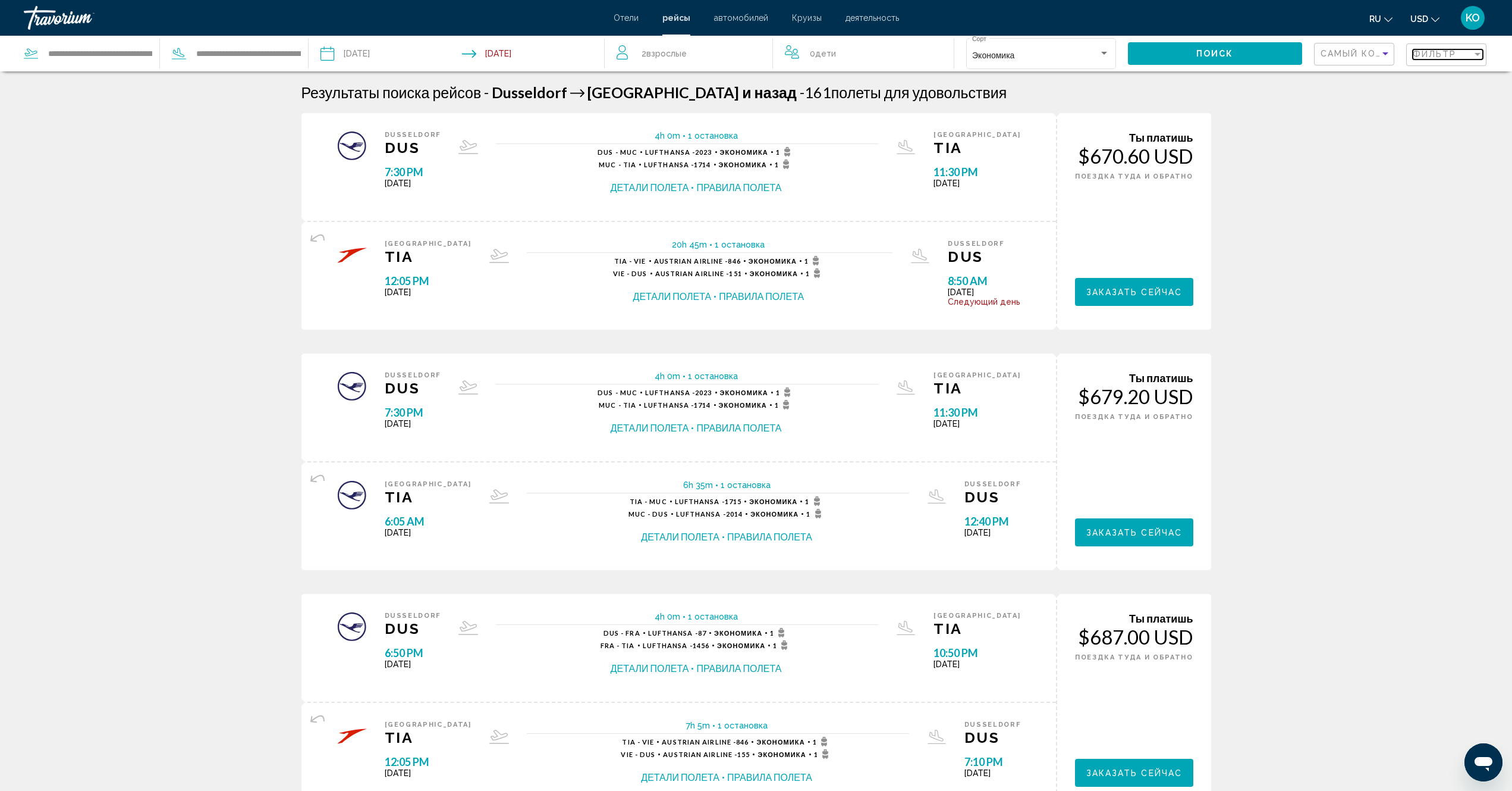
click at [1477, 56] on div "Filter" at bounding box center [1477, 54] width 6 height 3
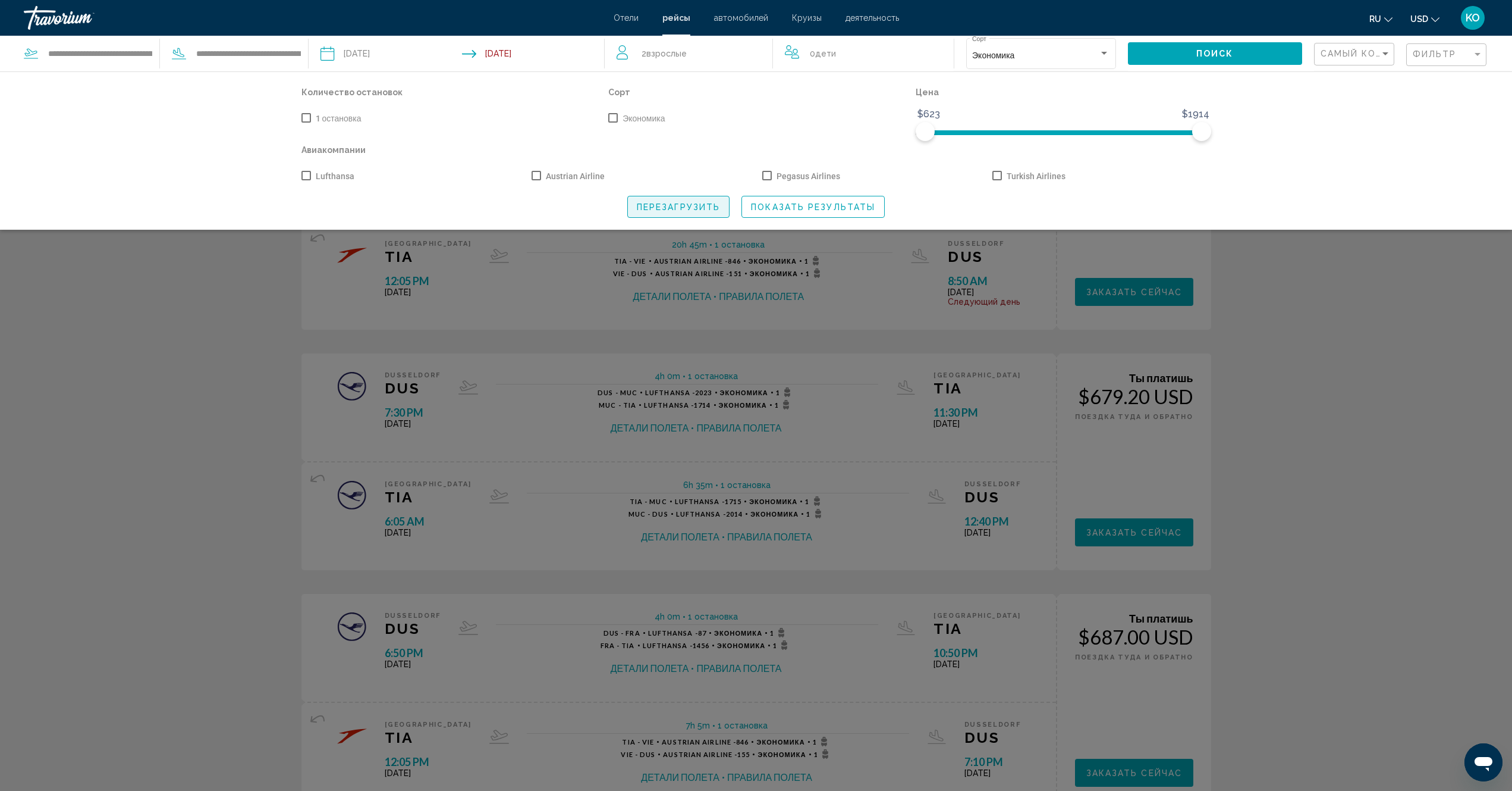
click at [690, 210] on span "Перезагрузить" at bounding box center [679, 207] width 83 height 10
click at [806, 210] on span "Показать результаты" at bounding box center [813, 207] width 124 height 10
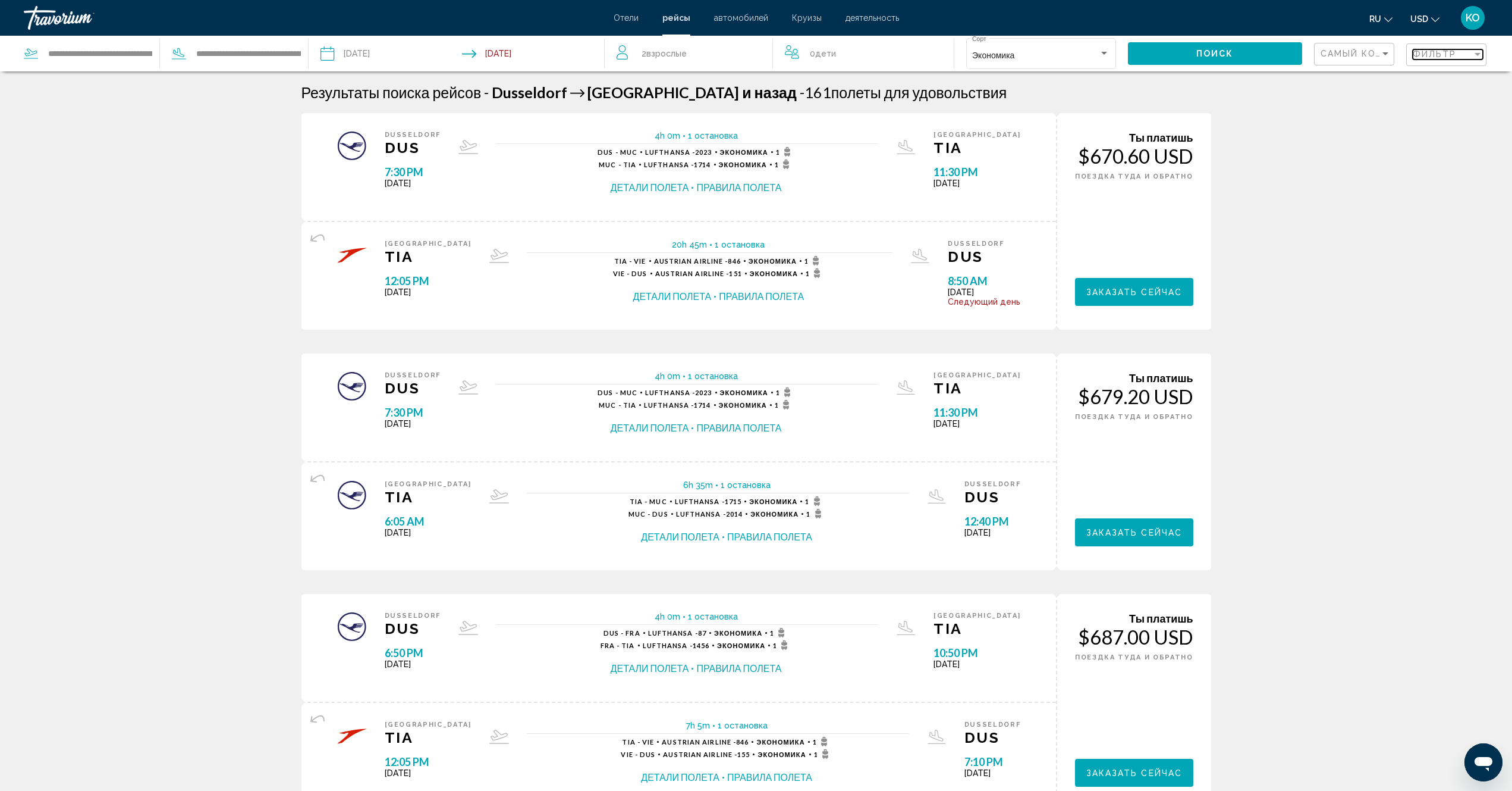
click at [1470, 55] on div "Фильтр" at bounding box center [1442, 54] width 59 height 10
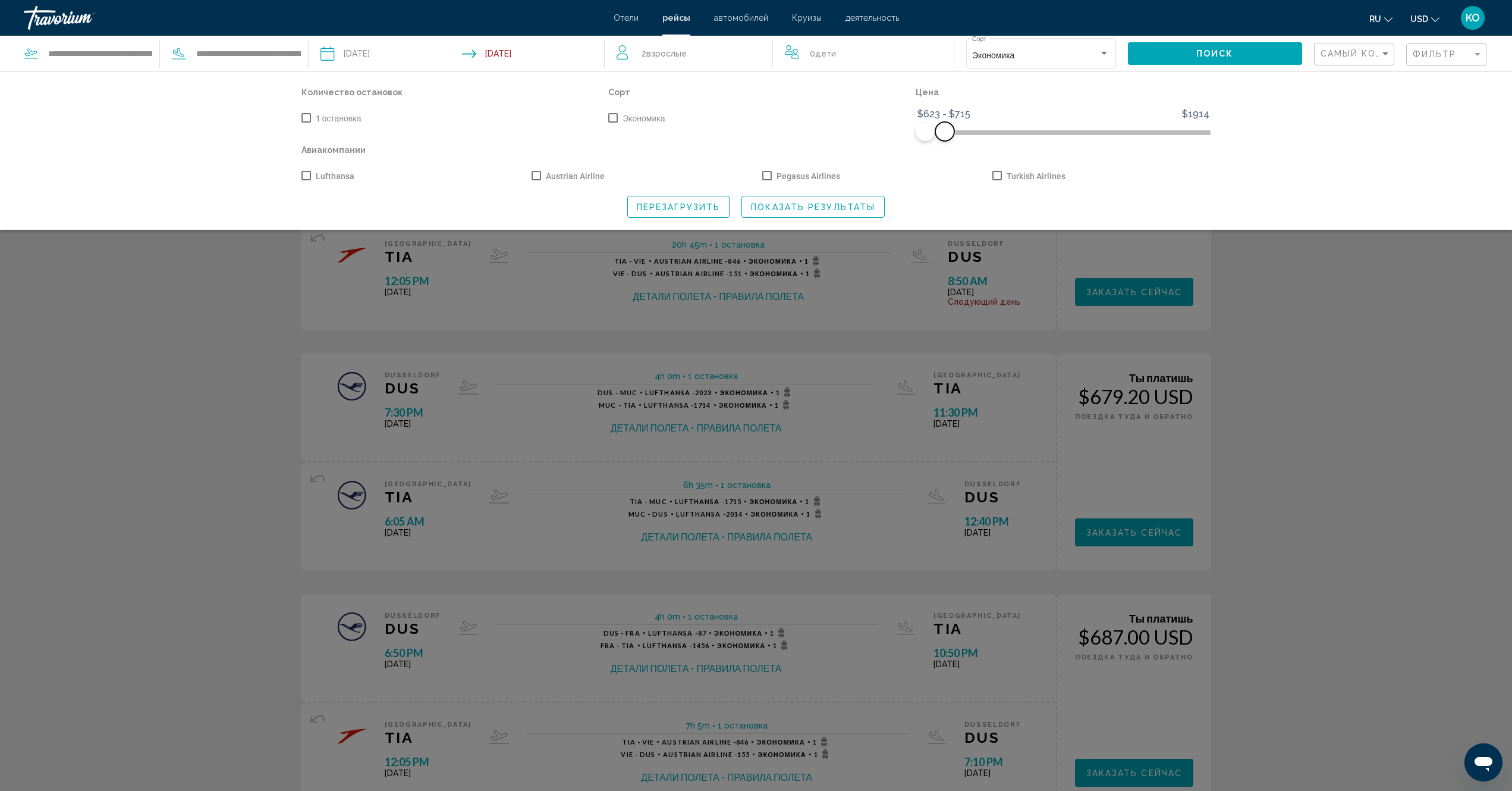
drag, startPoint x: 1203, startPoint y: 133, endPoint x: 945, endPoint y: 137, distance: 258.0
click at [945, 137] on span "Search widget" at bounding box center [945, 132] width 19 height 19
click at [688, 207] on span "Перезагрузить" at bounding box center [679, 207] width 83 height 10
click at [613, 116] on span "Search widget" at bounding box center [613, 118] width 10 height 10
click at [998, 176] on span "Search widget" at bounding box center [997, 175] width 10 height 10
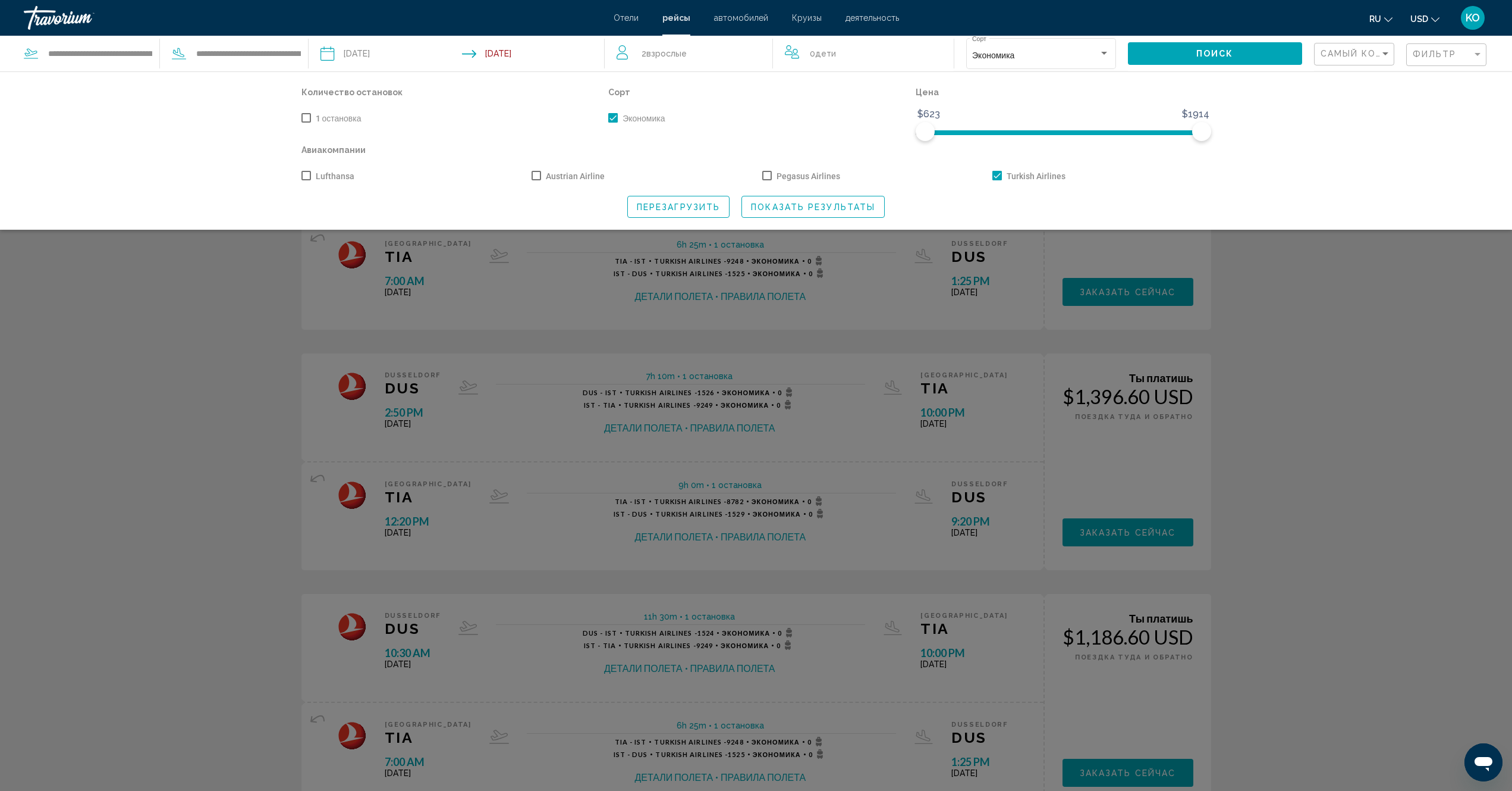
click at [1415, 301] on div "Search widget" at bounding box center [756, 482] width 1512 height 618
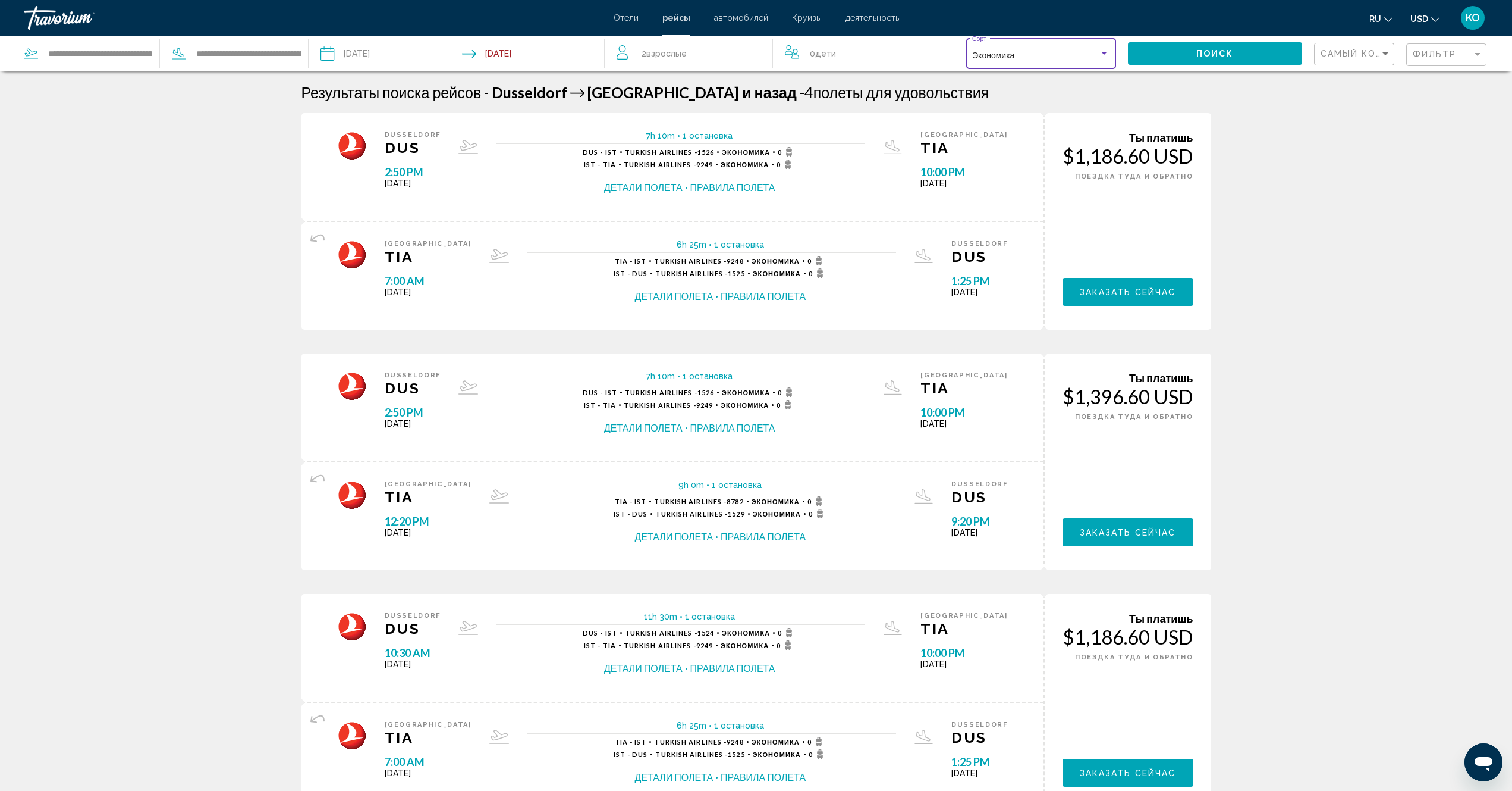
click at [1100, 54] on div "Search widget" at bounding box center [1104, 53] width 11 height 10
click at [986, 62] on span "Экономика" at bounding box center [1040, 56] width 137 height 25
click at [1477, 53] on div "Filter" at bounding box center [1477, 54] width 6 height 3
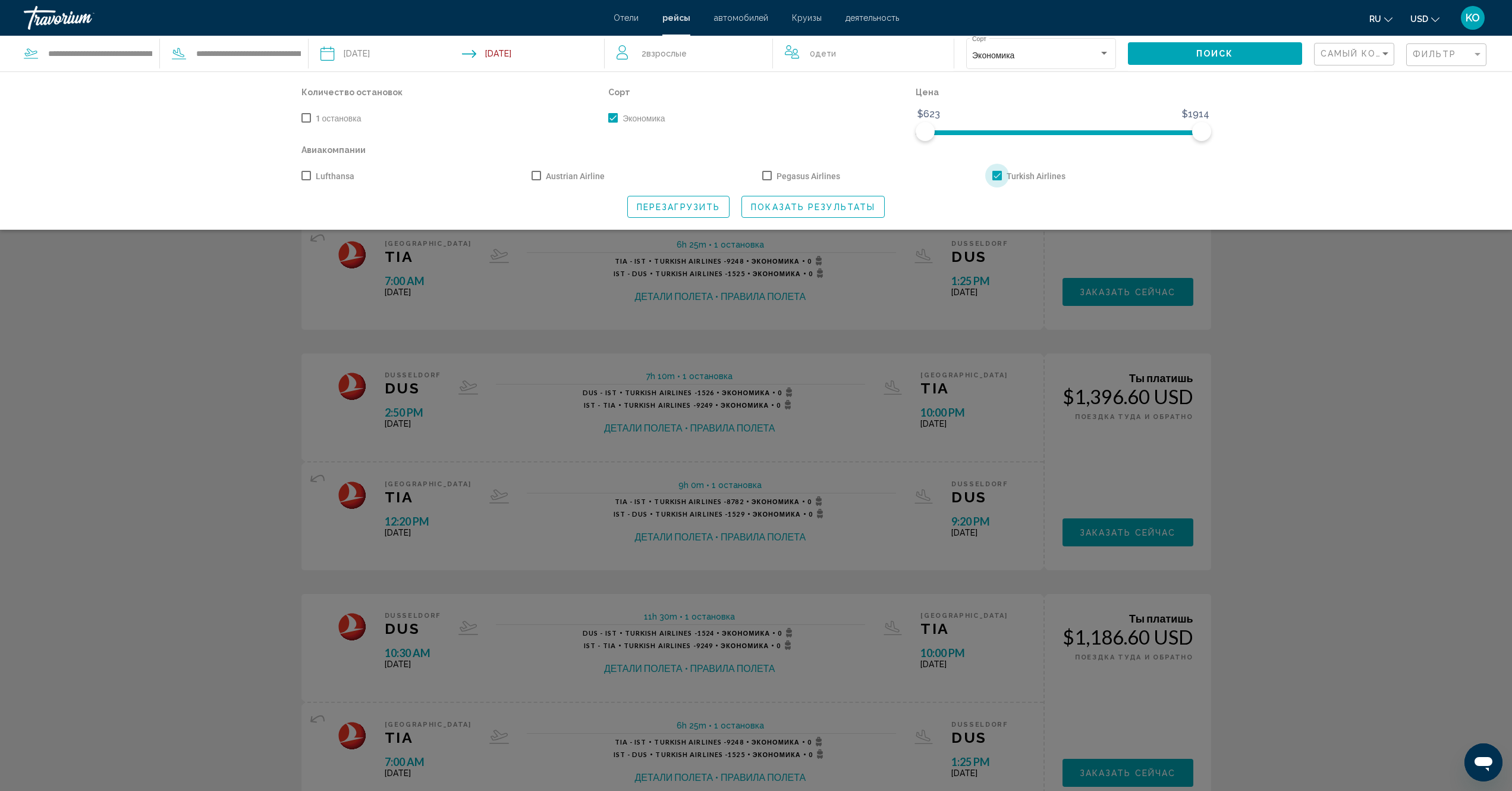
click at [997, 176] on span "Search widget" at bounding box center [997, 175] width 10 height 10
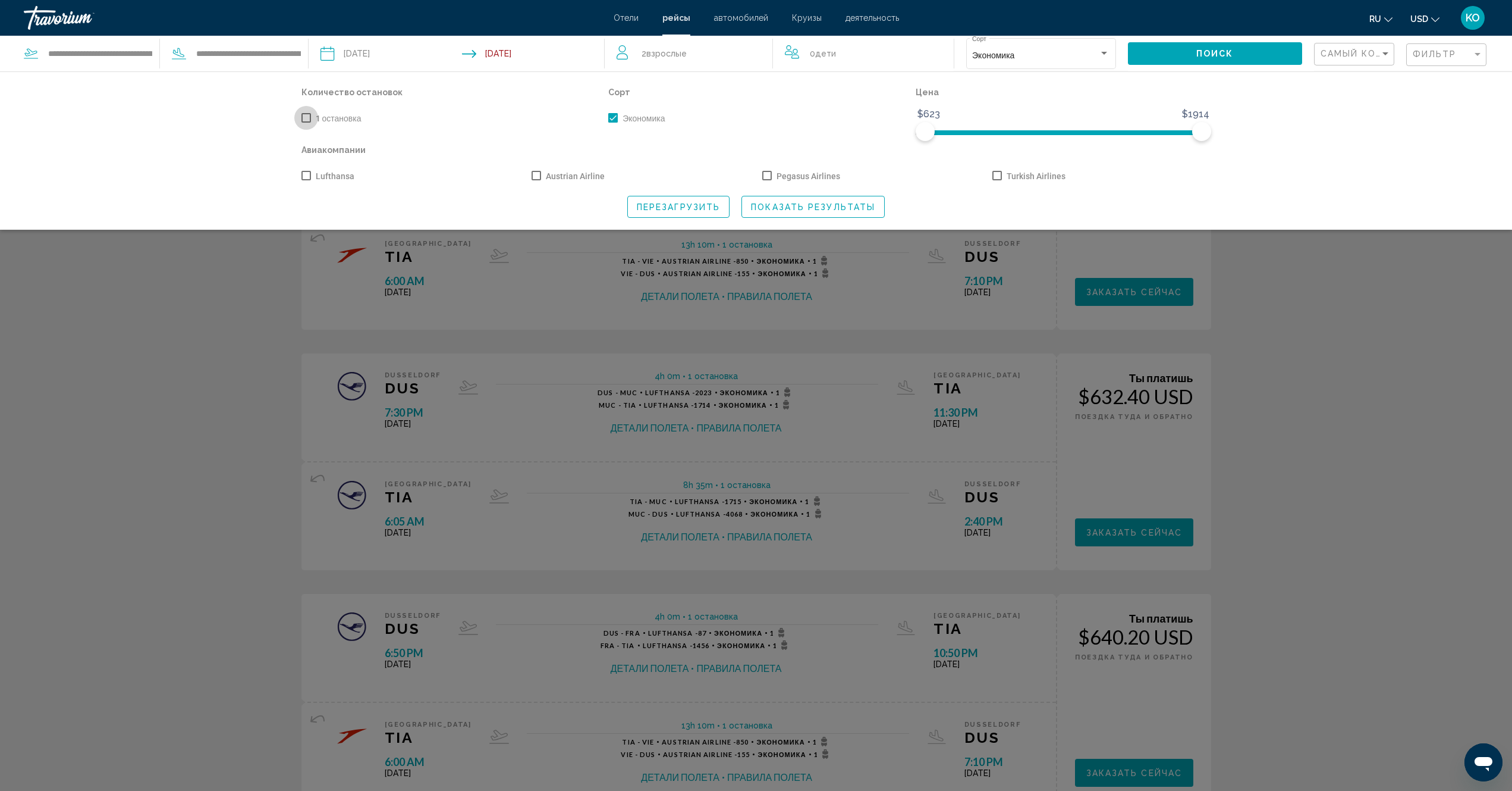
click at [305, 120] on span "Search widget" at bounding box center [306, 118] width 10 height 10
click at [690, 210] on span "Перезагрузить" at bounding box center [679, 207] width 83 height 10
click at [817, 207] on span "Показать результаты" at bounding box center [813, 207] width 124 height 10
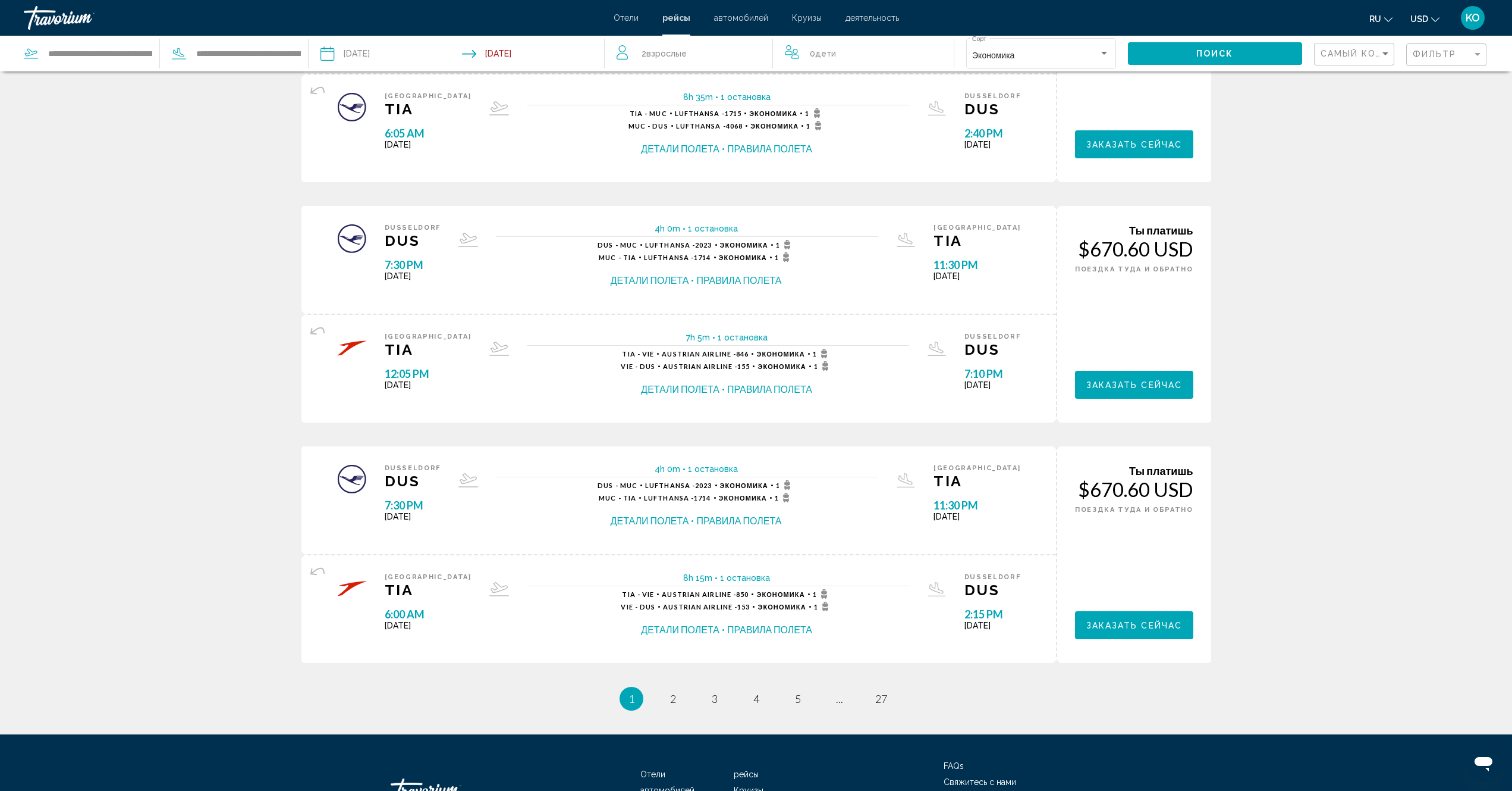
scroll to position [958, 0]
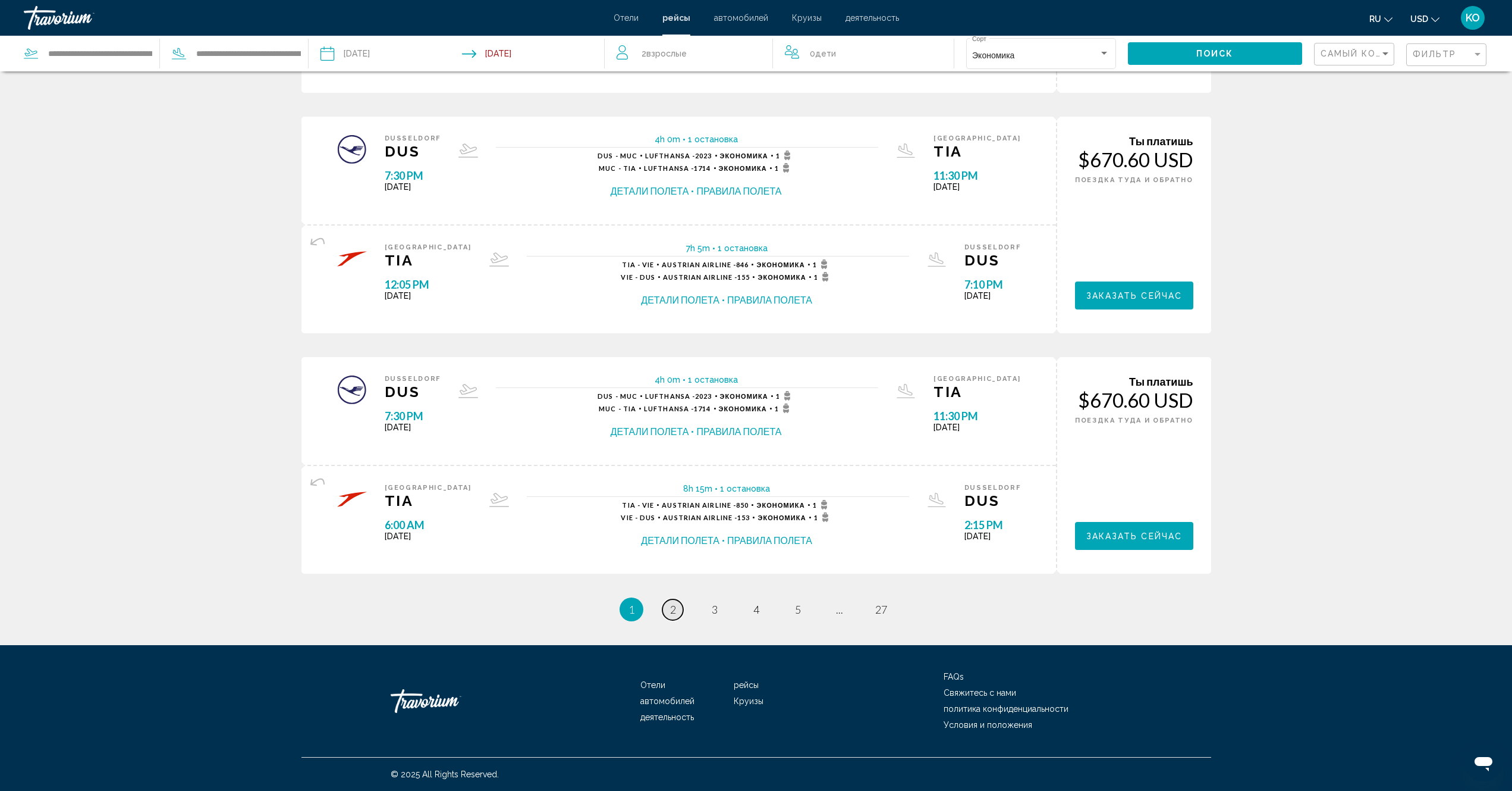
click at [672, 613] on span "2" at bounding box center [673, 609] width 6 height 13
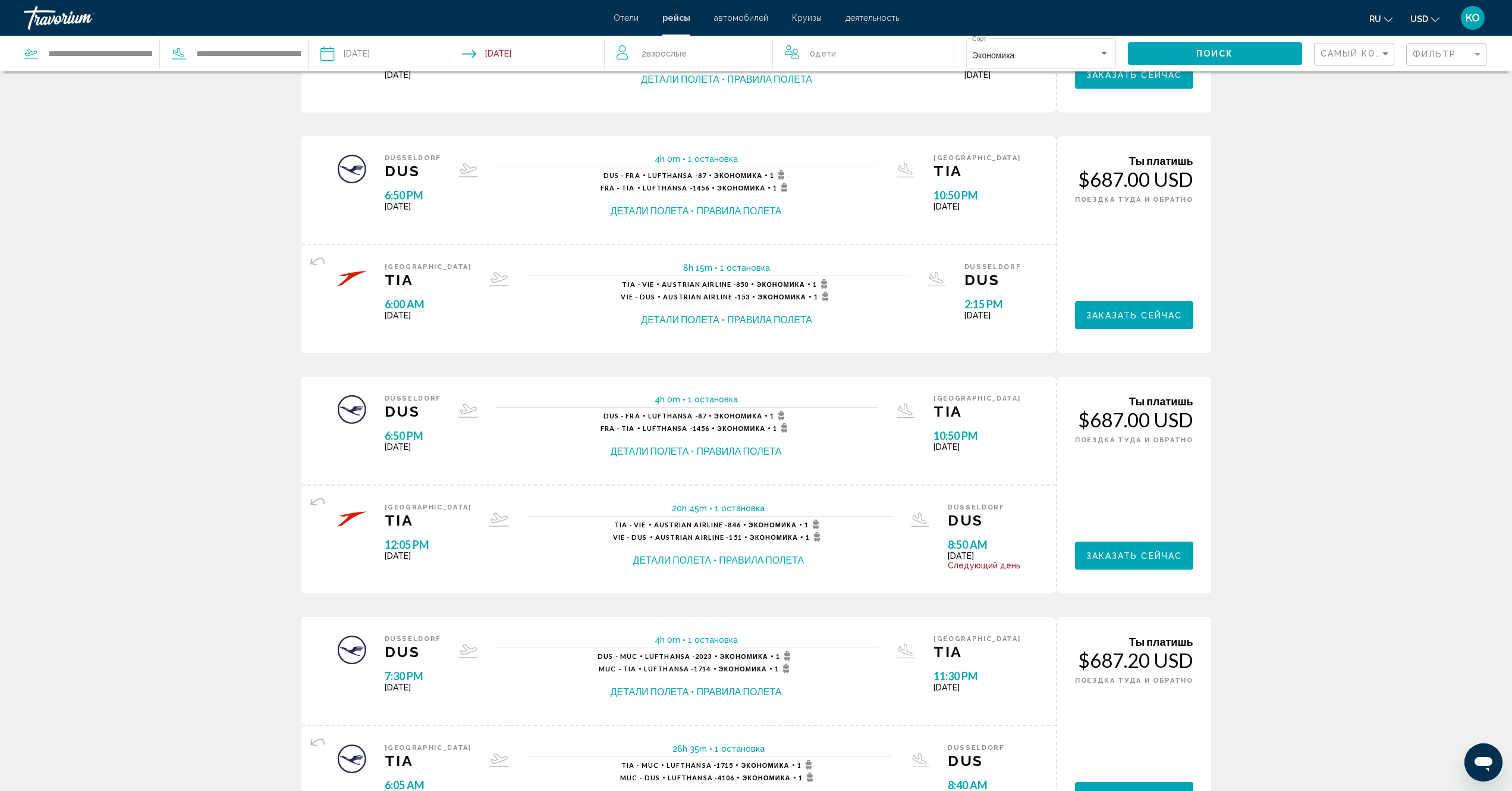
scroll to position [952, 0]
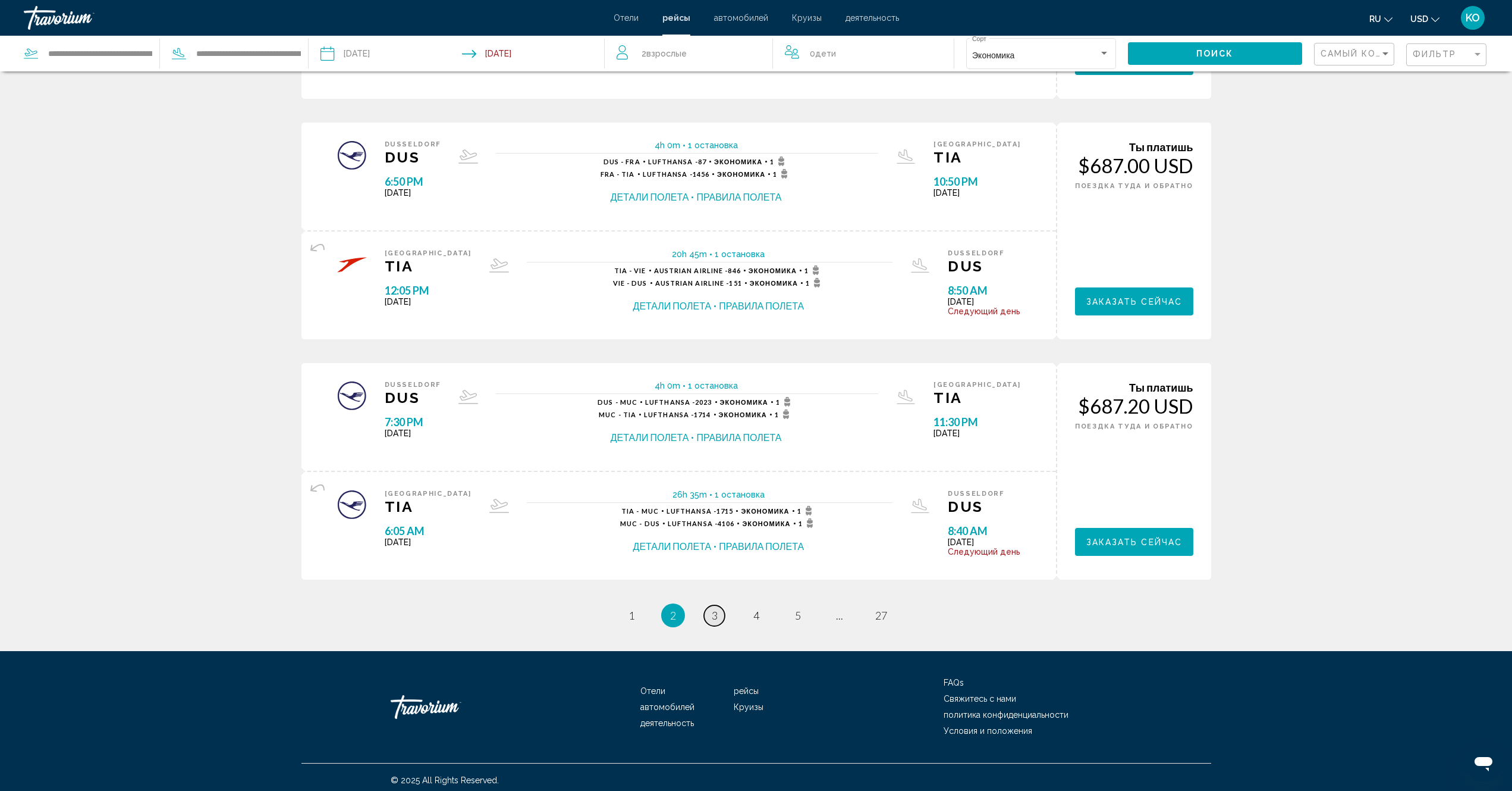
click at [715, 618] on span "3" at bounding box center [714, 615] width 6 height 13
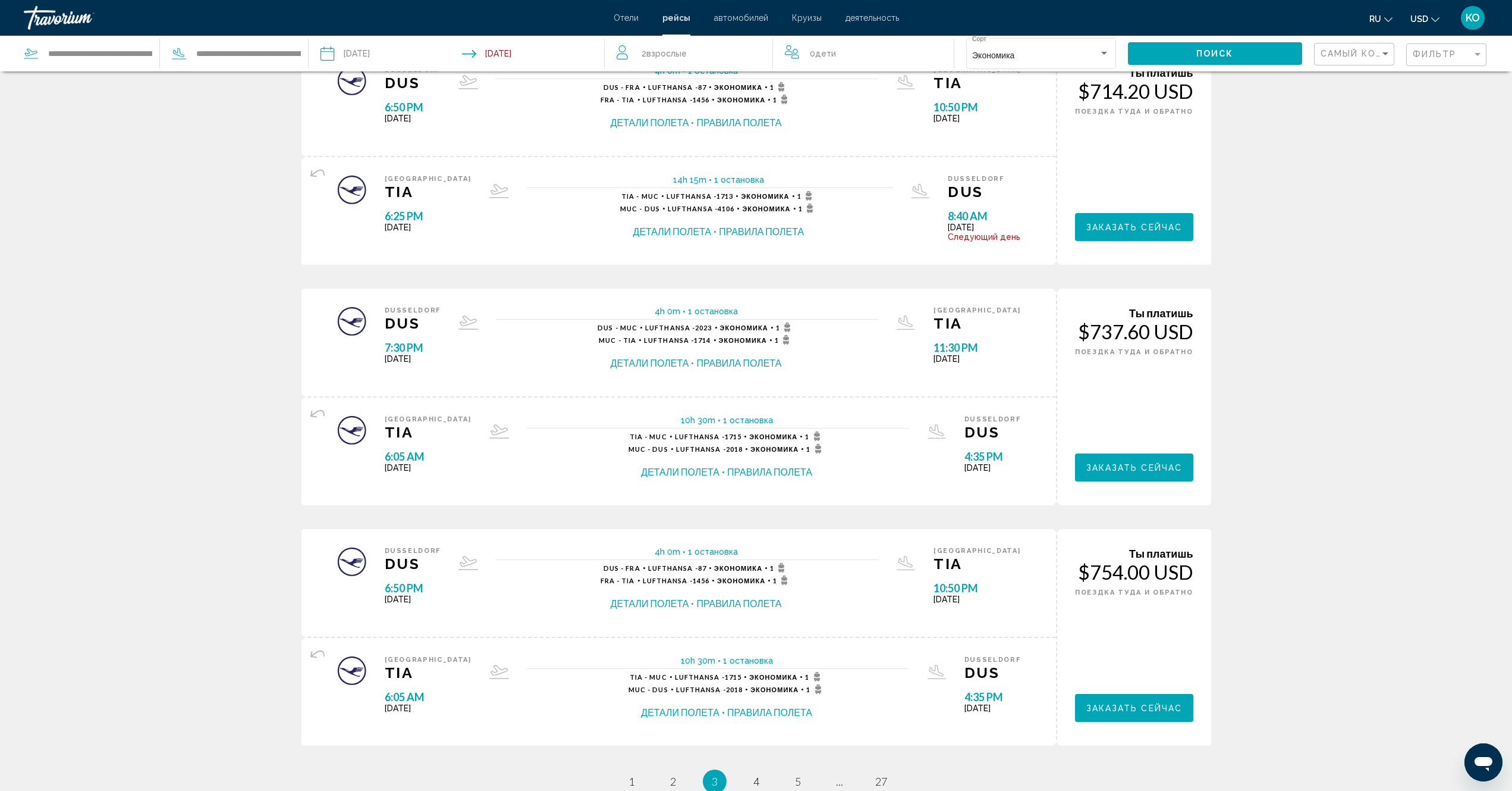
scroll to position [958, 0]
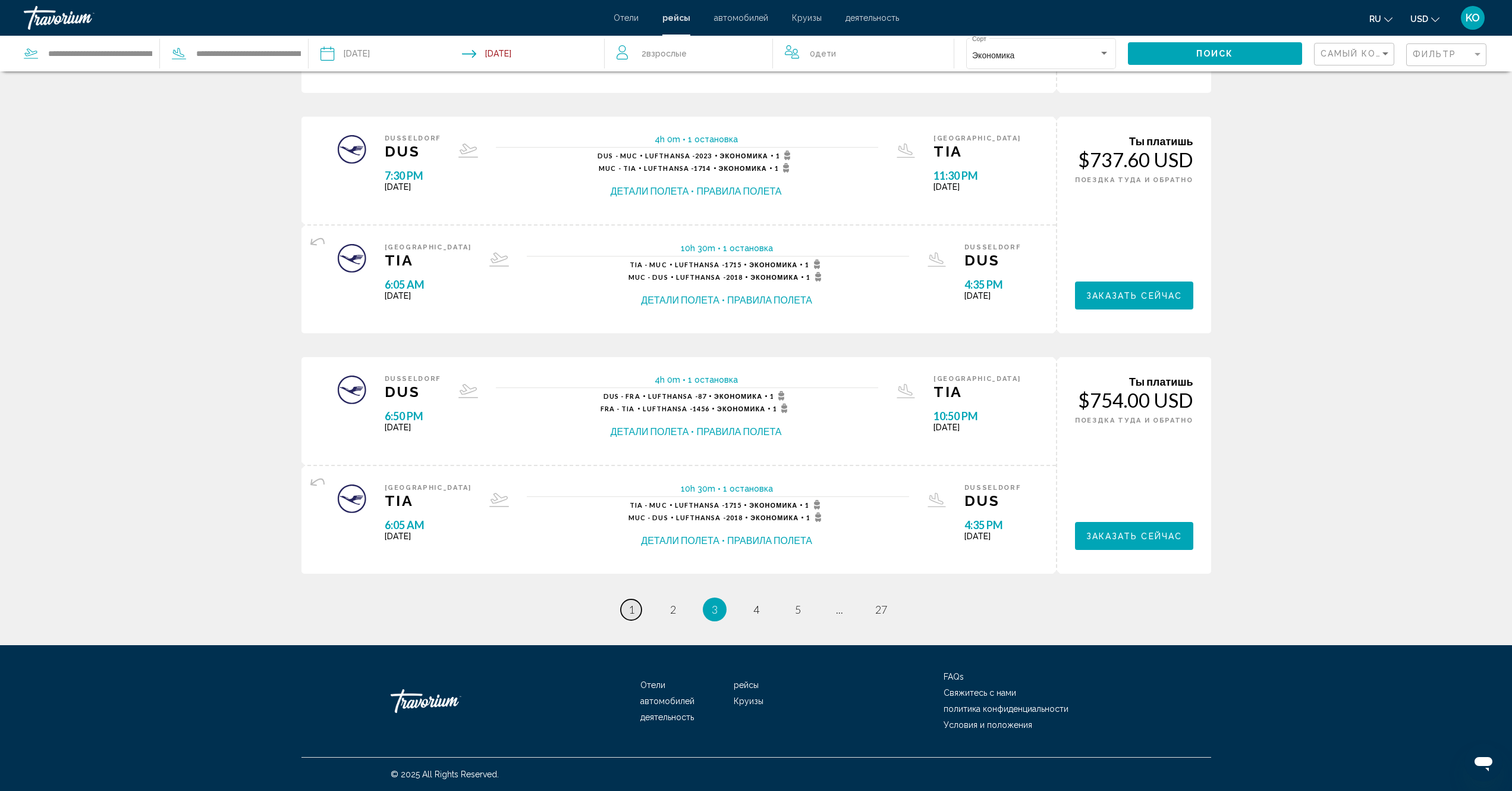
click at [631, 609] on span "1" at bounding box center [631, 609] width 6 height 13
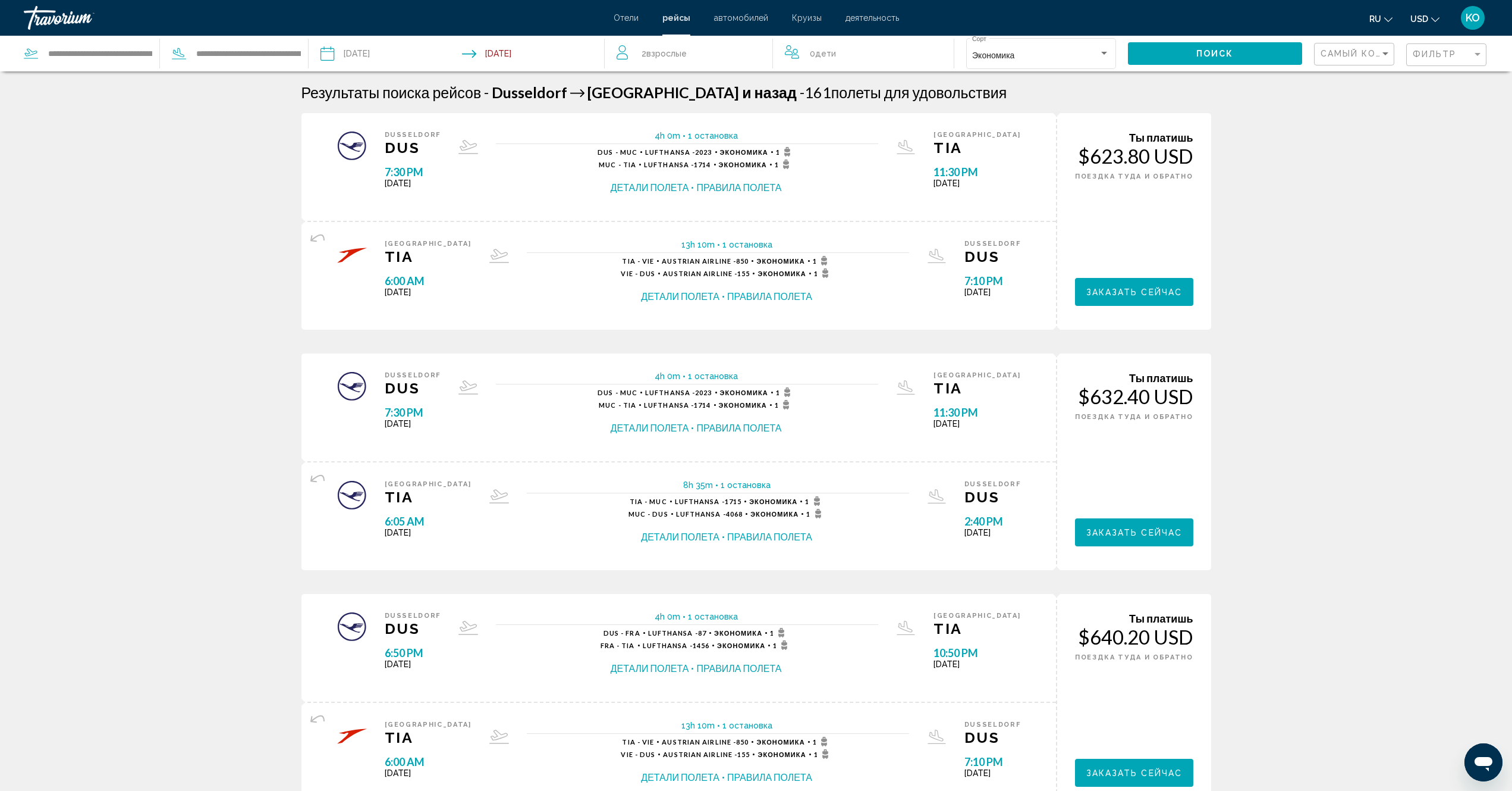
click at [709, 190] on div "Детали полета Правила полета" at bounding box center [696, 187] width 197 height 13
click at [685, 186] on button "Детали полета" at bounding box center [650, 187] width 79 height 13
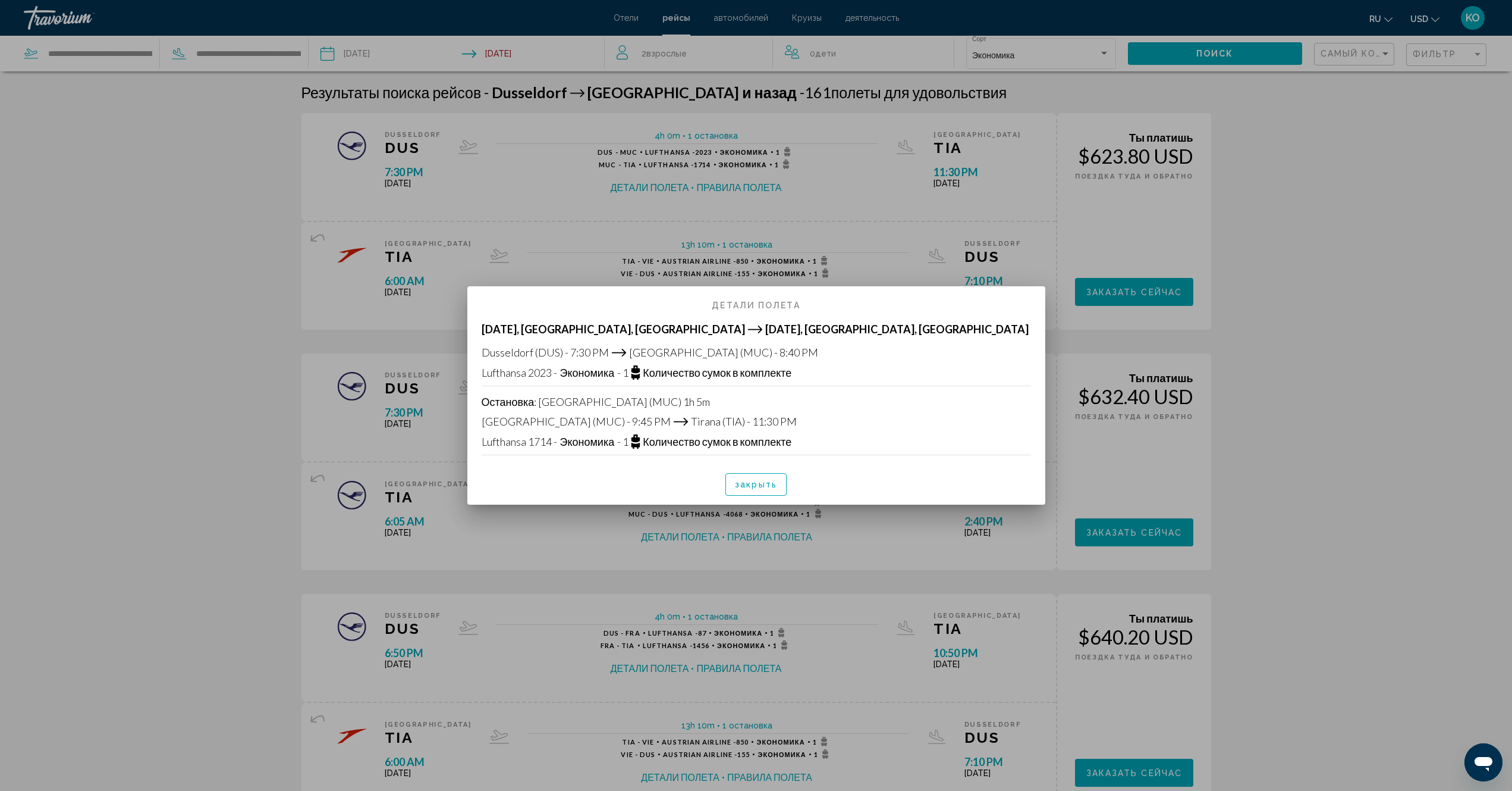
click at [637, 373] on icon at bounding box center [635, 369] width 8 height 8
click at [626, 374] on span "- 1" at bounding box center [623, 372] width 12 height 13
click at [751, 484] on span "закрыть" at bounding box center [756, 485] width 42 height 10
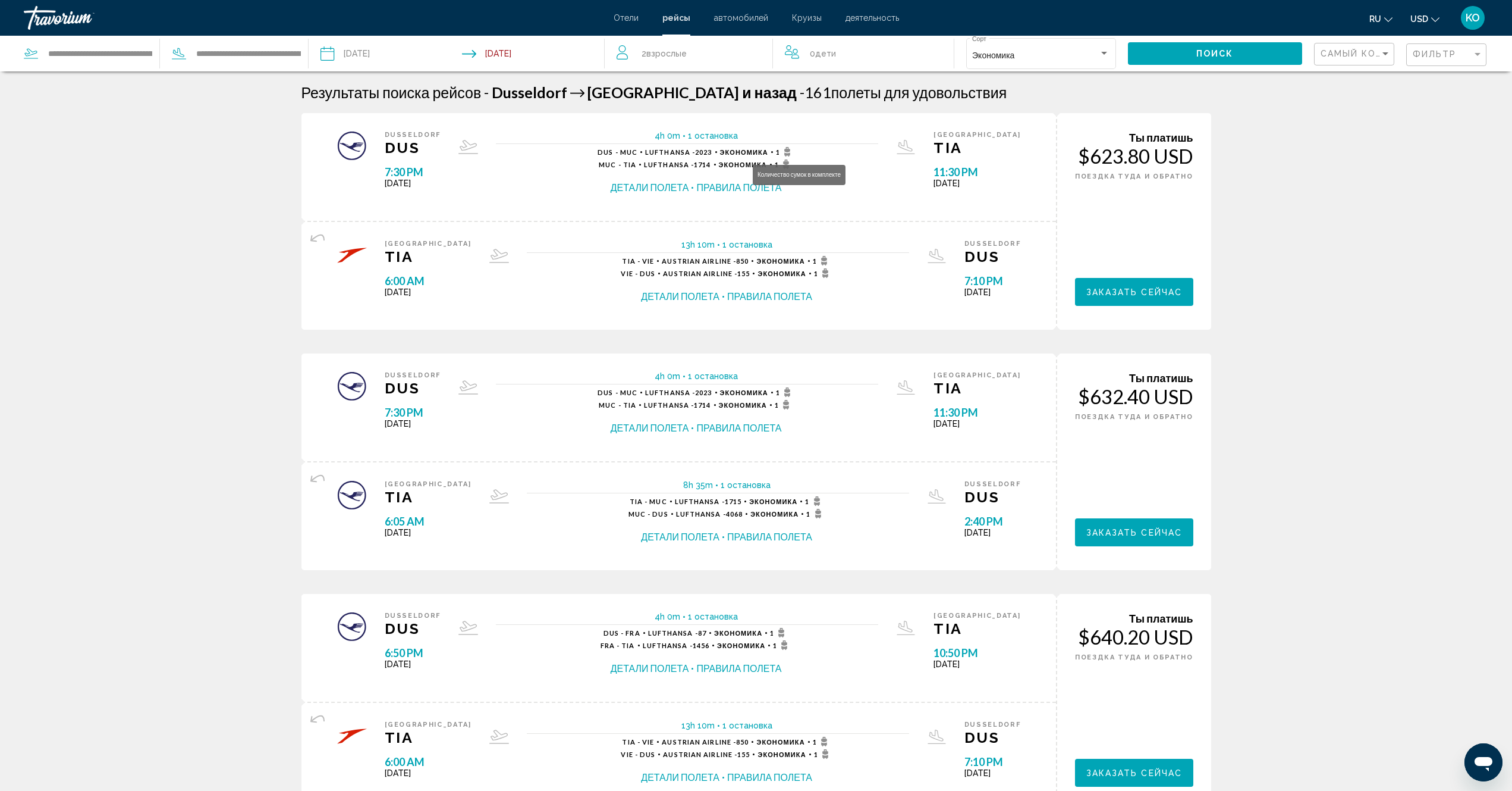
click at [794, 152] on icon "Main content" at bounding box center [787, 152] width 14 height 10
click at [1123, 290] on span "Заказать сейчас" at bounding box center [1134, 292] width 96 height 10
click at [628, 18] on span "Отели" at bounding box center [626, 17] width 25 height 10
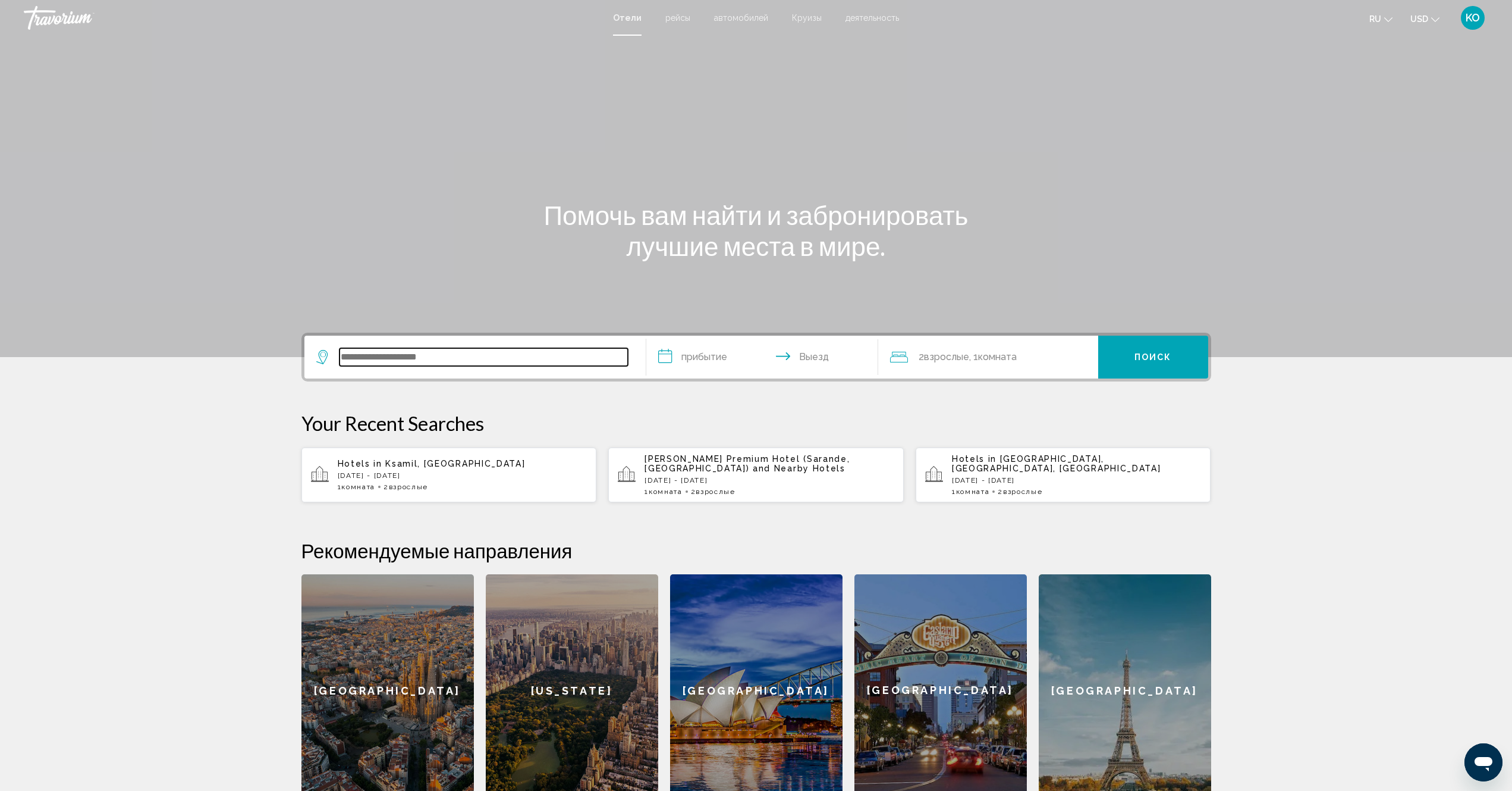
click at [450, 357] on input "Search widget" at bounding box center [483, 357] width 288 height 18
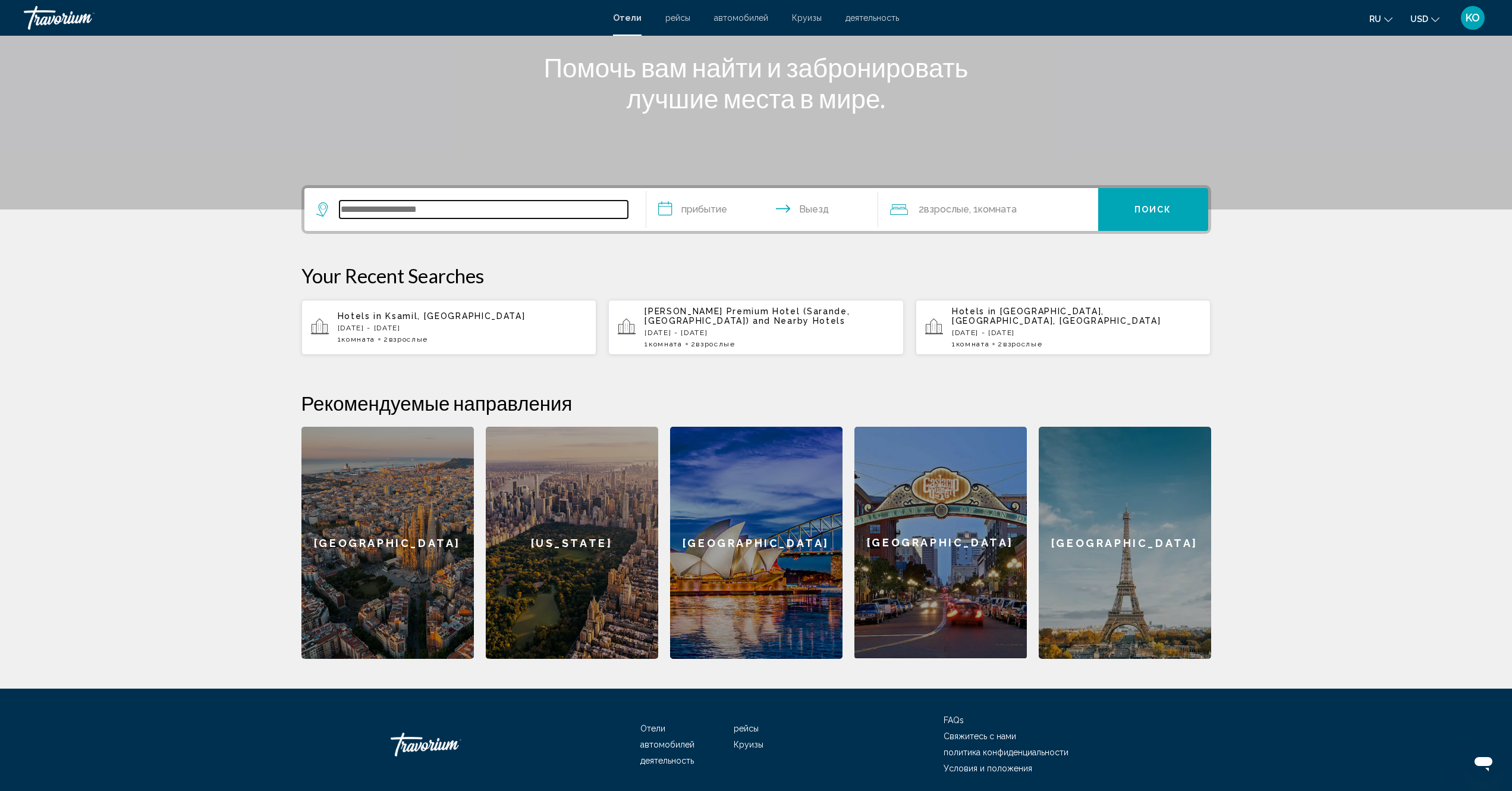
scroll to position [191, 0]
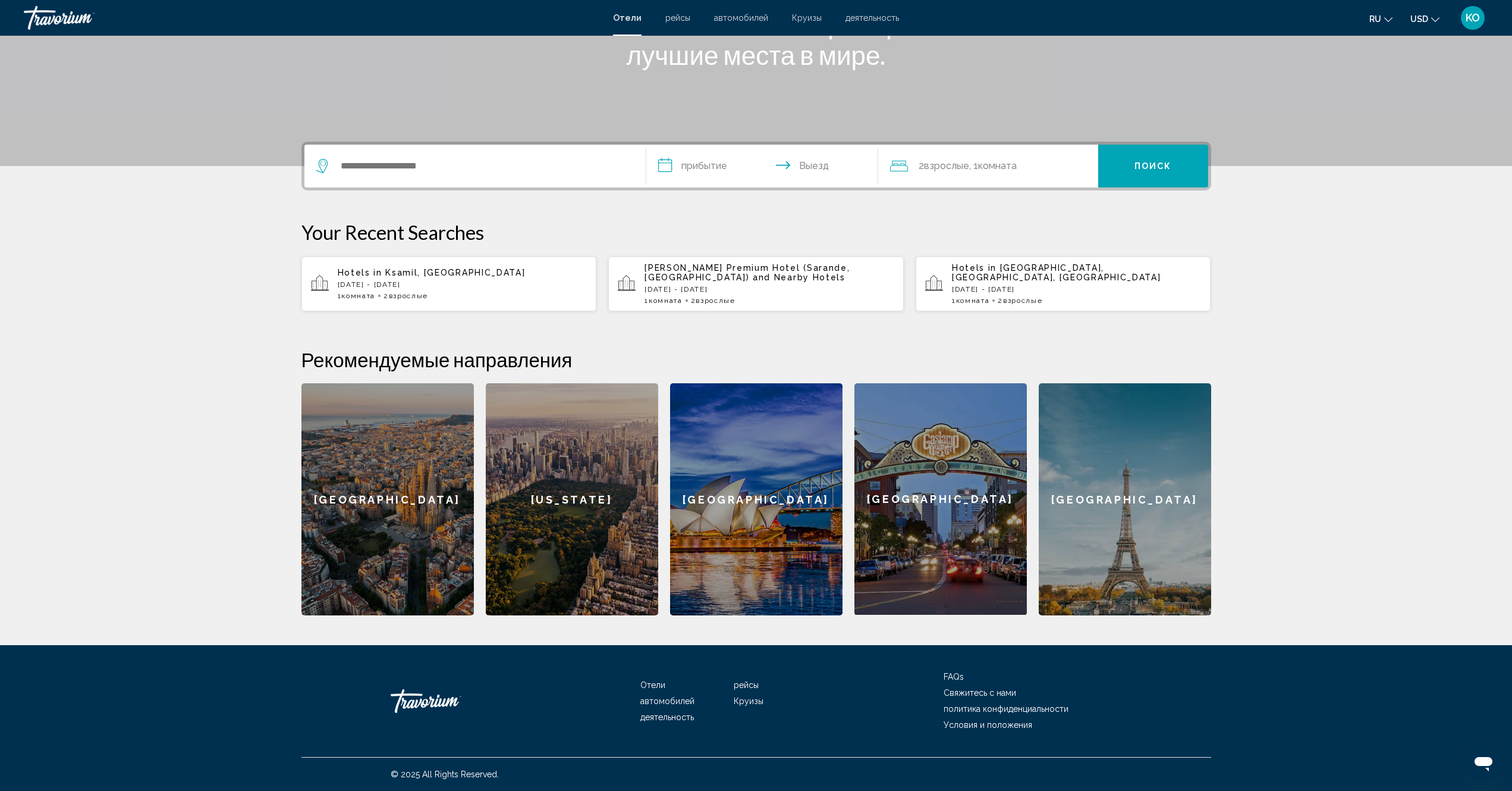
click at [442, 287] on p "[DATE] - [DATE]" at bounding box center [463, 284] width 250 height 8
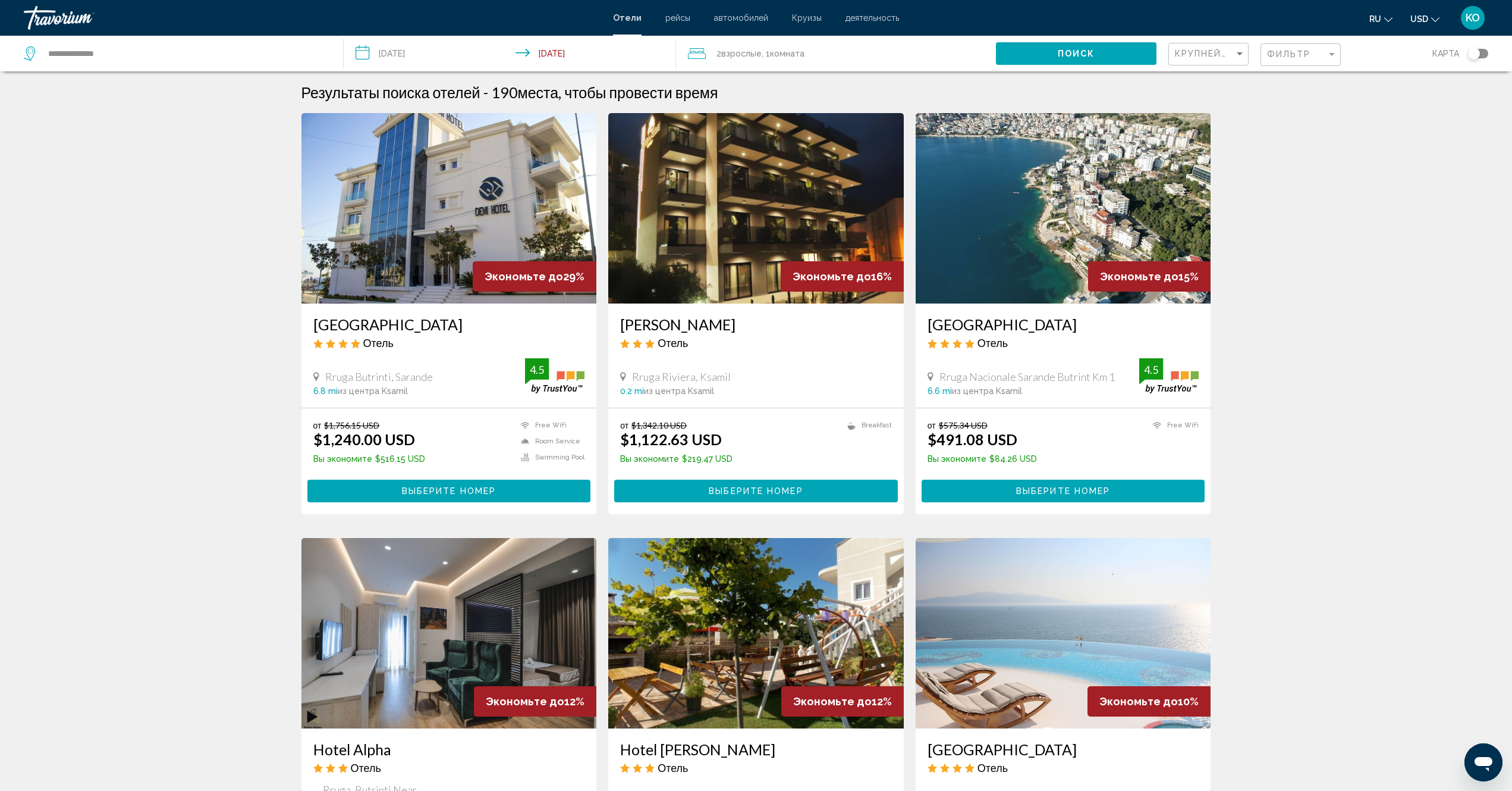
click at [1061, 233] on img "Main content" at bounding box center [1063, 208] width 295 height 191
click at [1077, 276] on img "Main content" at bounding box center [1063, 208] width 295 height 191
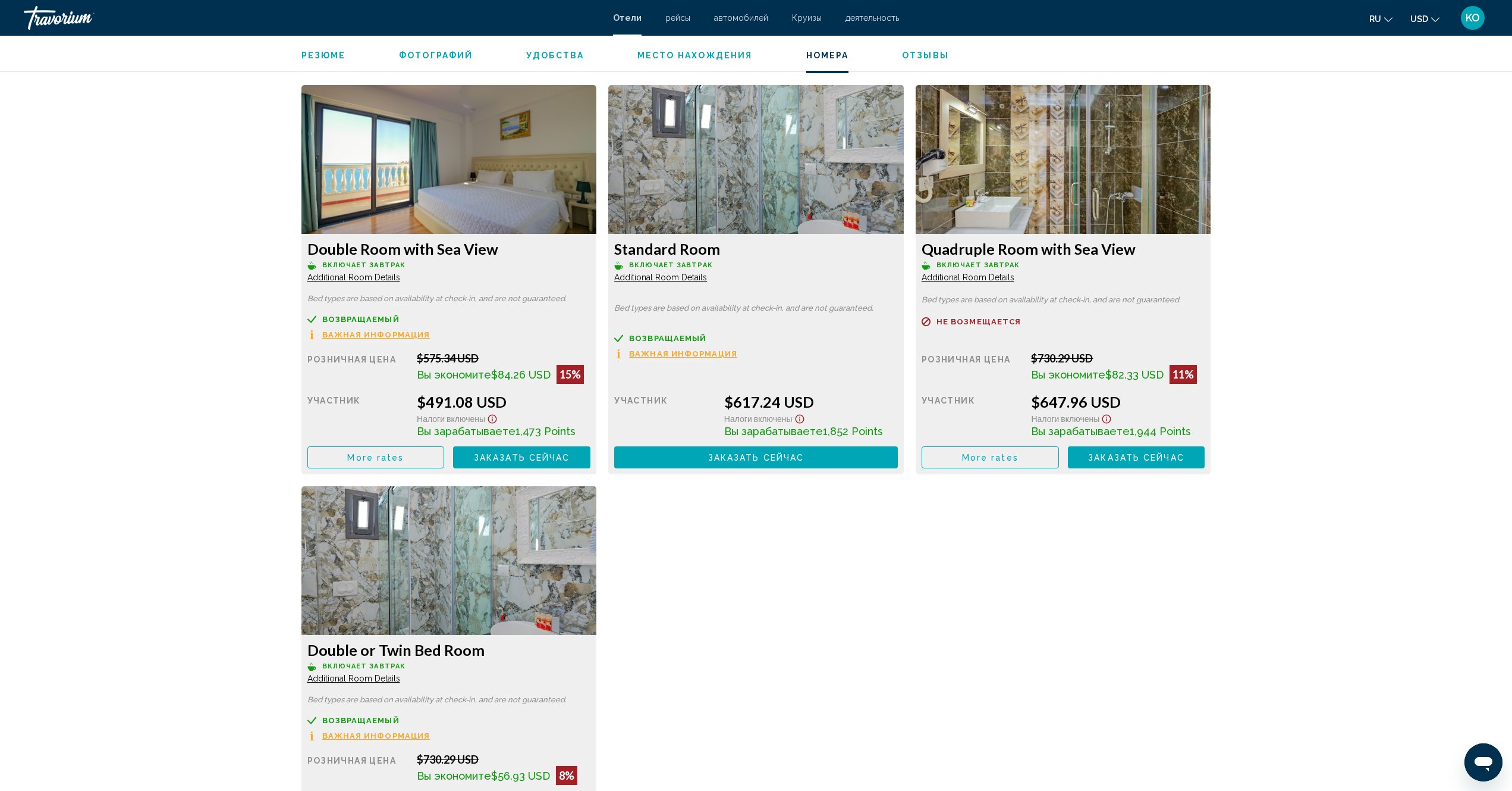
scroll to position [1547, 0]
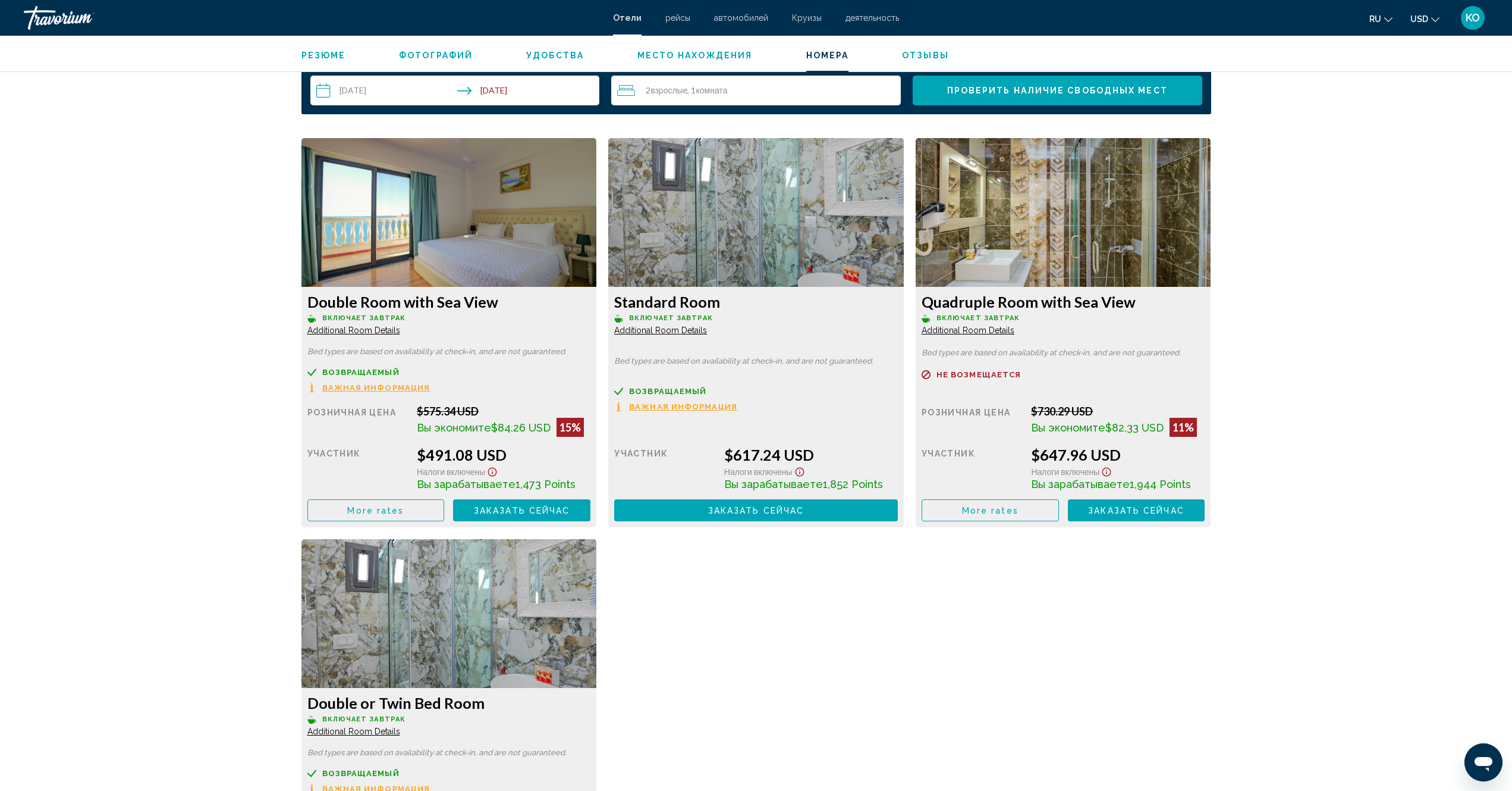
click at [516, 511] on span "Заказать сейчас" at bounding box center [522, 510] width 96 height 10
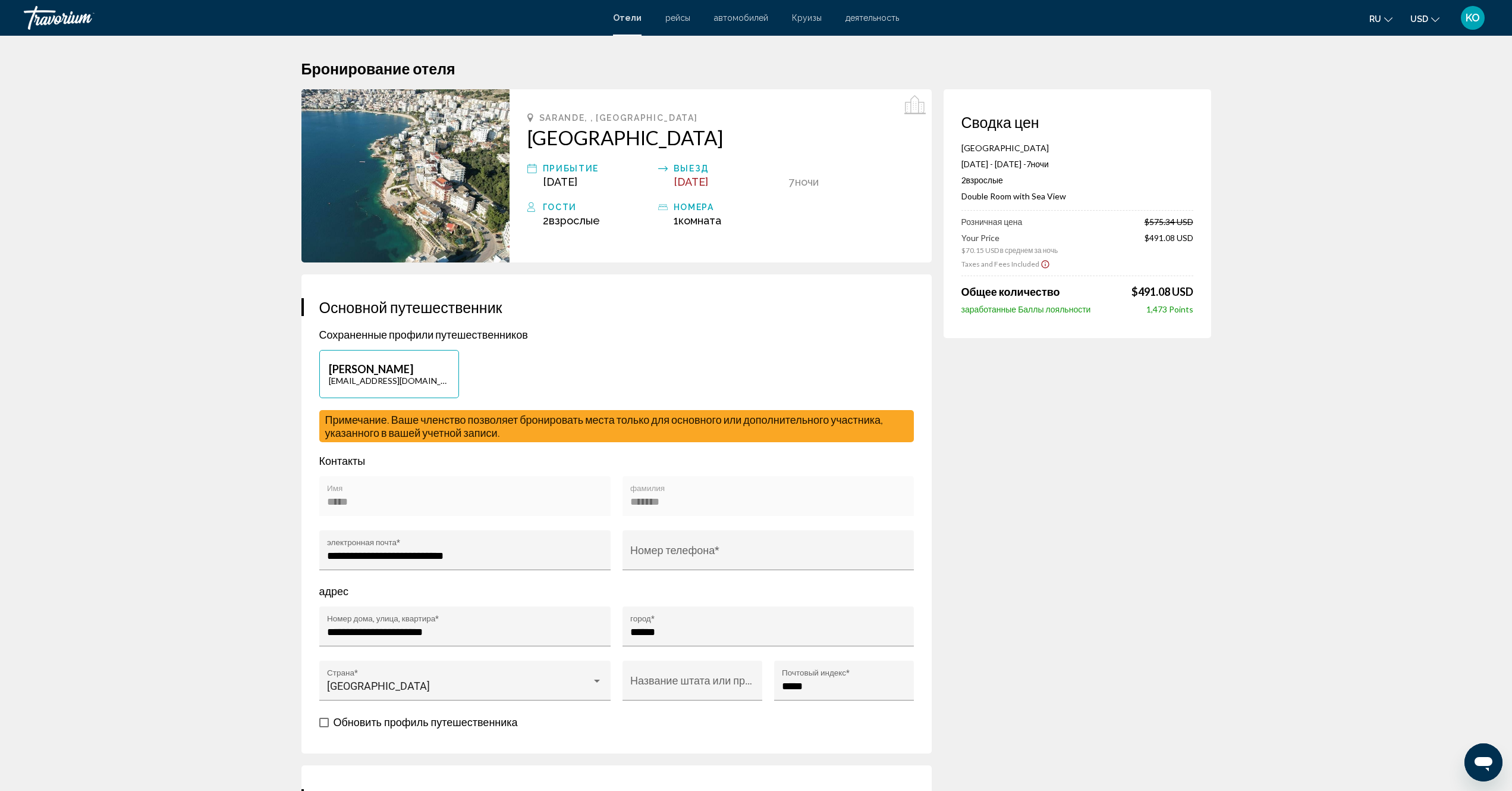
click at [673, 22] on span "рейсы" at bounding box center [677, 17] width 25 height 10
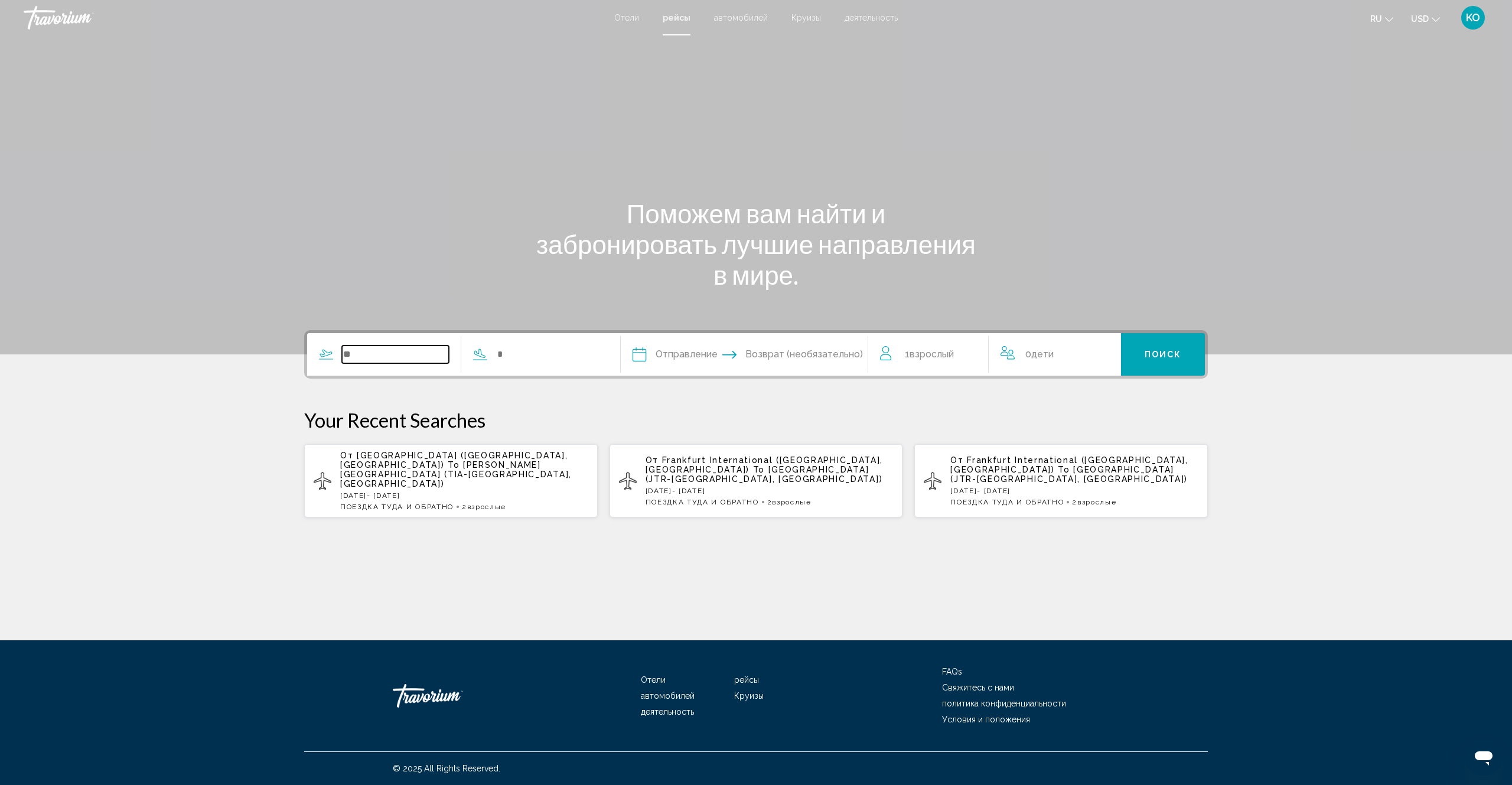
click at [357, 357] on input "Search widget" at bounding box center [395, 354] width 107 height 18
click at [469, 472] on div "[GEOGRAPHIC_DATA] ([GEOGRAPHIC_DATA], [GEOGRAPHIC_DATA]) To [PERSON_NAME][GEOGR…" at bounding box center [464, 480] width 248 height 60
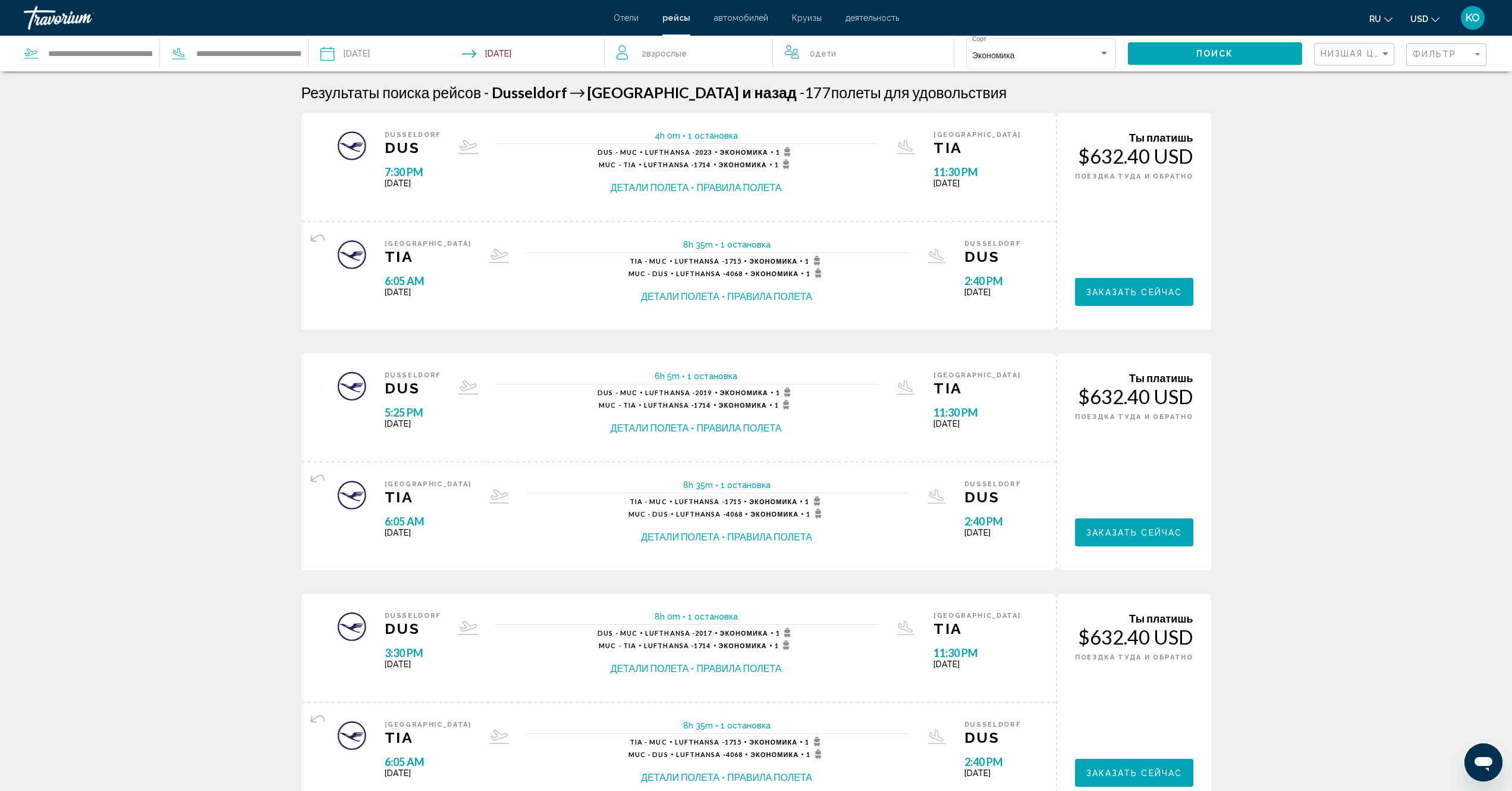
click at [755, 186] on button "Правила полета" at bounding box center [739, 187] width 85 height 13
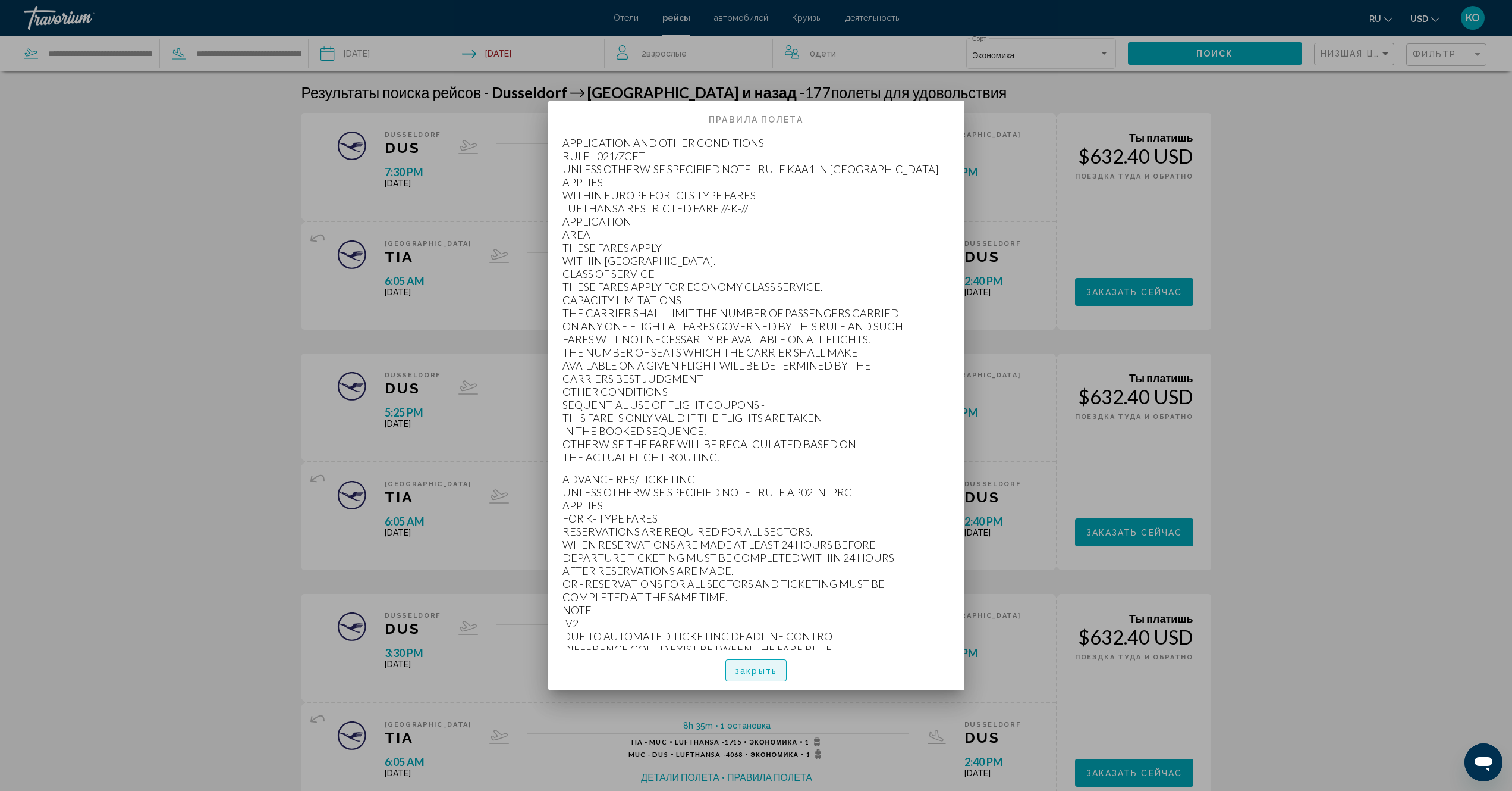
drag, startPoint x: 750, startPoint y: 672, endPoint x: 737, endPoint y: 661, distance: 17.0
click at [750, 671] on span "закрыть" at bounding box center [756, 670] width 42 height 10
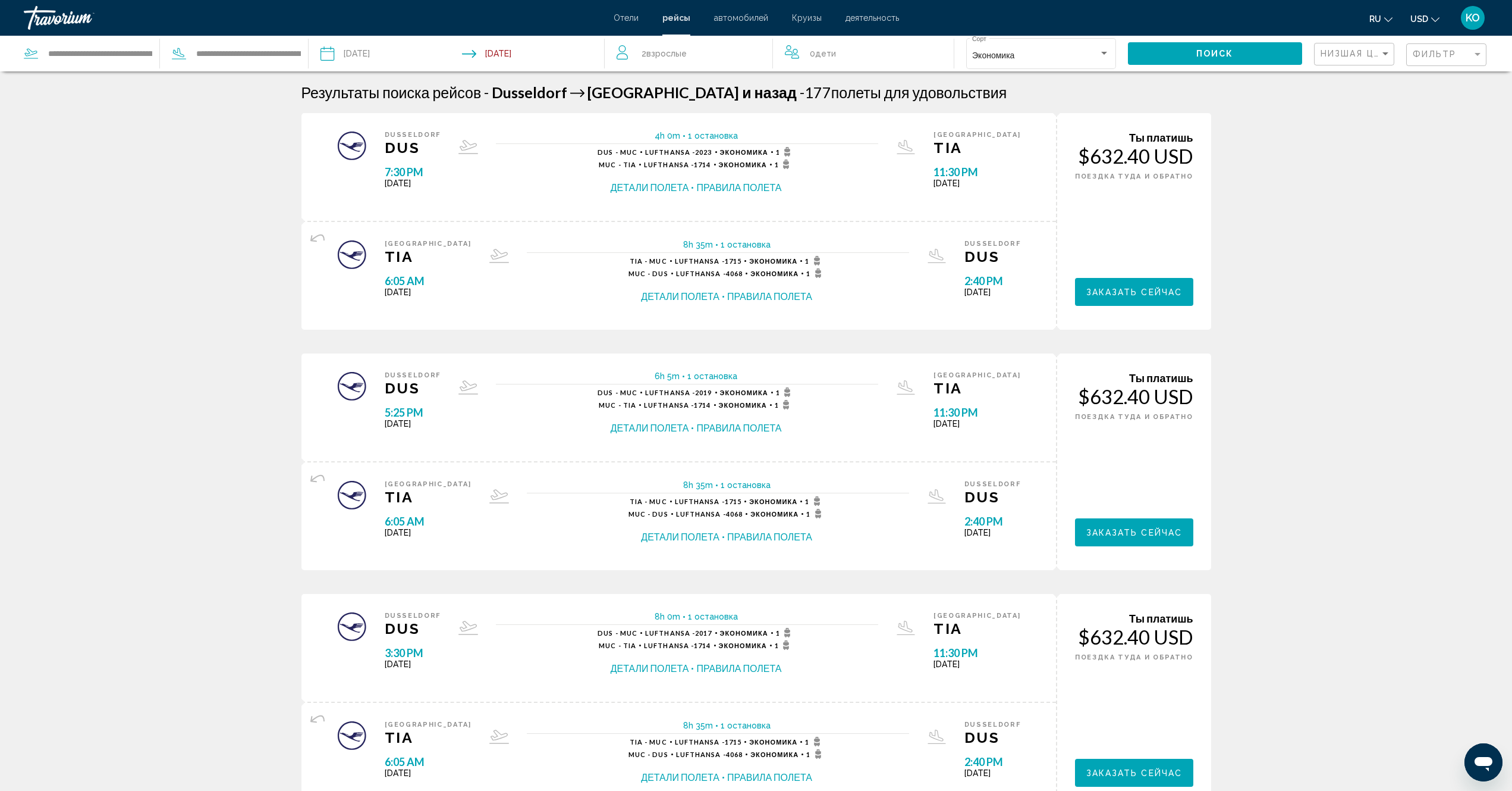
click at [1133, 296] on span "Заказать сейчас" at bounding box center [1134, 292] width 96 height 10
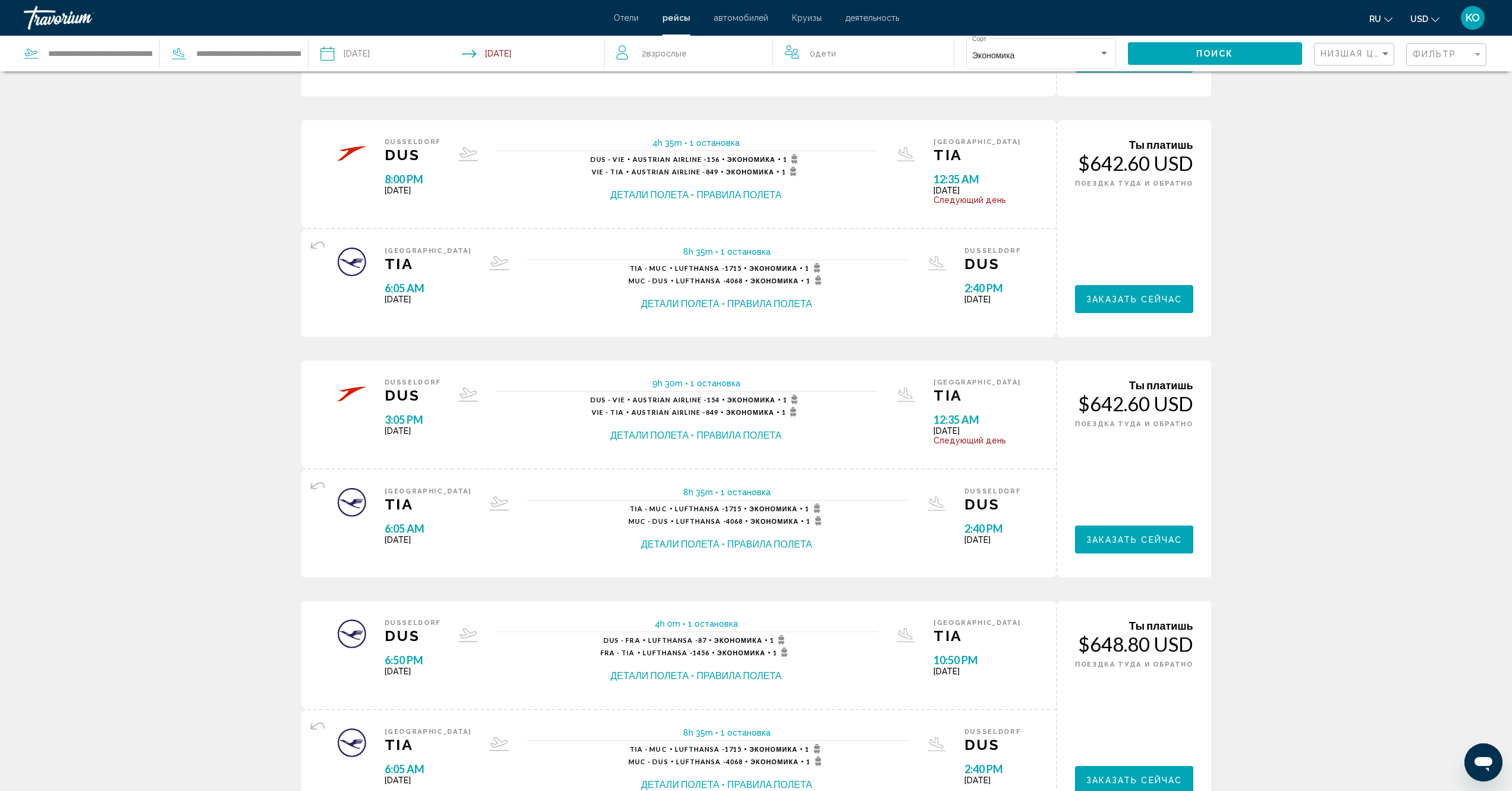
scroll to position [958, 0]
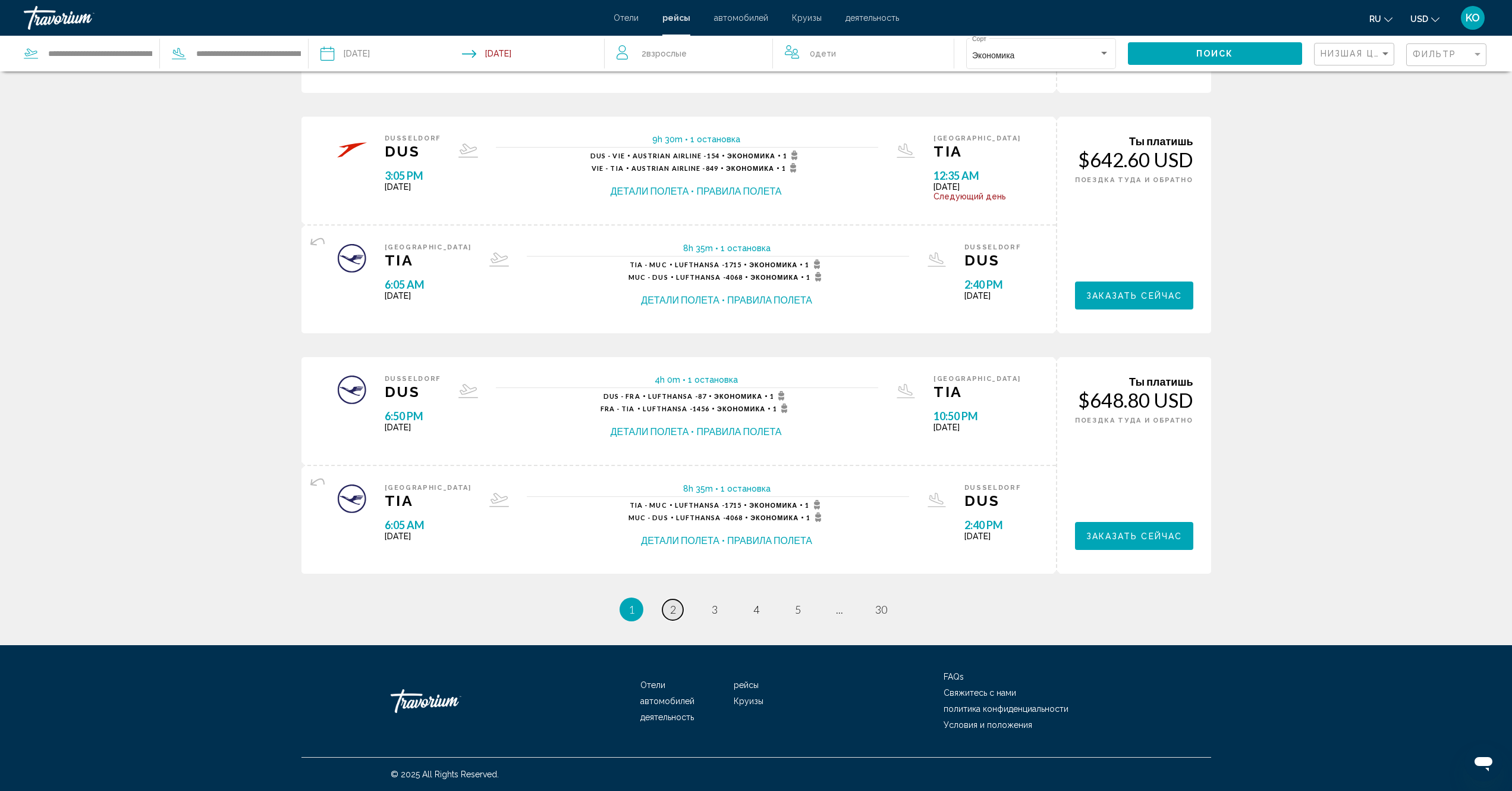
click at [675, 615] on span "2" at bounding box center [673, 609] width 6 height 13
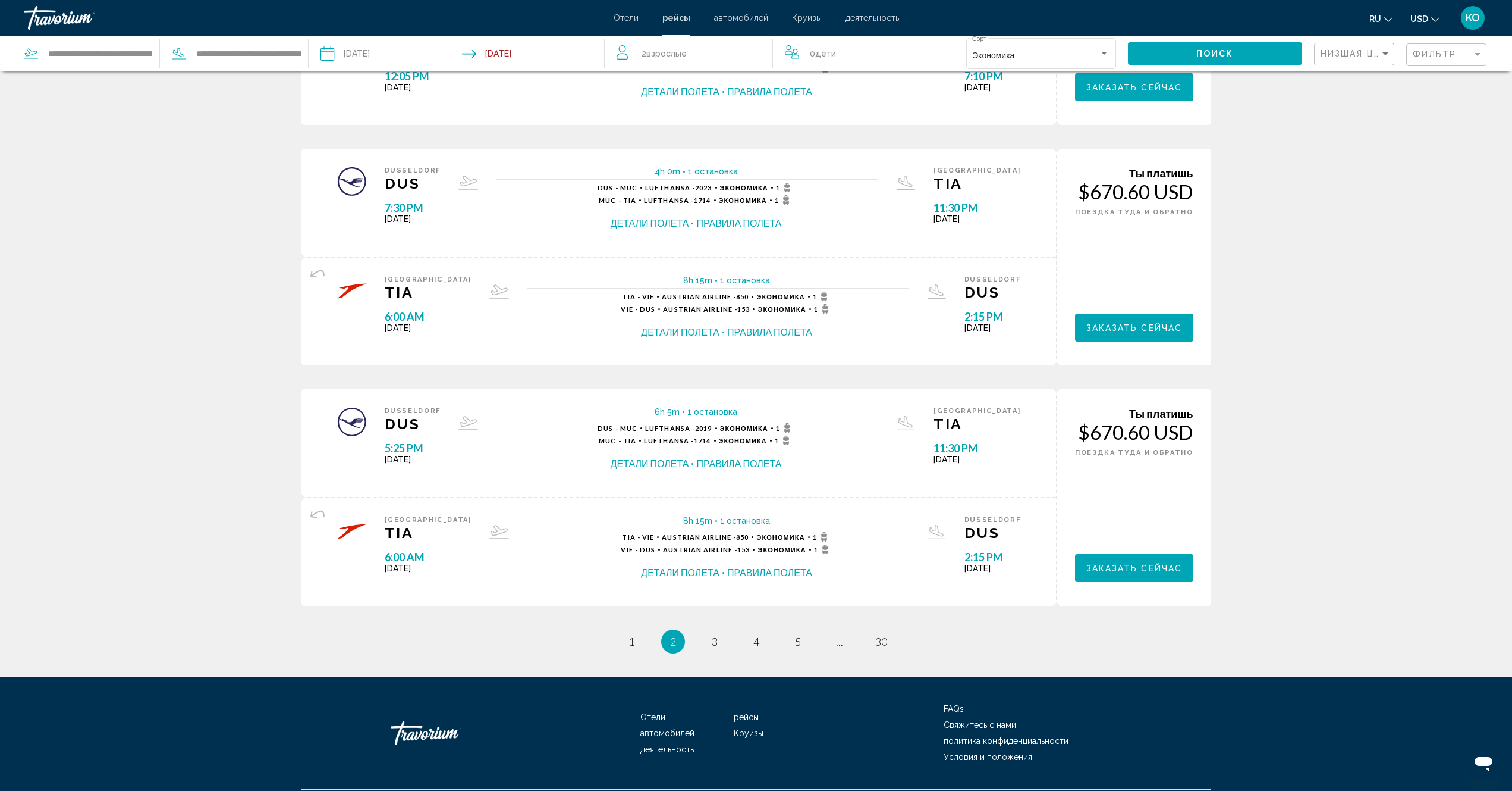
scroll to position [958, 0]
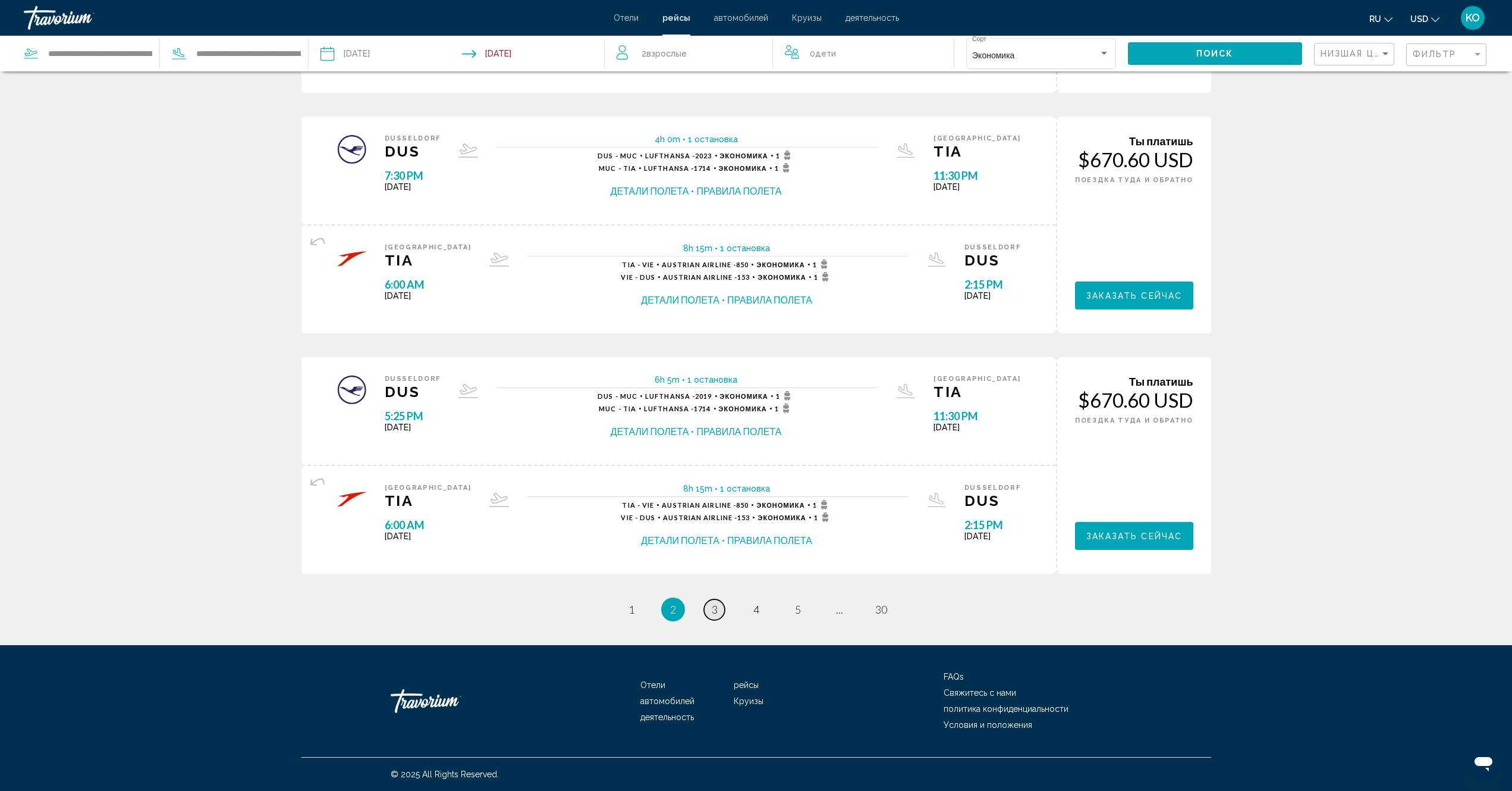
click at [711, 612] on link "page 3" at bounding box center [714, 609] width 21 height 21
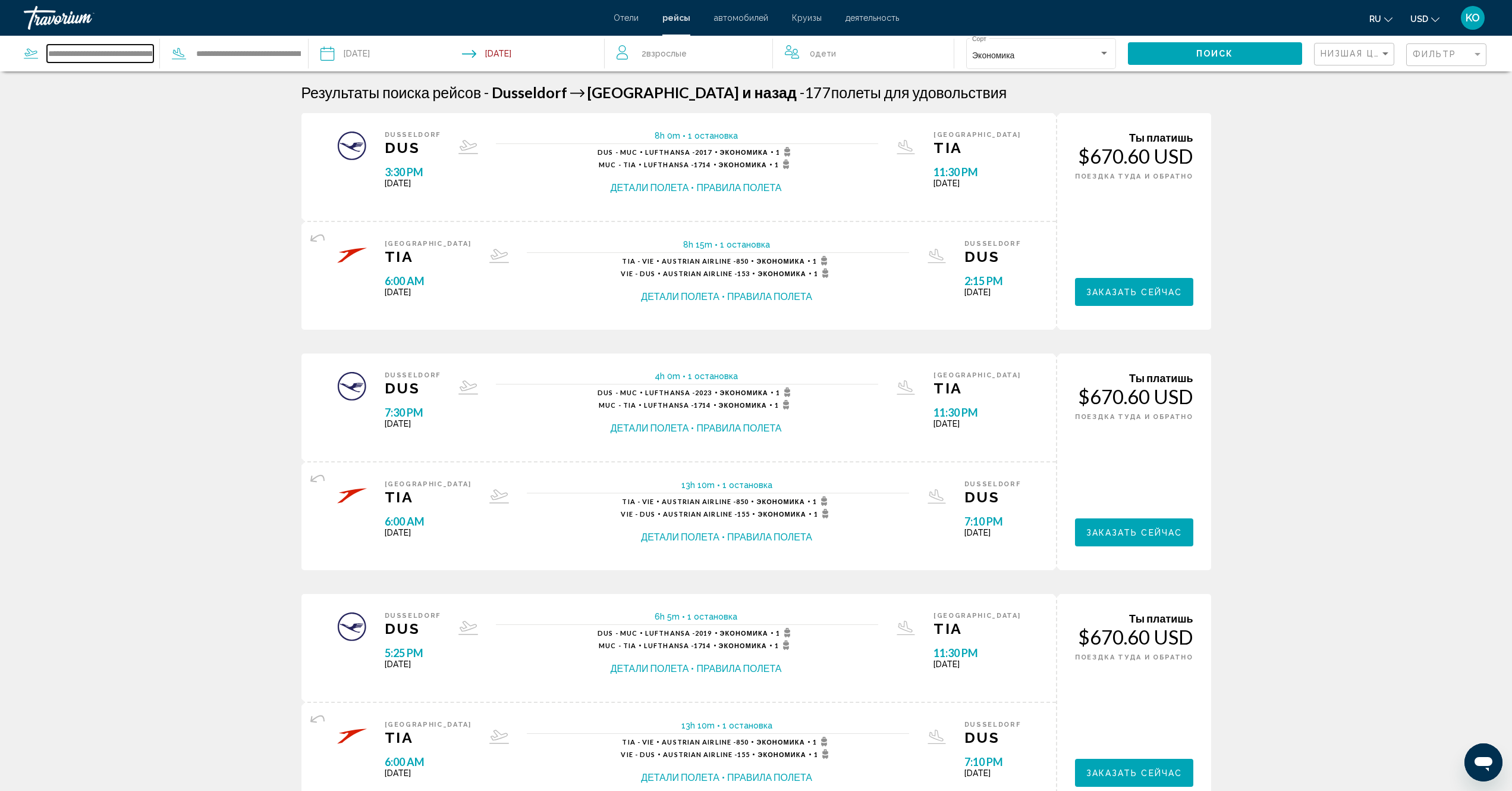
click at [112, 53] on input "**********" at bounding box center [100, 54] width 107 height 18
drag, startPoint x: 152, startPoint y: 52, endPoint x: 13, endPoint y: 48, distance: 139.1
click at [13, 48] on app-airports-search "**********" at bounding box center [154, 54] width 309 height 36
drag, startPoint x: 132, startPoint y: 54, endPoint x: 36, endPoint y: 54, distance: 96.0
click at [35, 54] on div "**********" at bounding box center [91, 54] width 135 height 18
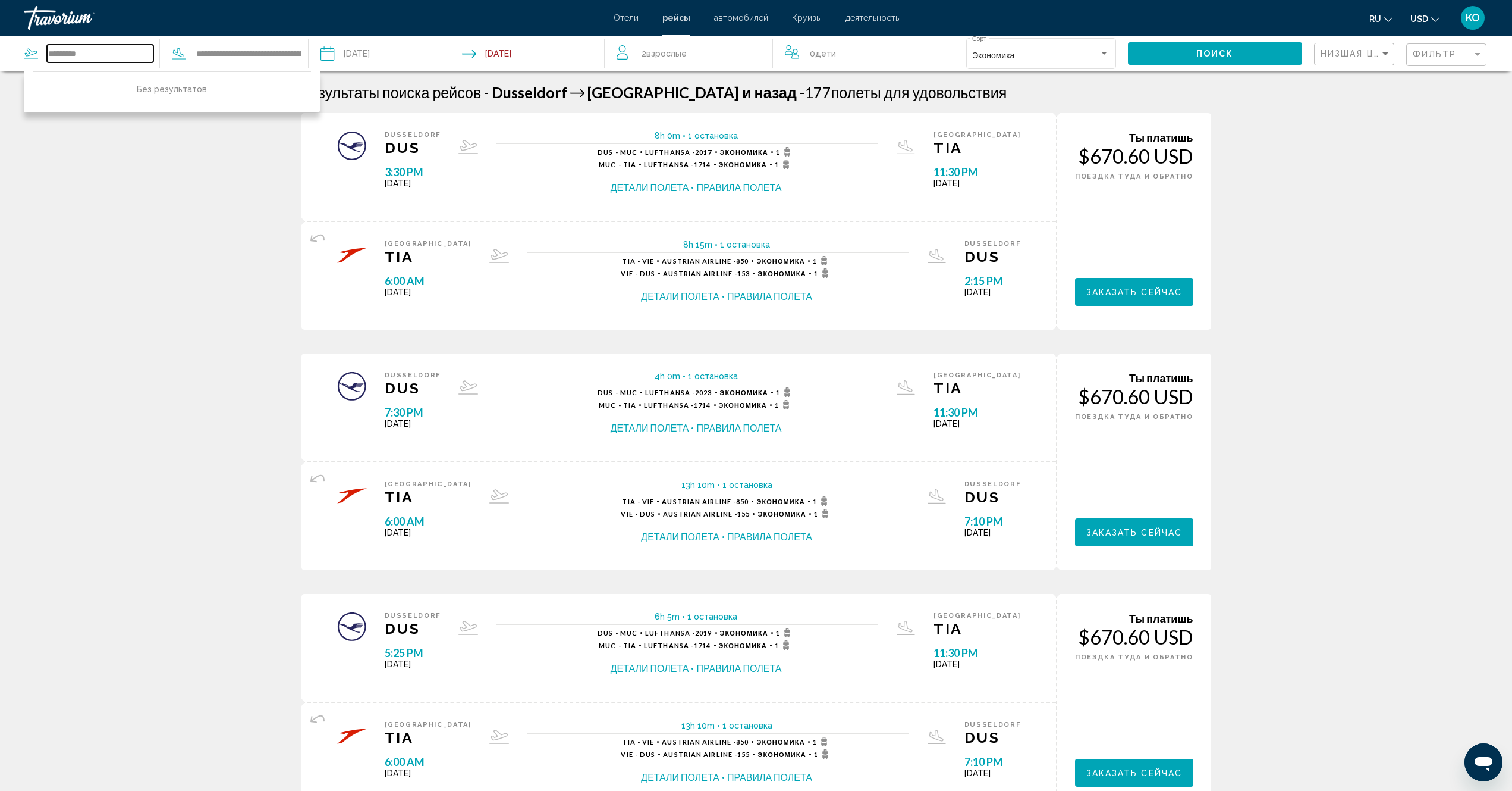
drag, startPoint x: 95, startPoint y: 54, endPoint x: 47, endPoint y: 53, distance: 48.0
click at [47, 53] on input "*********" at bounding box center [100, 54] width 107 height 18
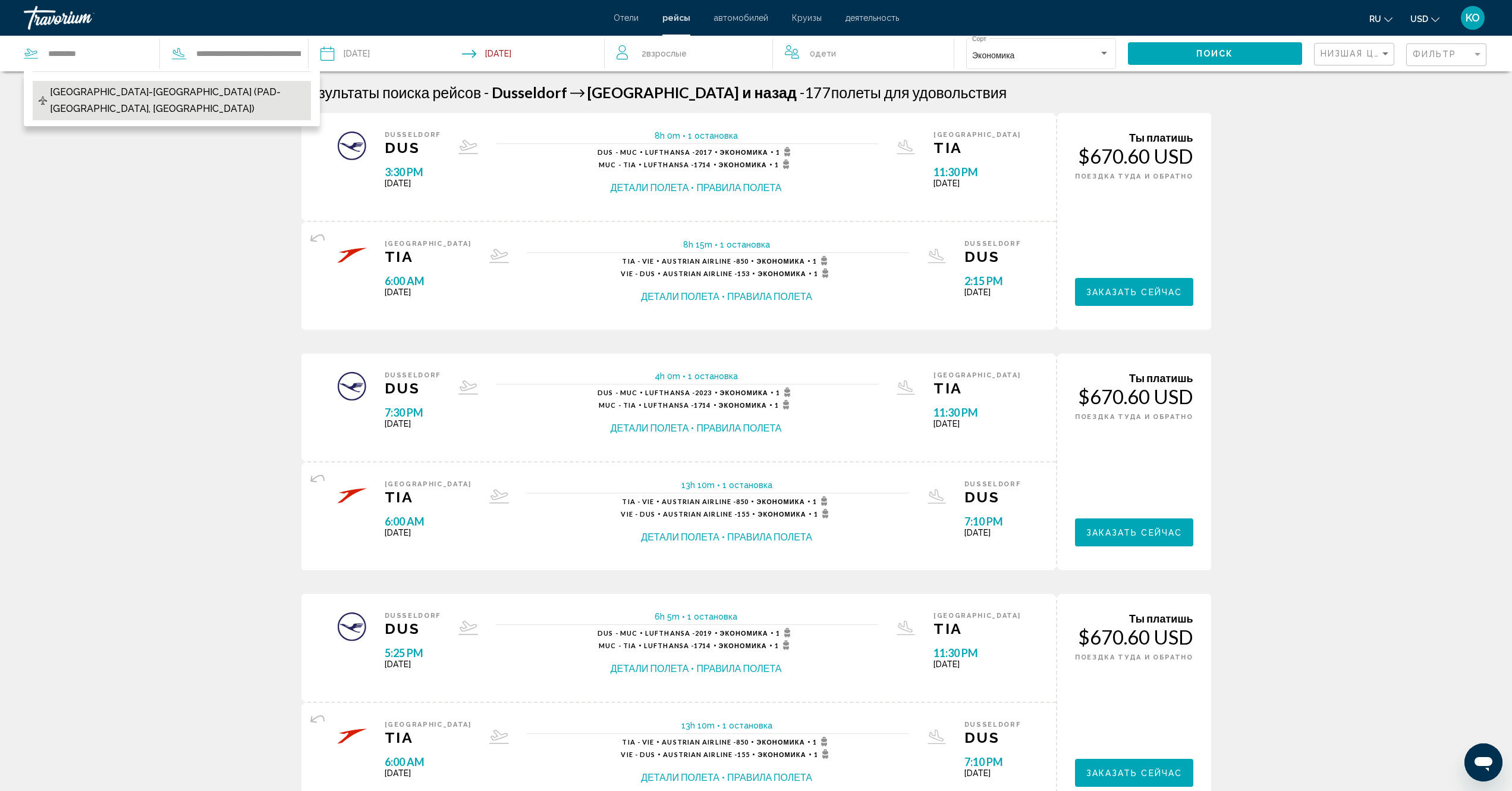
click at [121, 97] on span "[GEOGRAPHIC_DATA]-[GEOGRAPHIC_DATA] (PAD-[GEOGRAPHIC_DATA], [GEOGRAPHIC_DATA])" at bounding box center [177, 100] width 255 height 33
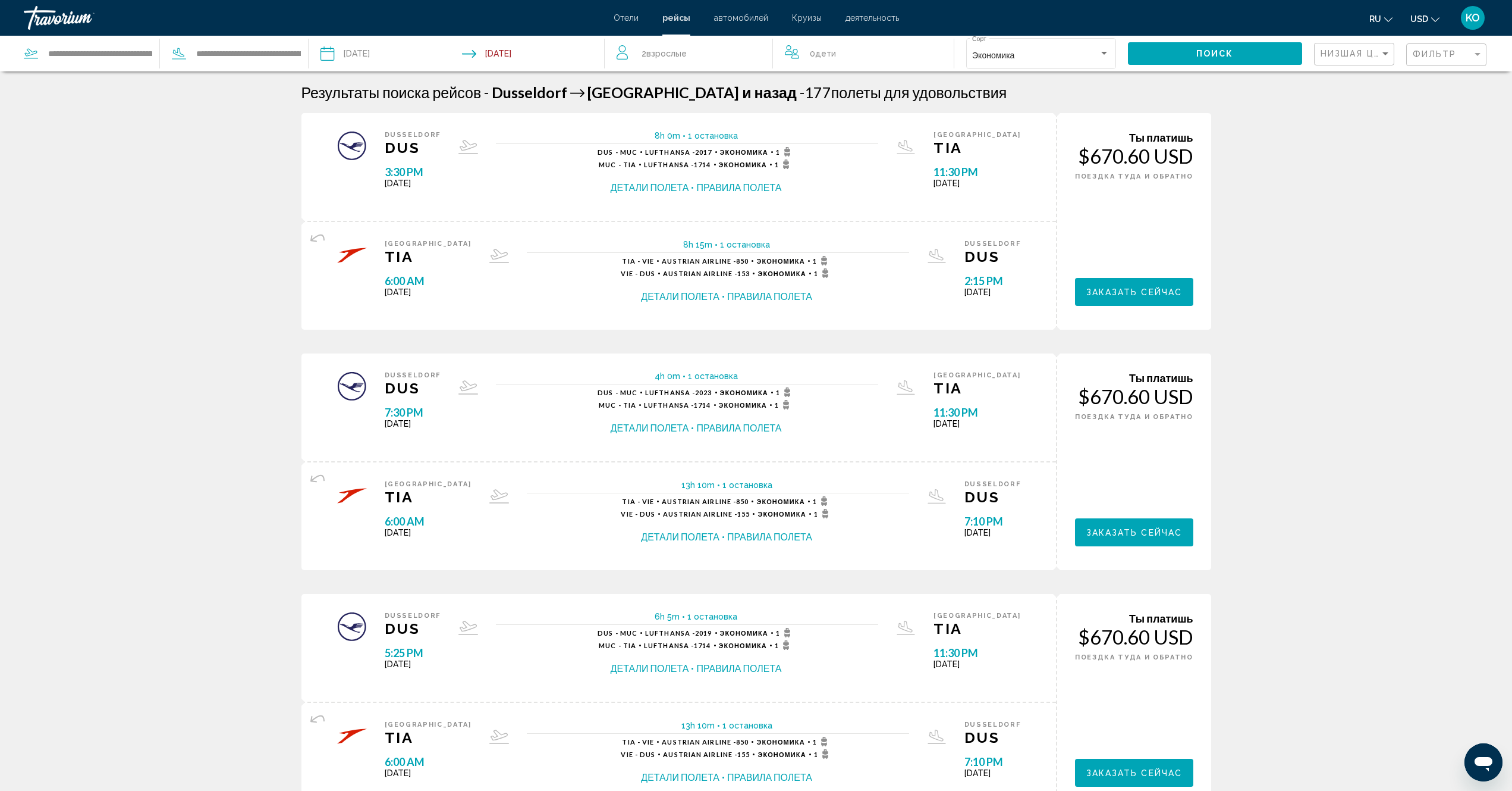
click at [1205, 54] on span "Поиск" at bounding box center [1215, 54] width 38 height 10
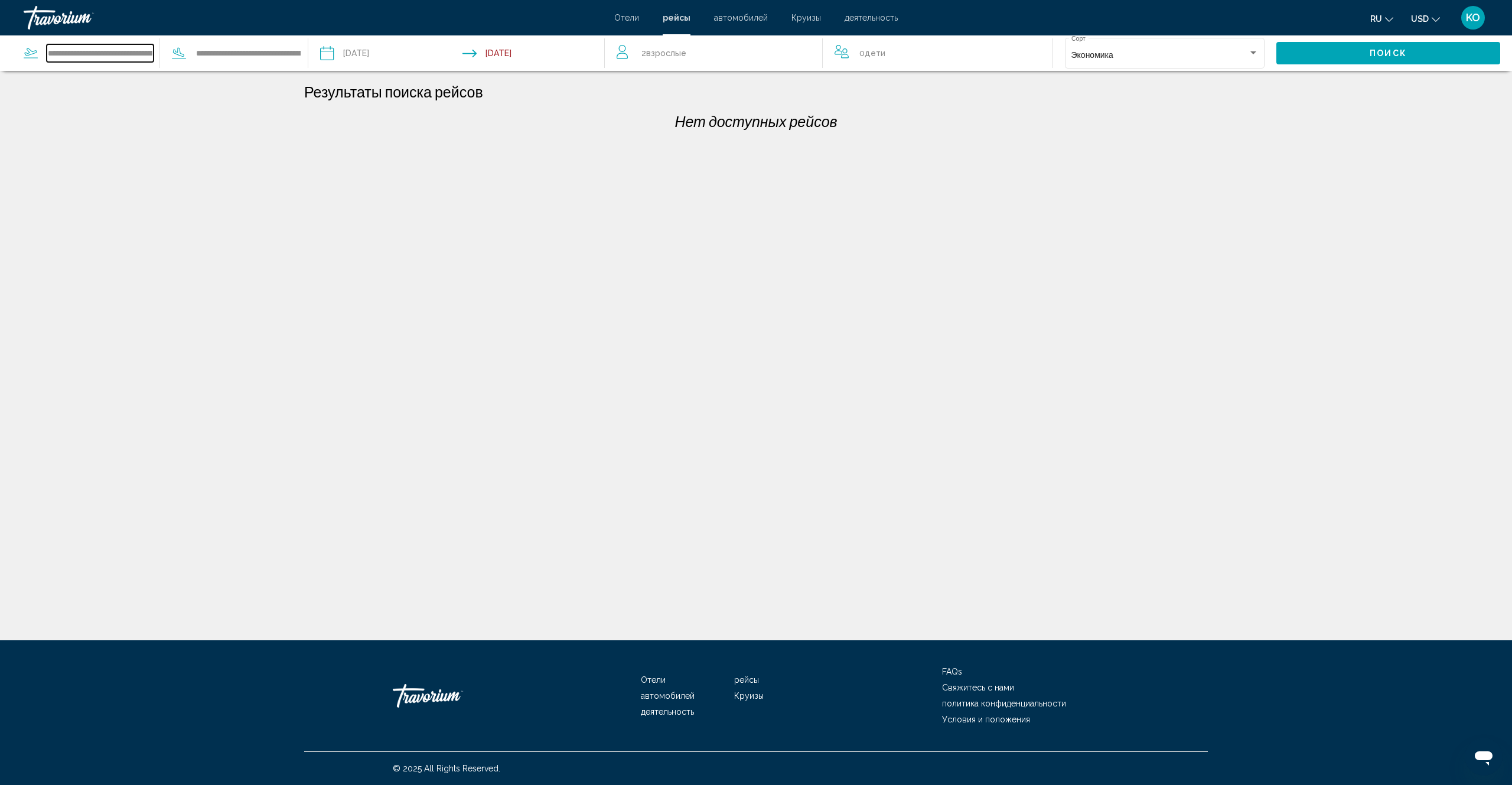
click at [114, 55] on input "**********" at bounding box center [100, 53] width 107 height 18
click at [149, 54] on input "**********" at bounding box center [100, 53] width 107 height 18
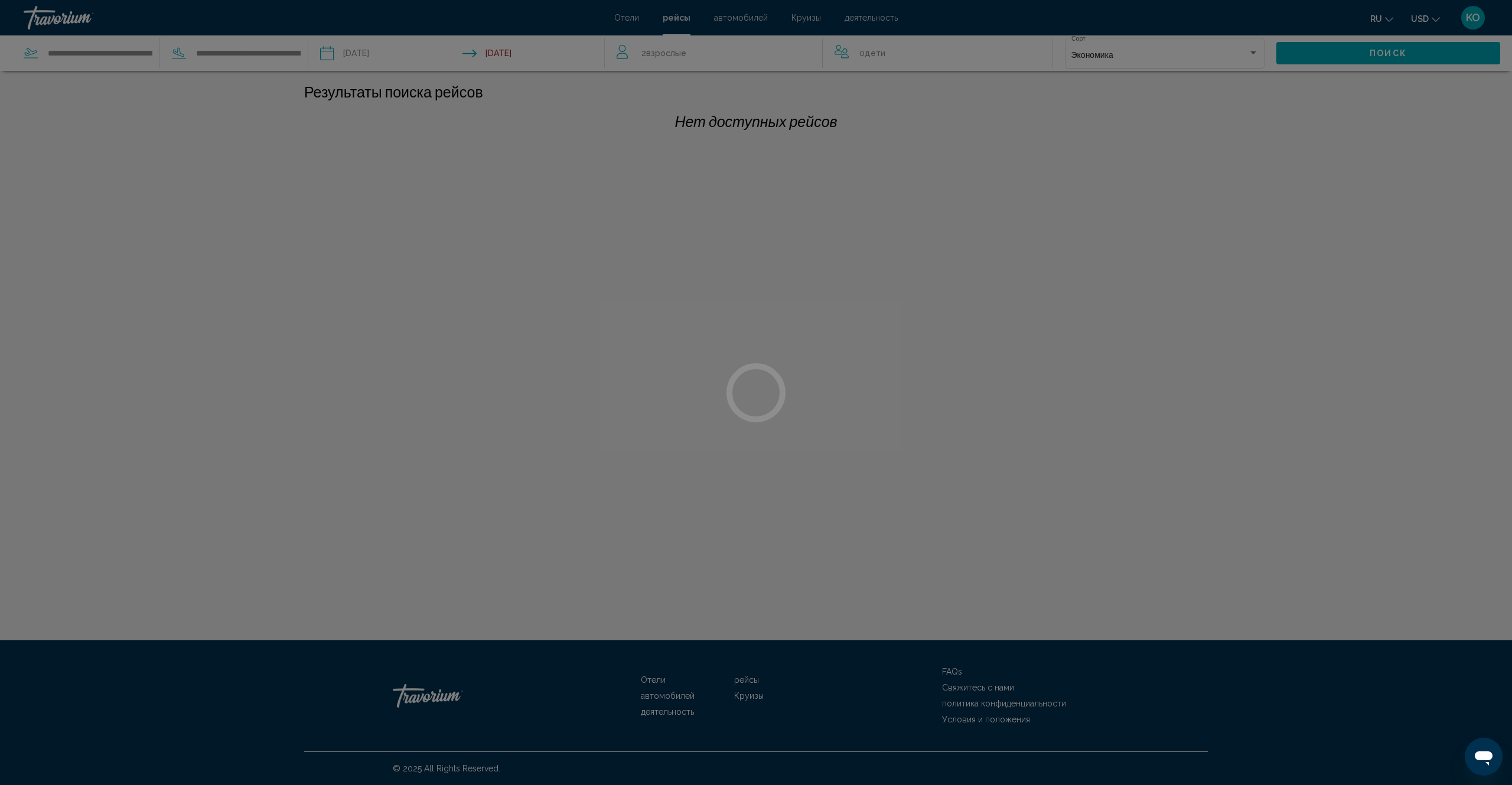
drag, startPoint x: 150, startPoint y: 52, endPoint x: 0, endPoint y: 37, distance: 150.7
click at [0, 37] on div at bounding box center [756, 392] width 1512 height 785
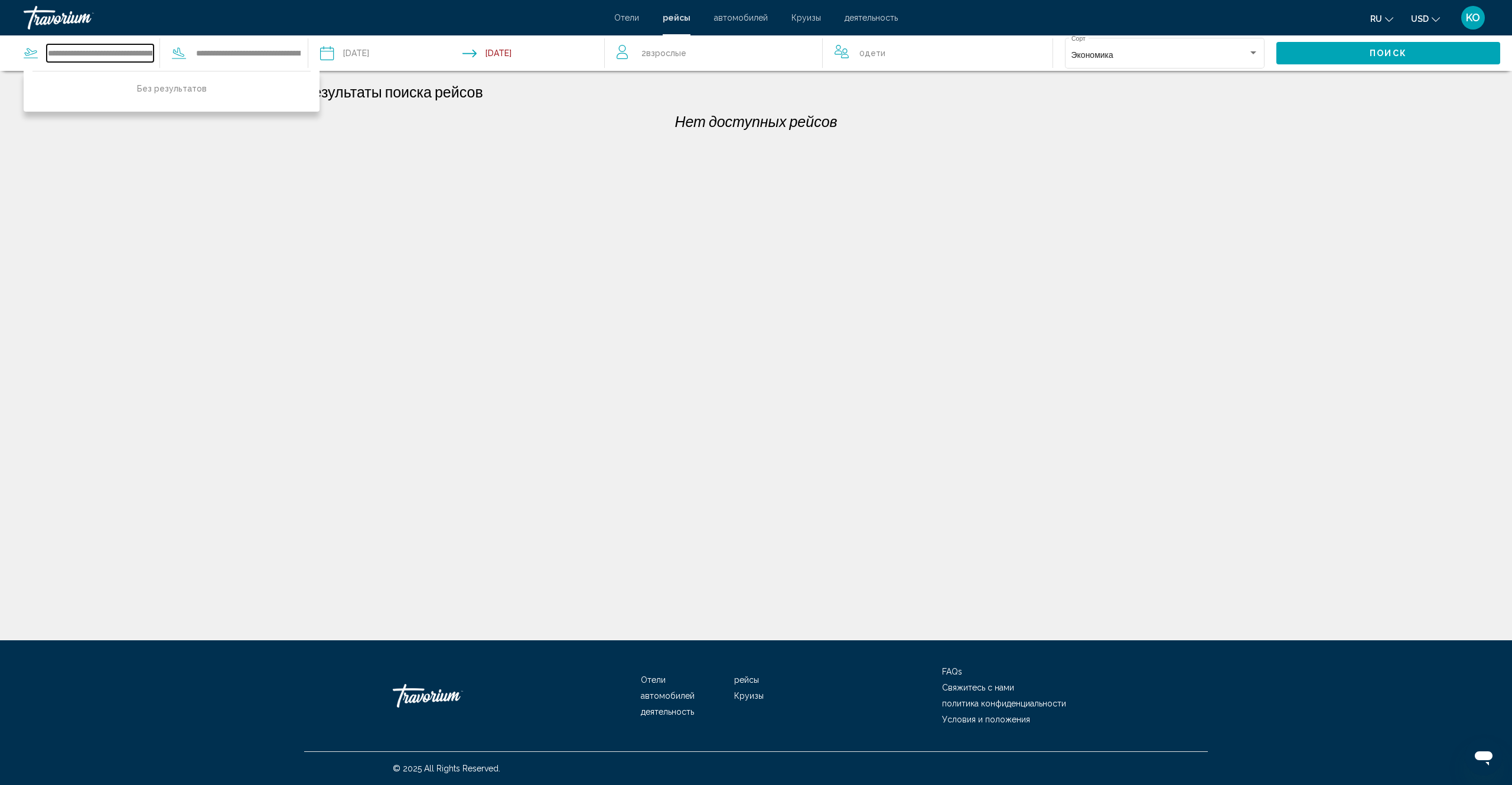
click at [152, 53] on input "**********" at bounding box center [100, 53] width 107 height 18
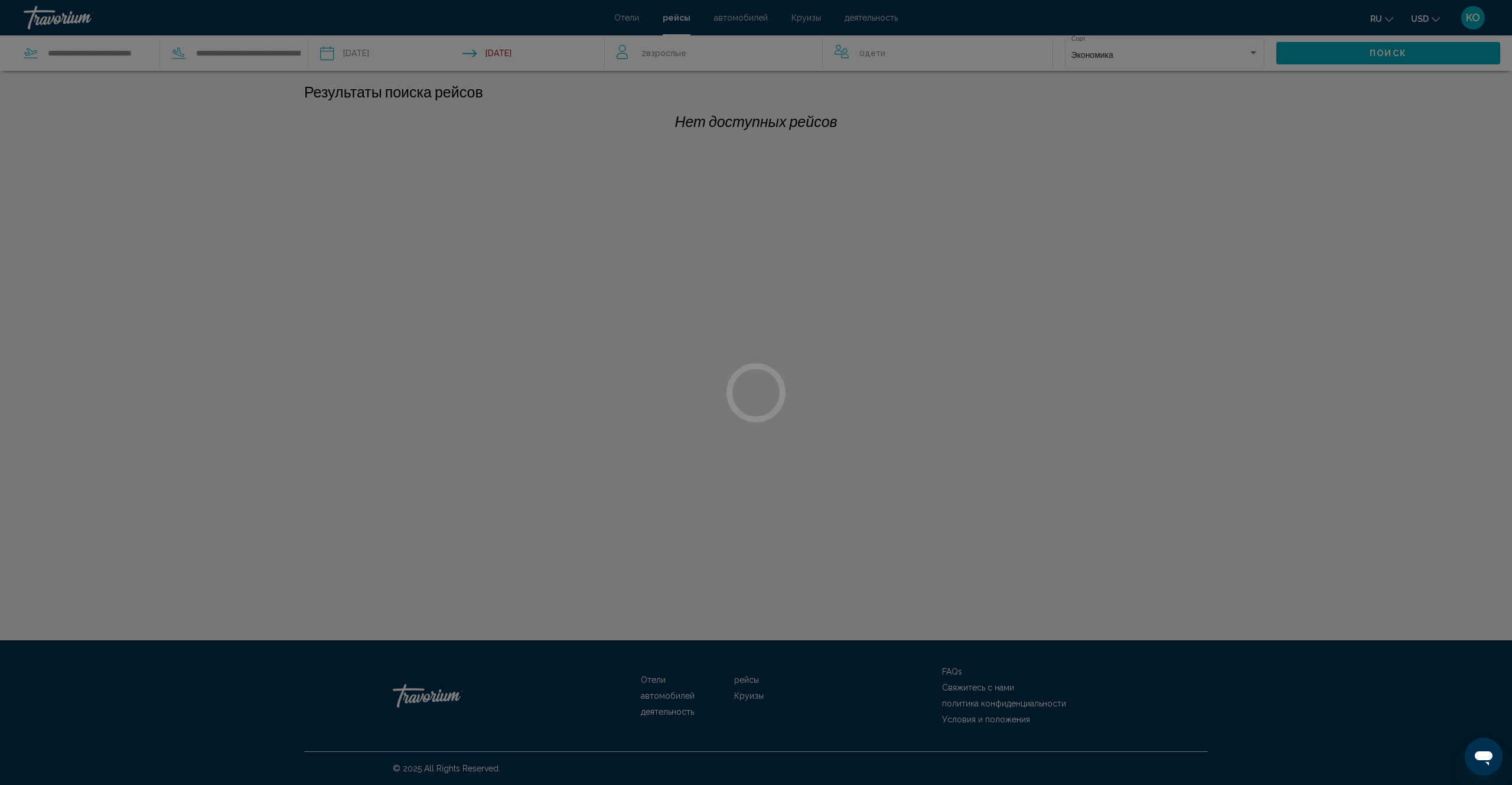
click at [150, 51] on div at bounding box center [756, 392] width 1512 height 785
click at [147, 55] on div at bounding box center [756, 392] width 1512 height 785
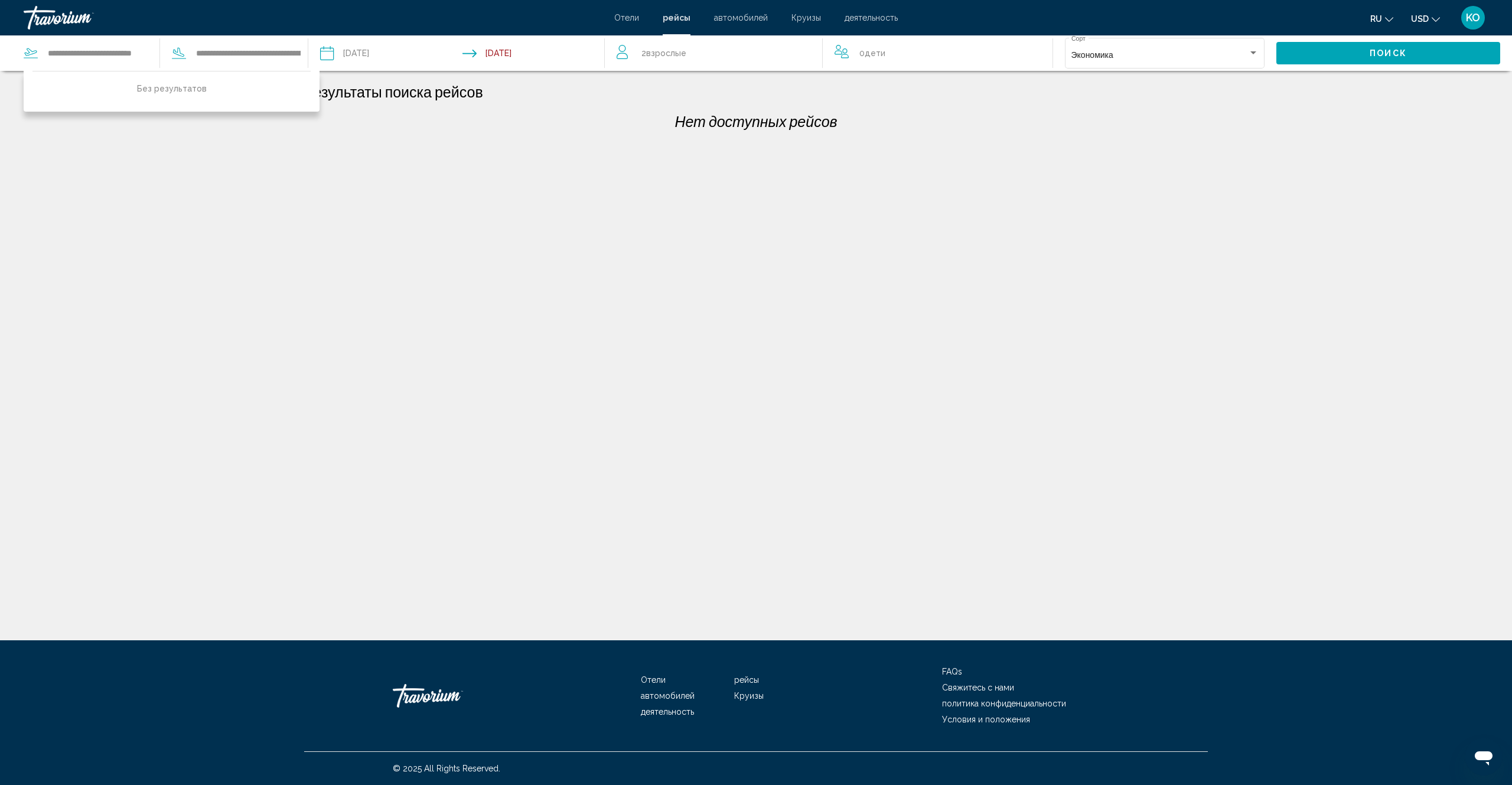
click at [157, 90] on p "Без результатов" at bounding box center [171, 89] width 278 height 16
click at [154, 52] on div "**********" at bounding box center [91, 53] width 136 height 18
click at [135, 55] on input "**********" at bounding box center [100, 53] width 107 height 18
click at [126, 54] on input "**********" at bounding box center [100, 53] width 107 height 18
click at [95, 53] on input "**********" at bounding box center [100, 53] width 107 height 18
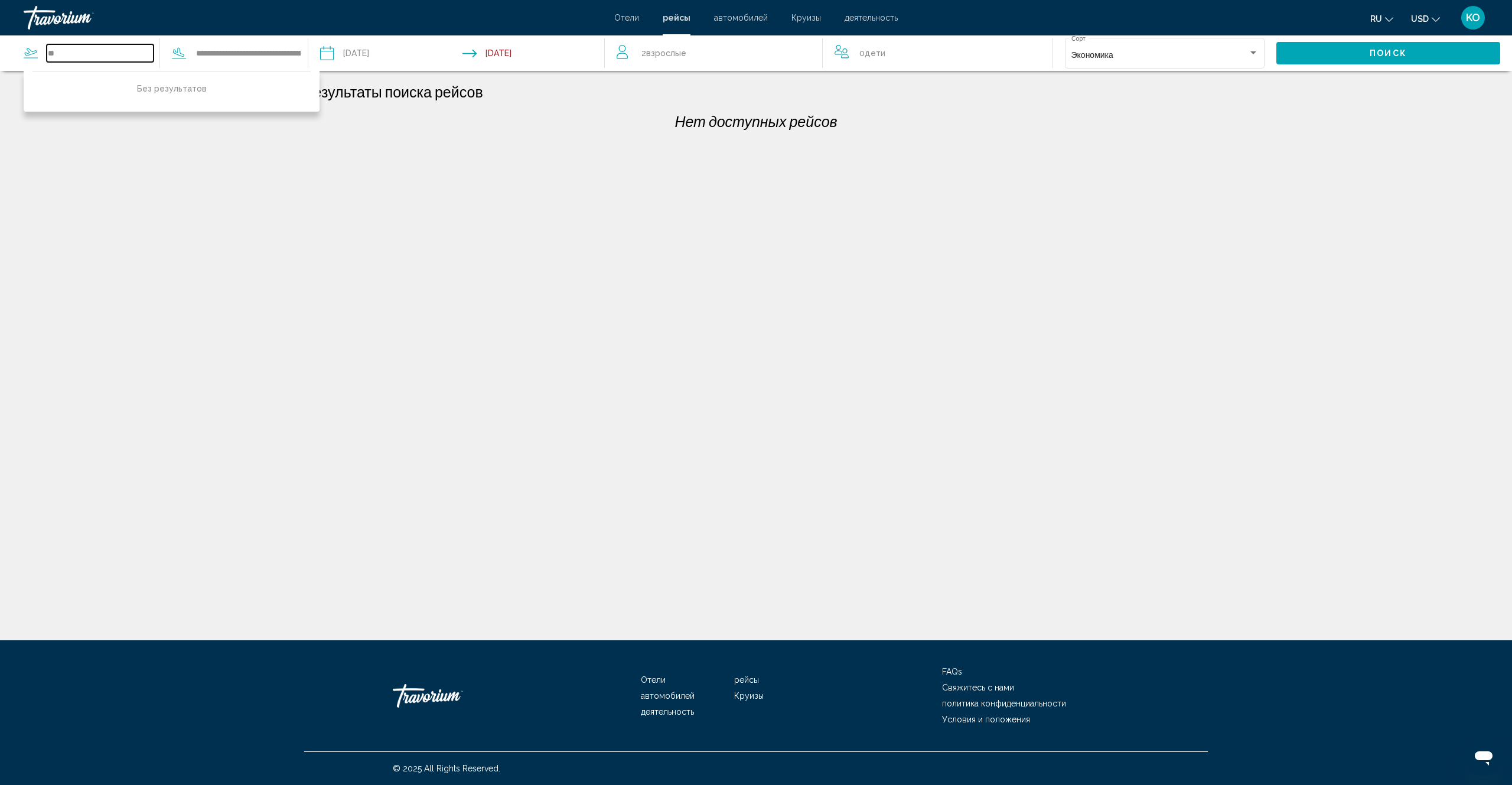
type input "*"
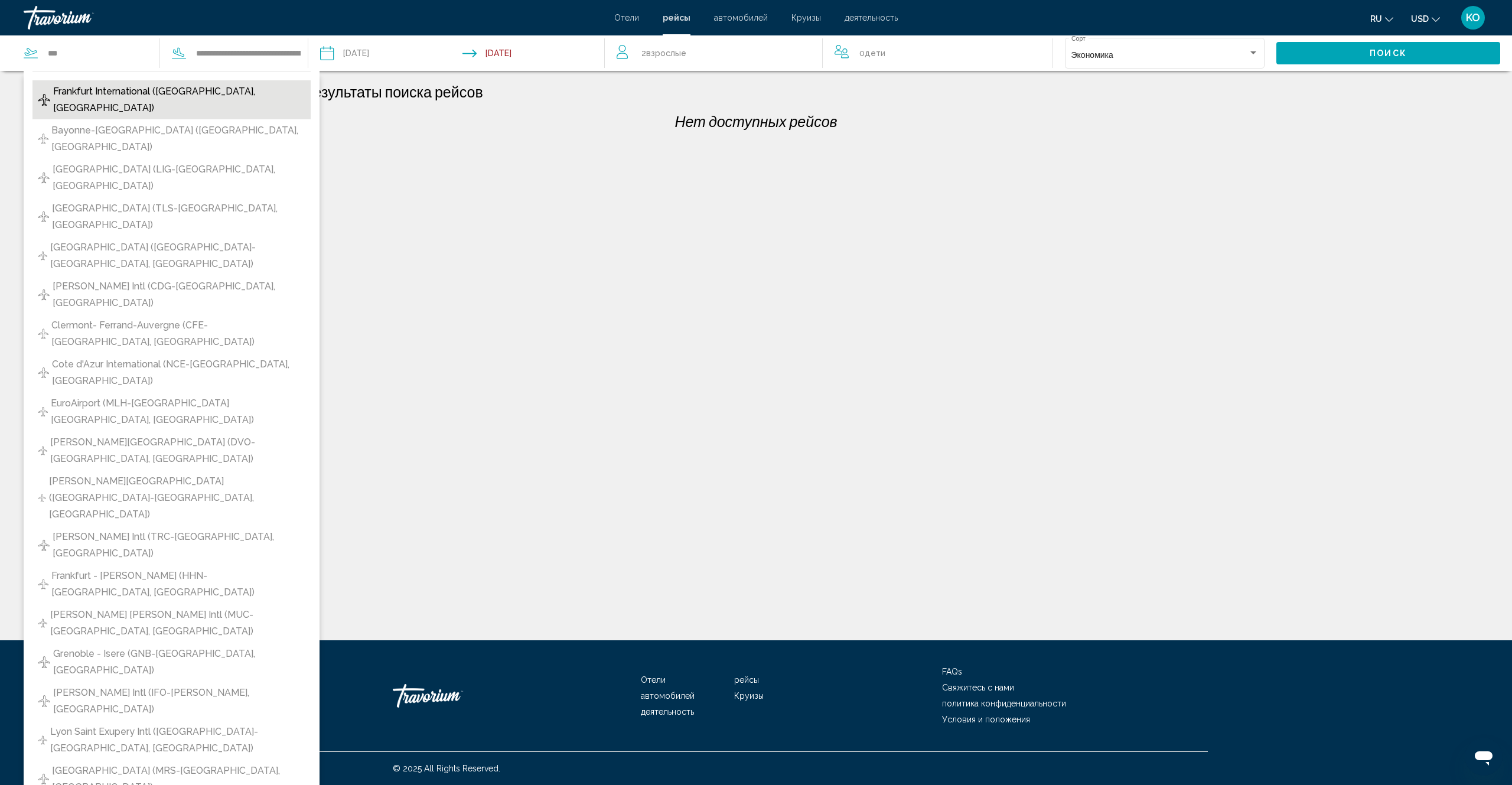
click at [97, 88] on span "Frankfurt International ([GEOGRAPHIC_DATA], [GEOGRAPHIC_DATA])" at bounding box center [179, 100] width 251 height 33
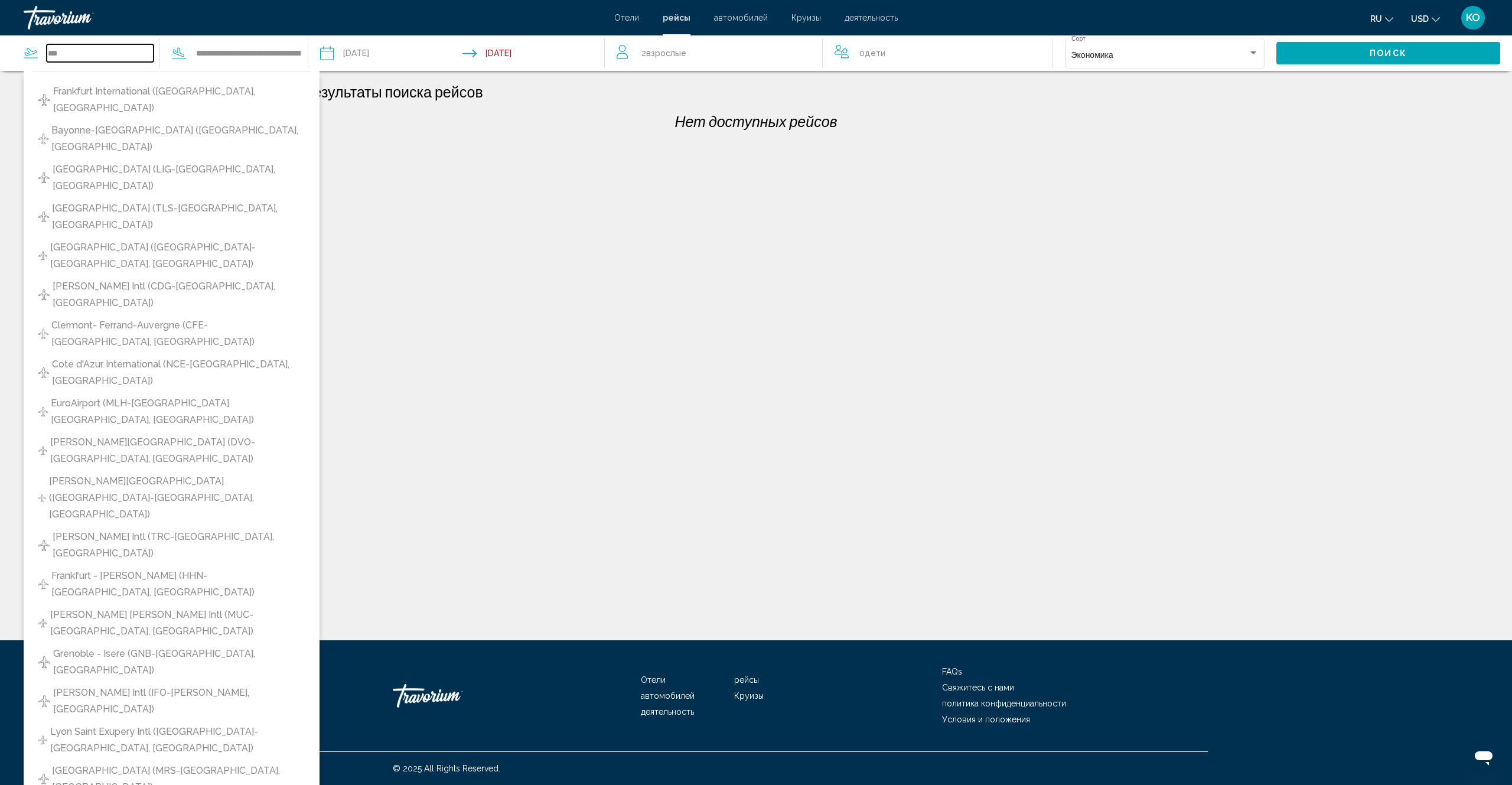
type input "**********"
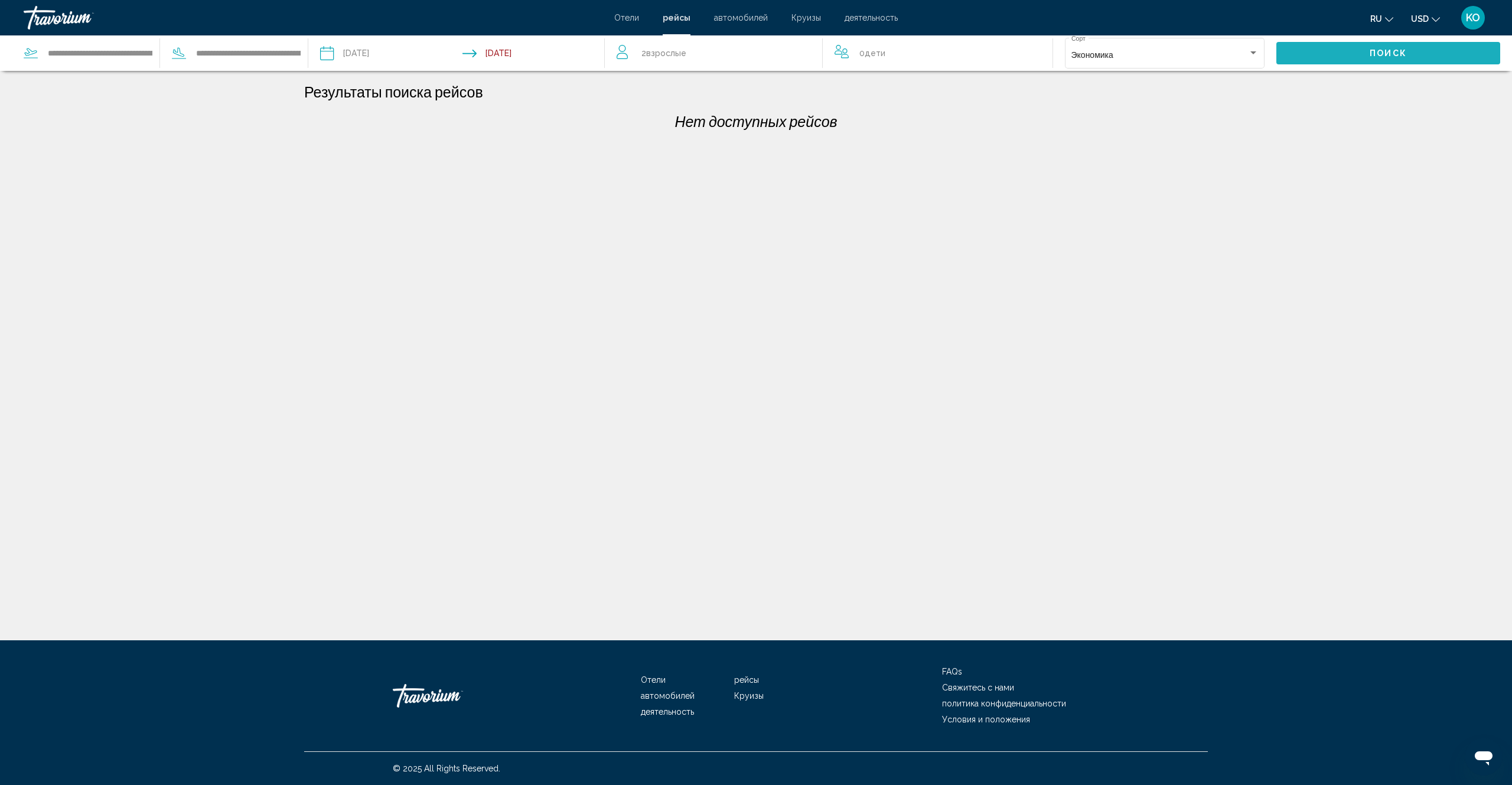
click at [1365, 55] on button "Поиск" at bounding box center [1388, 53] width 224 height 22
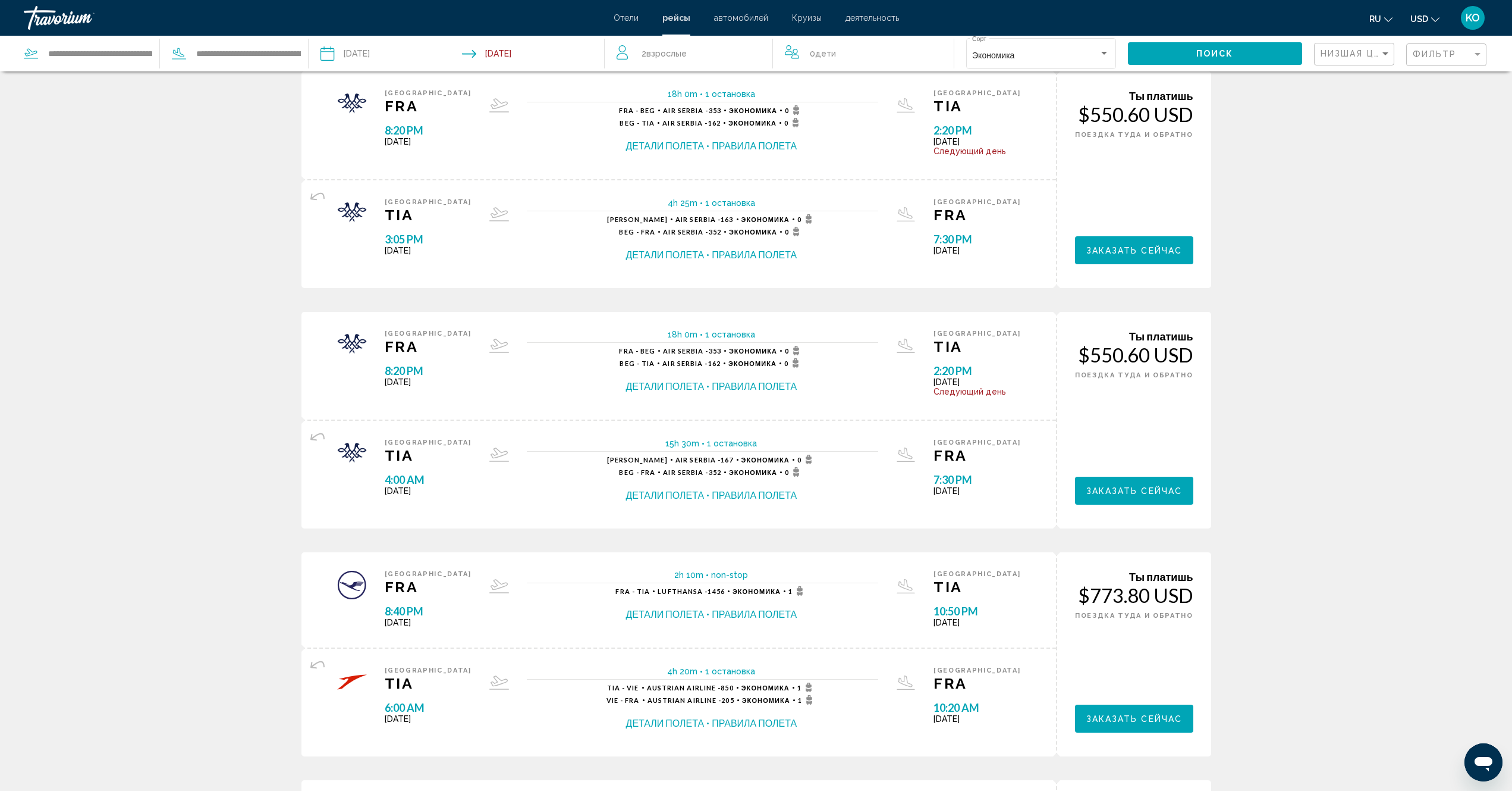
scroll to position [297, 0]
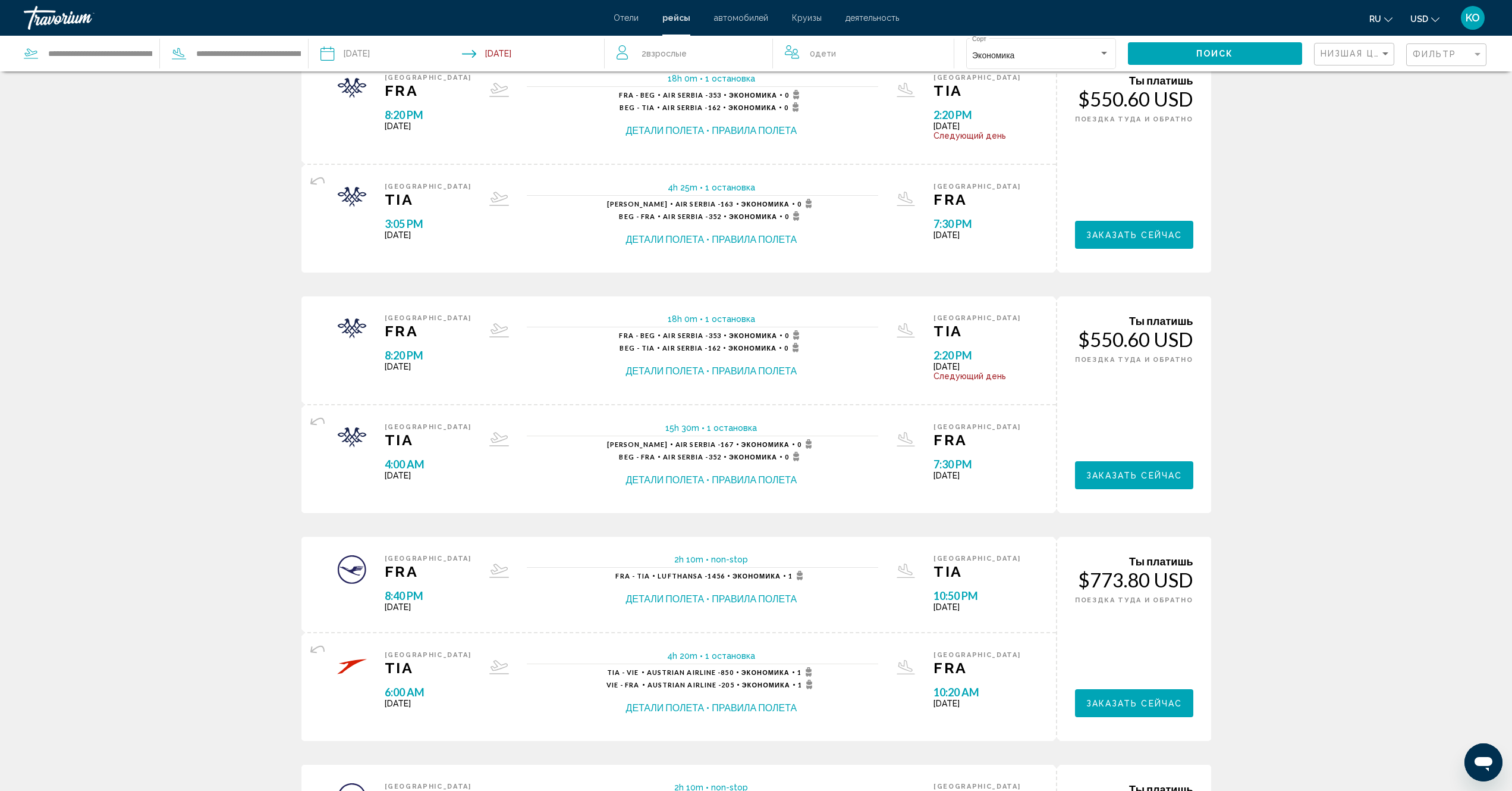
click at [685, 478] on button "Детали полета" at bounding box center [665, 480] width 79 height 13
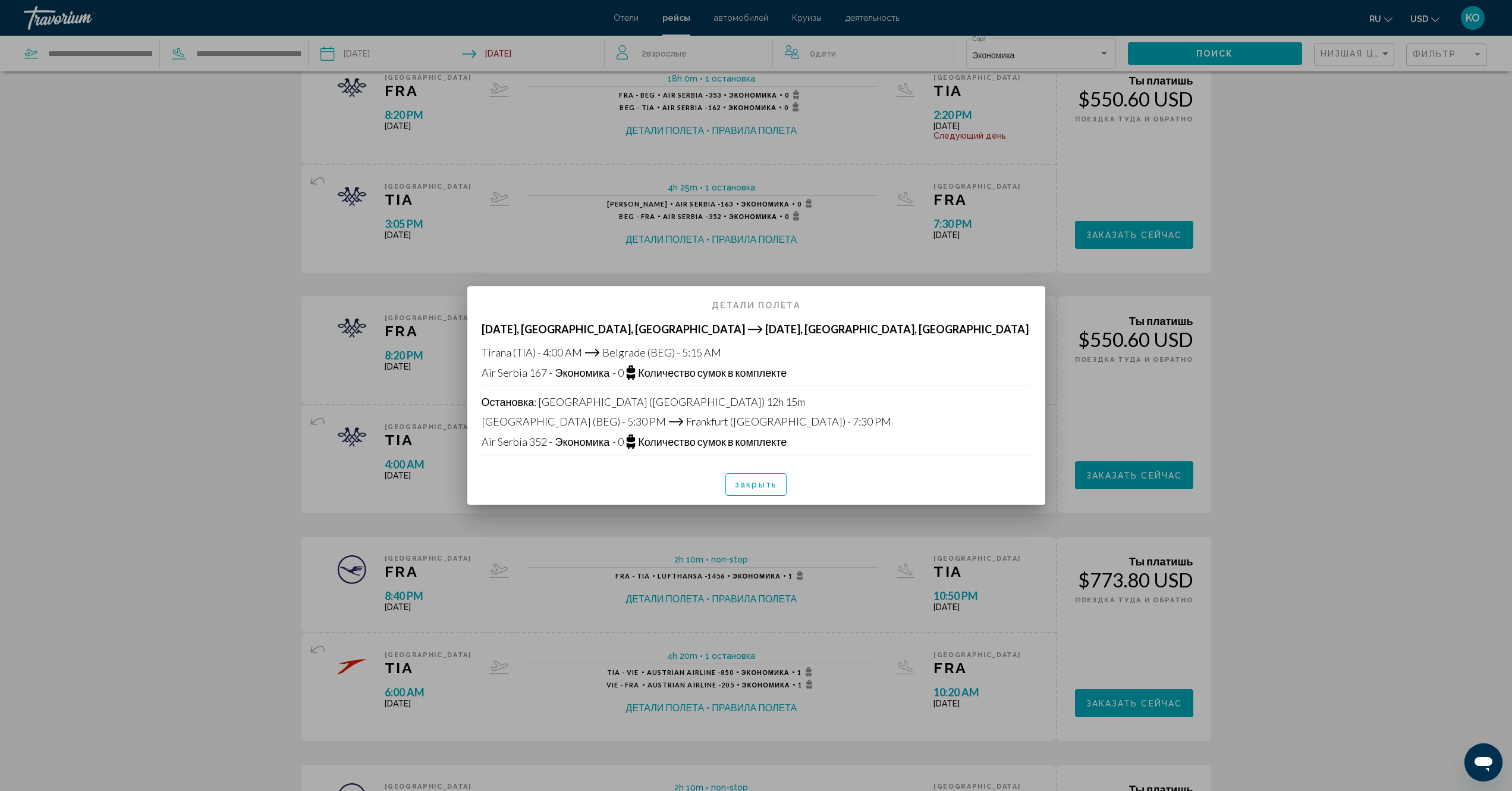
scroll to position [0, 0]
click at [754, 487] on span "закрыть" at bounding box center [756, 485] width 42 height 10
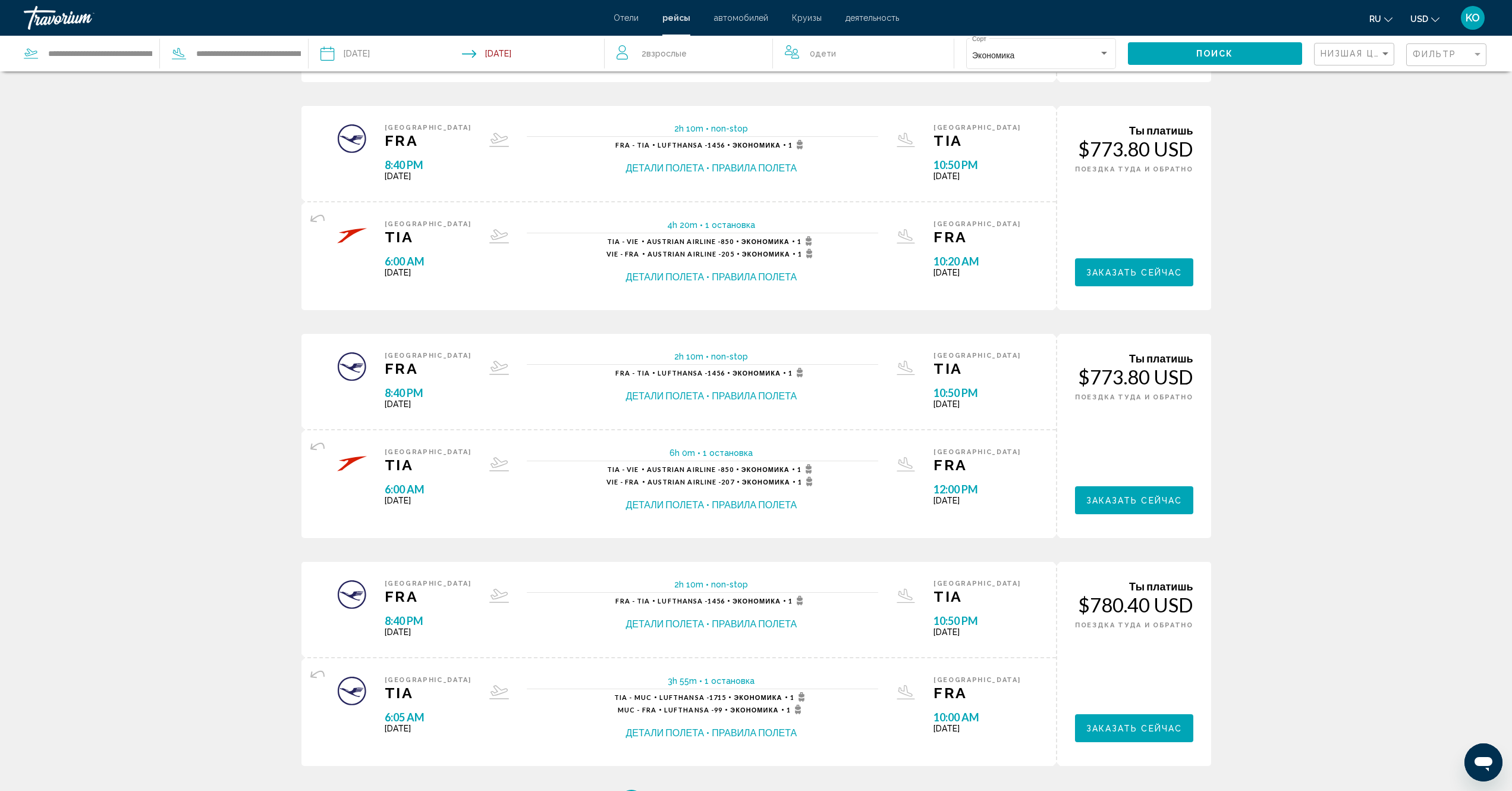
scroll to position [893, 0]
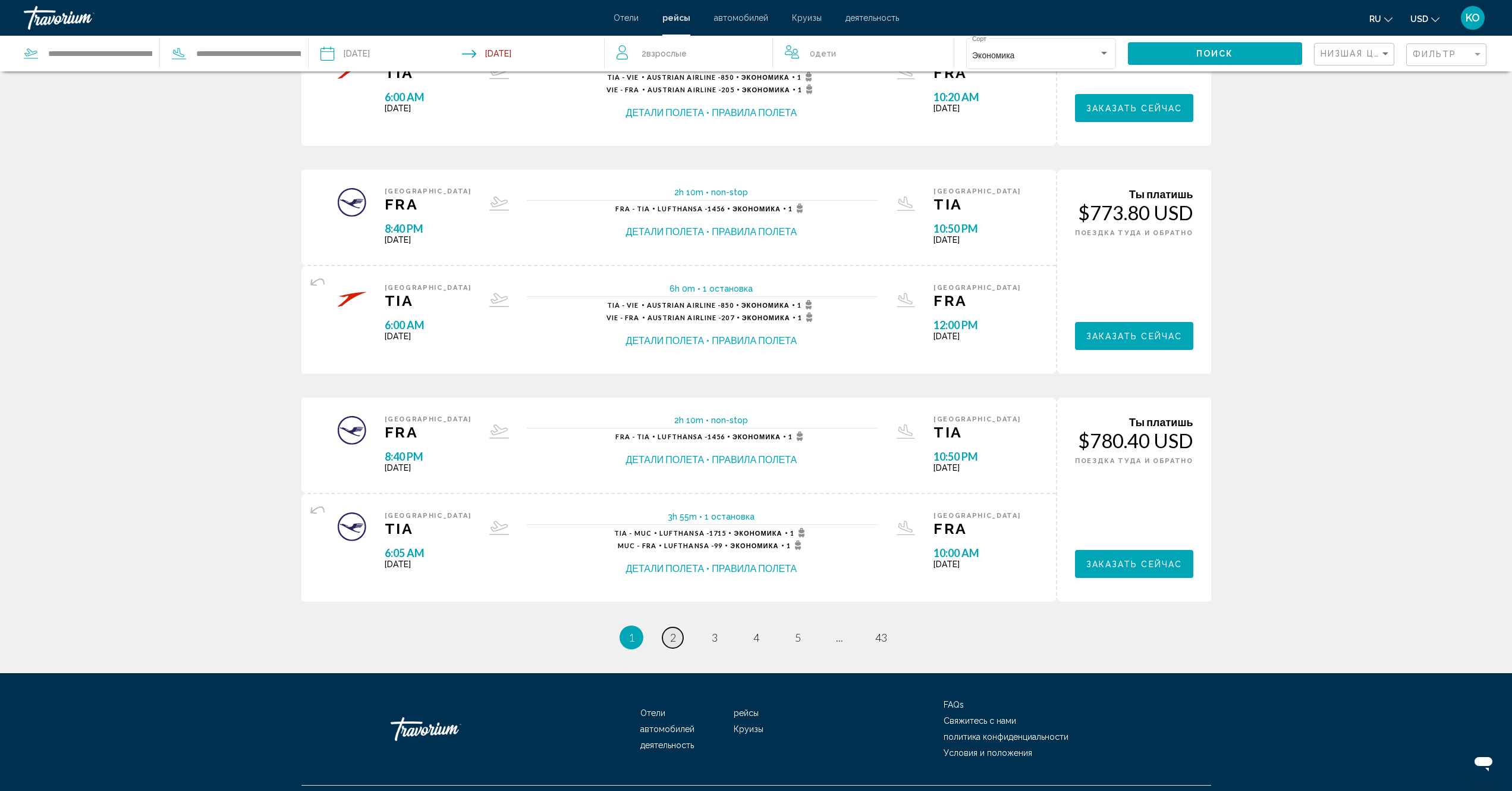
click at [671, 639] on span "2" at bounding box center [673, 637] width 6 height 13
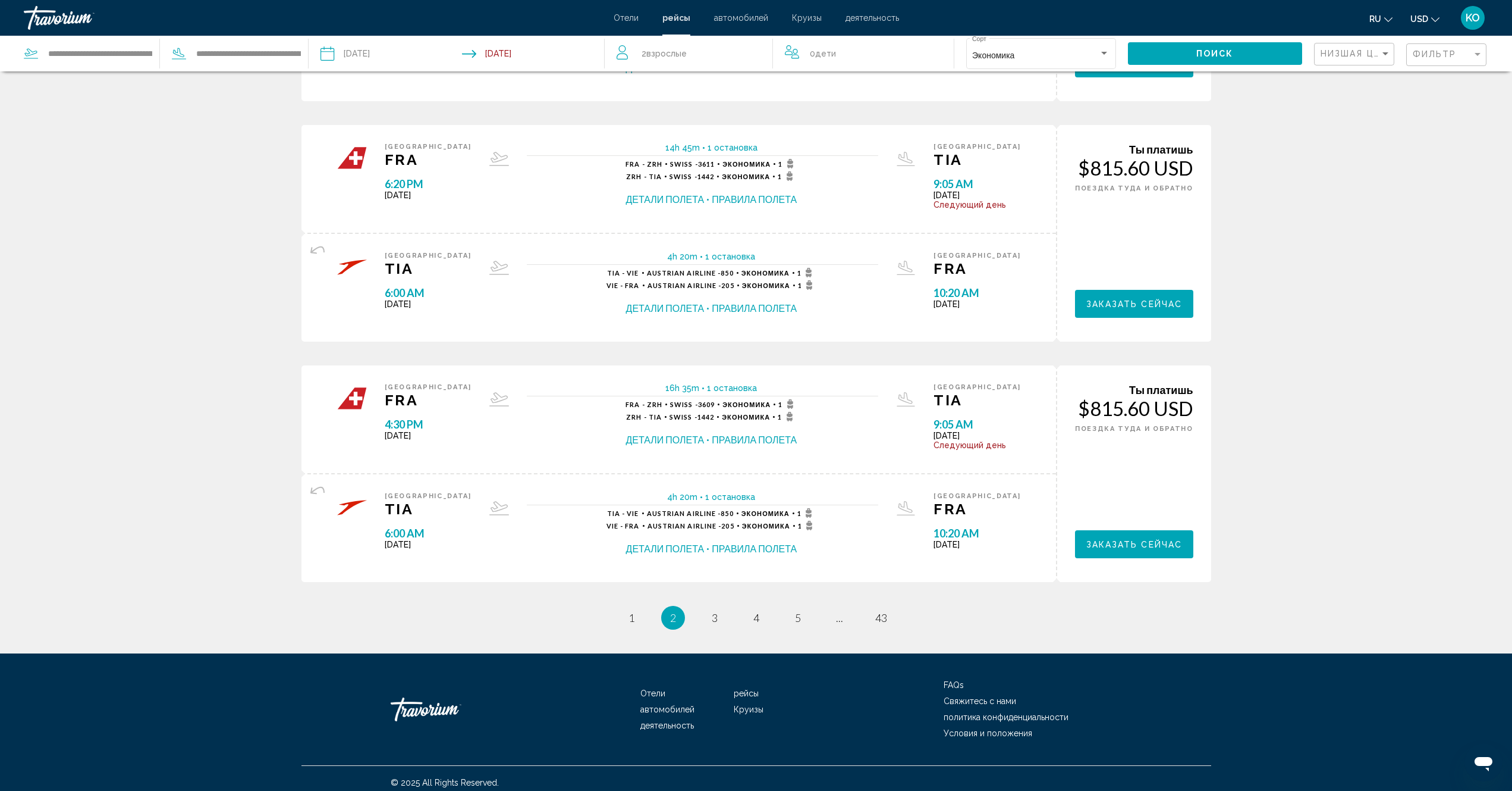
scroll to position [933, 0]
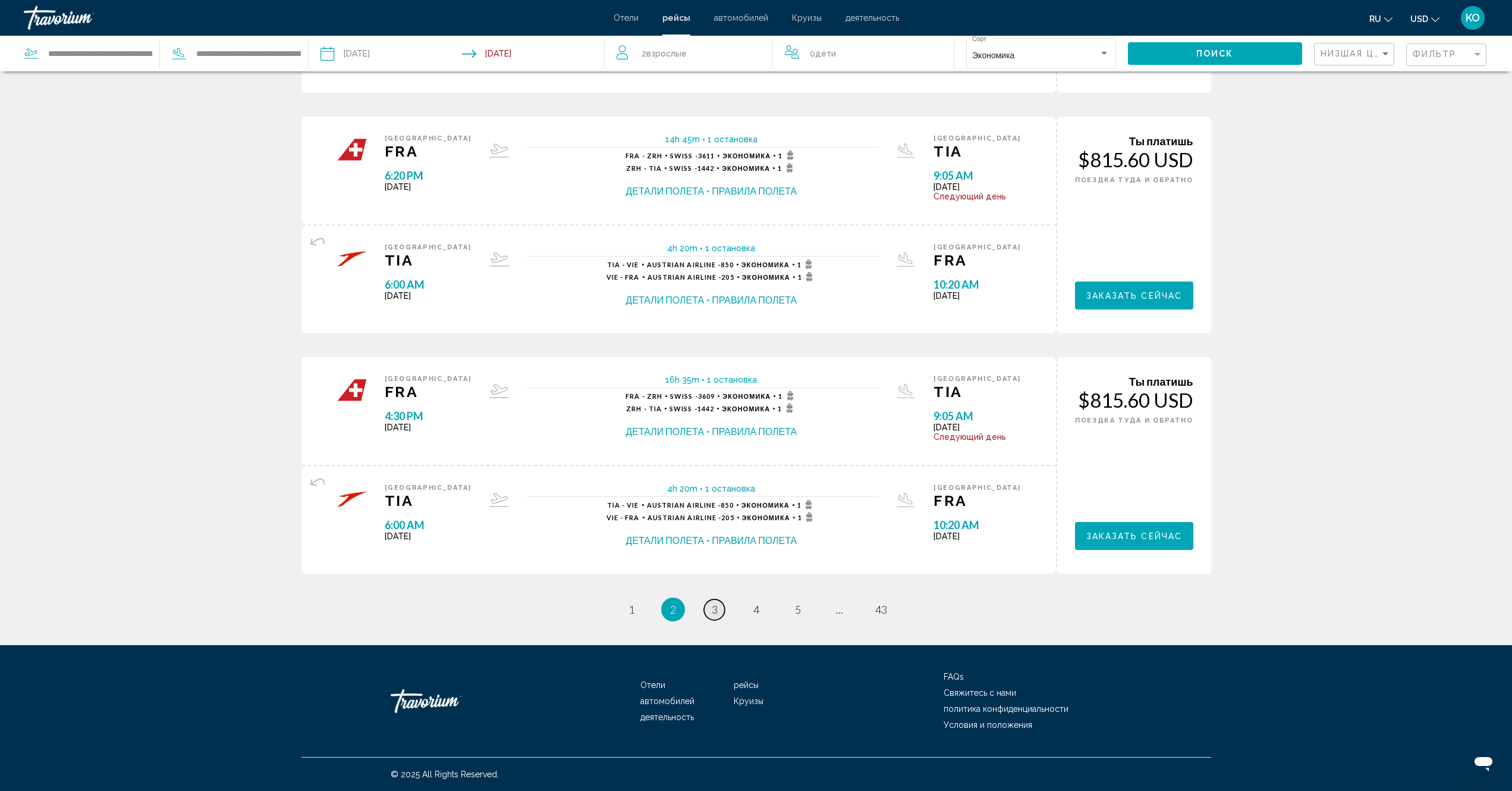
click at [716, 606] on span "3" at bounding box center [714, 609] width 6 height 13
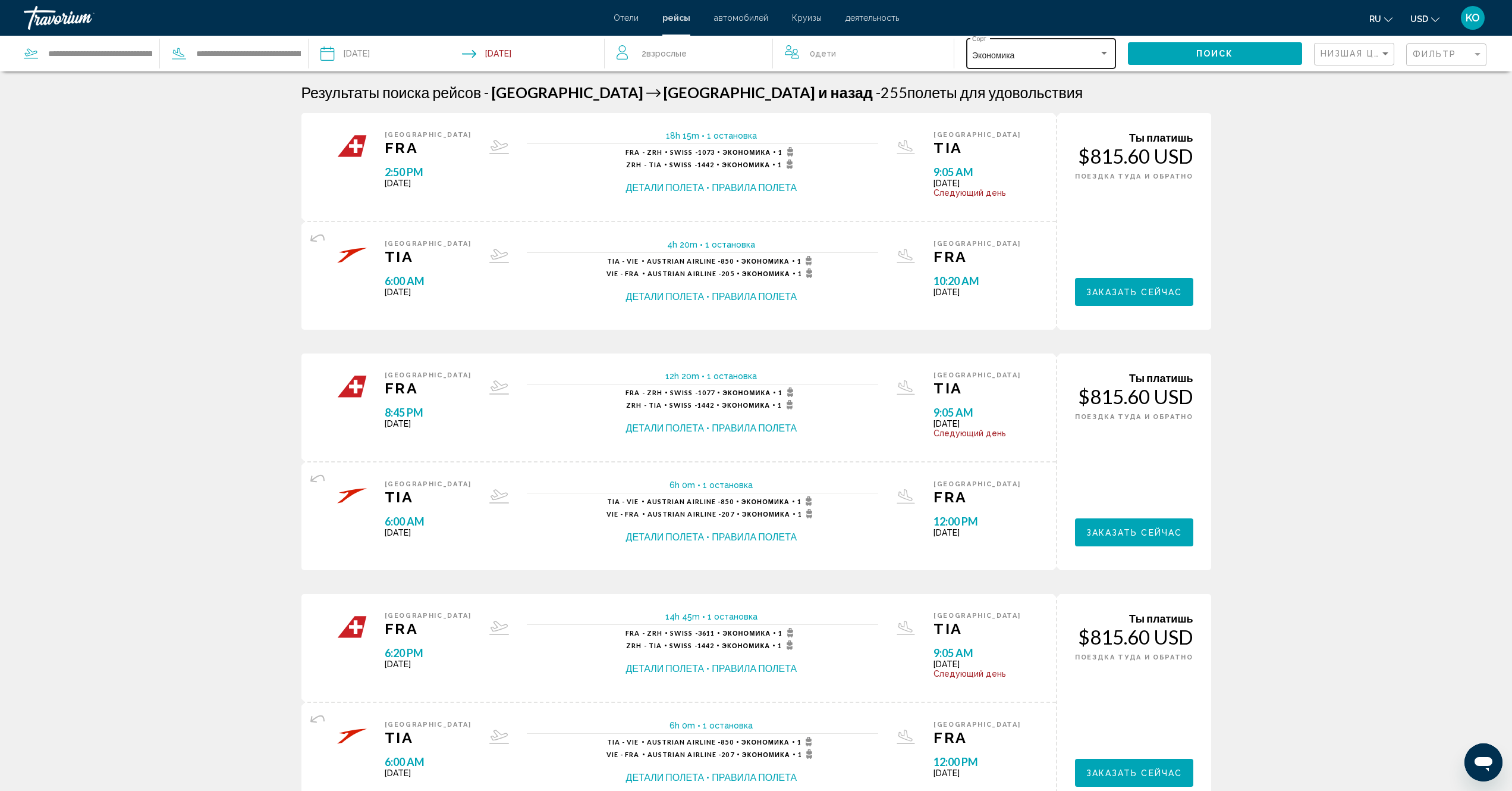
click at [1104, 54] on div "Search widget" at bounding box center [1104, 53] width 6 height 3
click at [1265, 146] on div at bounding box center [756, 395] width 1512 height 791
click at [1387, 54] on div "Sort by" at bounding box center [1385, 54] width 6 height 3
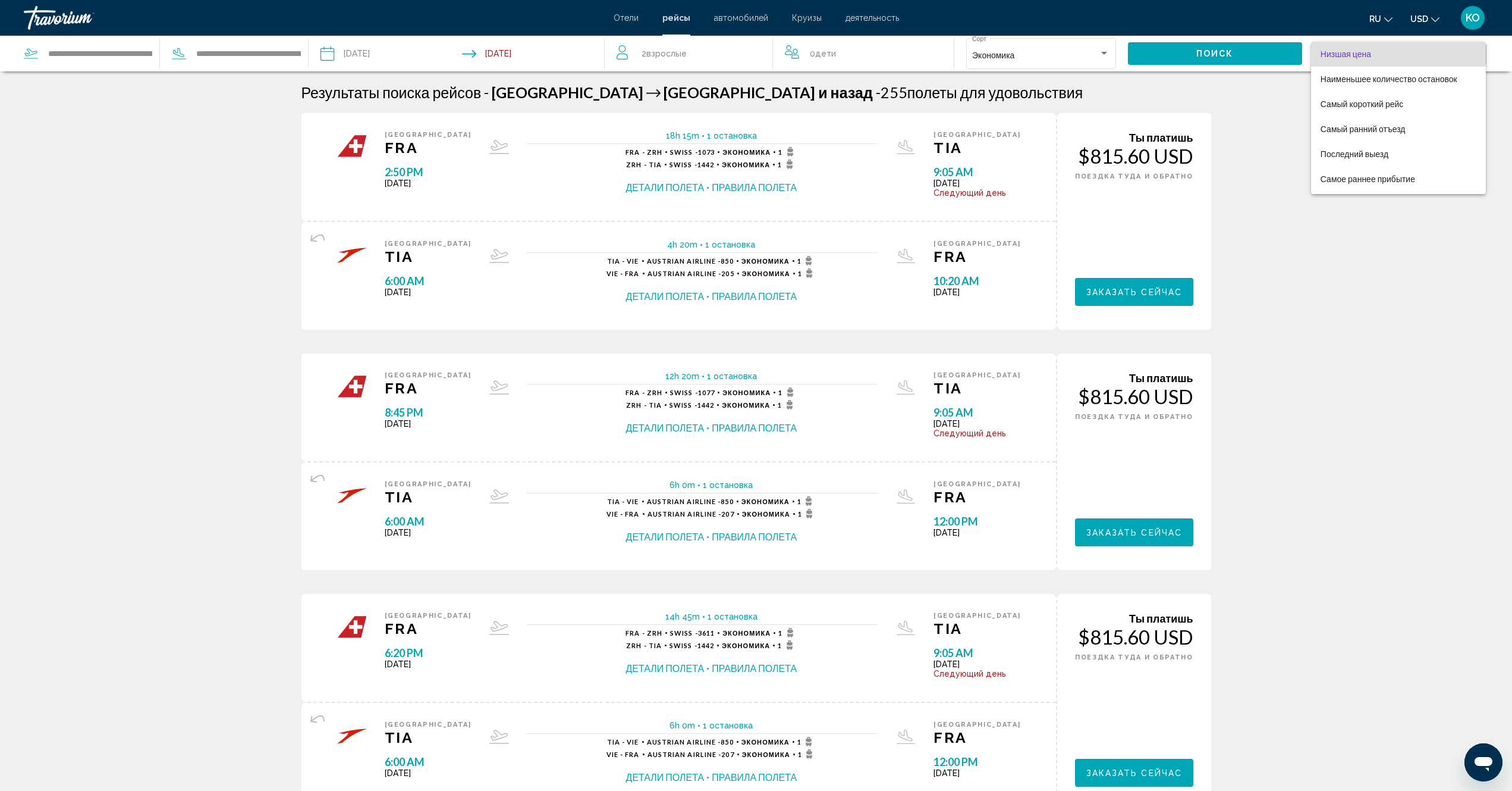
drag, startPoint x: 1430, startPoint y: 333, endPoint x: 1426, endPoint y: 297, distance: 36.2
click at [1430, 329] on div at bounding box center [756, 395] width 1512 height 791
click at [1477, 54] on div "Filter" at bounding box center [1477, 54] width 6 height 3
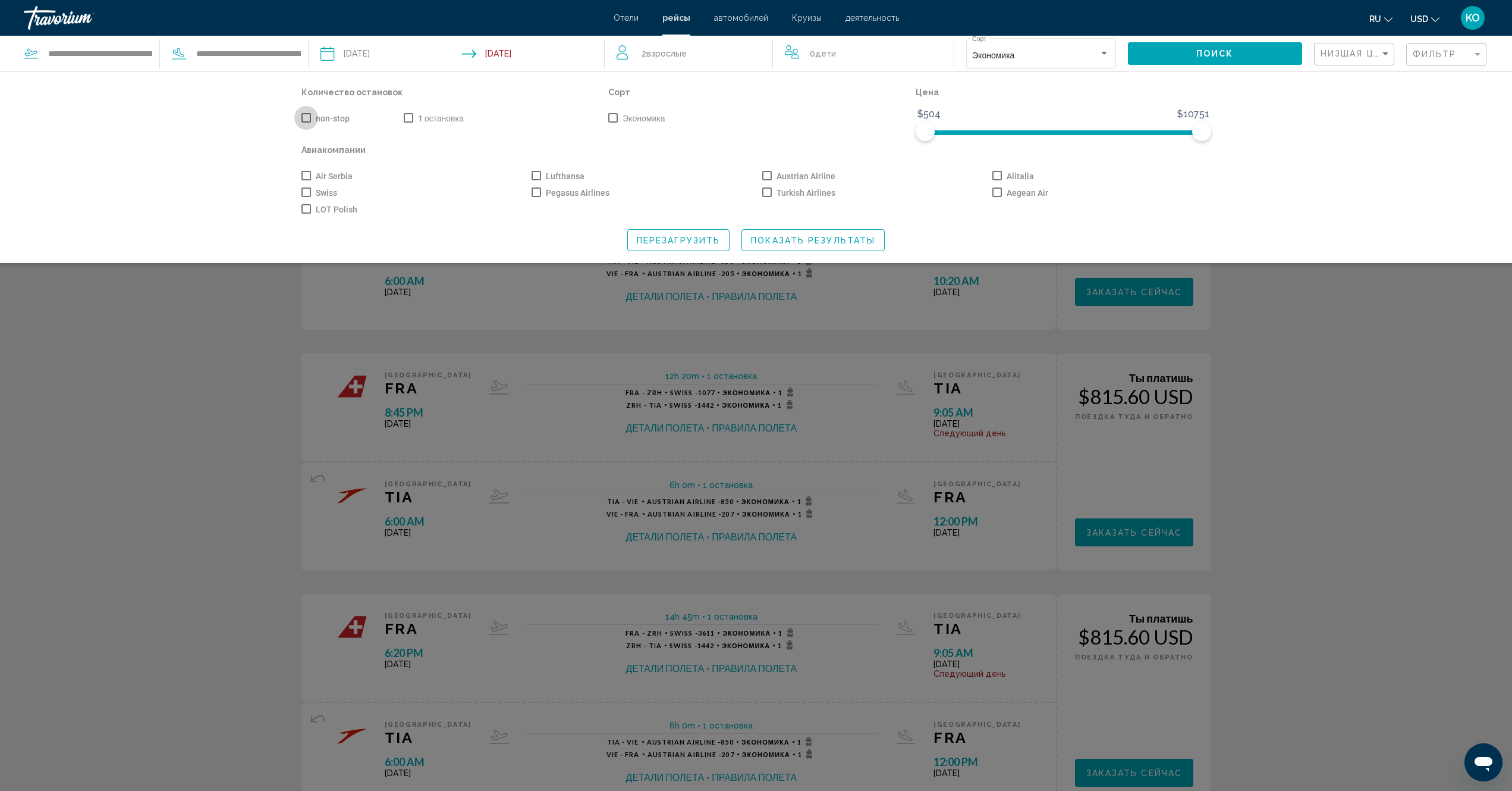
click at [307, 120] on span "Search widget" at bounding box center [306, 118] width 10 height 10
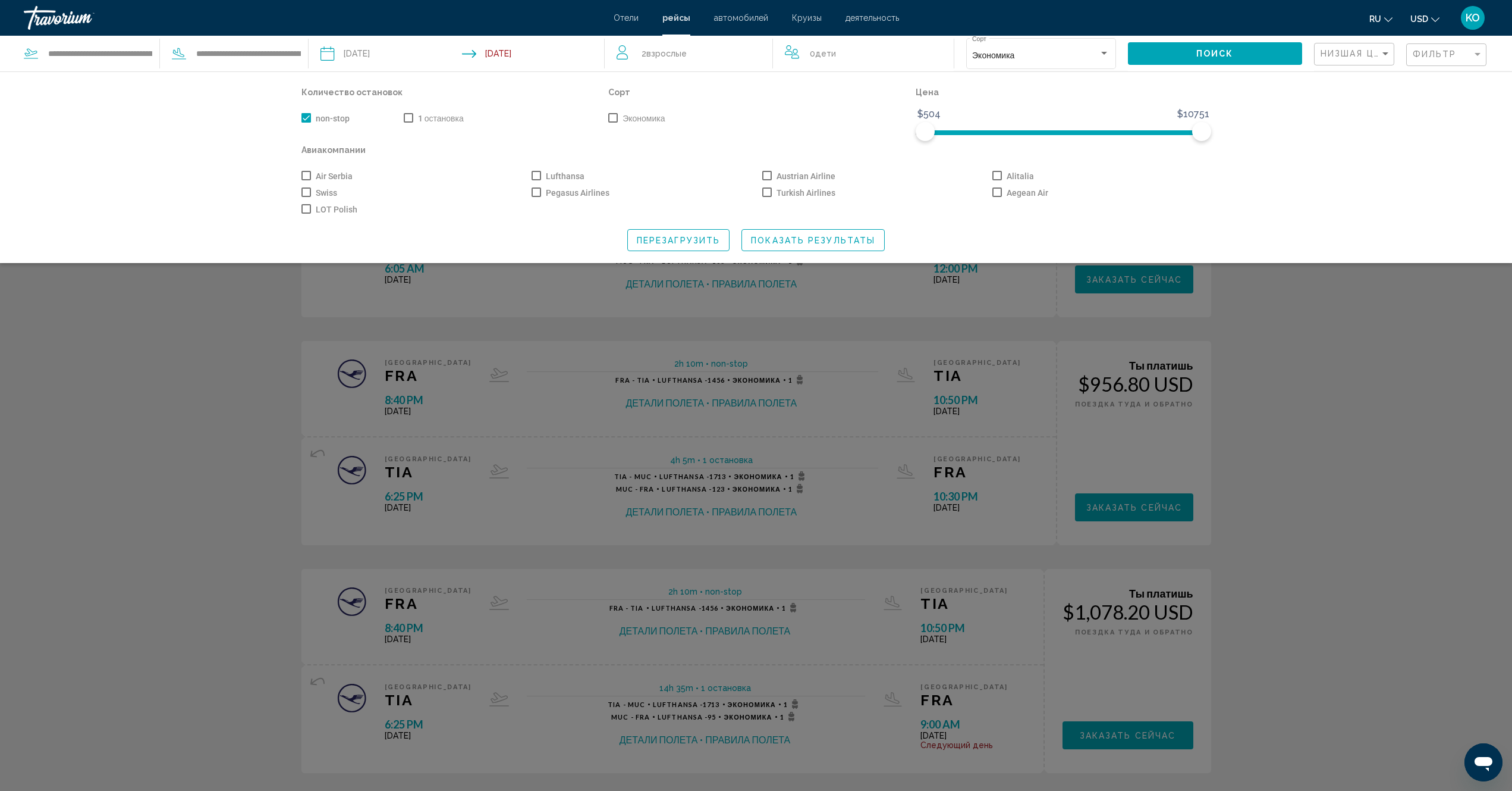
click at [668, 242] on span "Перезагрузить" at bounding box center [679, 240] width 83 height 10
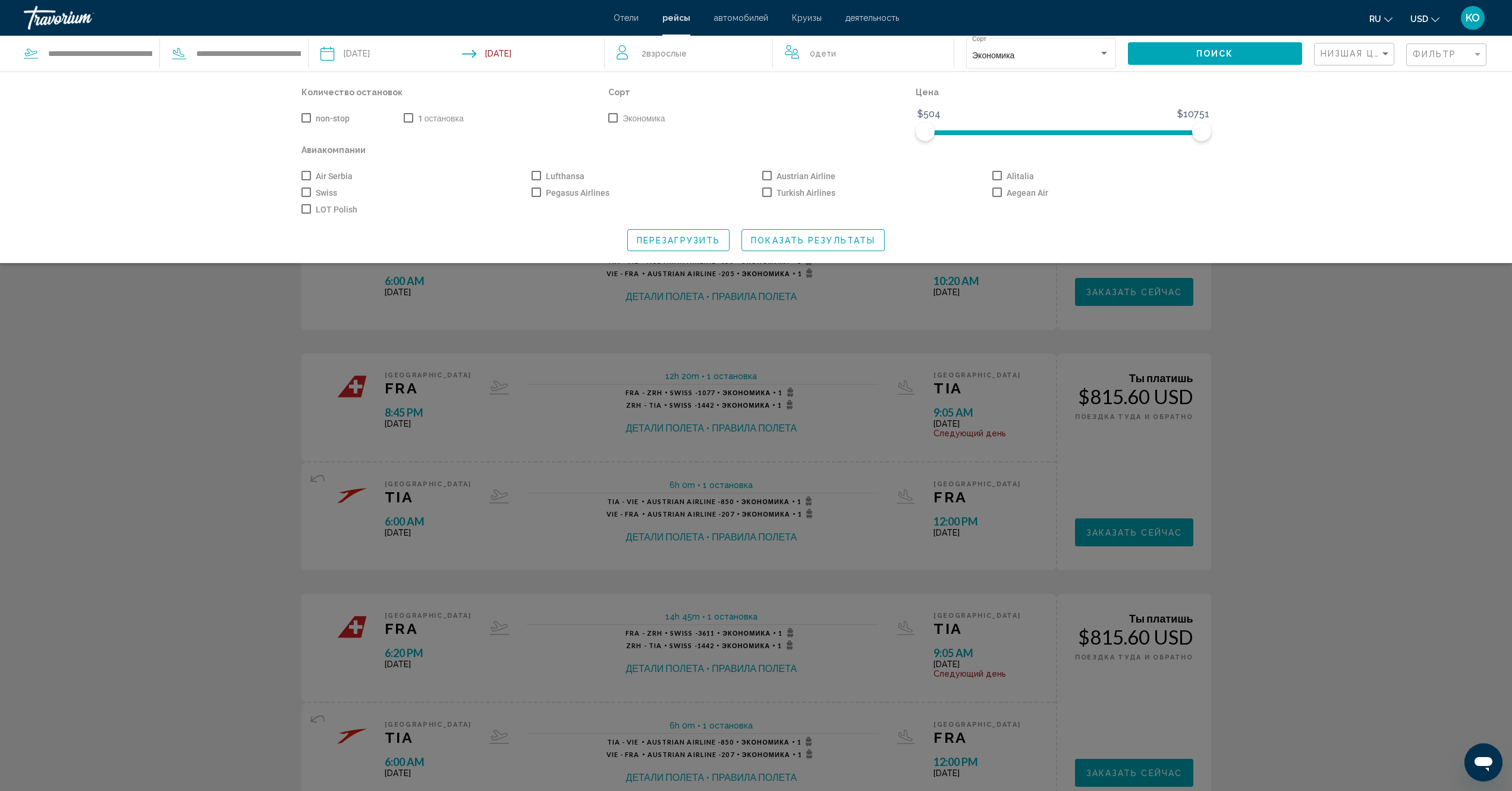
click at [809, 240] on span "Показать результаты" at bounding box center [813, 240] width 124 height 10
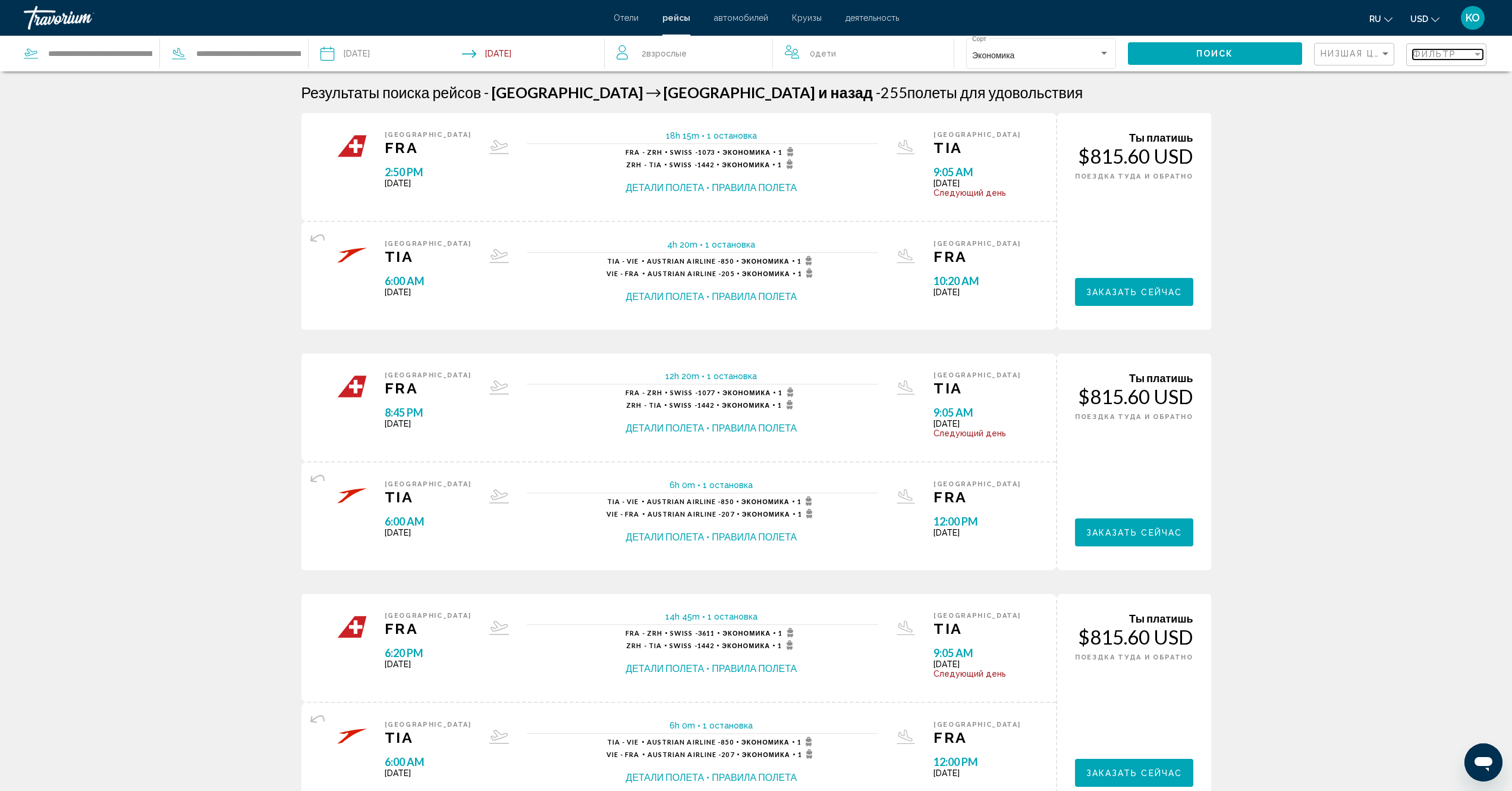
click at [1472, 54] on div "Filter" at bounding box center [1477, 54] width 11 height 10
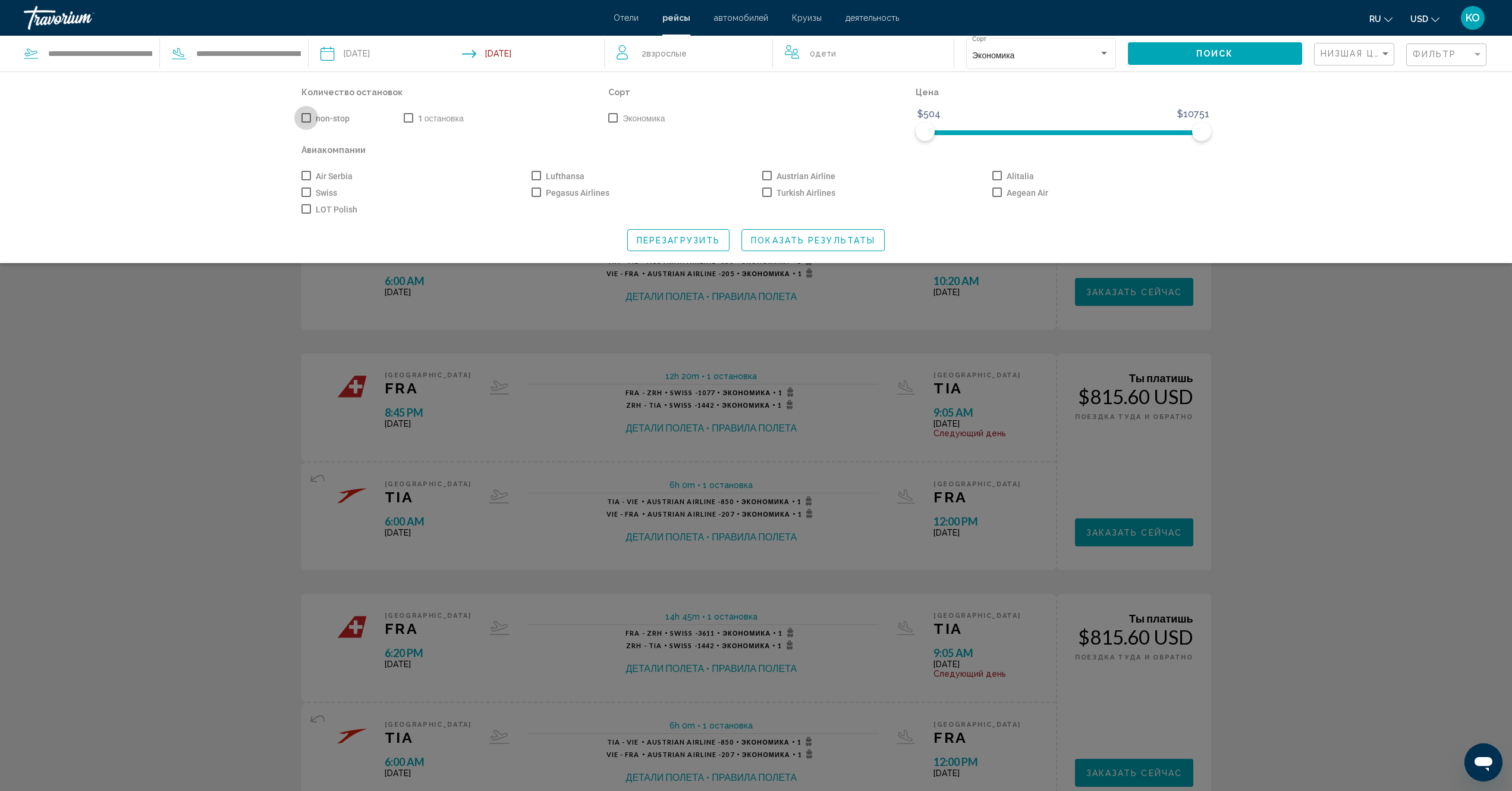
click at [304, 120] on span "Search widget" at bounding box center [306, 118] width 10 height 10
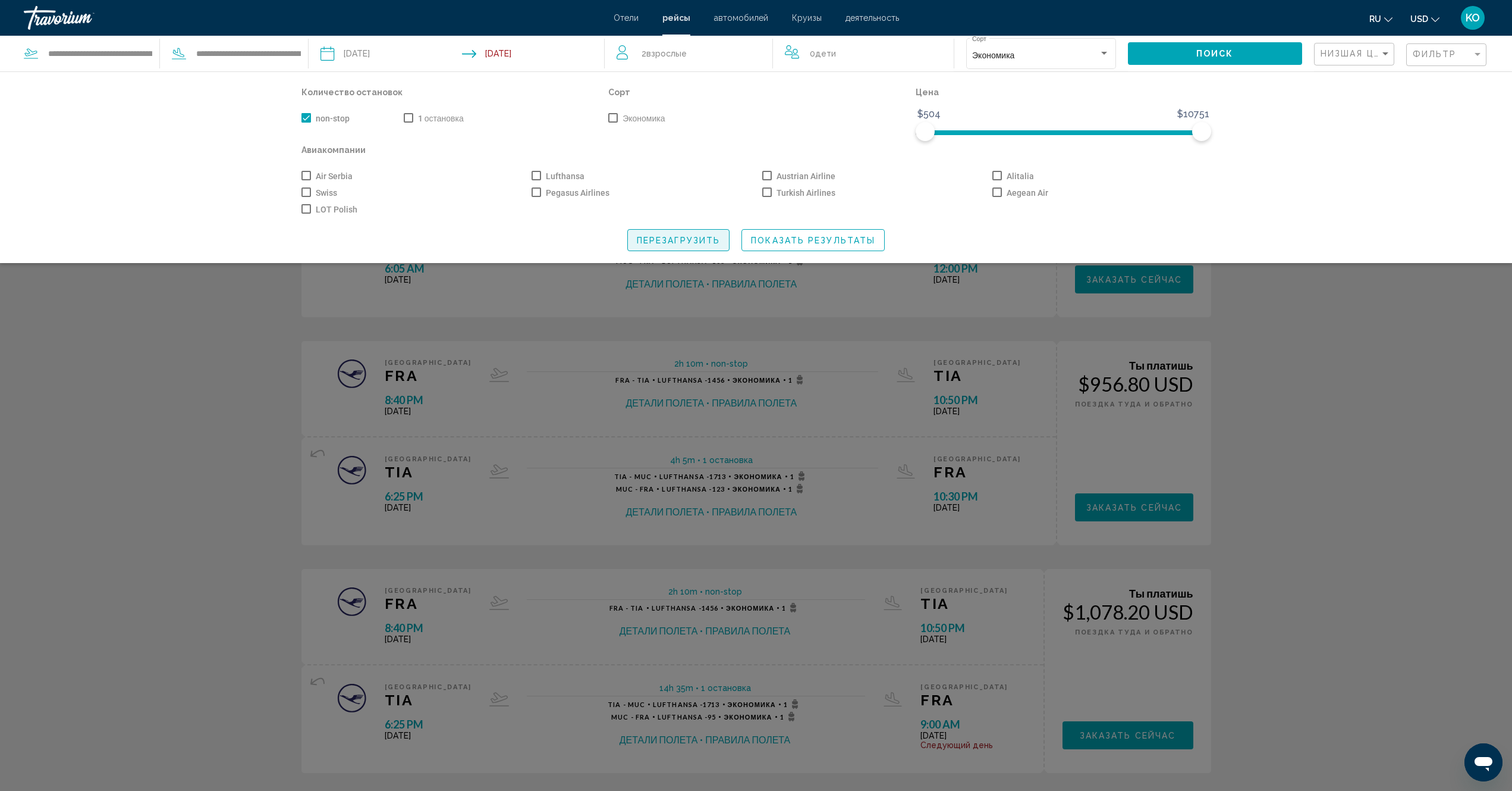
click at [669, 240] on span "Перезагрузить" at bounding box center [679, 240] width 83 height 10
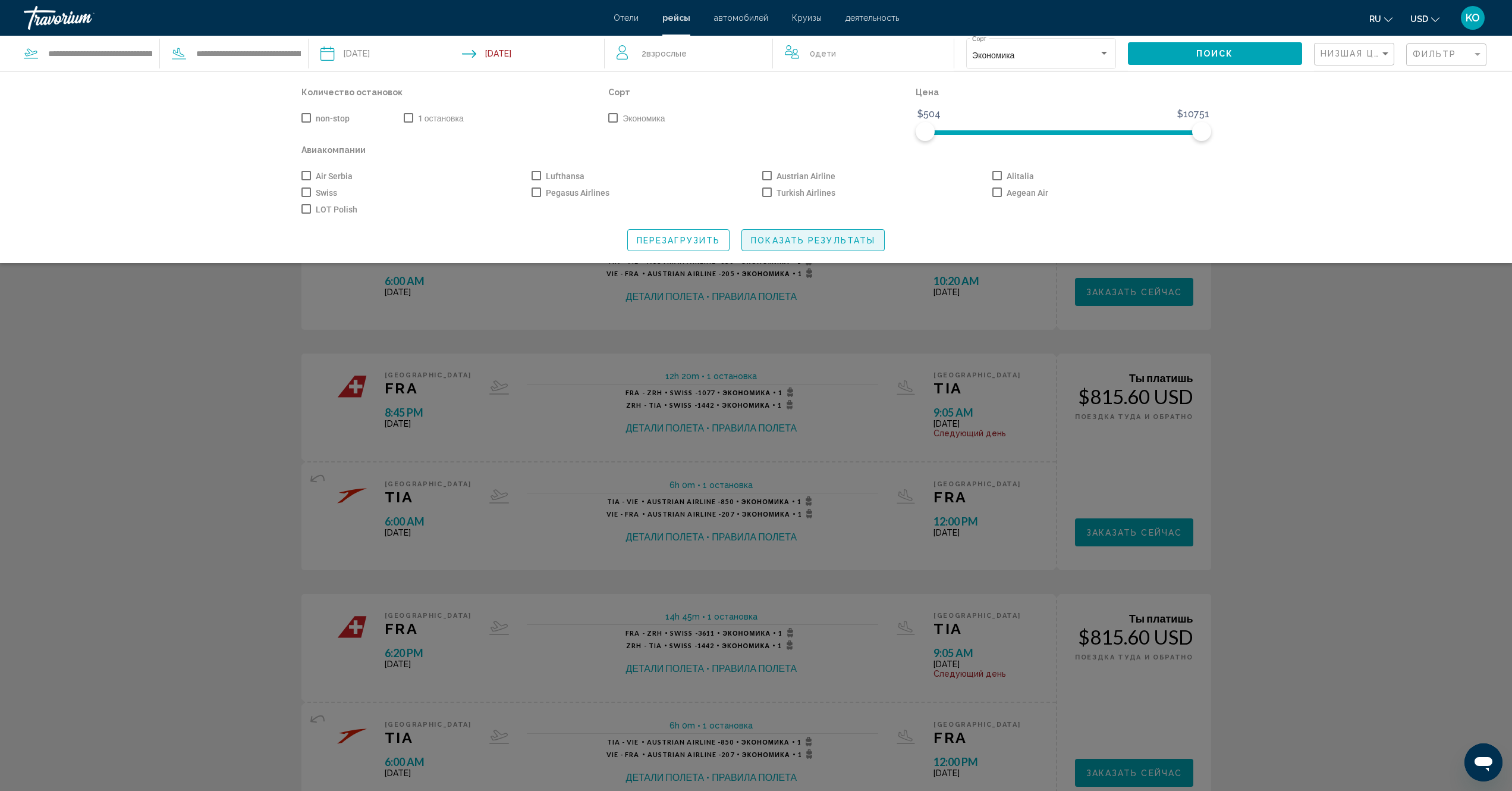
click at [808, 242] on span "Показать результаты" at bounding box center [813, 240] width 124 height 10
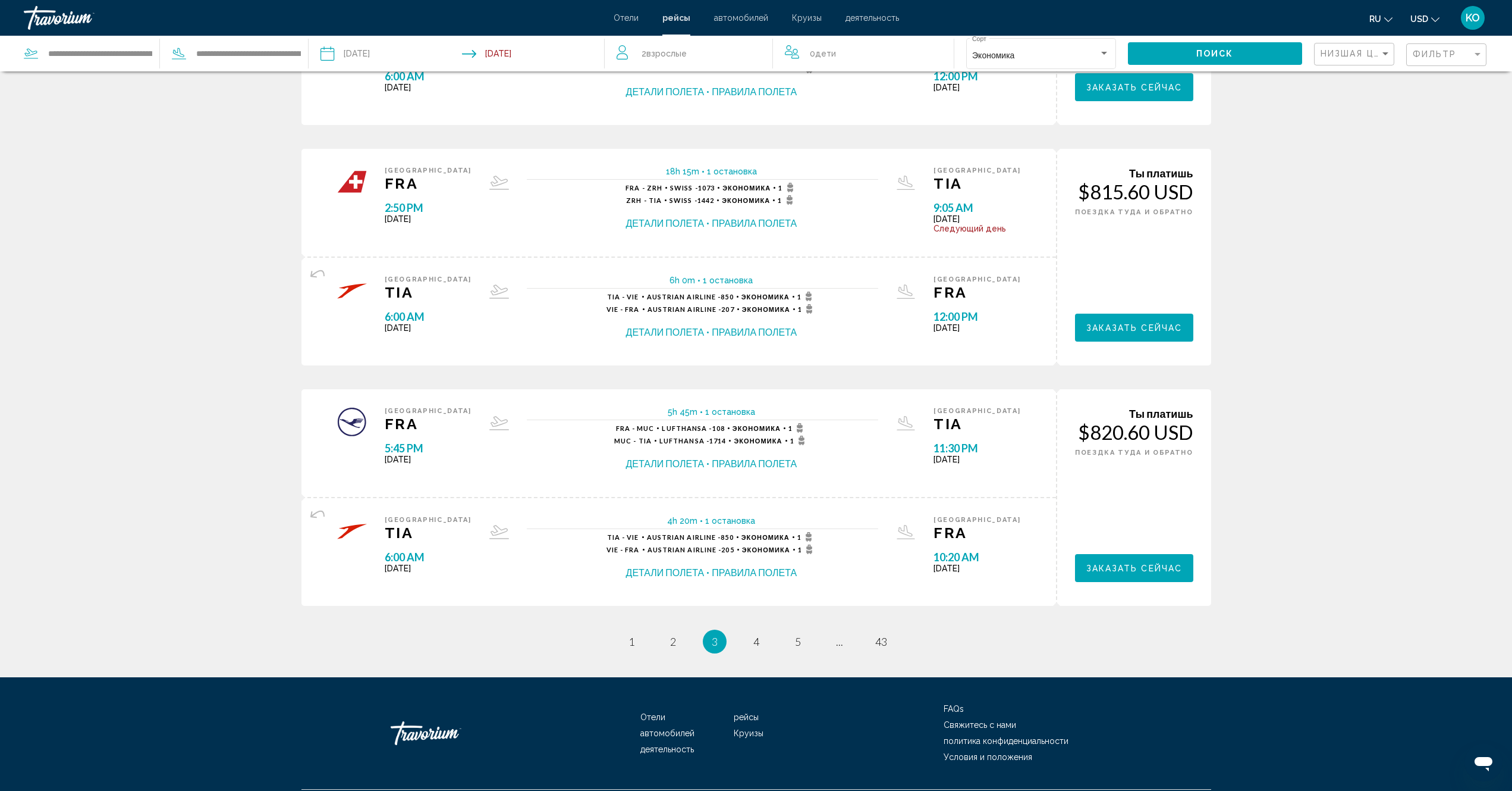
scroll to position [958, 0]
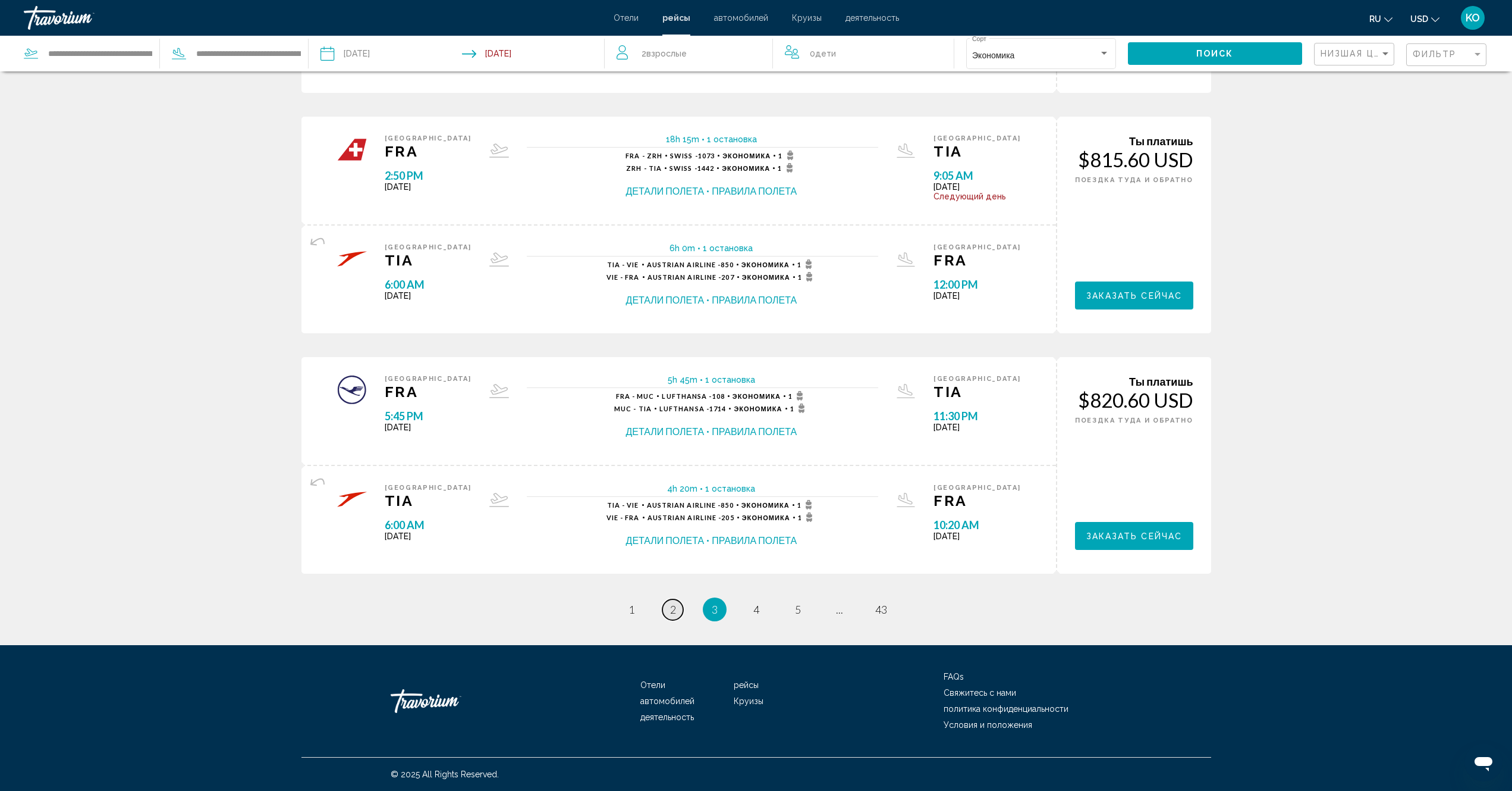
click at [668, 608] on link "page 2" at bounding box center [673, 609] width 21 height 21
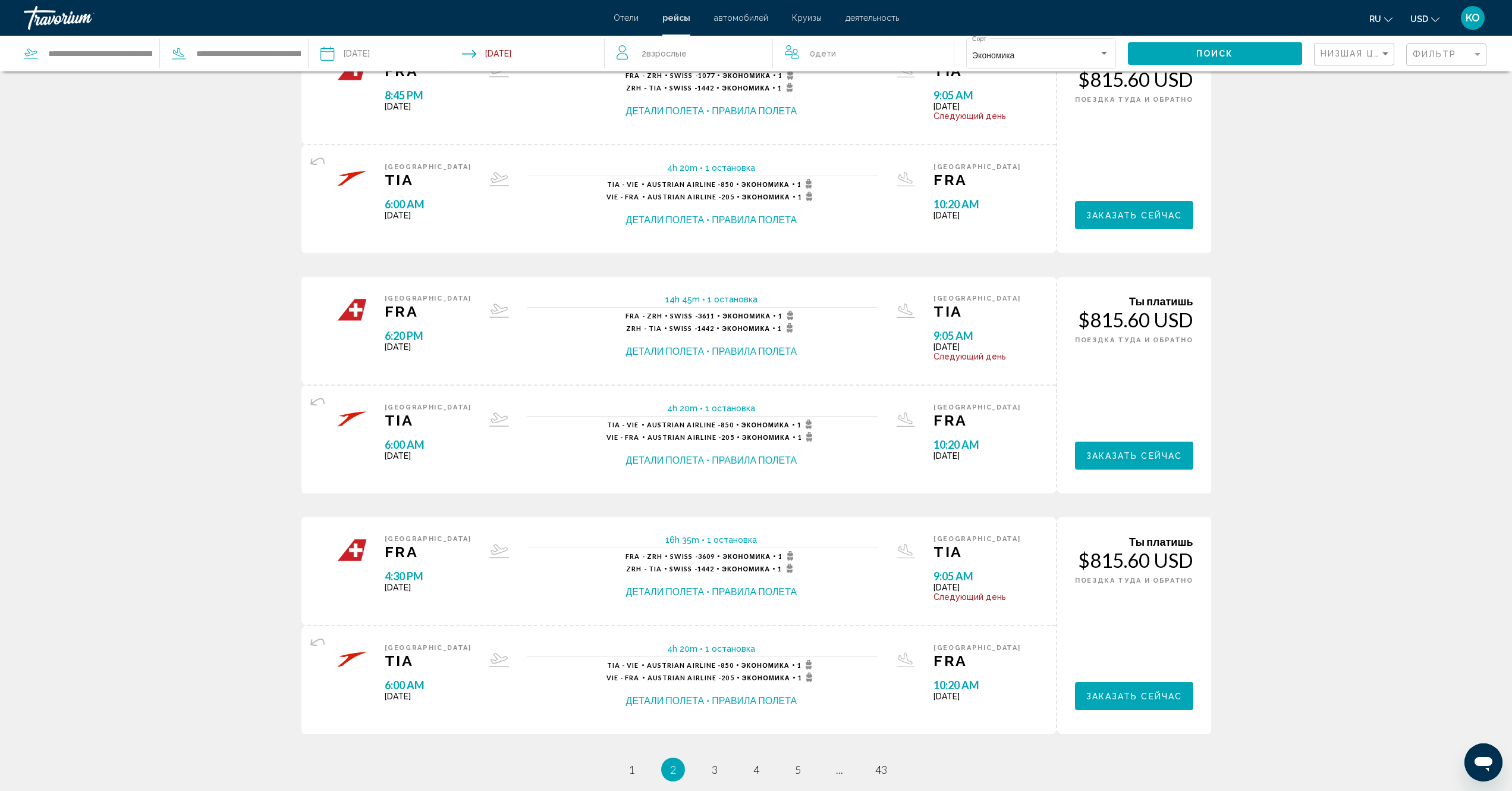
scroll to position [774, 0]
click at [629, 770] on span "1" at bounding box center [631, 769] width 6 height 13
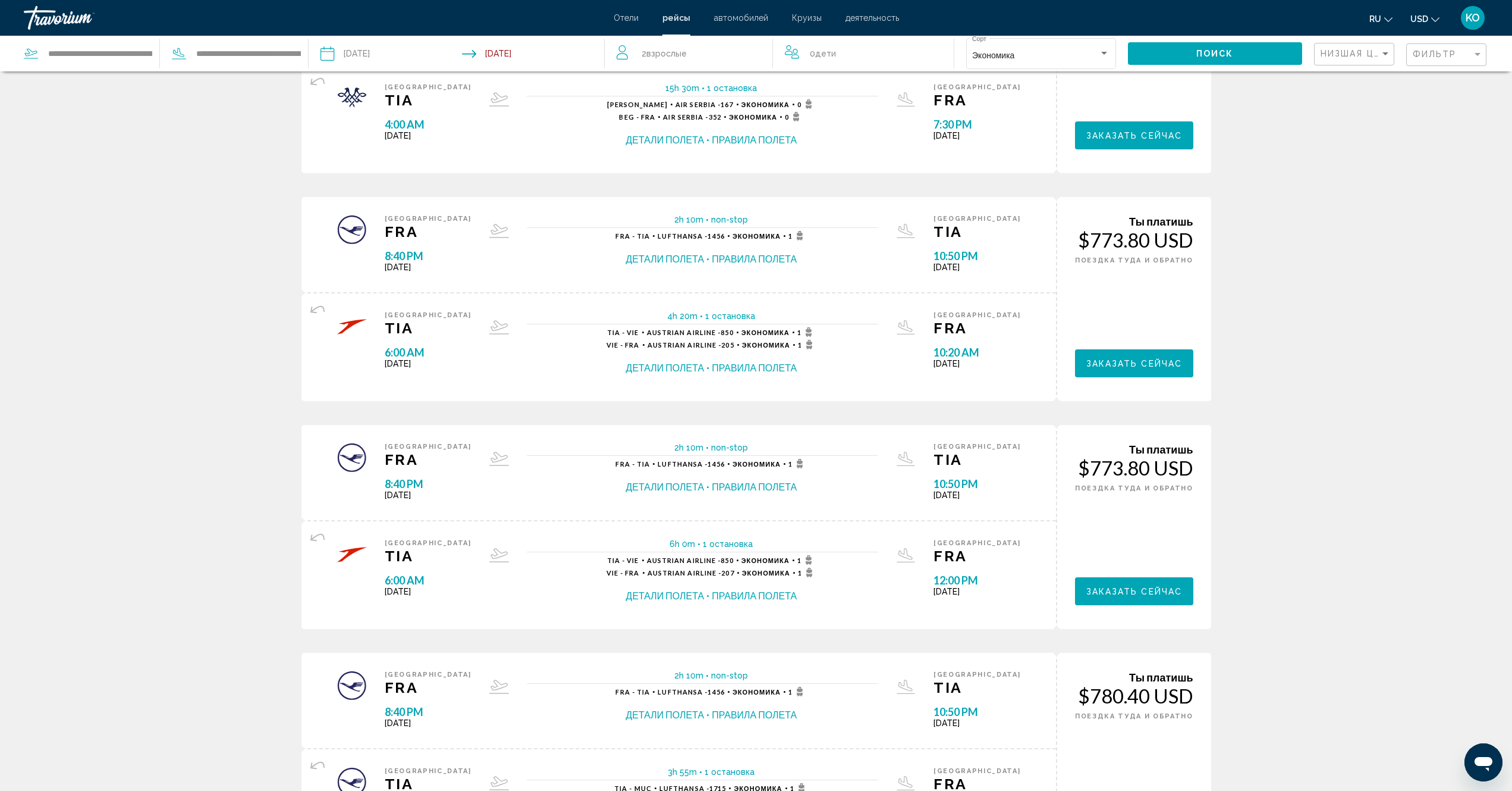
scroll to position [655, 0]
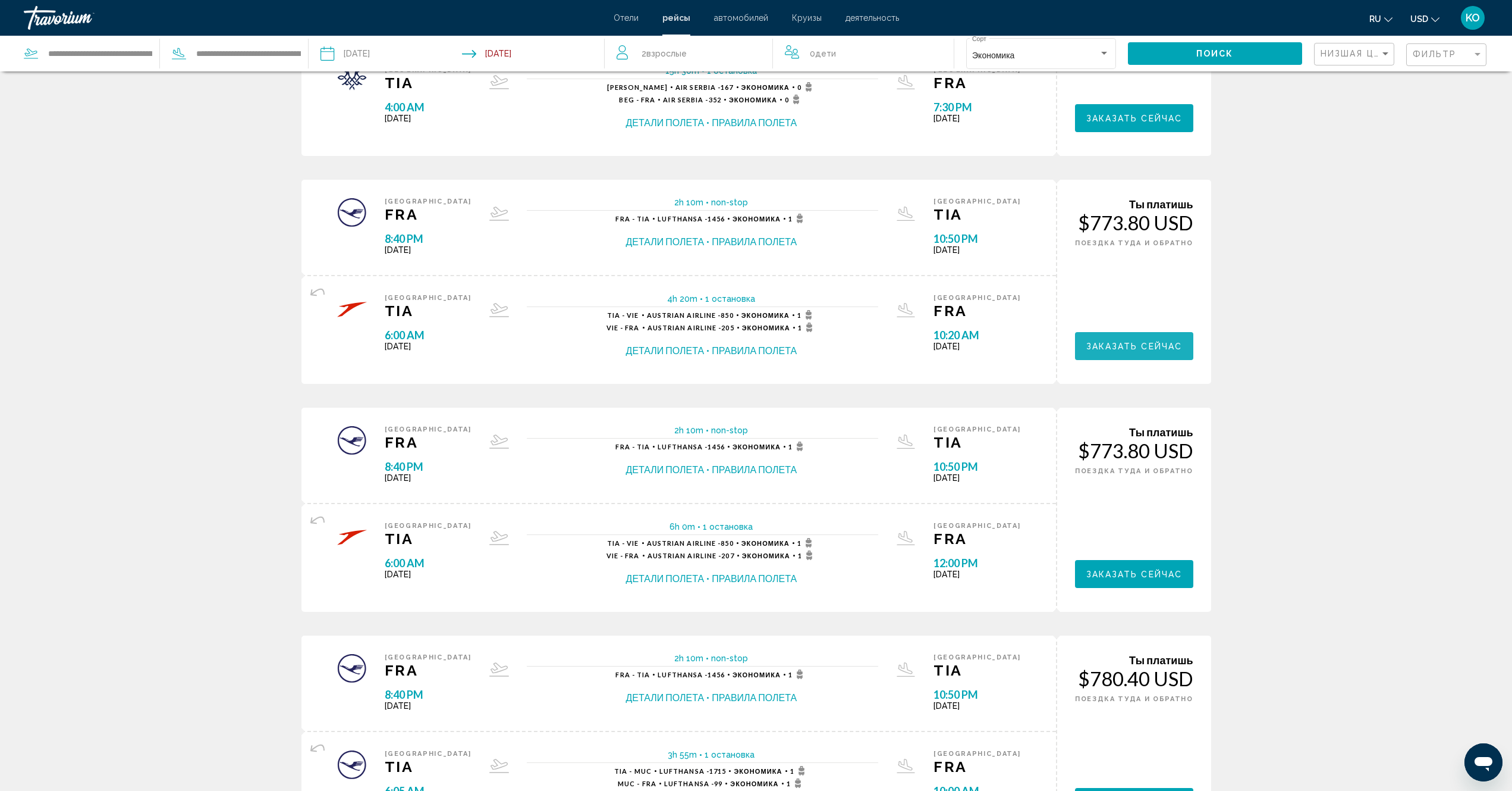
click at [1140, 350] on span "Заказать сейчас" at bounding box center [1134, 346] width 96 height 10
